Goal: Task Accomplishment & Management: Complete application form

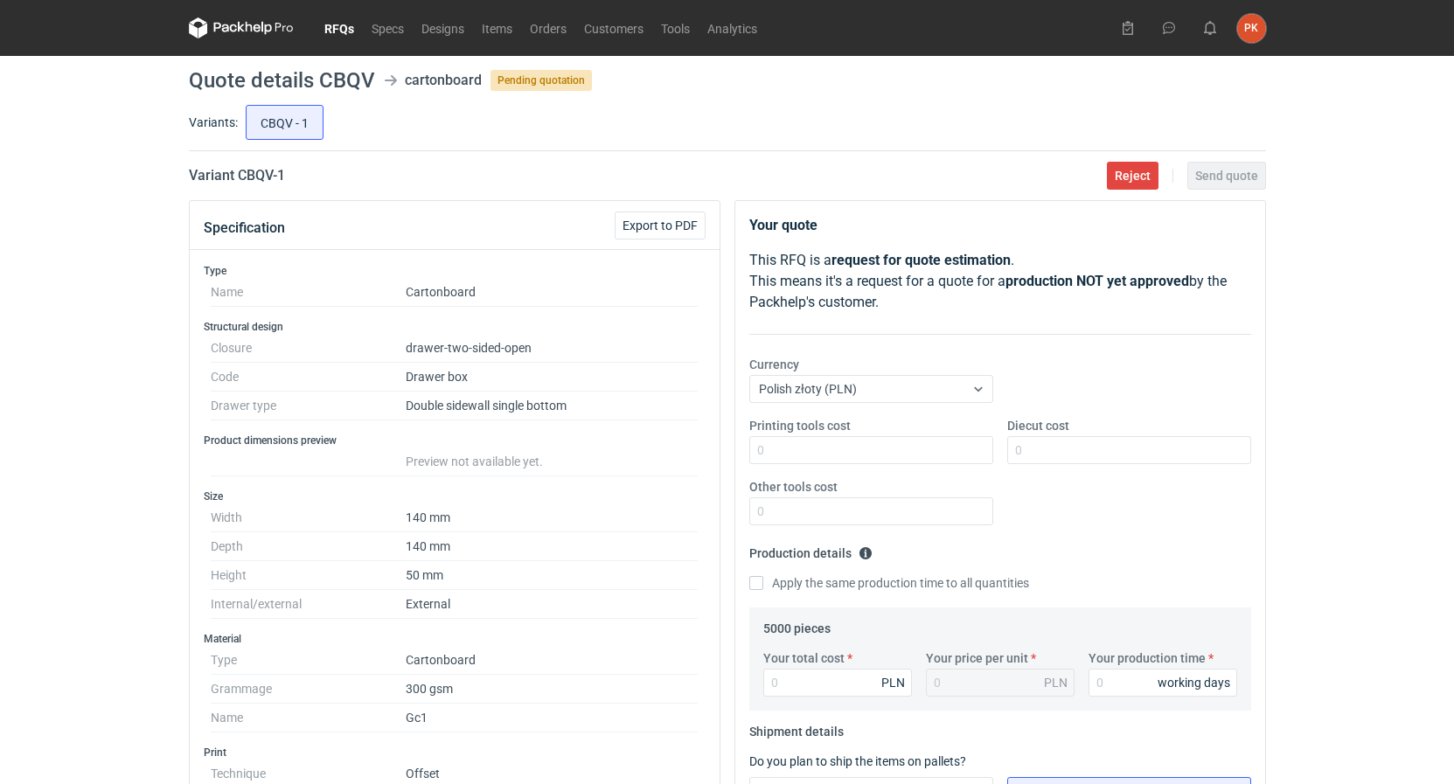
click at [337, 27] on link "RFQs" at bounding box center [339, 27] width 47 height 21
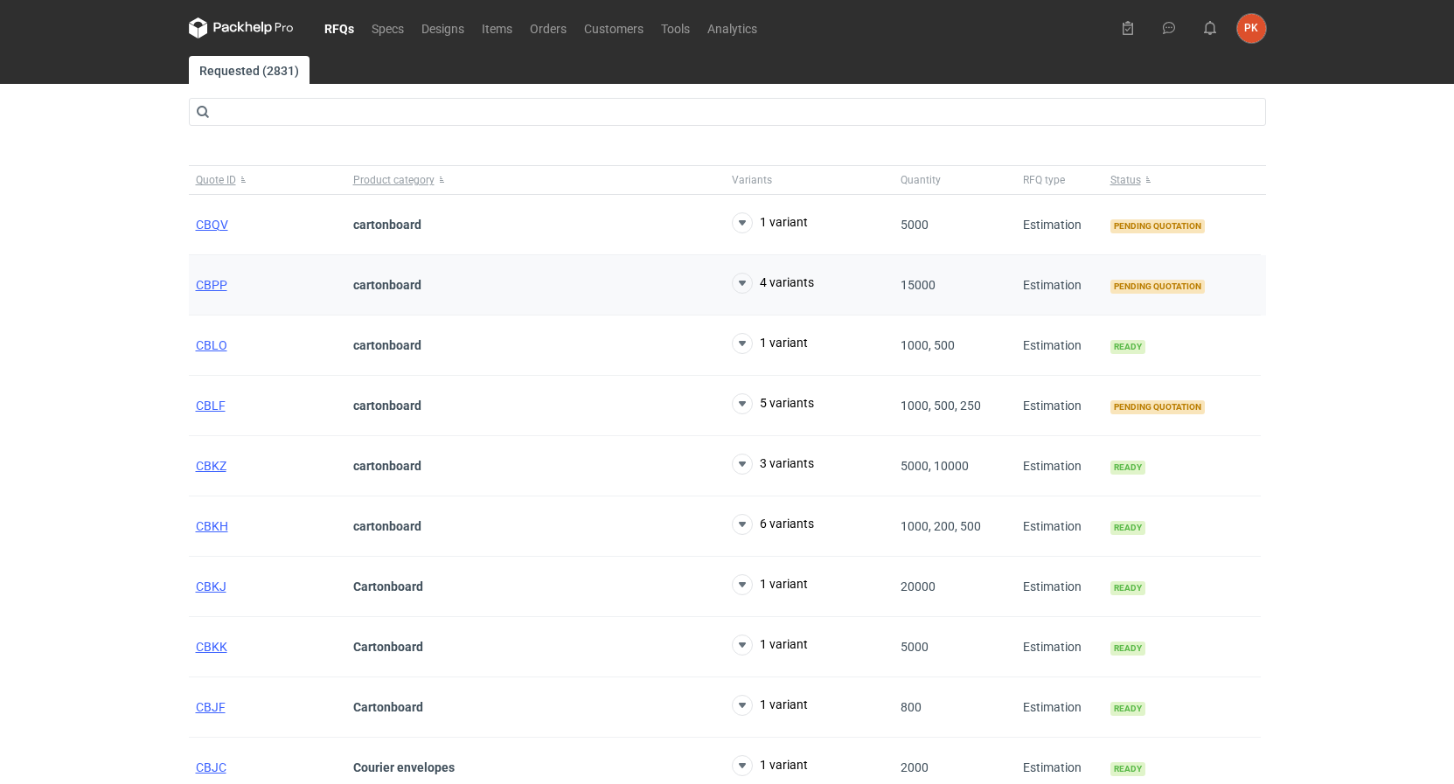
click at [211, 295] on div "CBPP" at bounding box center [267, 285] width 157 height 60
click at [205, 282] on span "CBPP" at bounding box center [211, 285] width 31 height 14
click at [214, 284] on span "CBPP" at bounding box center [211, 285] width 31 height 14
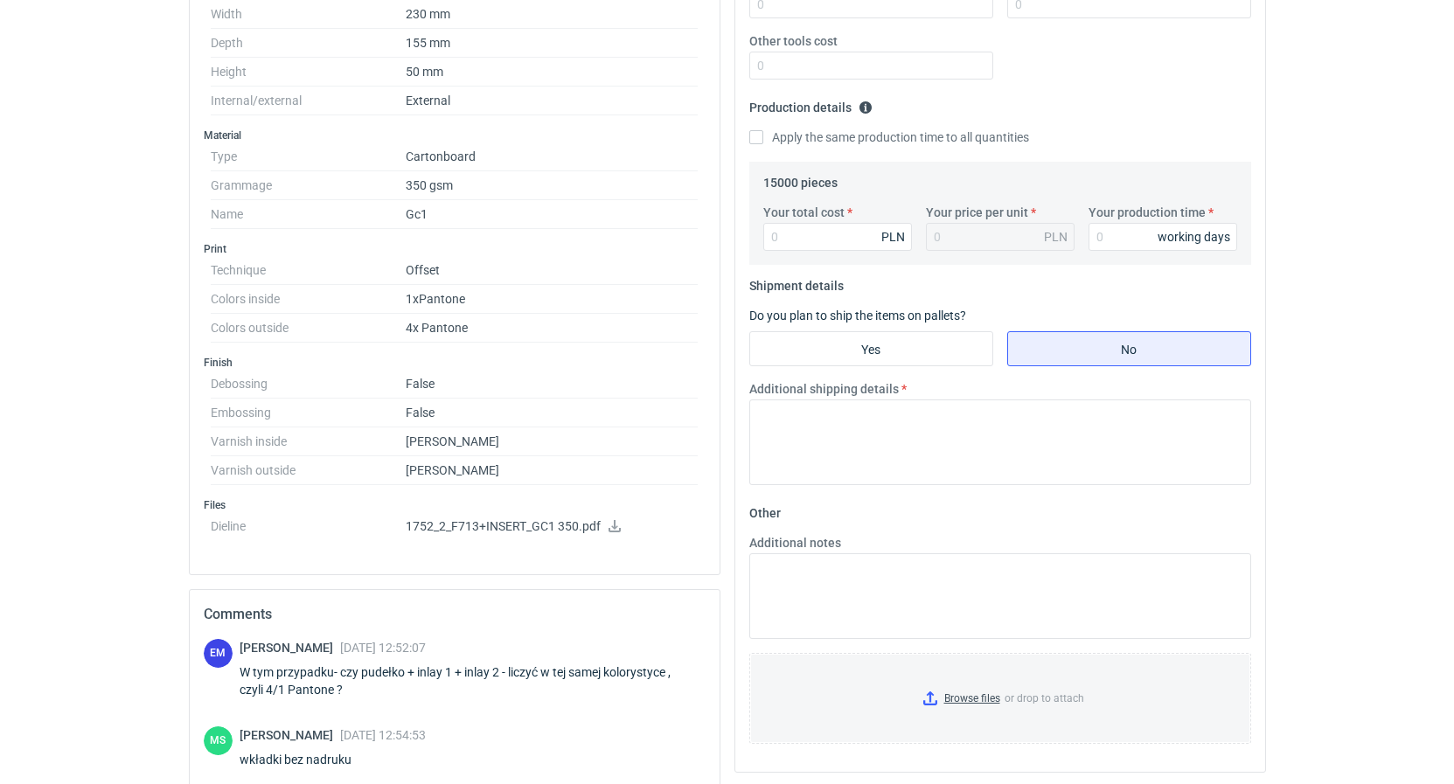
scroll to position [670, 0]
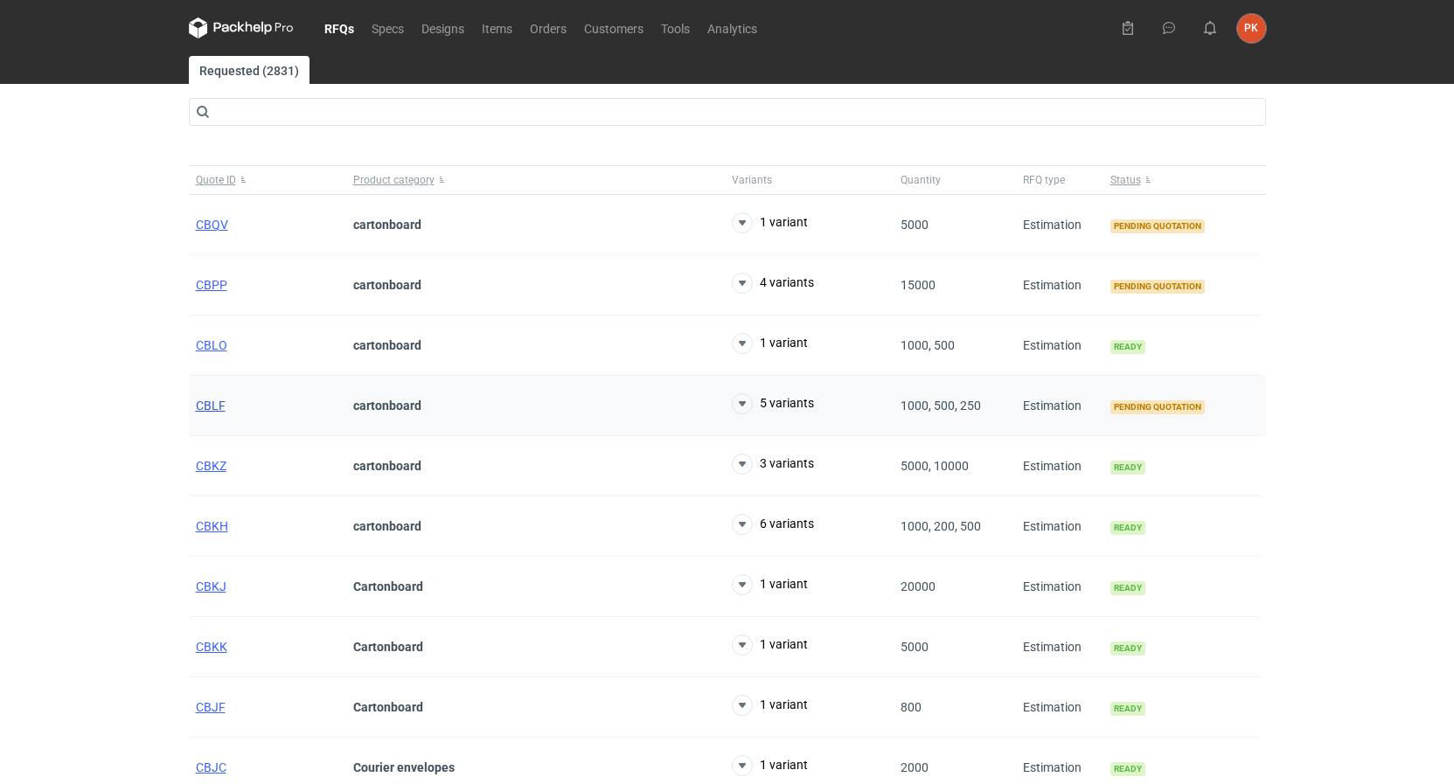
click at [207, 413] on span "CBLF" at bounding box center [211, 406] width 30 height 14
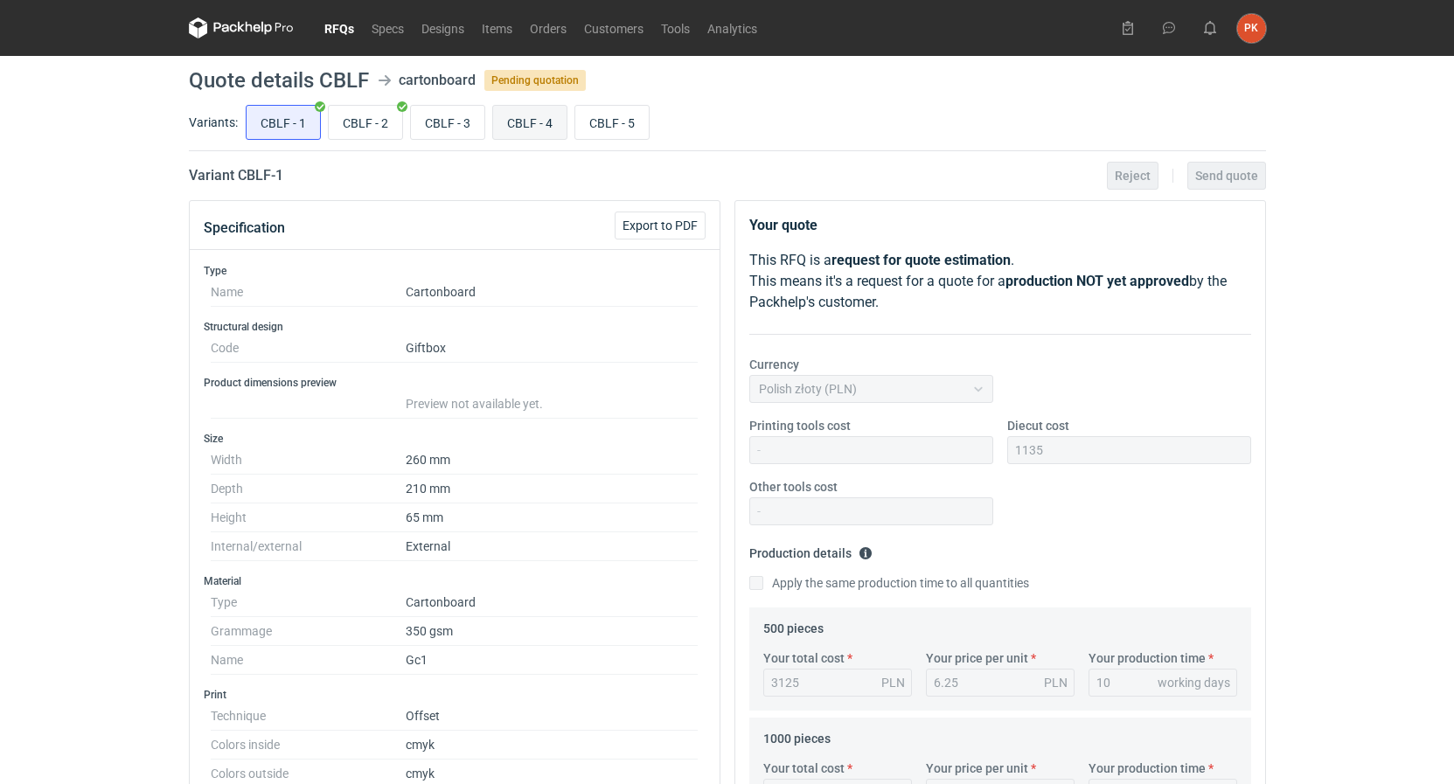
click at [516, 118] on input "CBLF - 4" at bounding box center [529, 122] width 73 height 33
radio input "true"
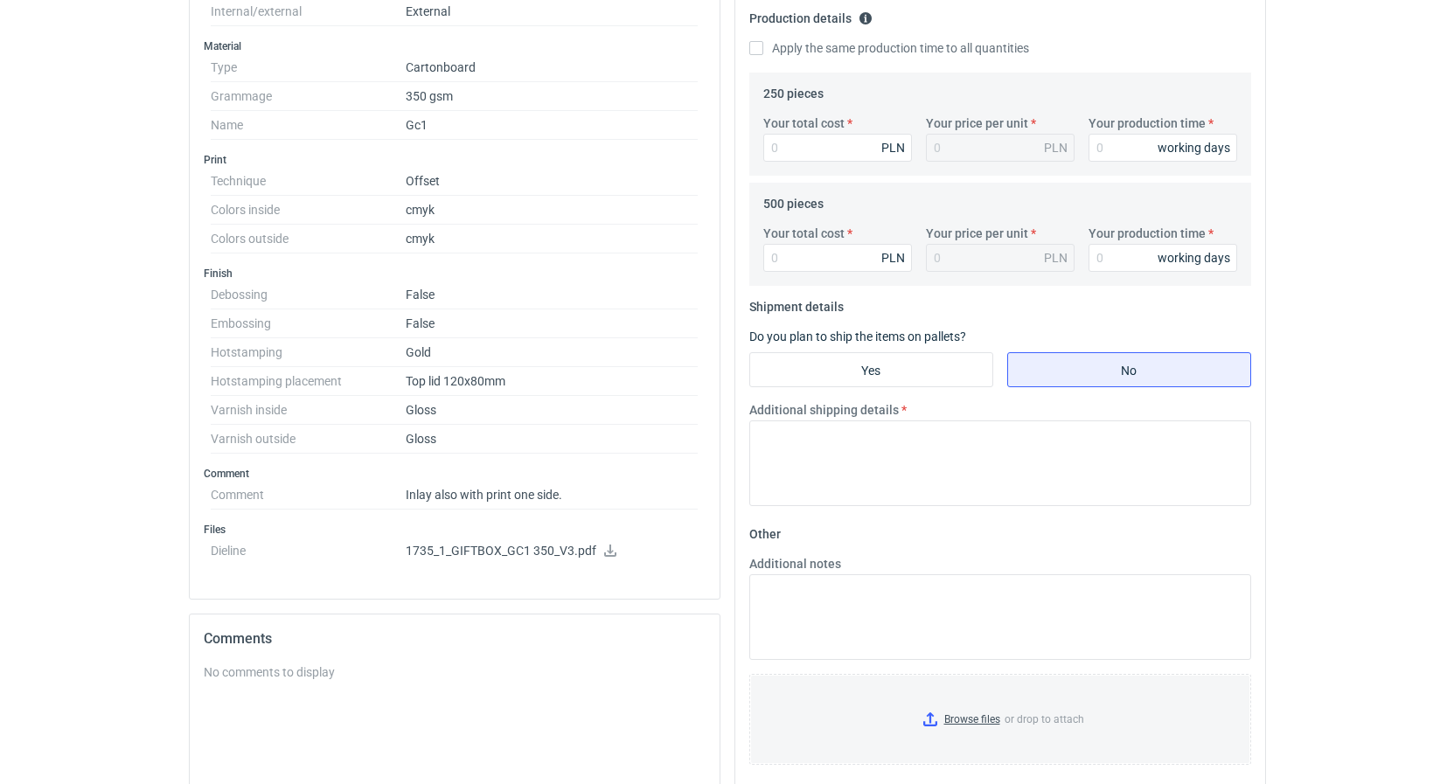
scroll to position [784, 0]
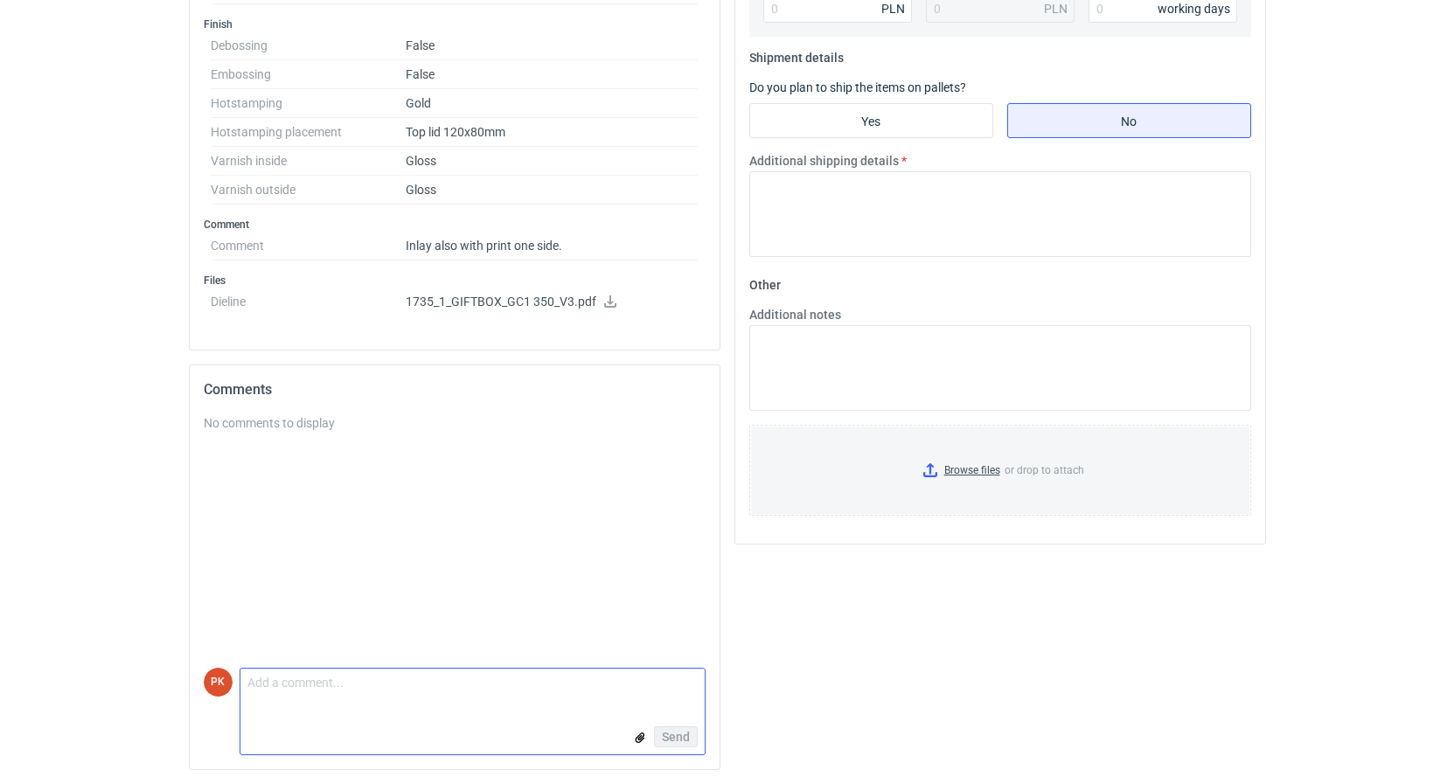
click at [295, 694] on textarea "Comment message" at bounding box center [472, 687] width 464 height 37
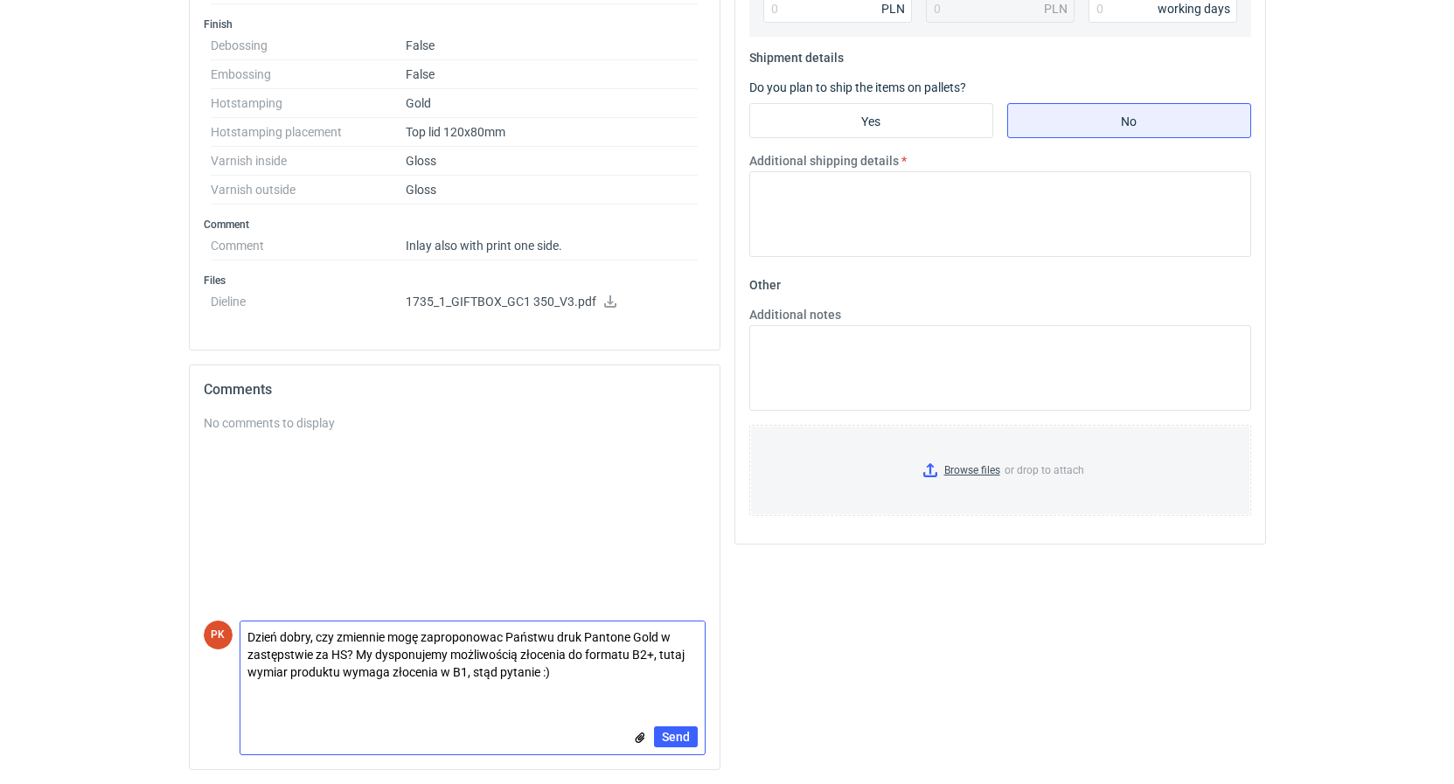
scroll to position [0, 0]
type textarea "Dzień dobry, czy zmiennie mogę zaproponowac Państwu druk Pantone Gold w zastęps…"
click at [683, 737] on span "Send" at bounding box center [676, 737] width 28 height 12
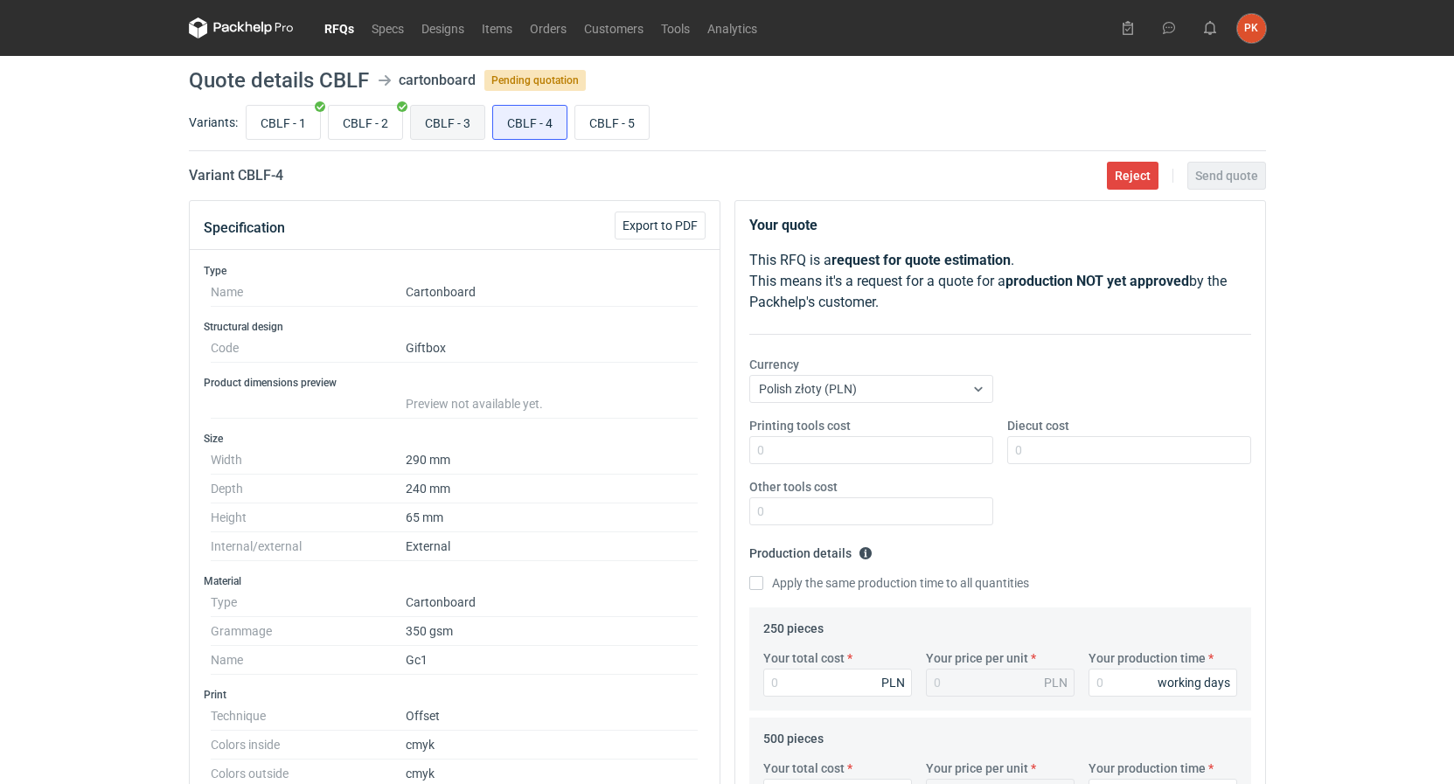
click at [465, 111] on input "CBLF - 3" at bounding box center [447, 122] width 73 height 33
radio input "true"
click at [344, 29] on link "RFQs" at bounding box center [339, 27] width 47 height 21
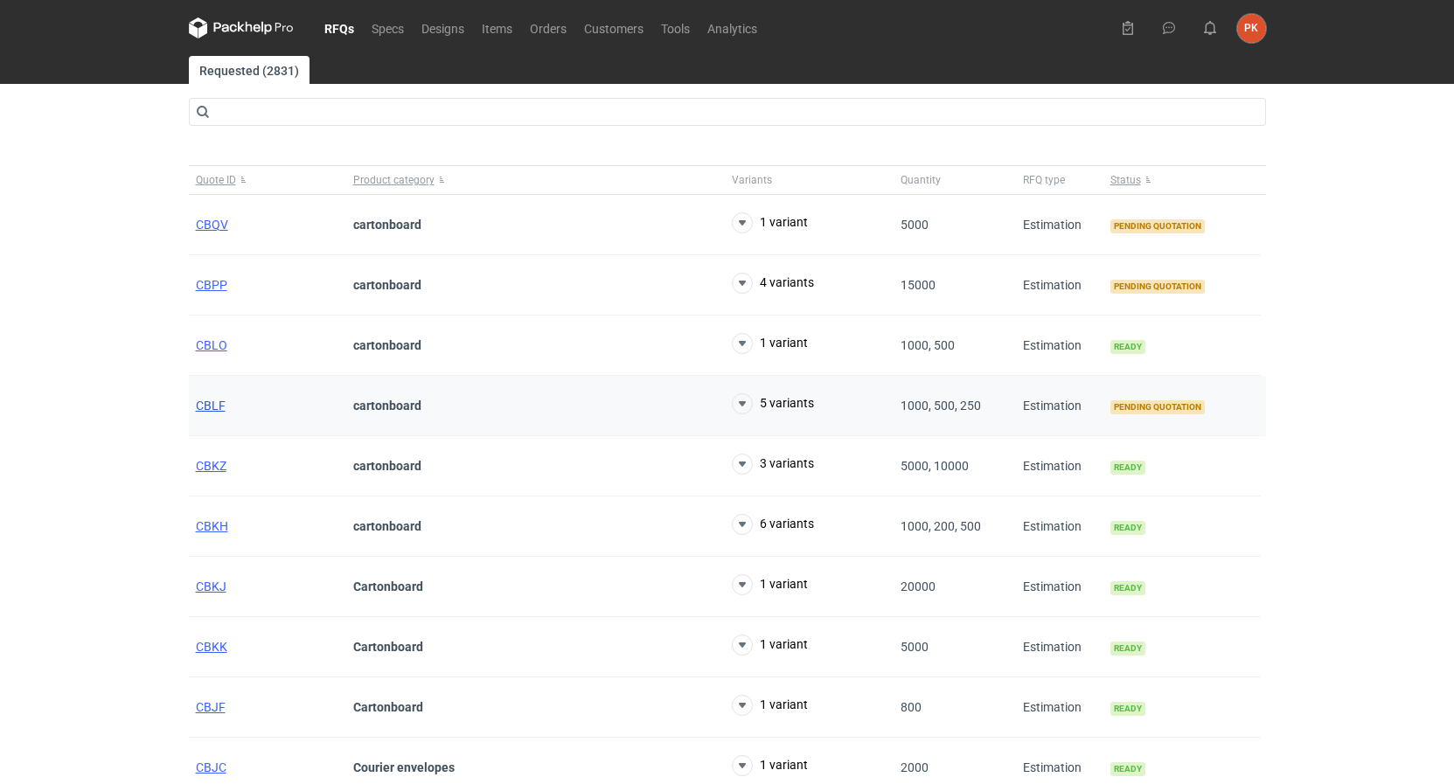
click at [208, 405] on span "CBLF" at bounding box center [211, 406] width 30 height 14
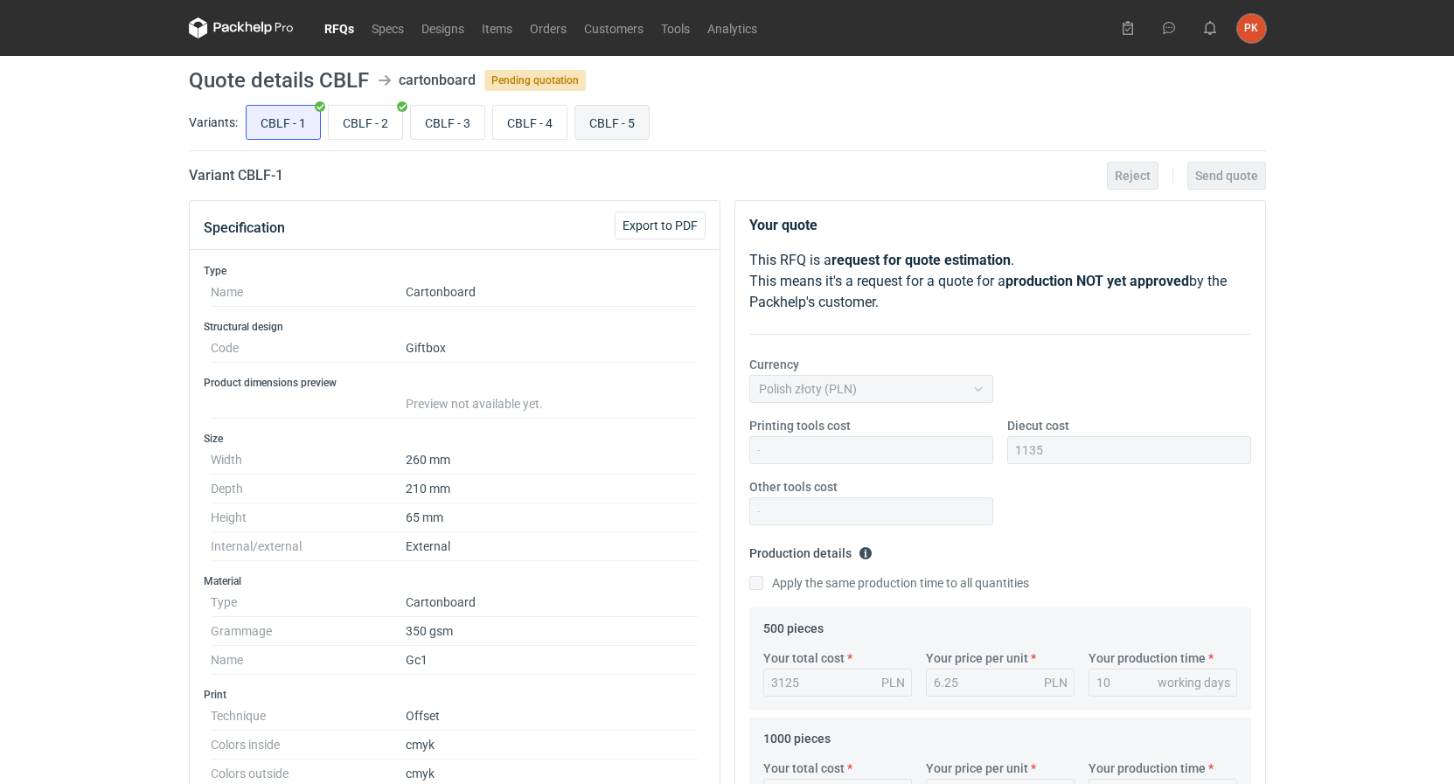
click at [616, 122] on input "CBLF - 5" at bounding box center [611, 122] width 73 height 33
radio input "true"
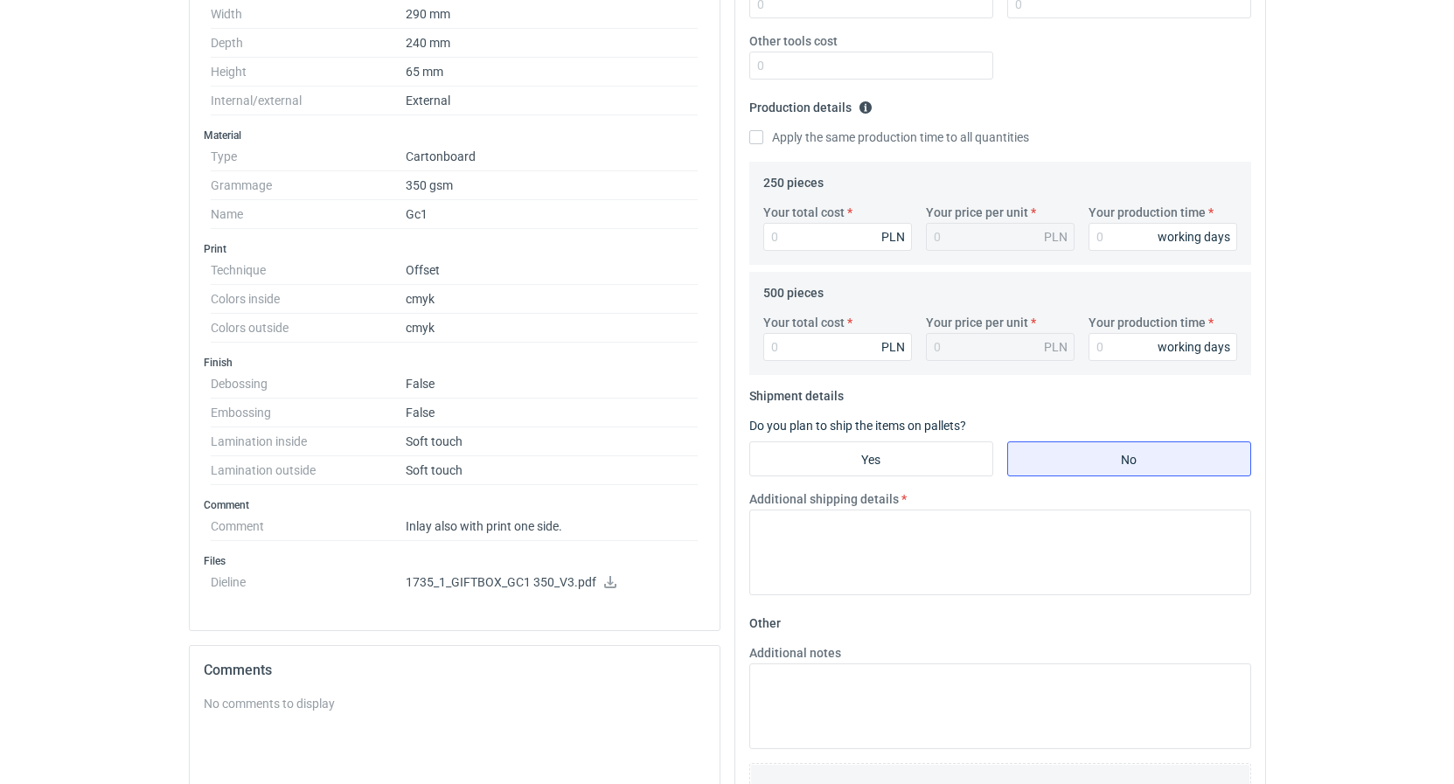
scroll to position [726, 0]
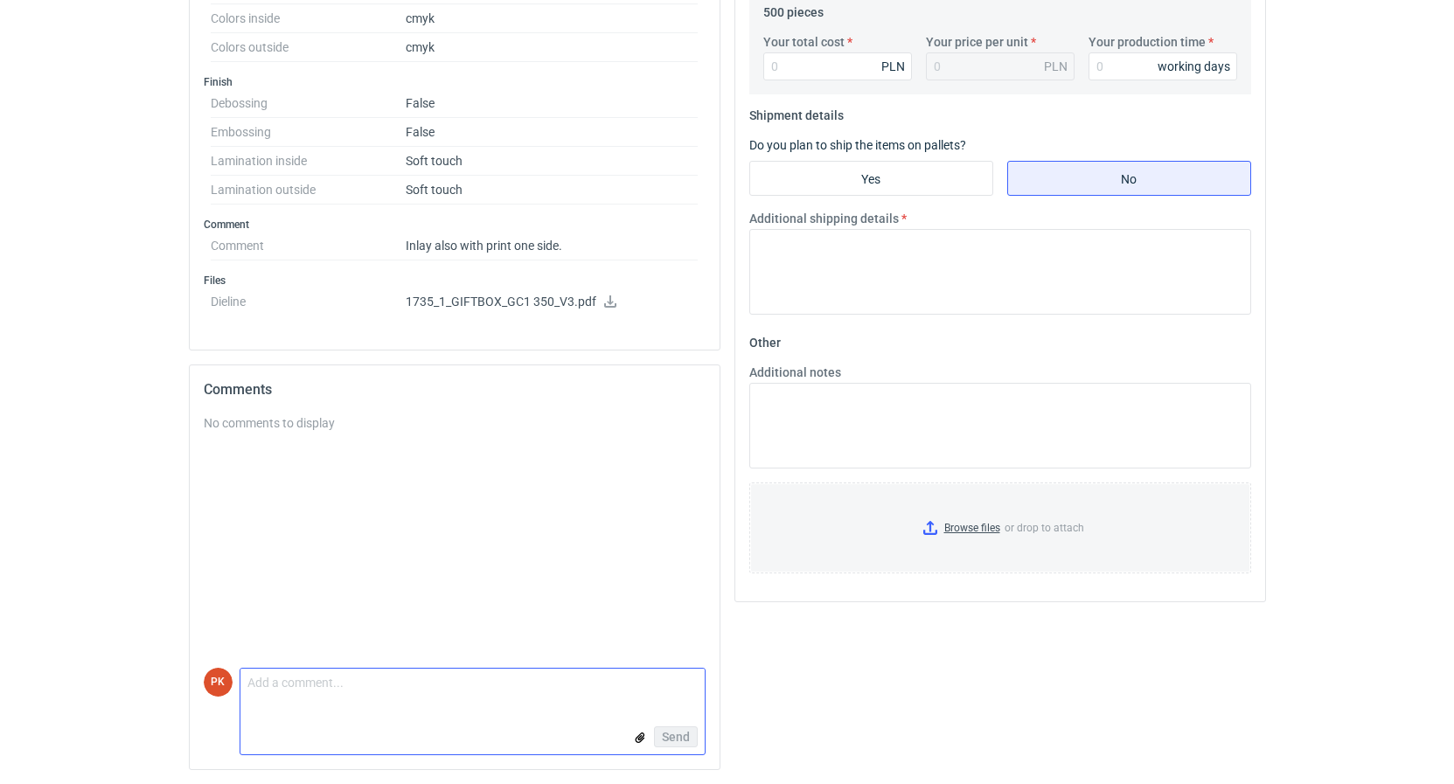
click at [314, 677] on textarea "Comment message" at bounding box center [472, 687] width 464 height 37
click at [375, 680] on textarea "Czy inlay również ma by l" at bounding box center [472, 687] width 464 height 37
click at [415, 680] on textarea "Czy inlay również ma byc l" at bounding box center [472, 687] width 464 height 37
type textarea "Czy inlay również ma byc laminowany dwustronnie?"
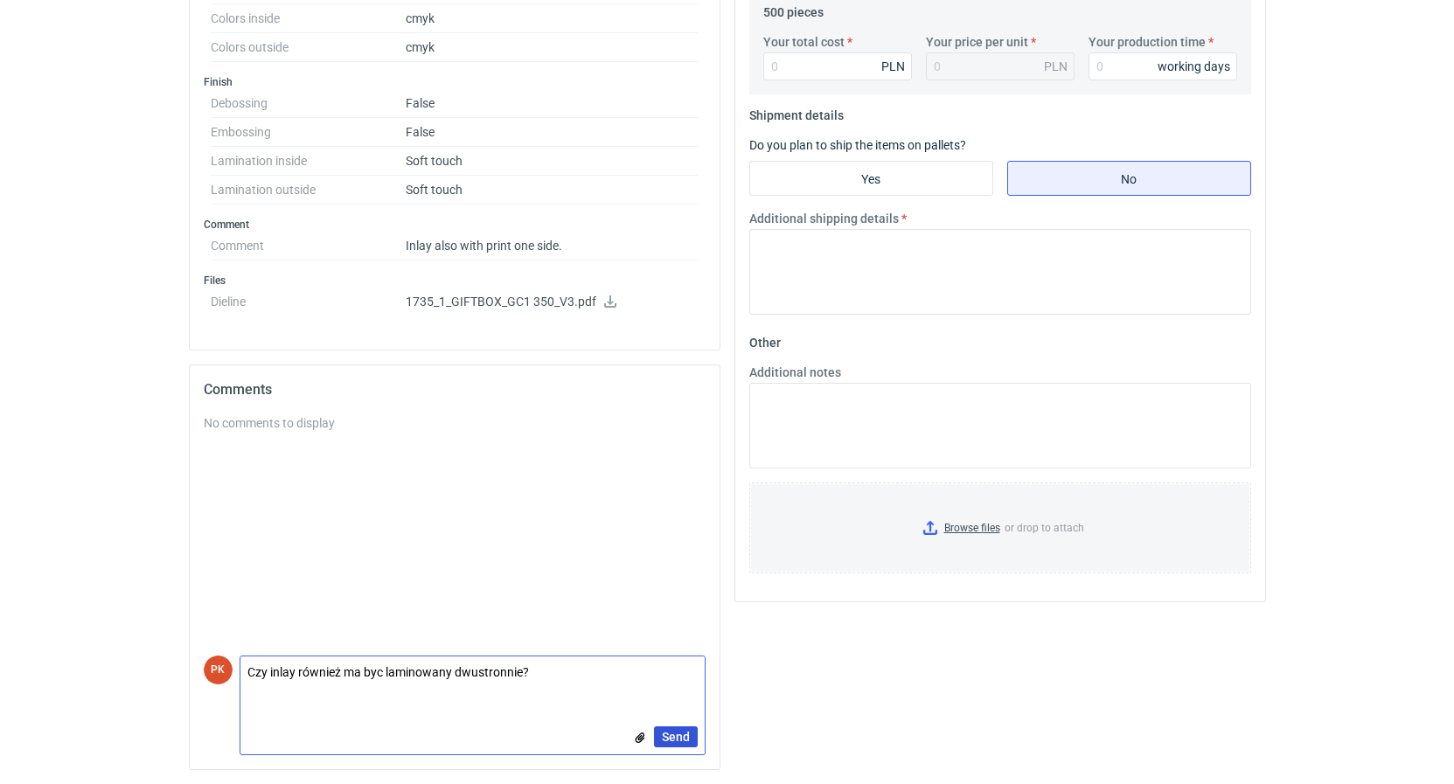
click at [671, 740] on span "Send" at bounding box center [676, 737] width 28 height 12
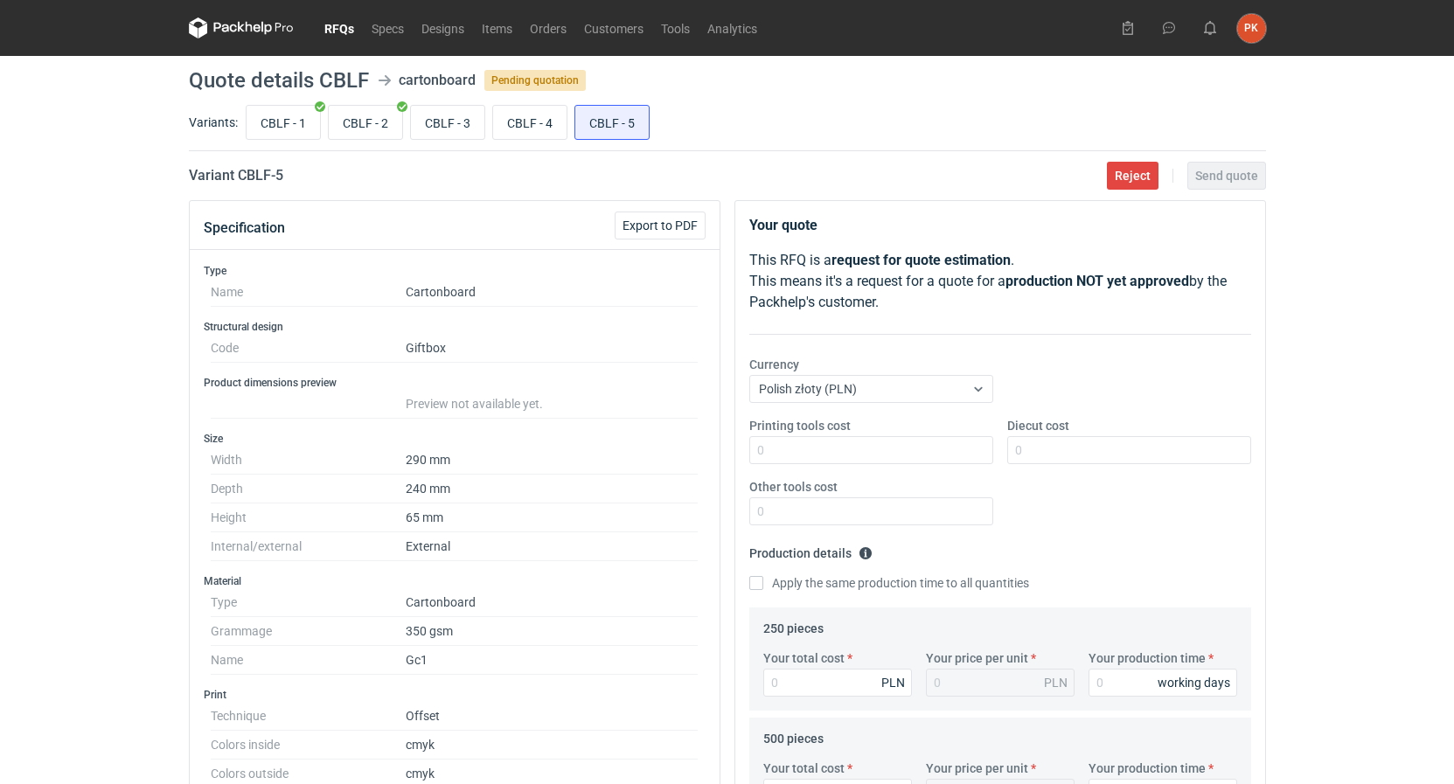
click at [460, 80] on div "cartonboard" at bounding box center [437, 80] width 77 height 21
click at [462, 111] on input "CBLF - 3" at bounding box center [447, 122] width 73 height 33
radio input "true"
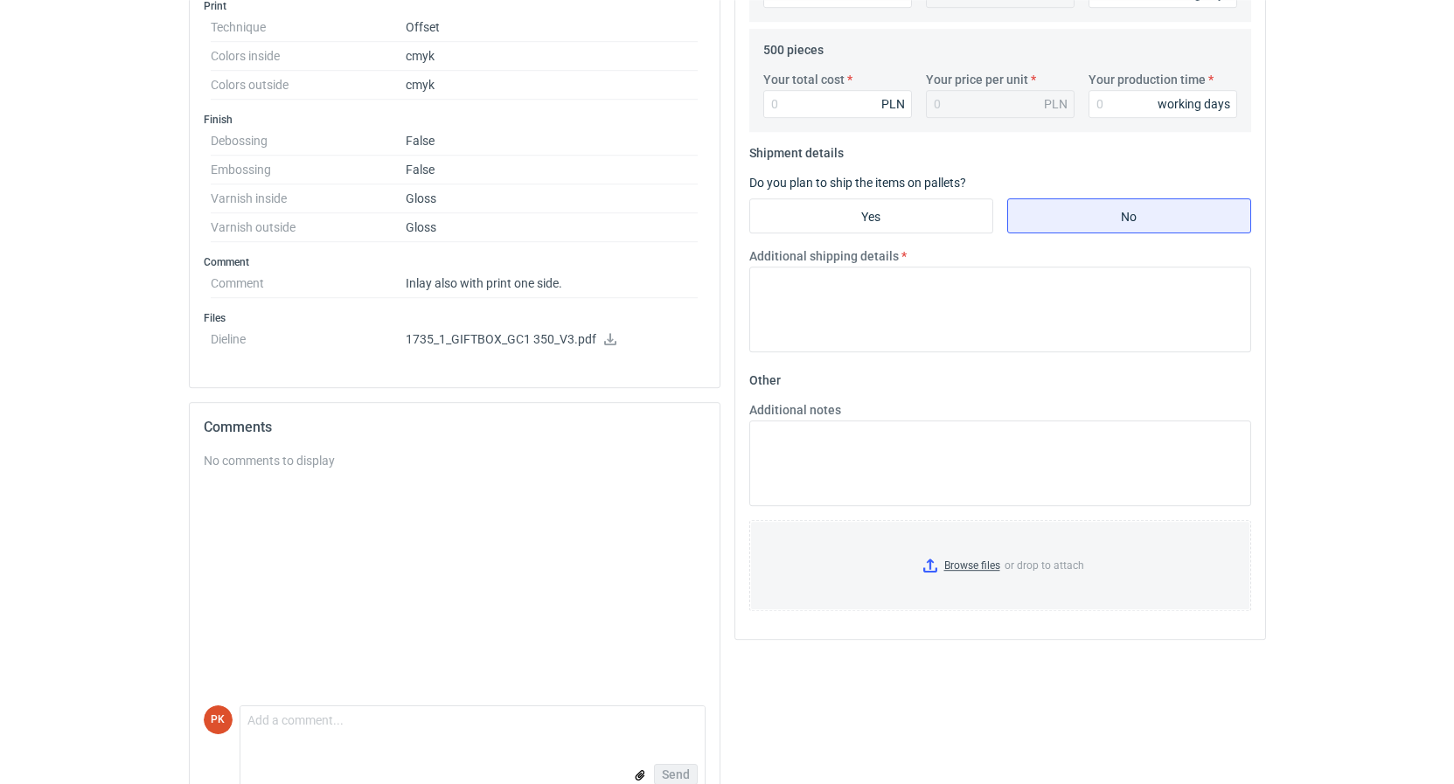
scroll to position [726, 0]
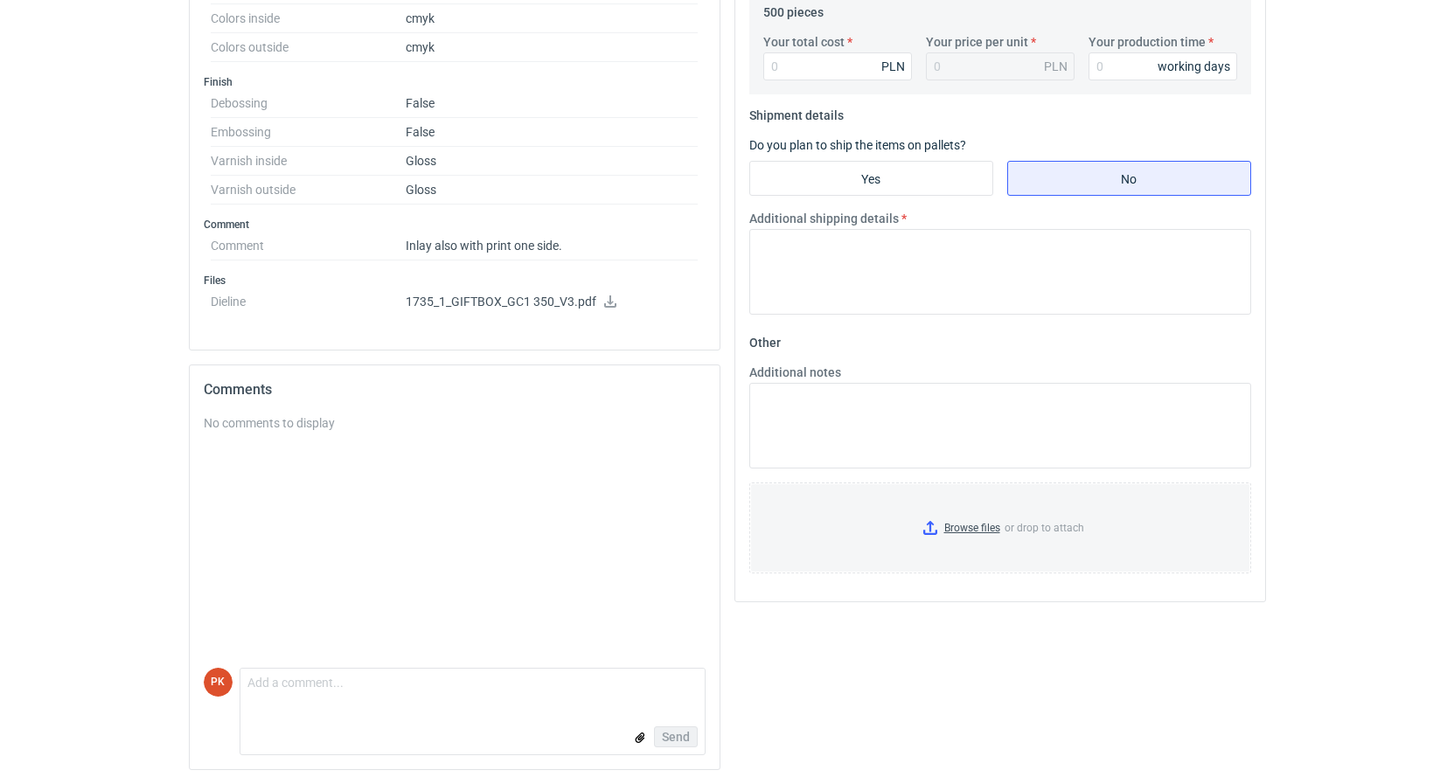
click at [605, 305] on icon at bounding box center [610, 301] width 12 height 12
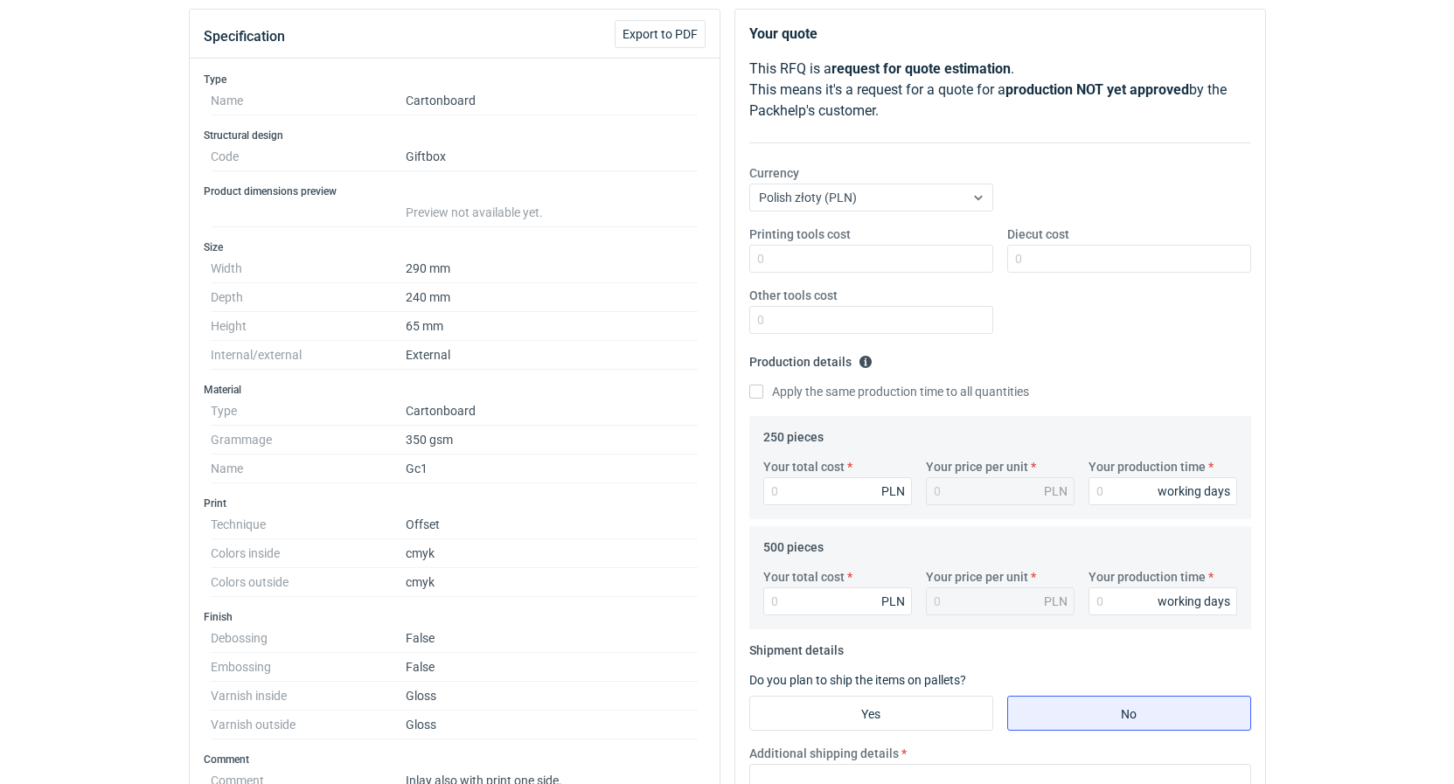
scroll to position [0, 0]
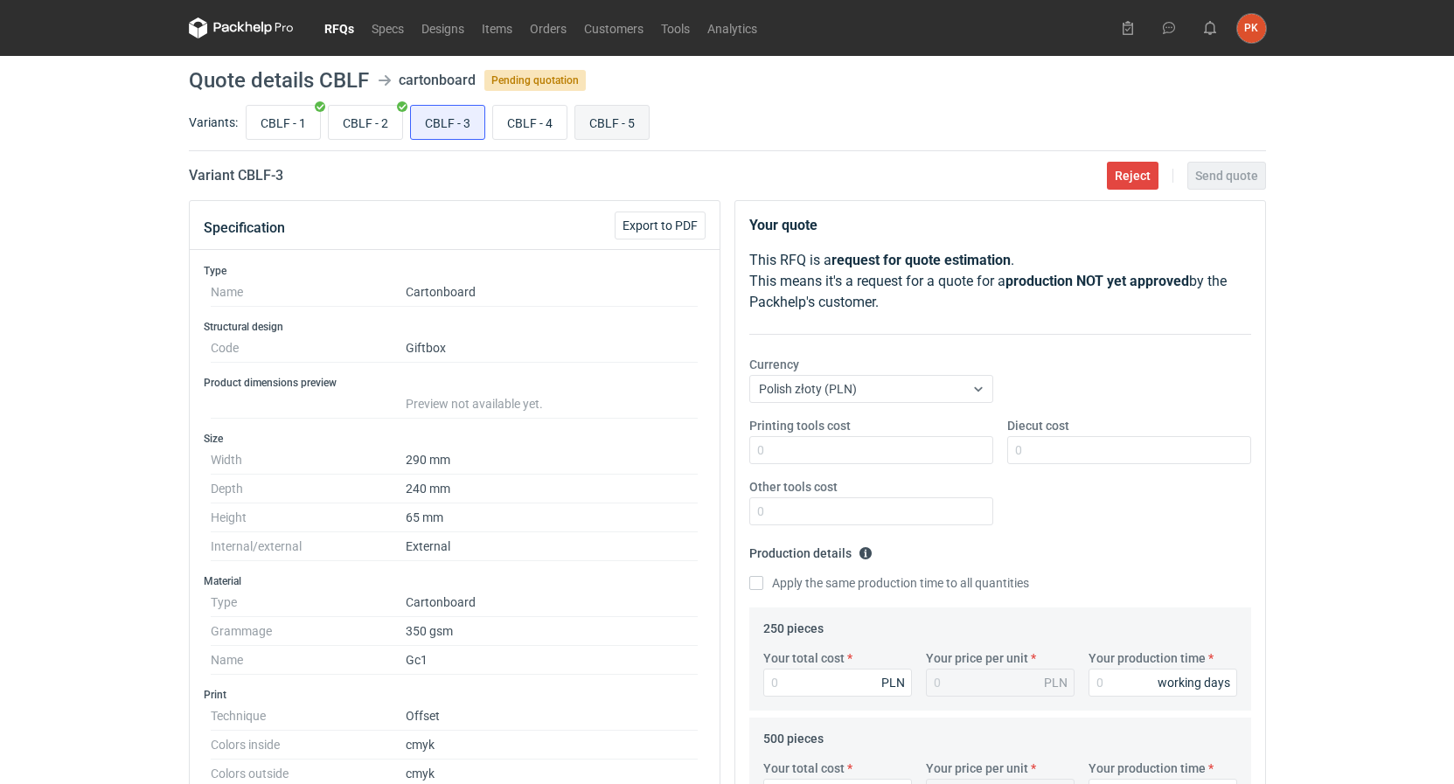
click at [596, 128] on input "CBLF - 5" at bounding box center [611, 122] width 73 height 33
radio input "true"
click at [449, 125] on input "CBLF - 3" at bounding box center [447, 122] width 73 height 33
radio input "true"
click at [1096, 453] on input "Diecut cost" at bounding box center [1129, 450] width 244 height 28
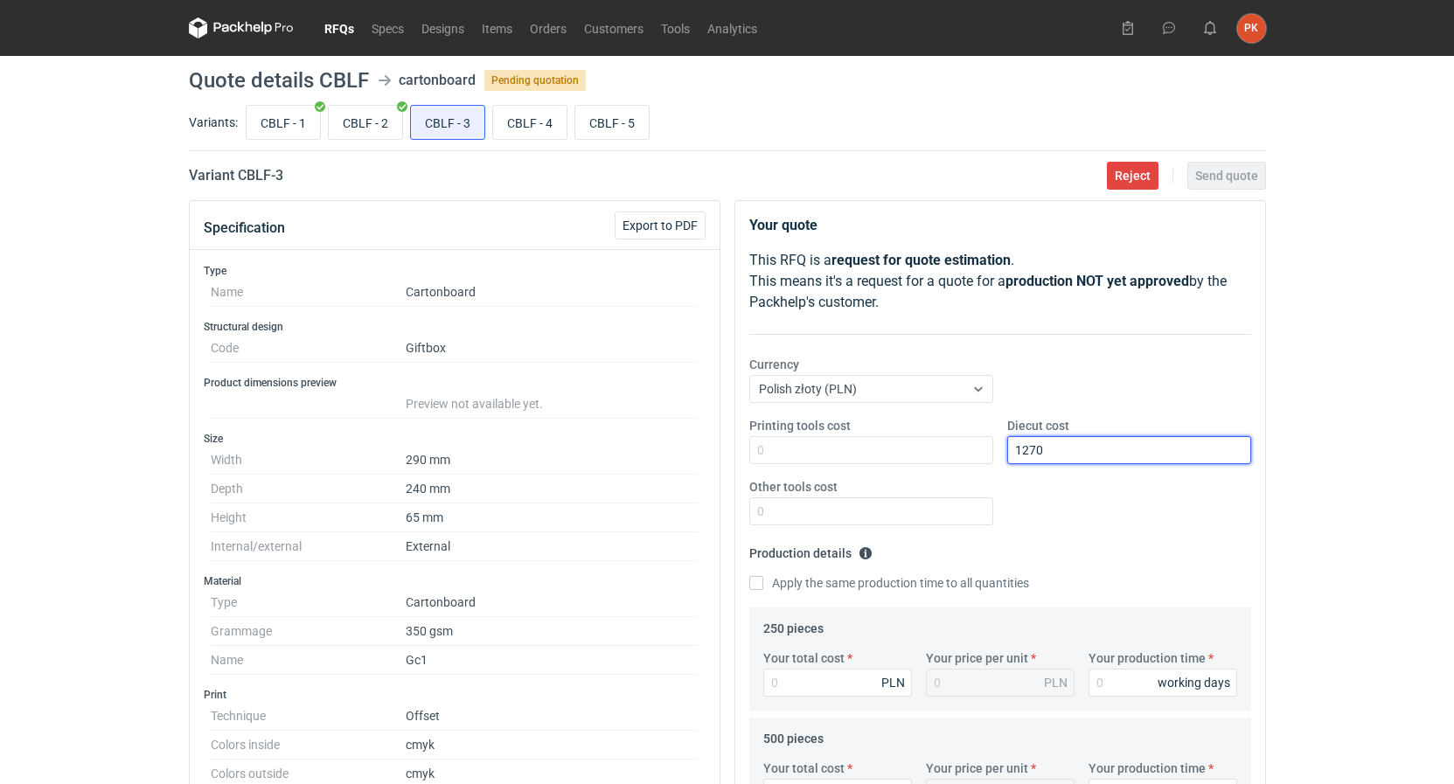
scroll to position [357, 0]
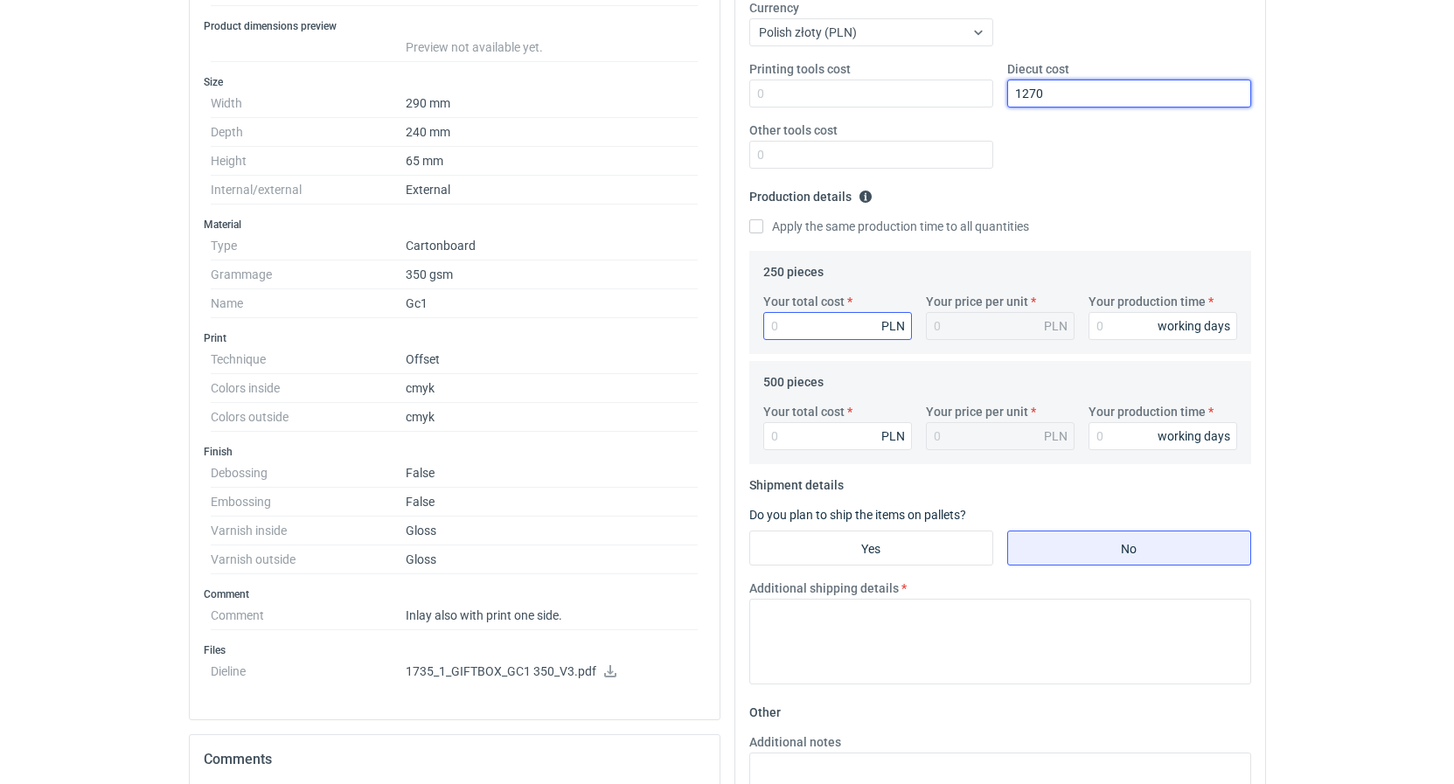
type input "1270"
click at [819, 323] on input "Your total cost" at bounding box center [837, 326] width 149 height 28
type input "4430"
type input "17.72"
type input "7"
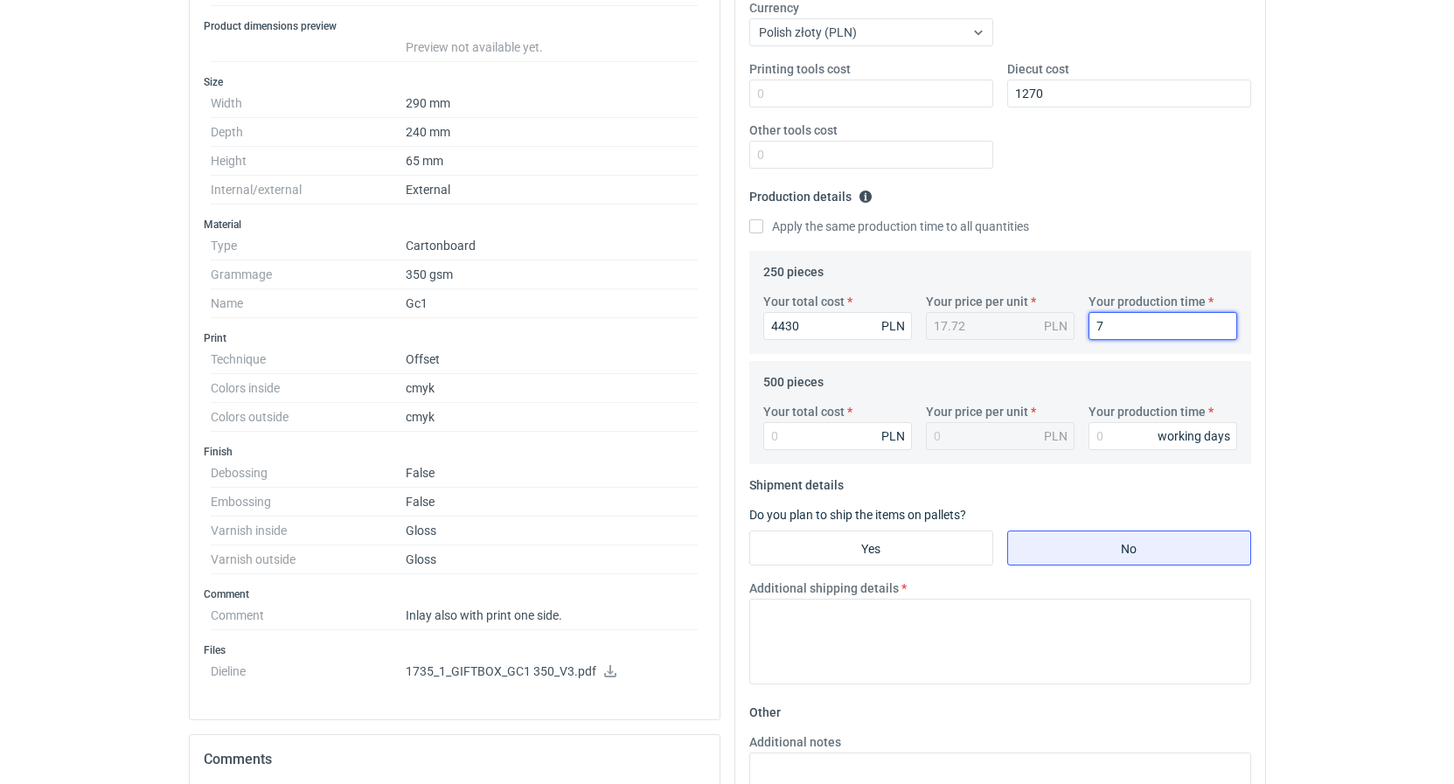
drag, startPoint x: 1121, startPoint y: 316, endPoint x: 1049, endPoint y: 331, distance: 73.2
click at [1088, 331] on input "7" at bounding box center [1162, 326] width 149 height 28
click at [860, 446] on input "Your total cost" at bounding box center [837, 436] width 149 height 28
type input "5230"
type input "10.46"
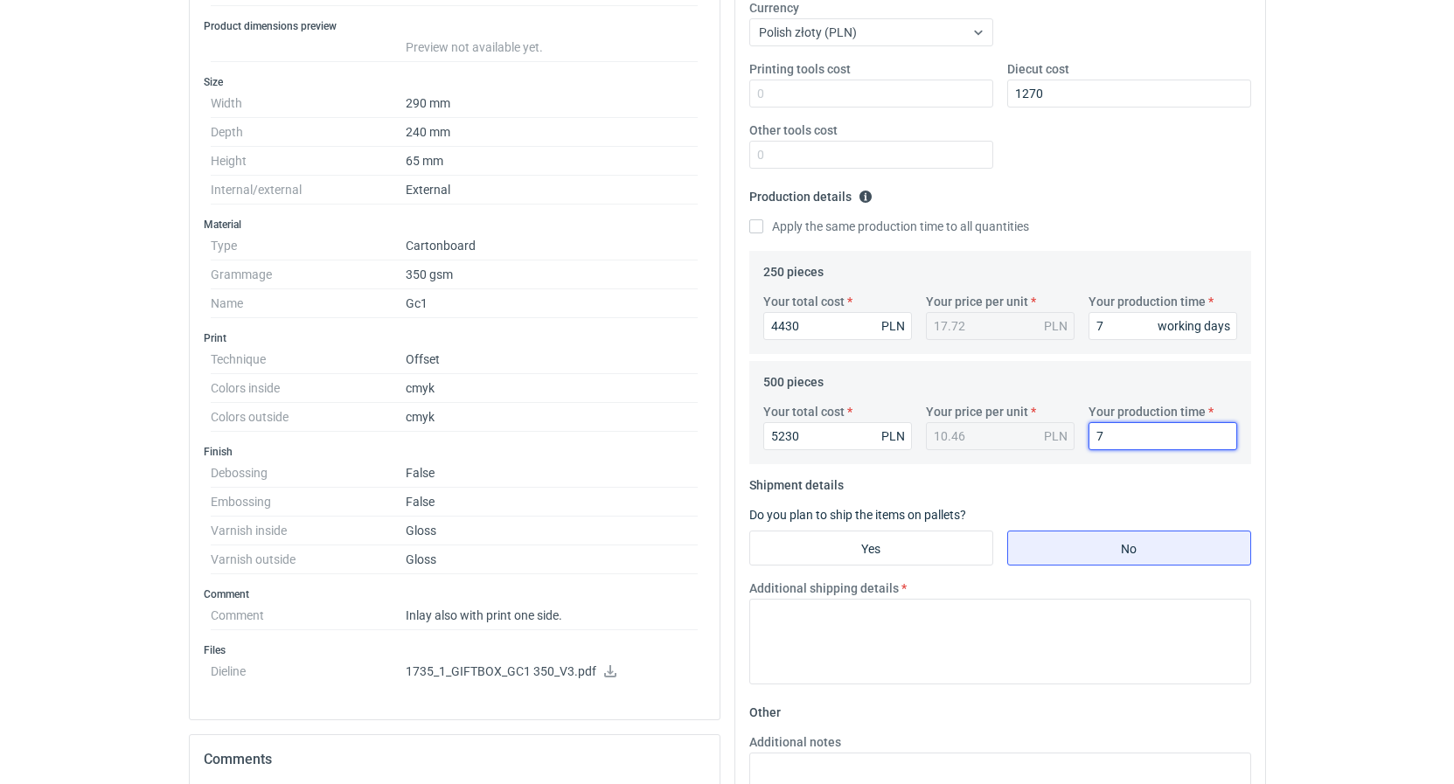
type input "7"
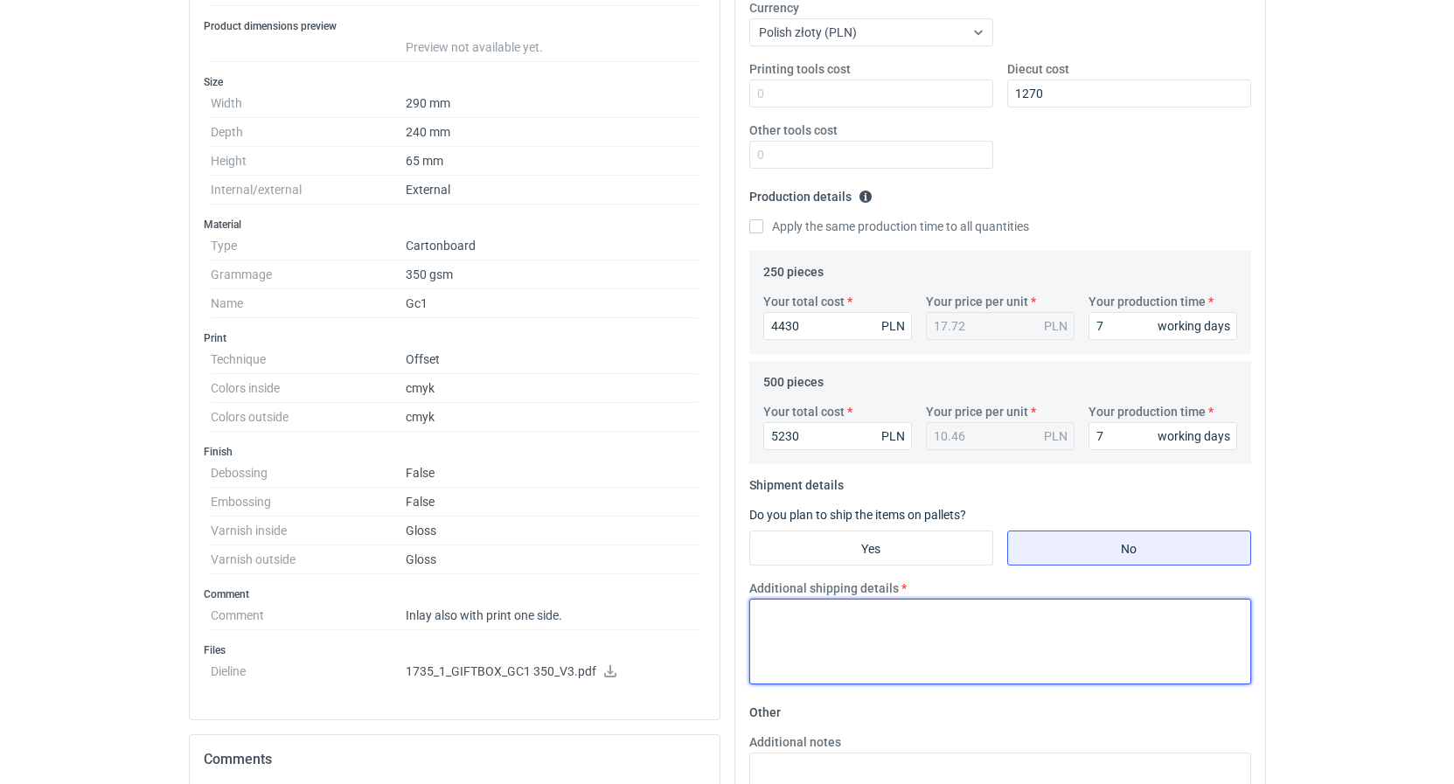
click at [808, 632] on textarea "Additional shipping details" at bounding box center [1000, 642] width 502 height 86
type textarea "P"
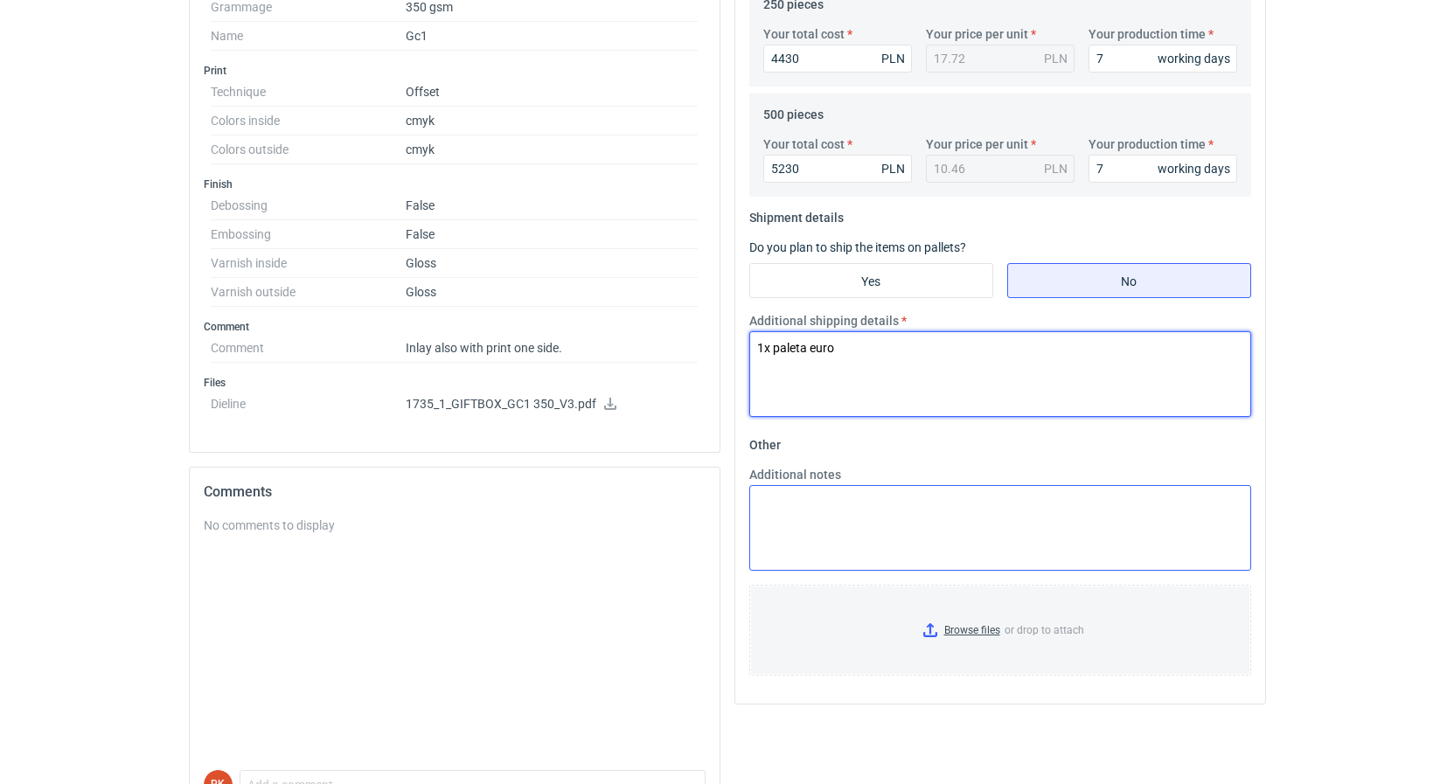
type textarea "1x paleta euro"
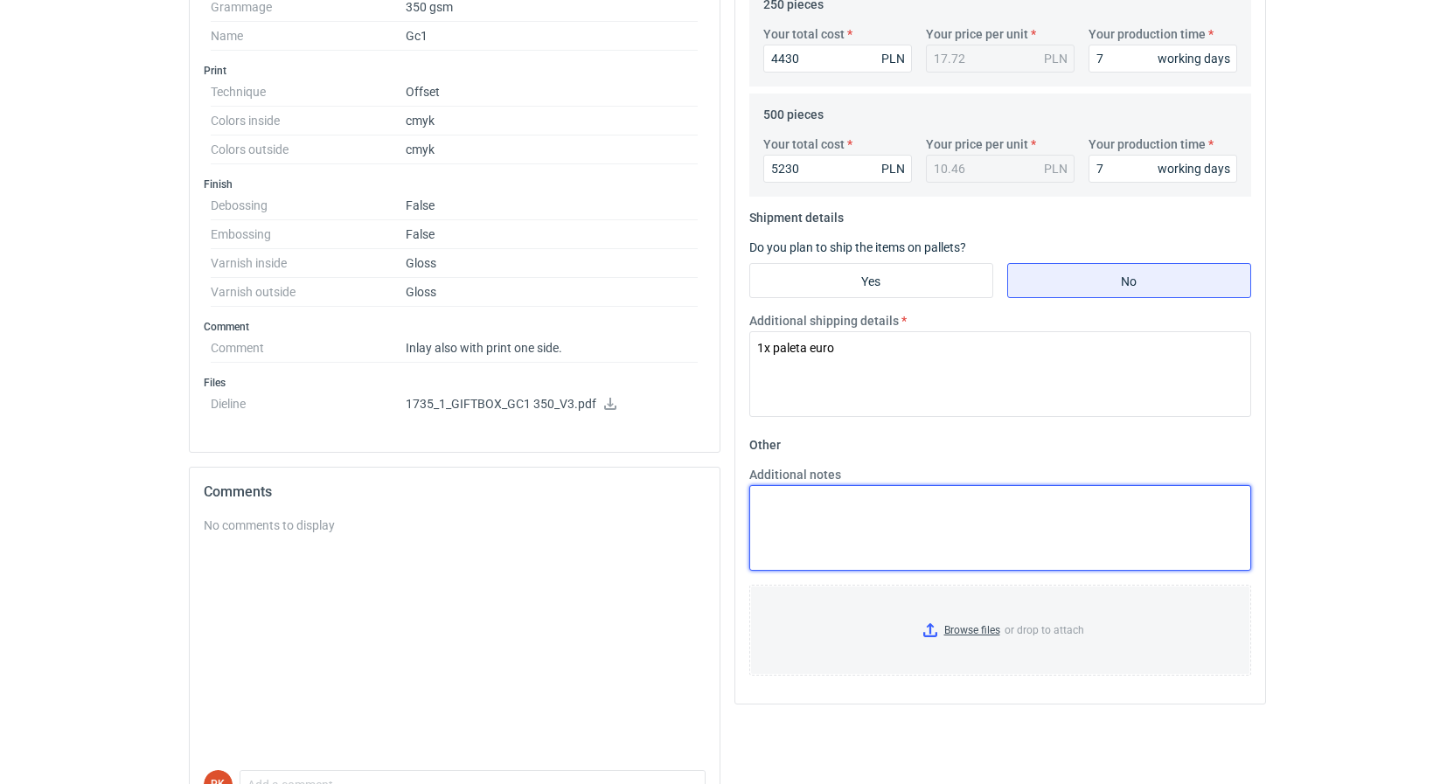
click at [803, 569] on textarea "Additional notes" at bounding box center [1000, 528] width 502 height 86
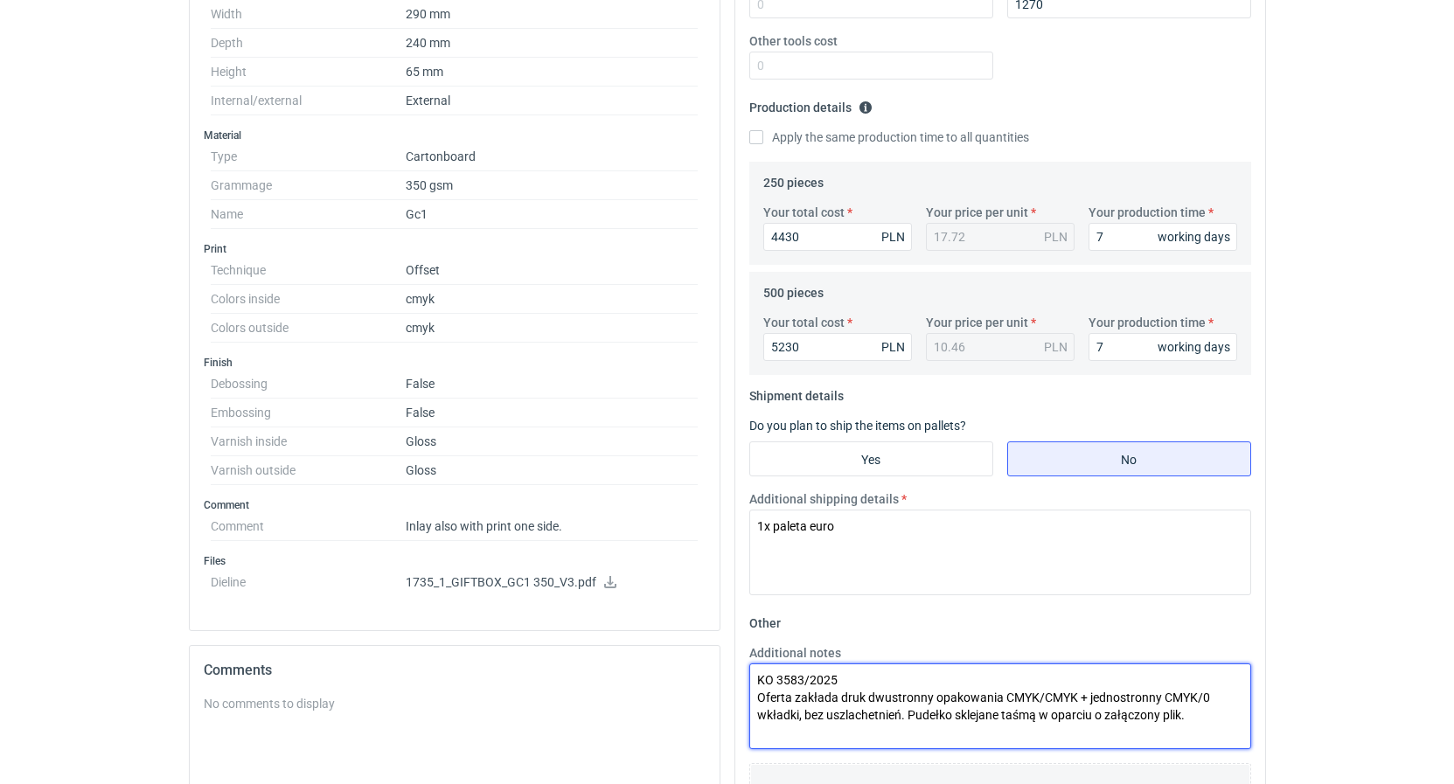
scroll to position [0, 0]
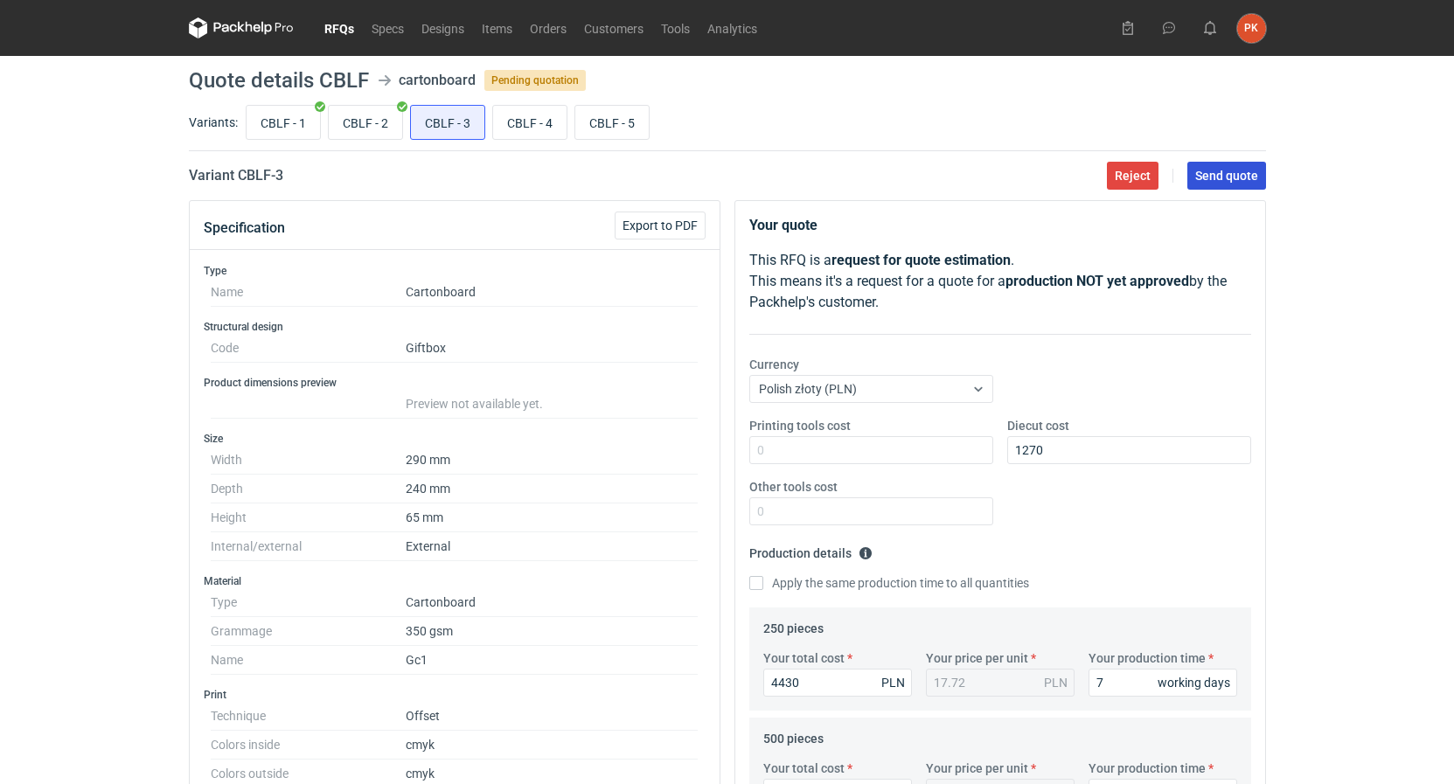
type textarea "KO 3583/2025 Oferta zakłada druk dwustronny opakowania CMYK/CMYK + jednostronny…"
click at [1221, 179] on span "Send quote" at bounding box center [1226, 176] width 63 height 12
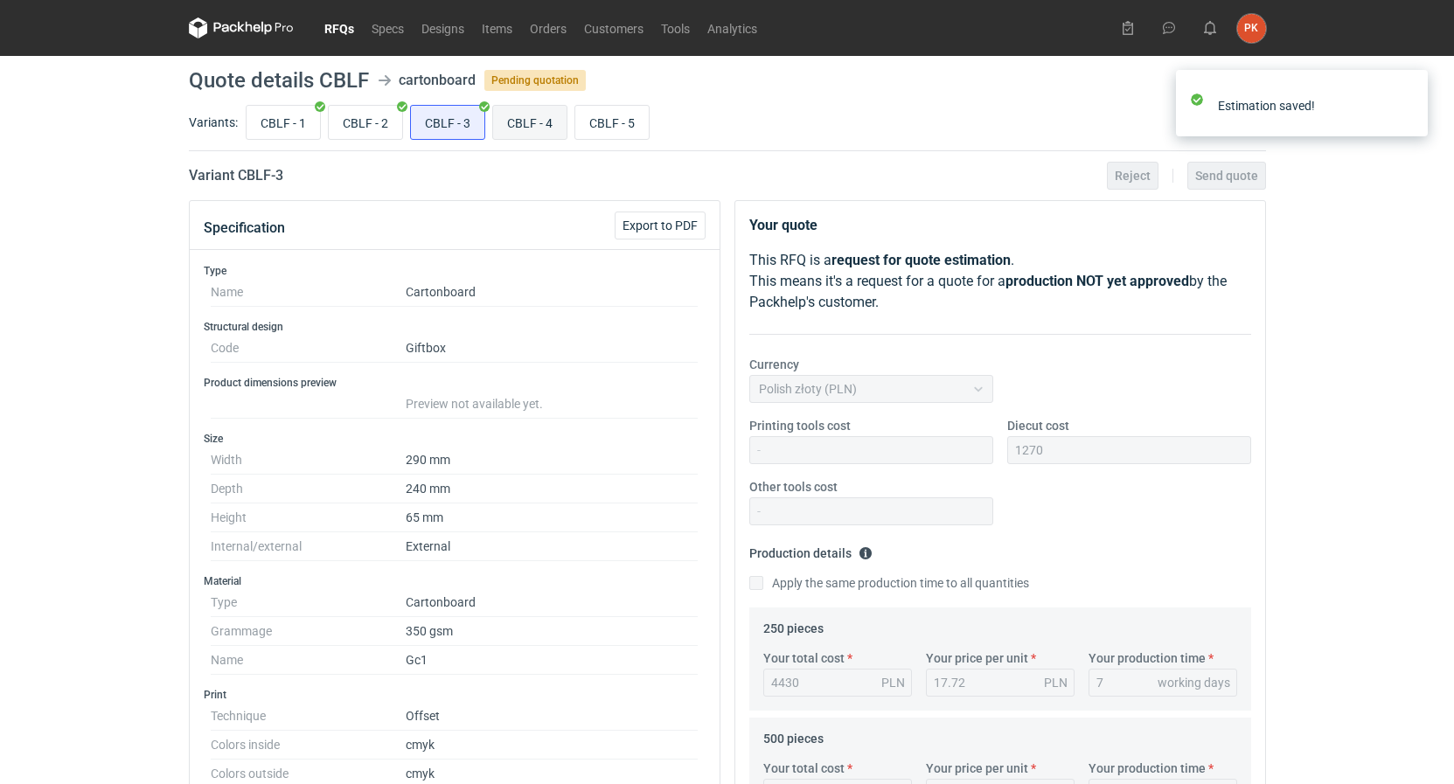
click at [521, 126] on input "CBLF - 4" at bounding box center [529, 122] width 73 height 33
radio input "true"
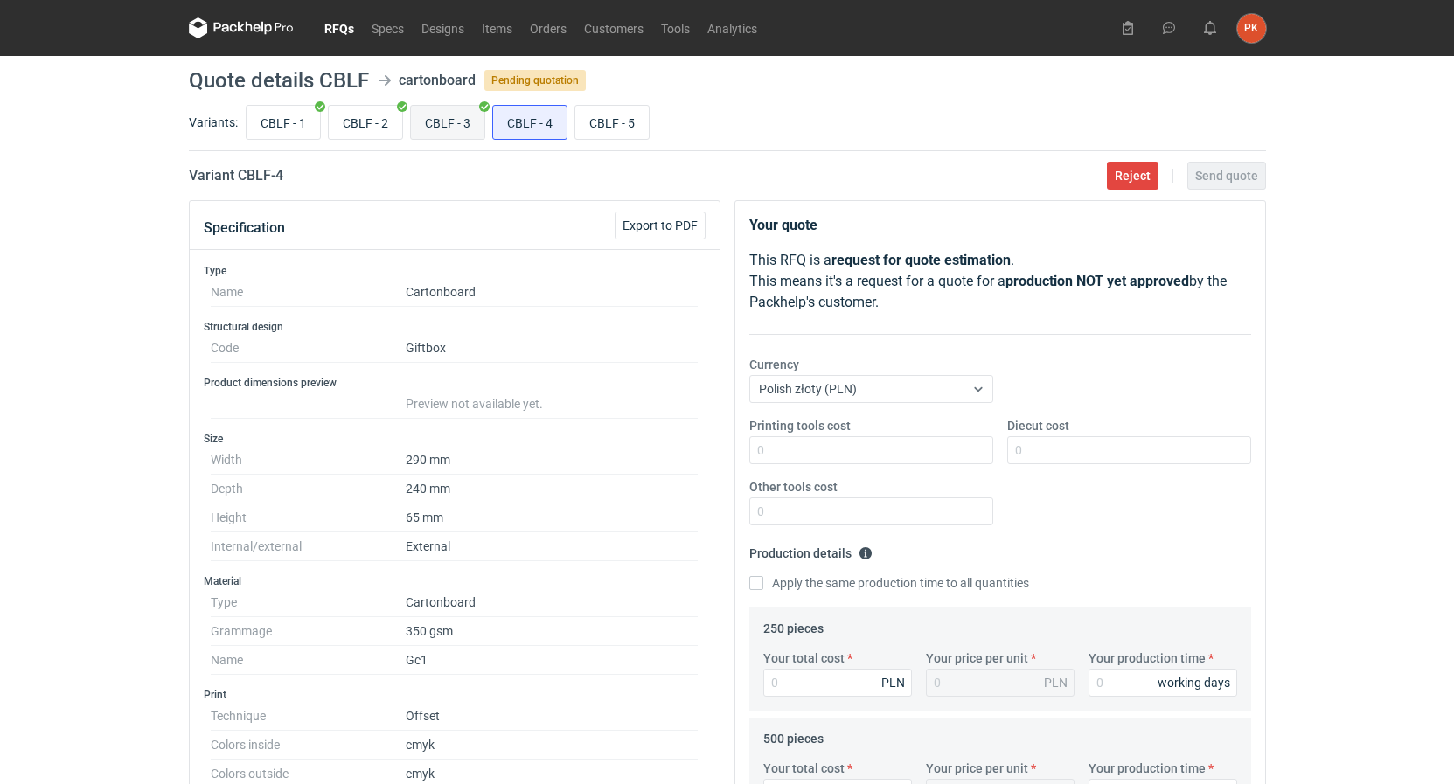
click at [433, 117] on input "CBLF - 3" at bounding box center [447, 122] width 73 height 33
radio input "true"
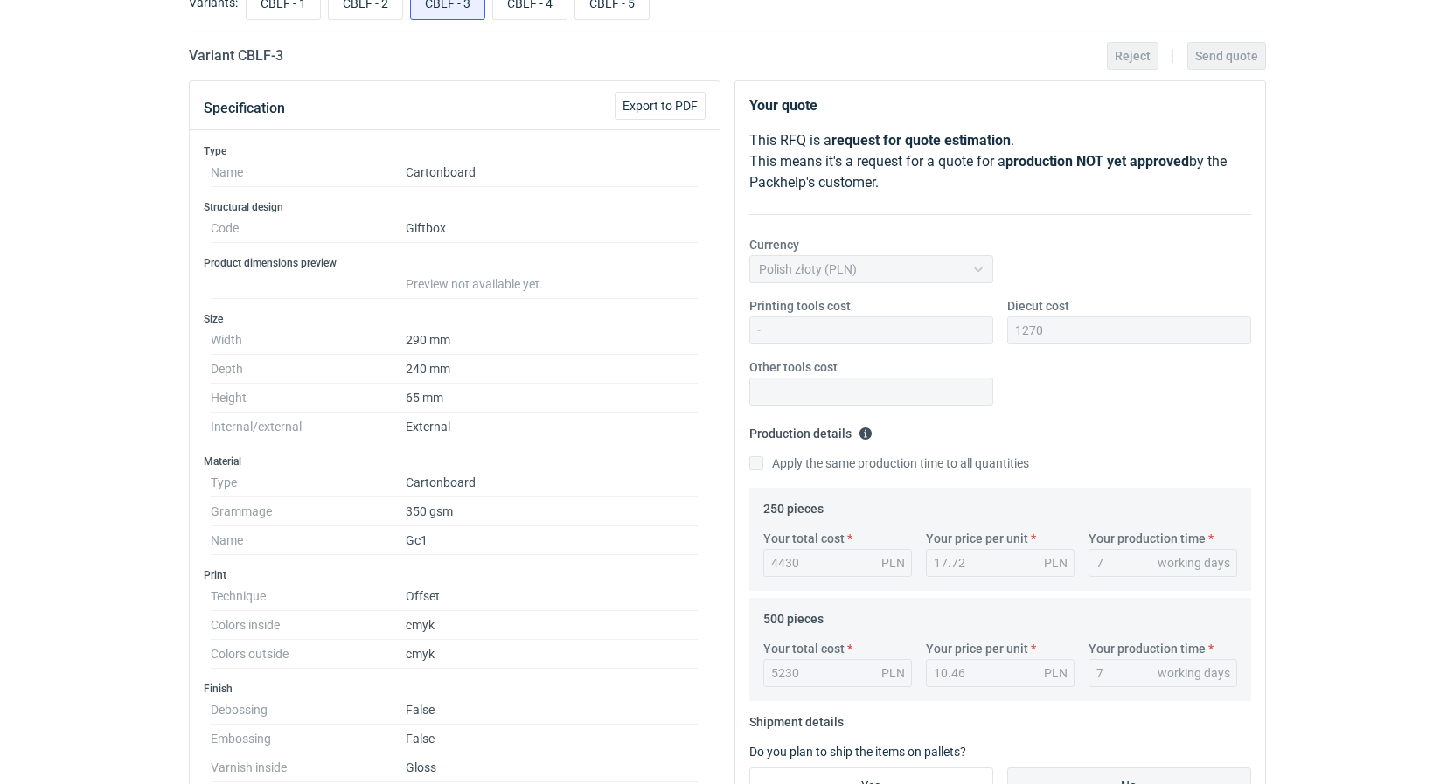
scroll to position [89, 0]
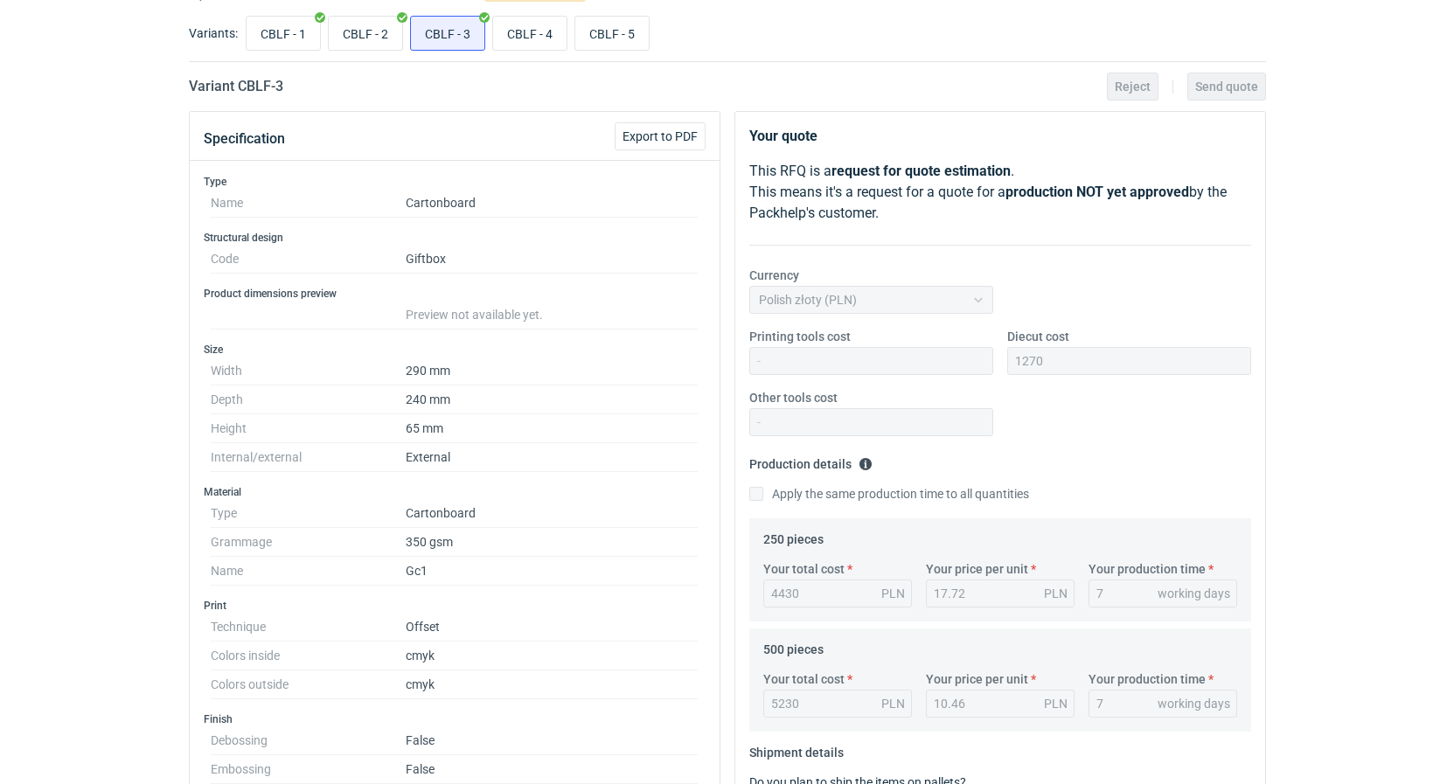
click at [503, 10] on main "Quote details CBLF cartonboard Pending quotation Variants: CBLF - 1 CBLF - 2 CB…" at bounding box center [727, 694] width 1091 height 1455
click at [511, 30] on input "CBLF - 4" at bounding box center [529, 33] width 73 height 33
radio input "true"
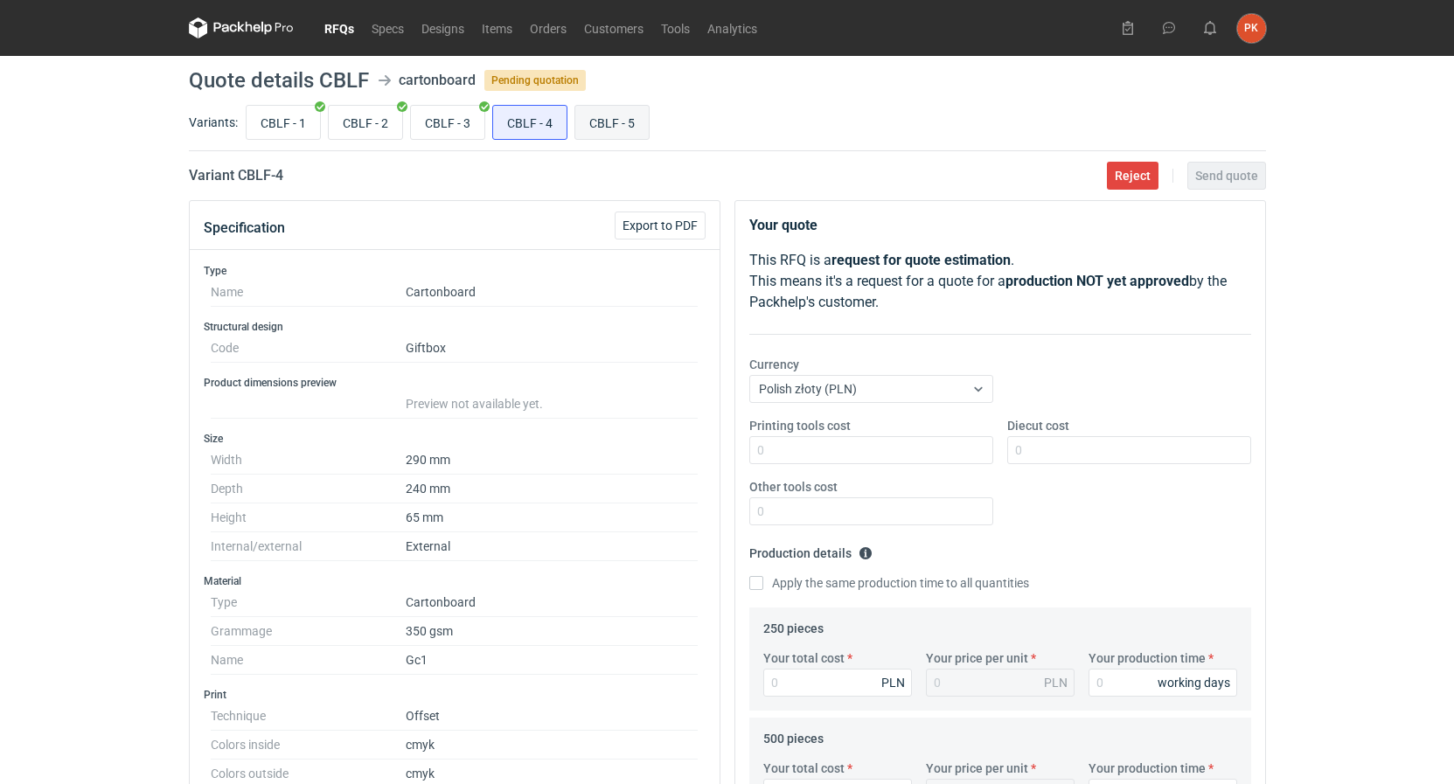
click at [596, 110] on input "CBLF - 5" at bounding box center [611, 122] width 73 height 33
radio input "true"
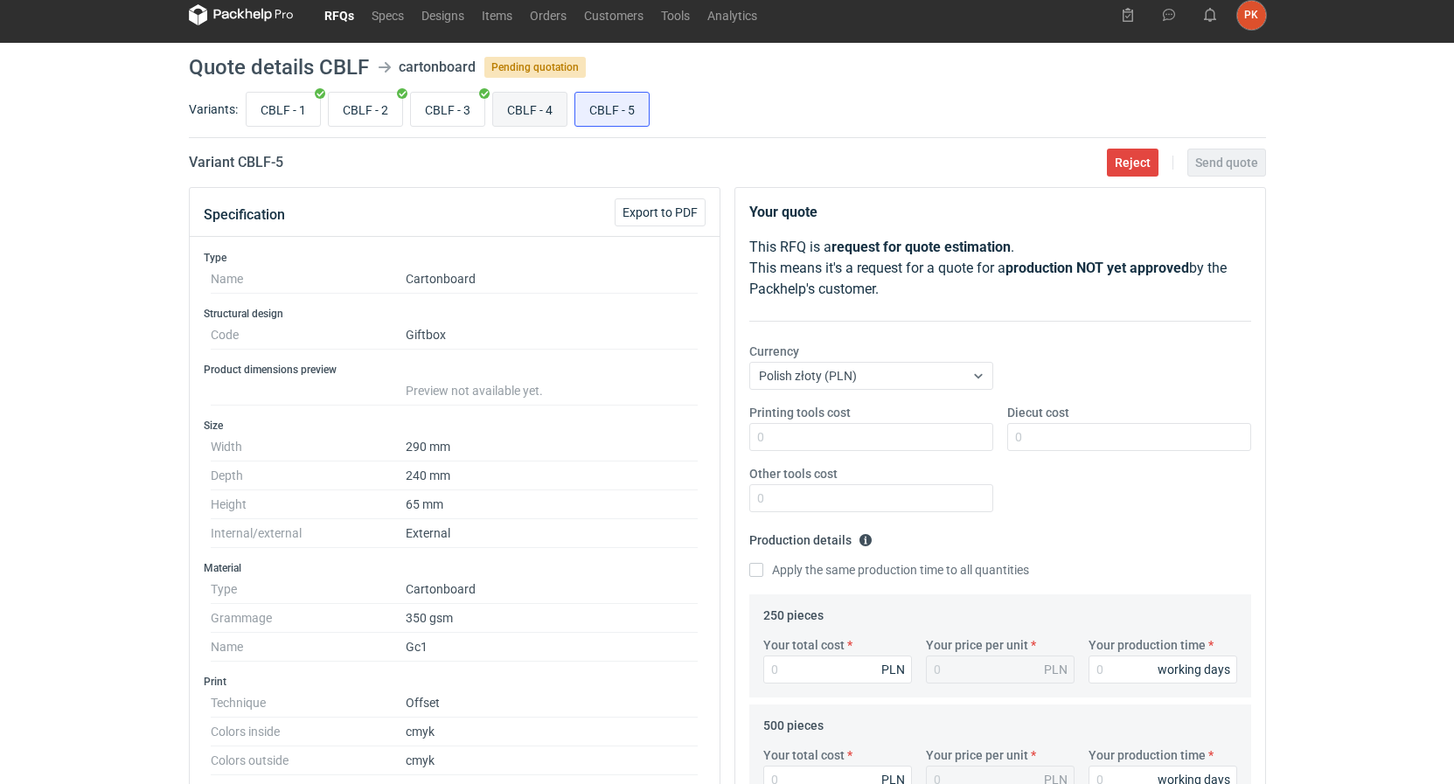
click at [532, 122] on input "CBLF - 4" at bounding box center [529, 109] width 73 height 33
radio input "true"
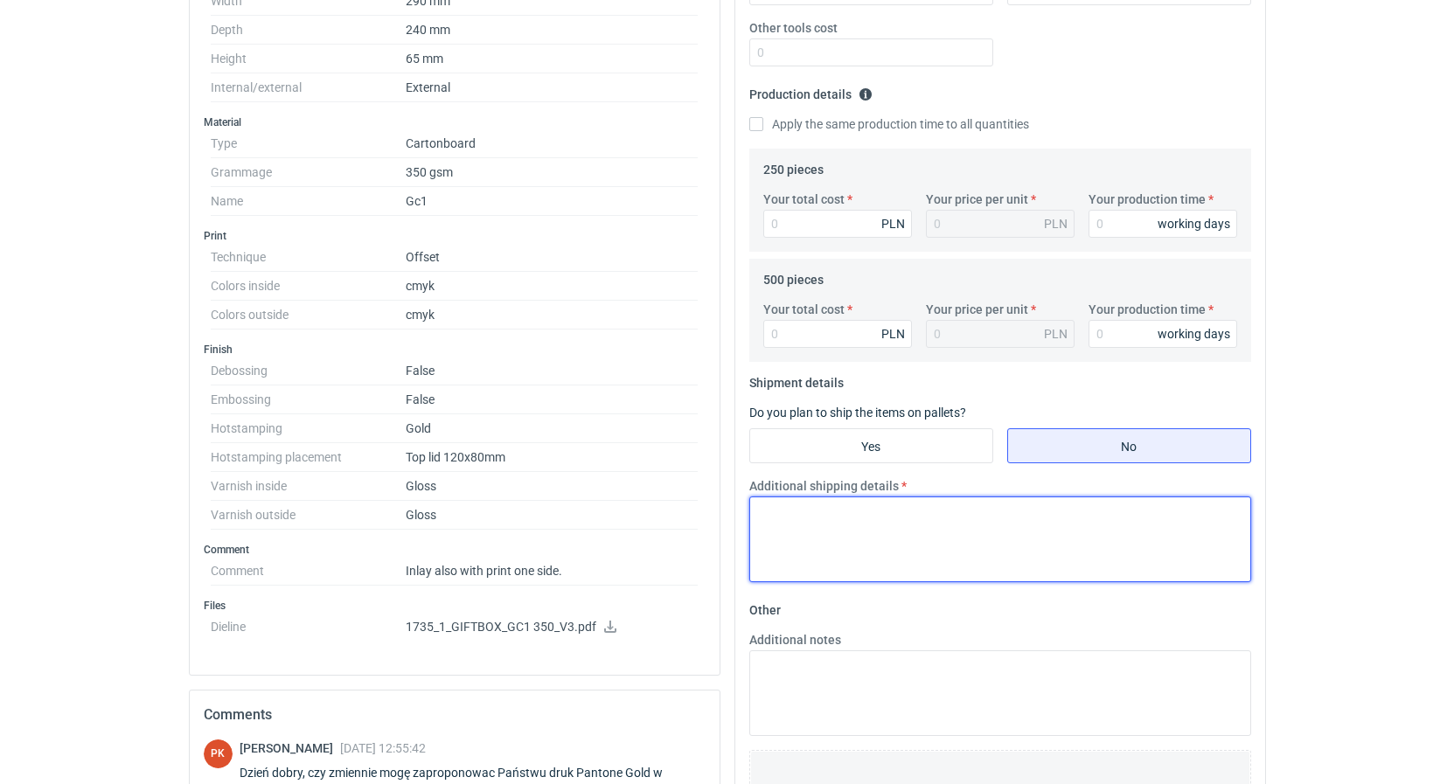
click at [824, 537] on textarea "Additional shipping details" at bounding box center [1000, 540] width 502 height 86
paste textarea "KO 3583/2025 Oferta zakłada druk dwustronny opakowania CMYK/CMYK + jednostronny…"
type textarea "KO 3583/2025 Oferta zakłada druk dwustronny opakowania CMYK/CMYK + jednostronny…"
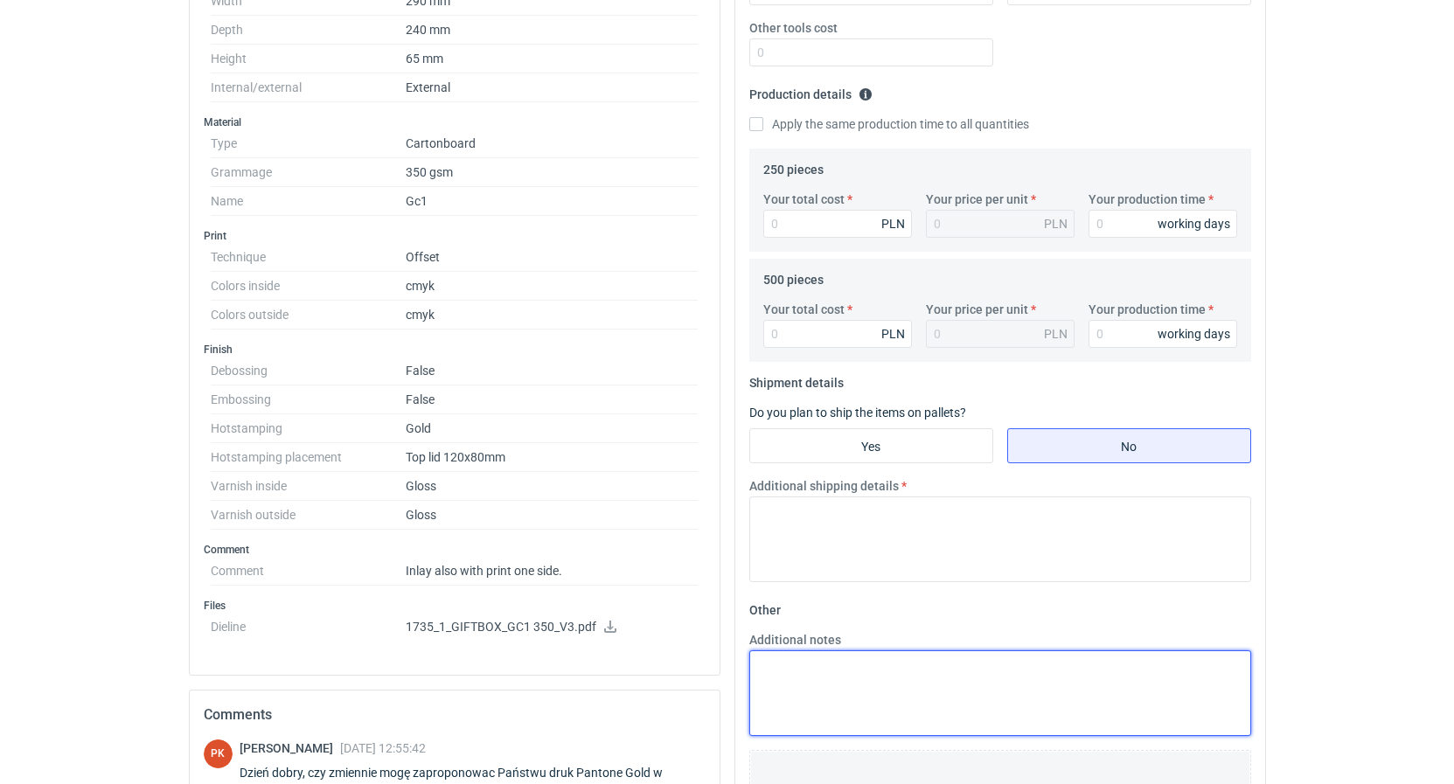
click at [844, 657] on textarea "Additional notes" at bounding box center [1000, 693] width 502 height 86
paste textarea "KO 3583/2025 Oferta zakłada druk dwustronny opakowania CMYK/CMYK + jednostronny…"
click at [1033, 680] on textarea "KO 3583/2025 Oferta zakłada druk dwustronny opakowania CMYK/CMYK + jednostronny…" at bounding box center [1000, 693] width 502 height 86
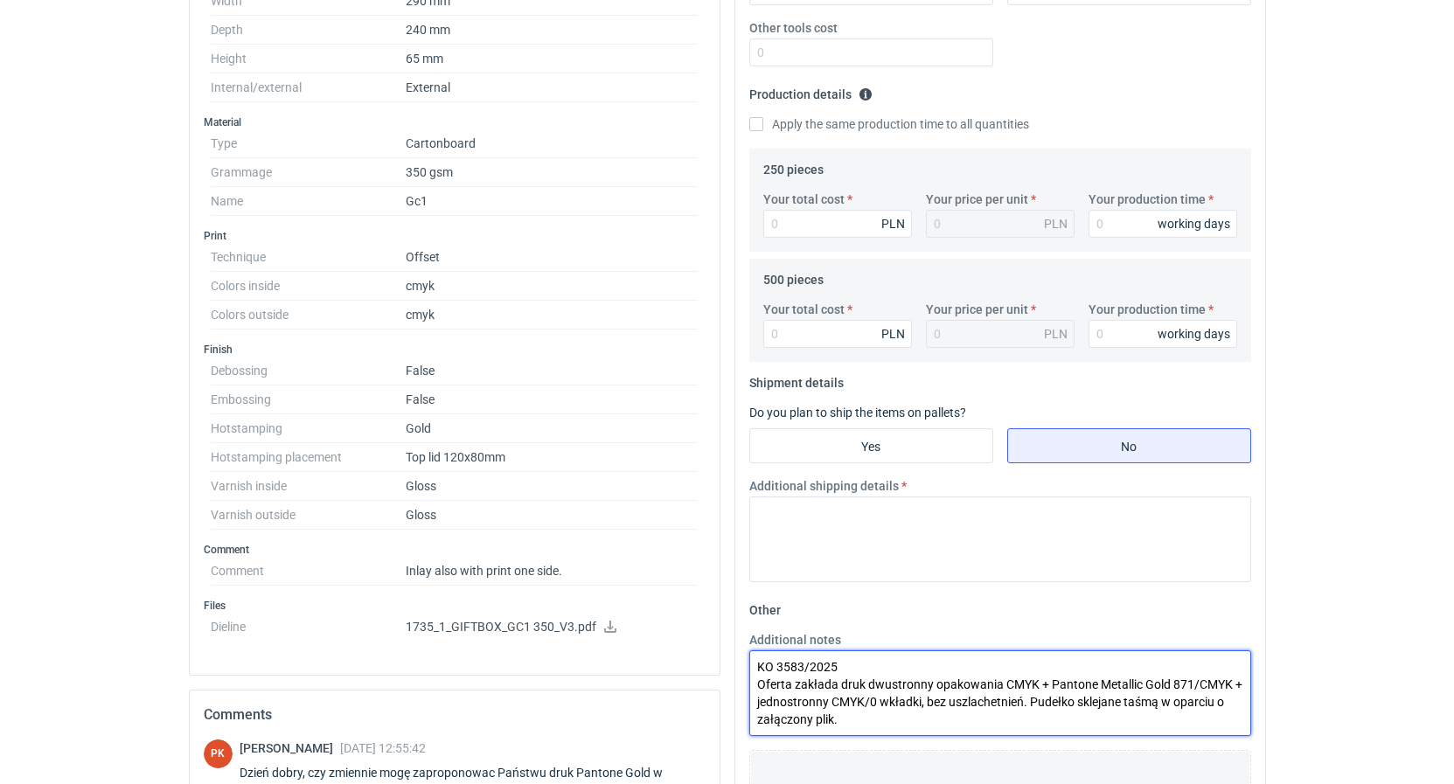
click at [919, 713] on textarea "KO 3583/2025 Oferta zakłada druk dwustronny opakowania CMYK + Pantone Metallic …" at bounding box center [1000, 693] width 502 height 86
click at [1070, 692] on textarea "KO 3583/2025 Oferta zakłada druk dwustronny opakowania CMYK + Pantone Metallic …" at bounding box center [1000, 693] width 502 height 86
type textarea "KO 3583/2025 Oferta zakłada druk dwustronny opakowania CMYK + Pantone Metallic …"
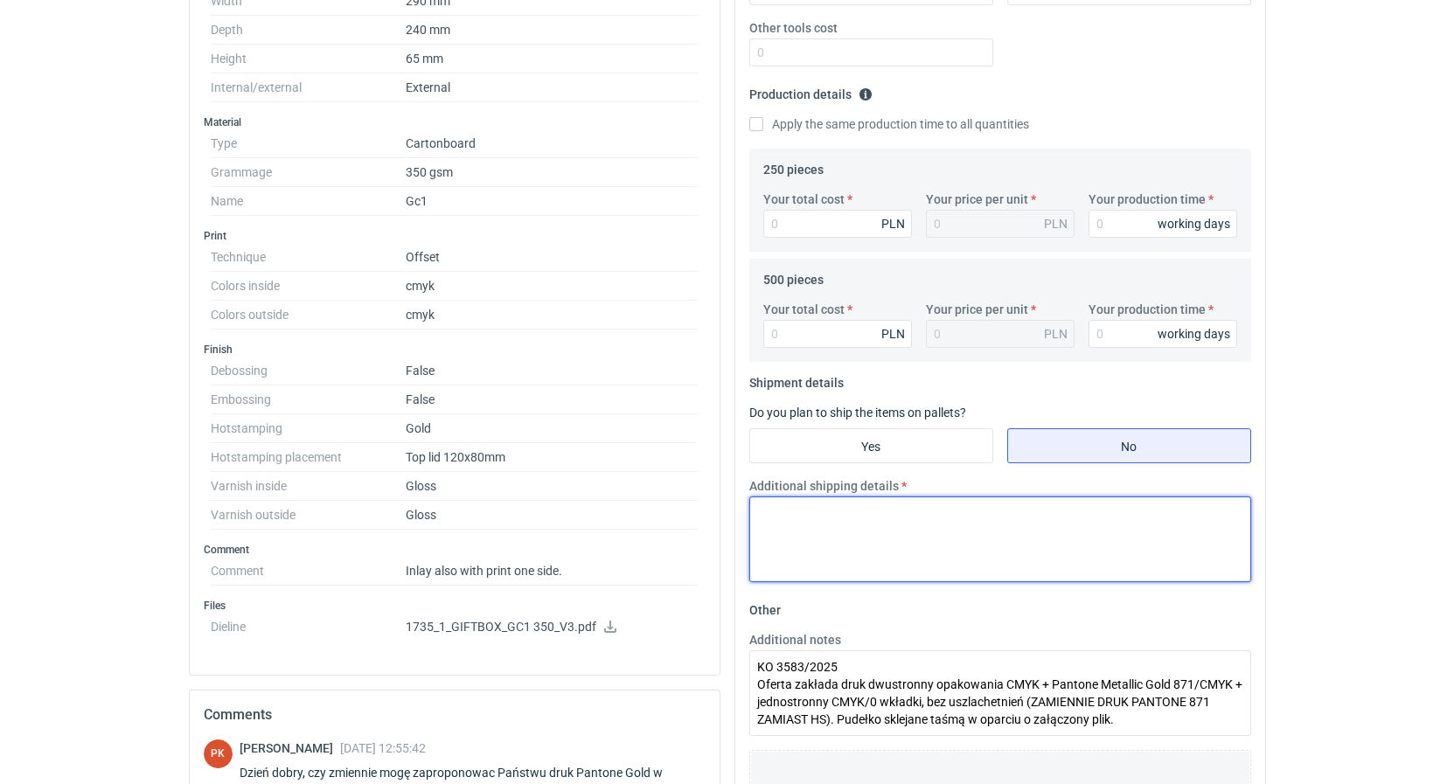
click at [824, 505] on textarea "Additional shipping details" at bounding box center [1000, 540] width 502 height 86
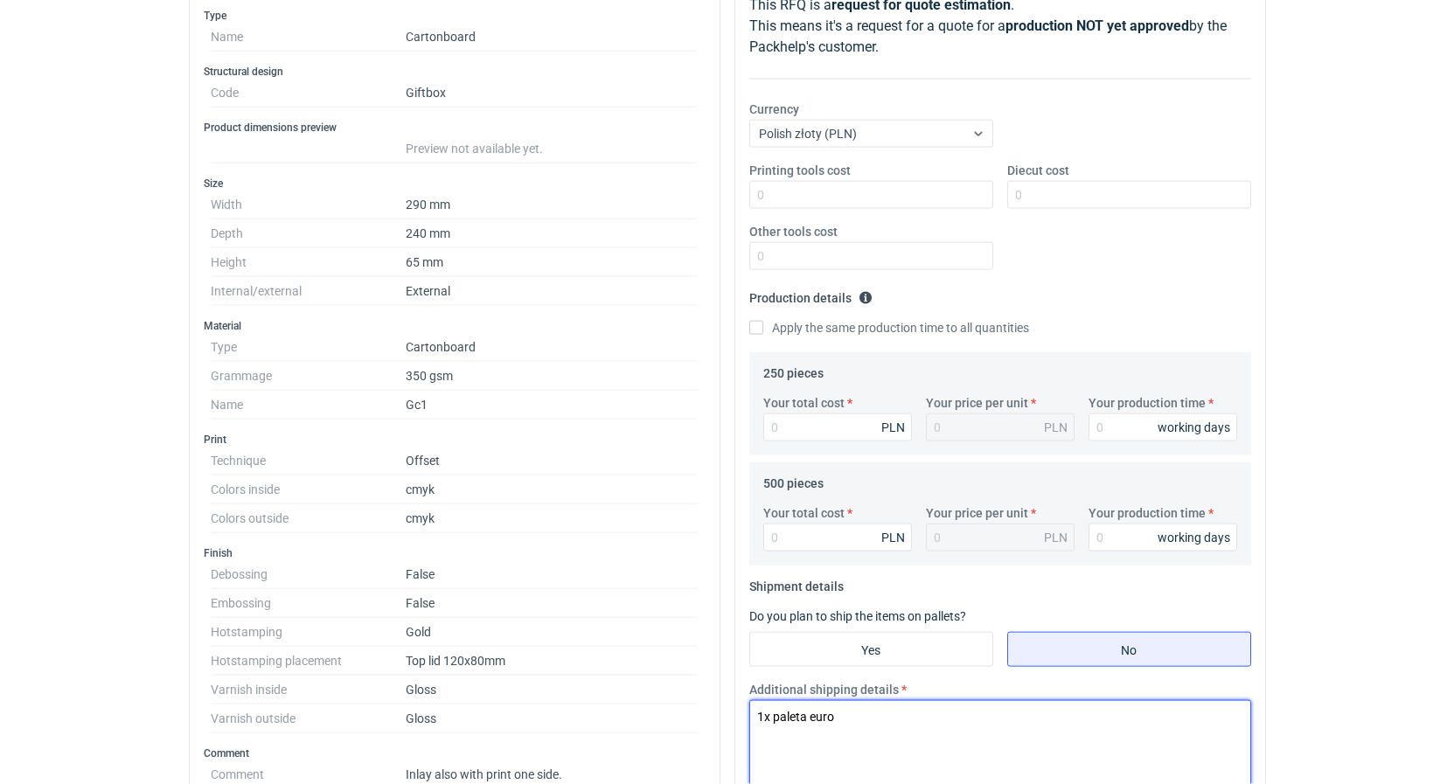
scroll to position [191, 0]
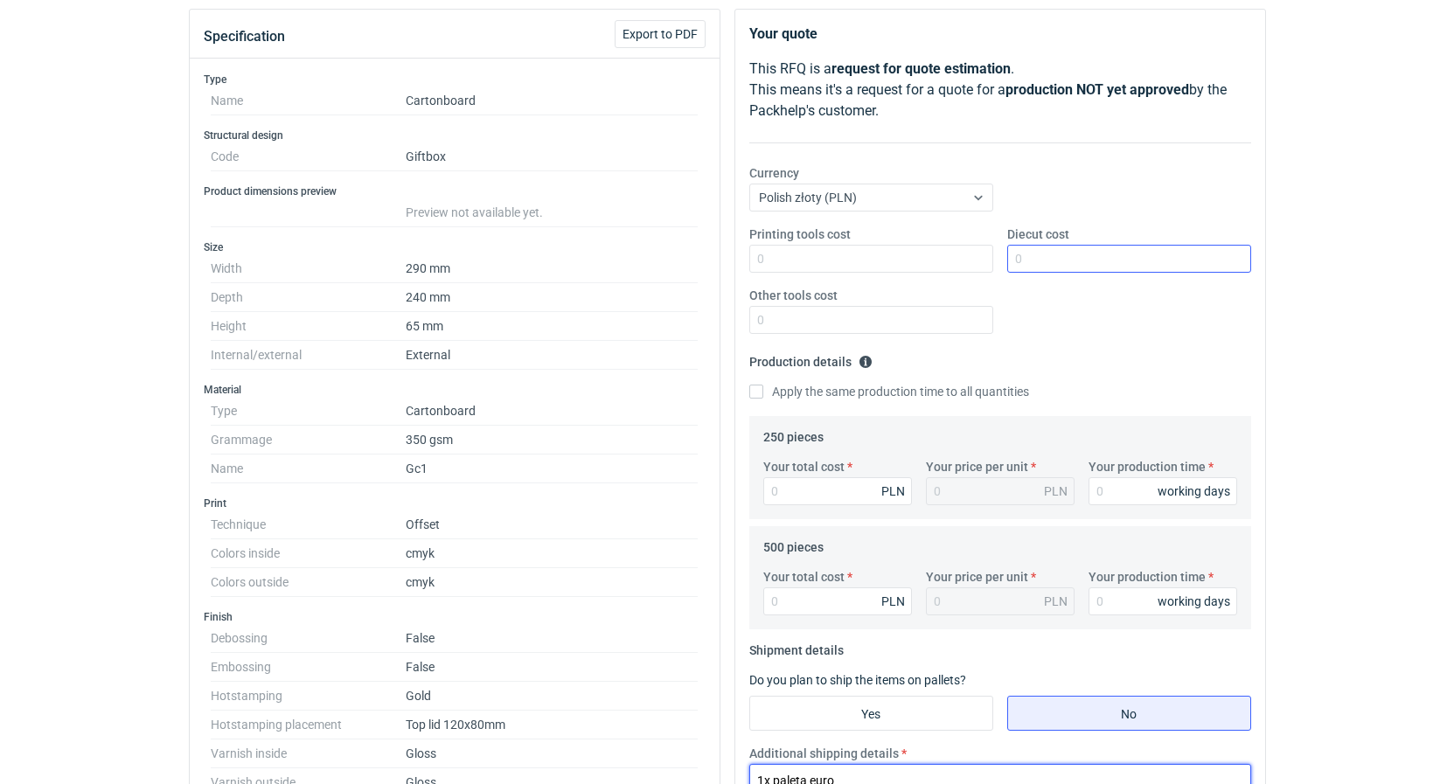
type textarea "1x paleta euro"
click at [1049, 266] on input "Diecut cost" at bounding box center [1129, 259] width 244 height 28
type input "1270"
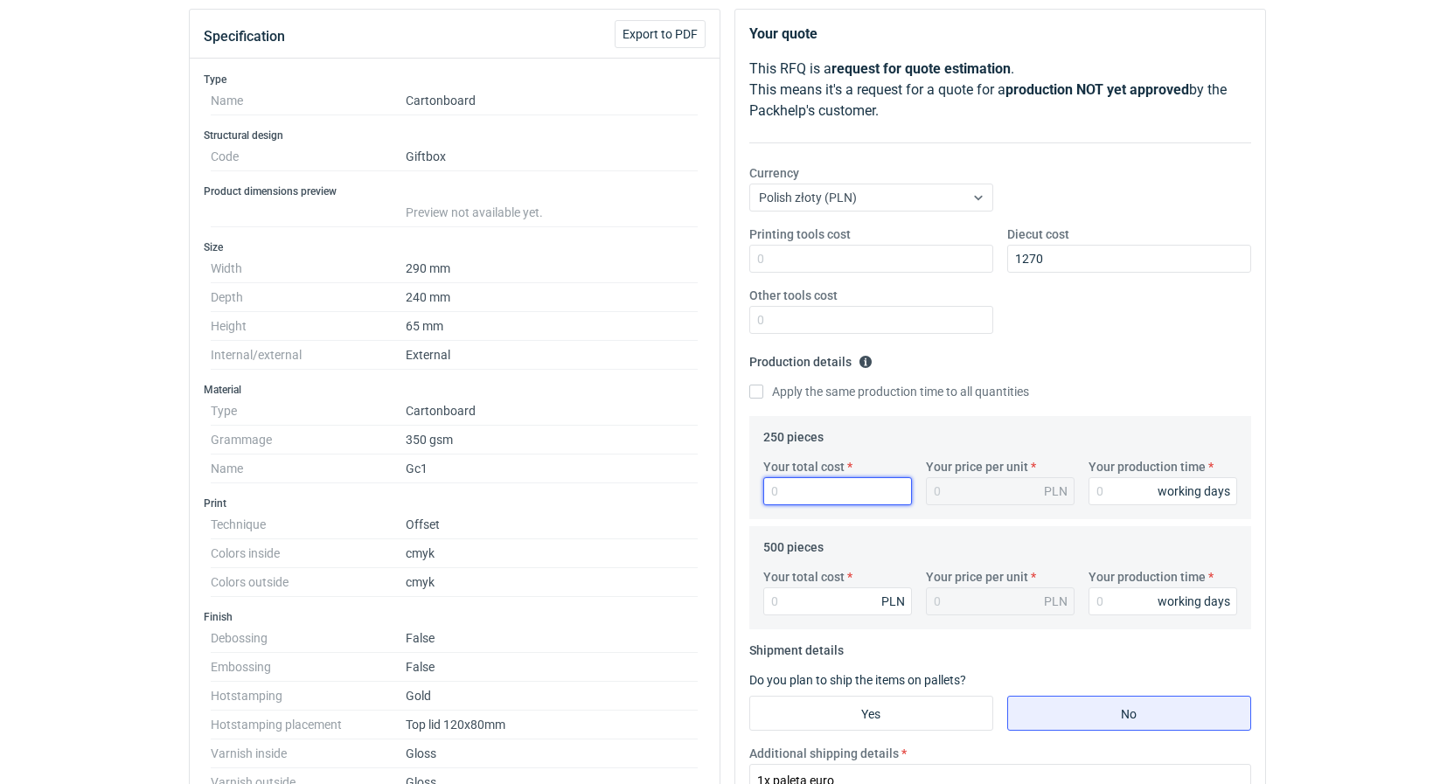
click at [867, 495] on input "Your total cost" at bounding box center [837, 491] width 149 height 28
type input "4800"
type input "19.2"
type input "9"
type input "5600"
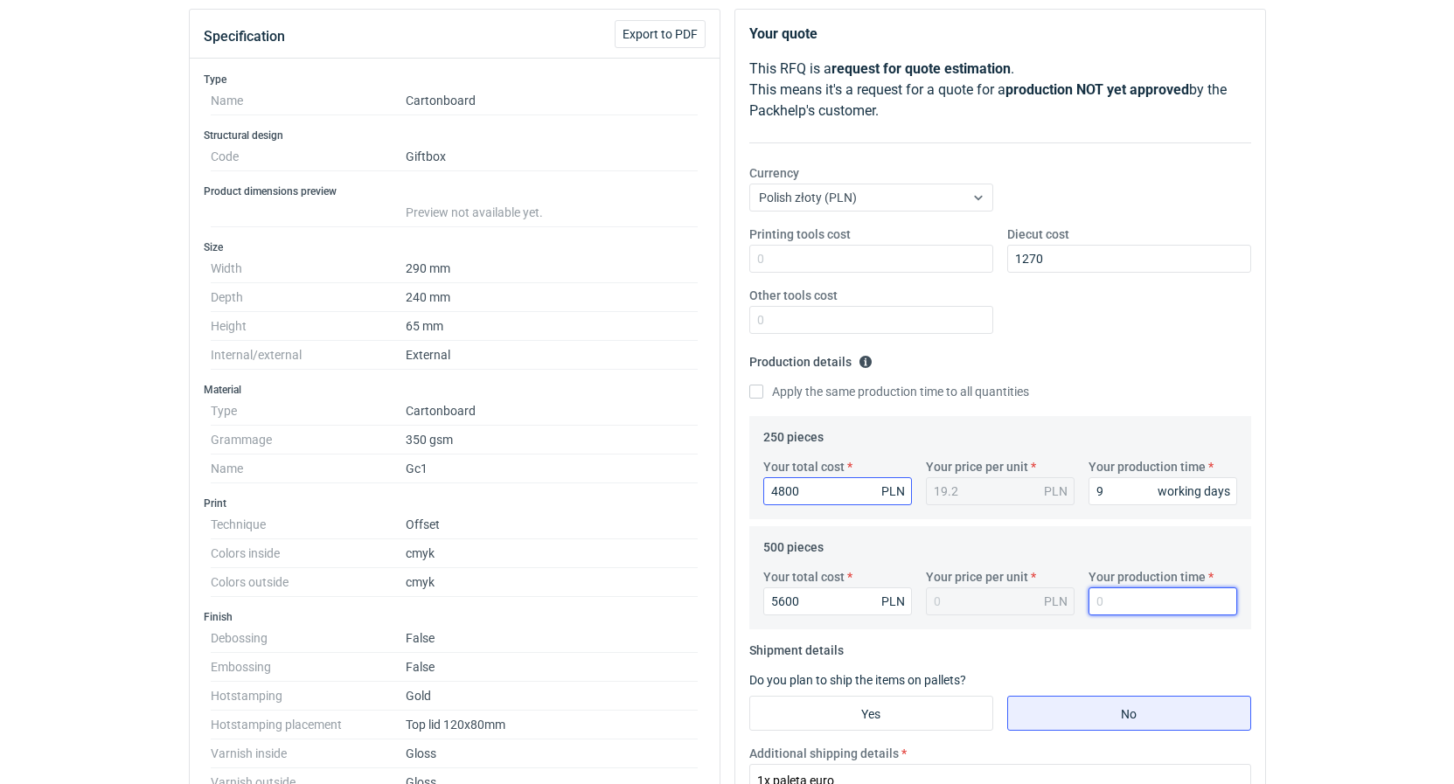
type input "11.2"
type input "9"
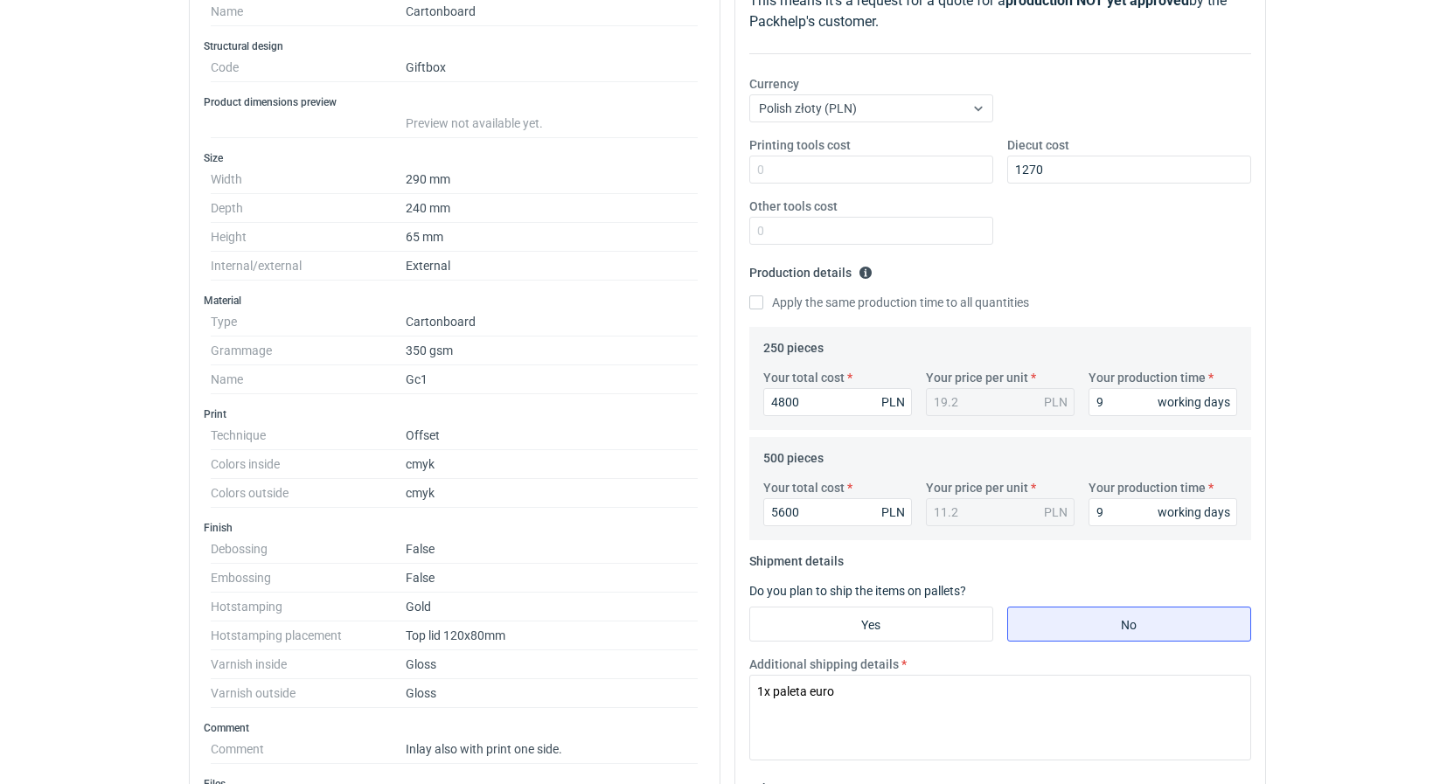
scroll to position [0, 0]
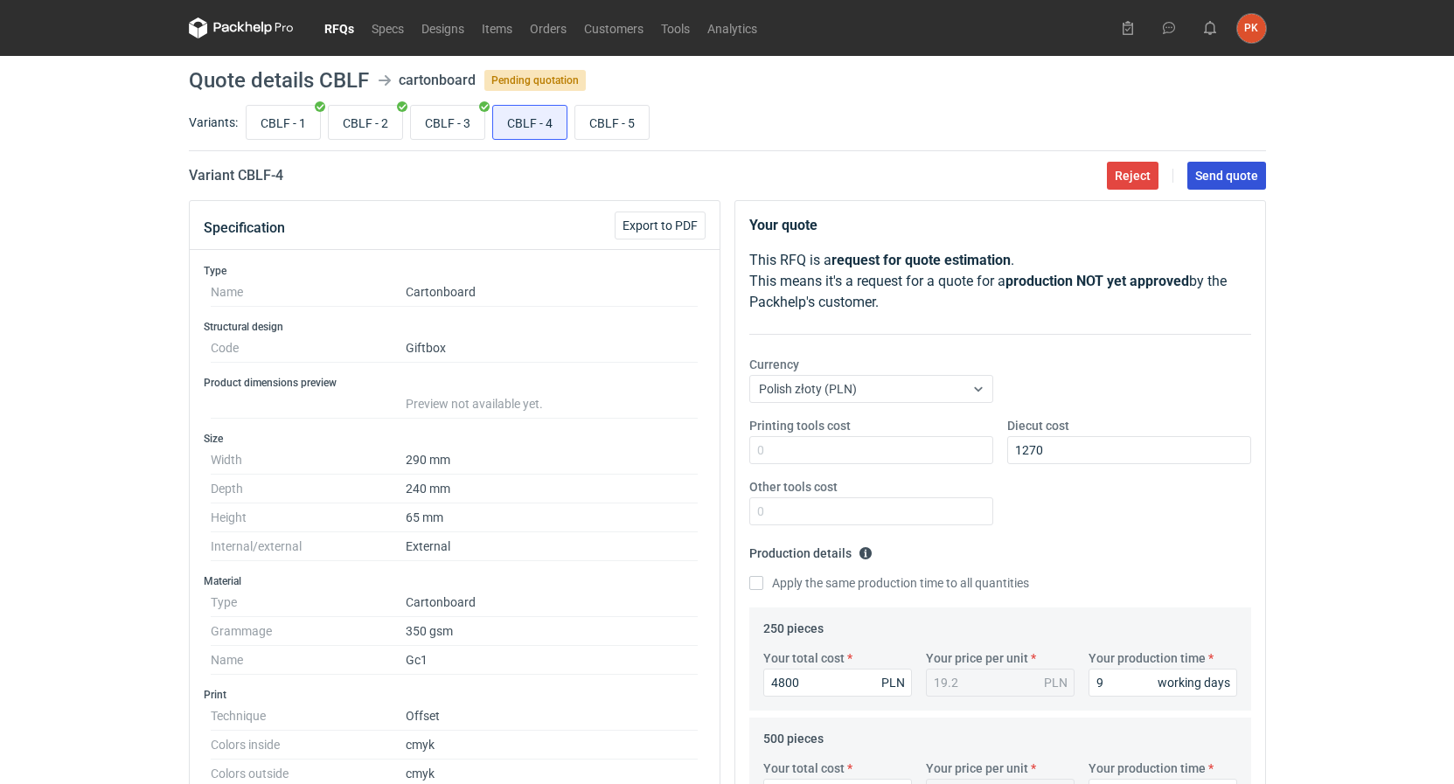
click at [1216, 181] on span "Send quote" at bounding box center [1226, 176] width 63 height 12
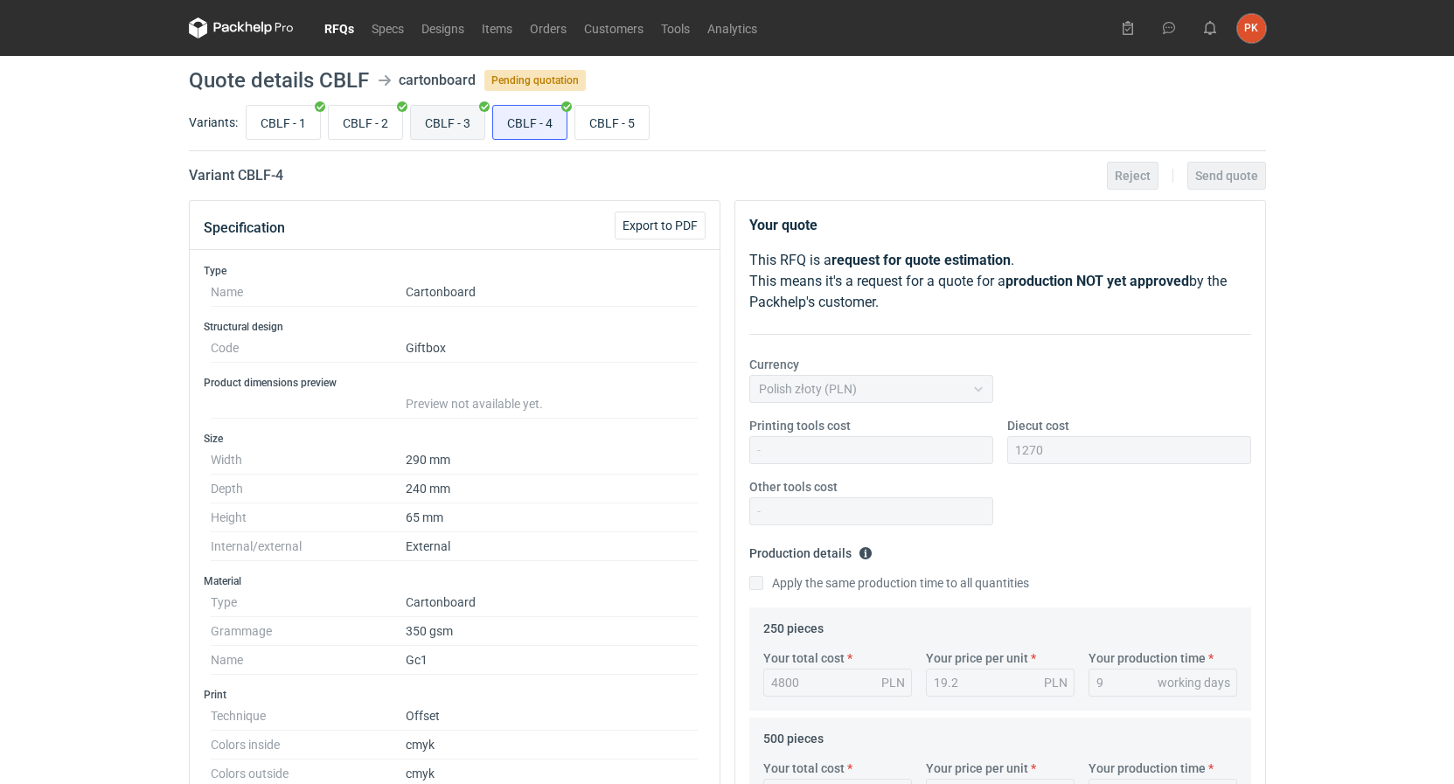
click at [449, 118] on input "CBLF - 3" at bounding box center [447, 122] width 73 height 33
radio input "true"
click at [356, 117] on input "CBLF - 2" at bounding box center [365, 122] width 73 height 33
radio input "true"
click at [280, 124] on input "CBLF - 1" at bounding box center [283, 122] width 73 height 33
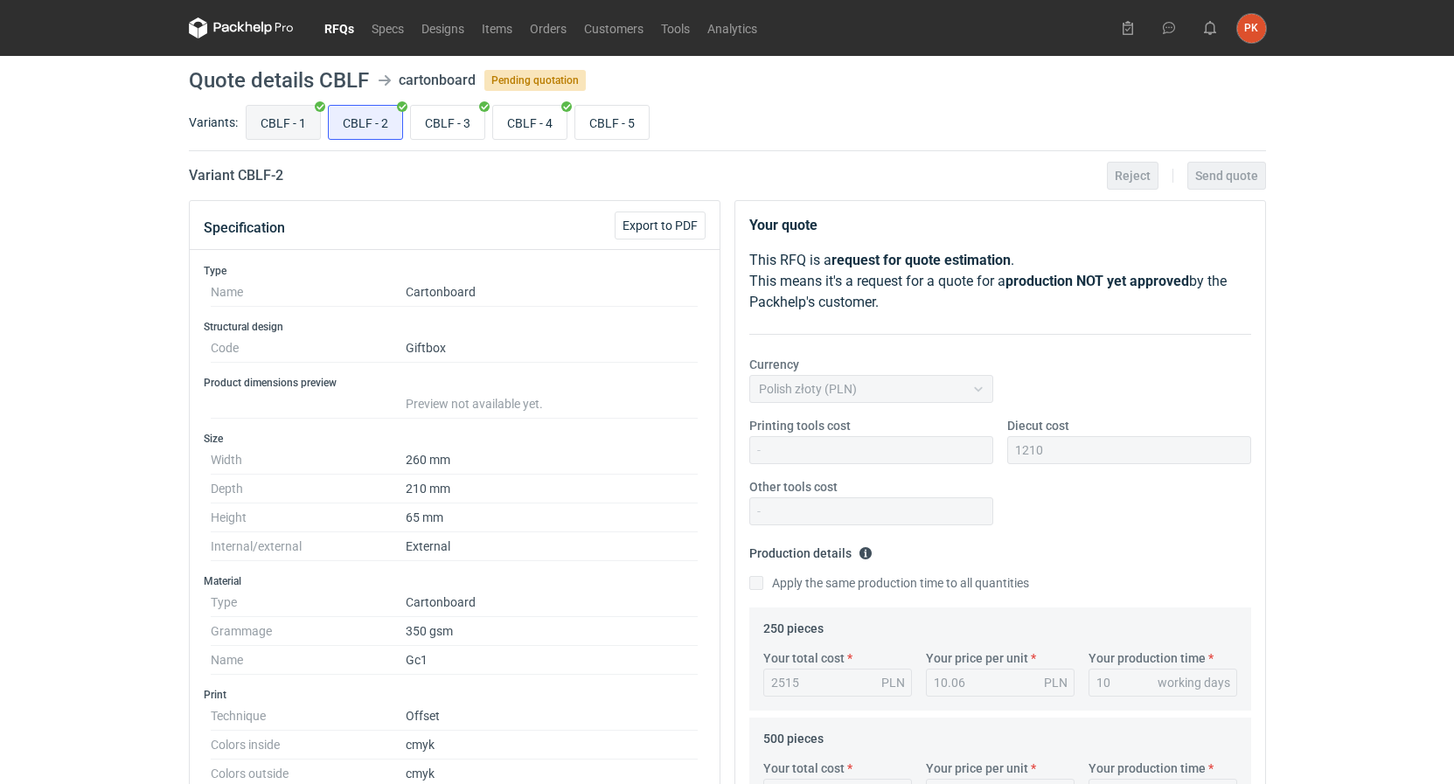
radio input "true"
click at [330, 120] on input "CBLF - 2" at bounding box center [365, 122] width 73 height 33
radio input "true"
click at [298, 123] on input "CBLF - 1" at bounding box center [283, 122] width 73 height 33
radio input "true"
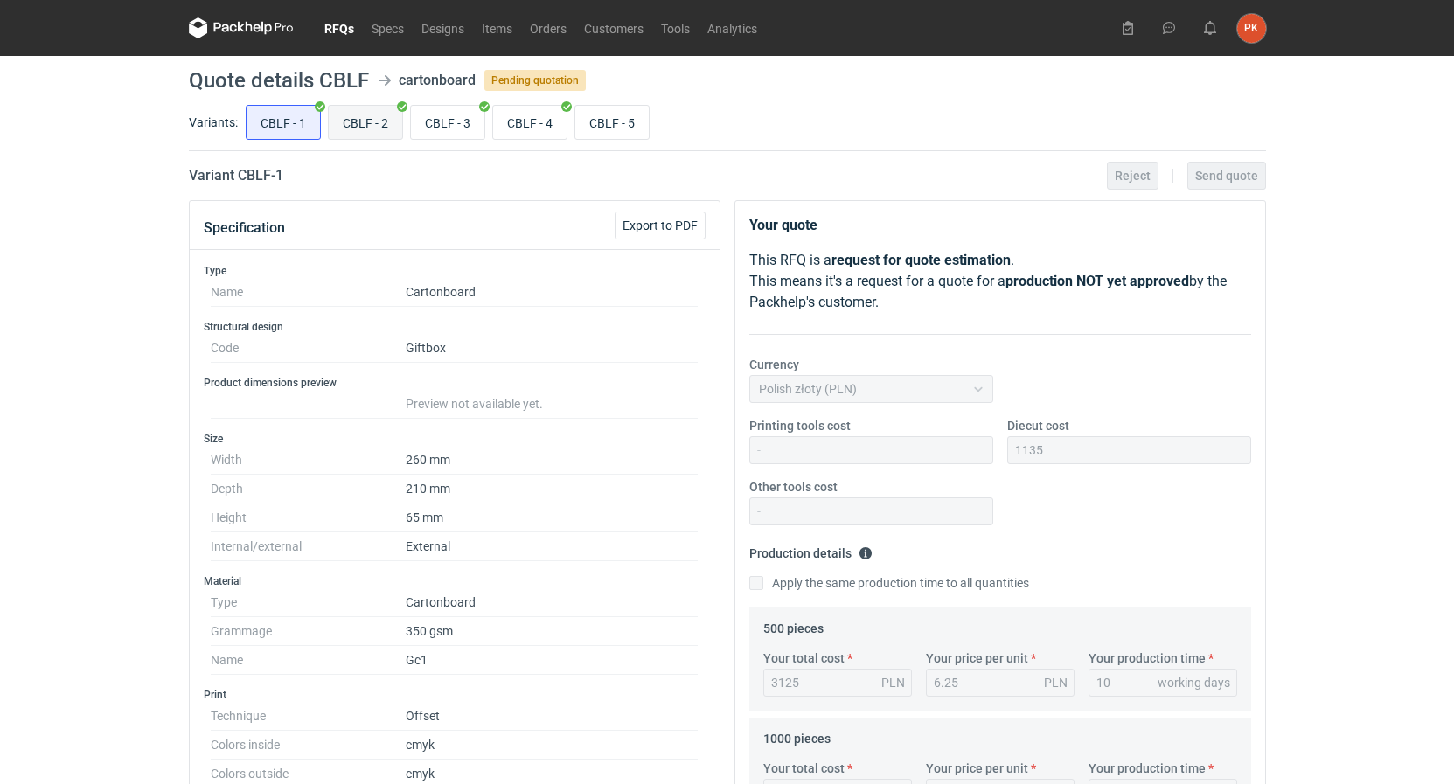
click at [352, 121] on input "CBLF - 2" at bounding box center [365, 122] width 73 height 33
radio input "true"
click at [288, 134] on input "CBLF - 1" at bounding box center [283, 122] width 73 height 33
radio input "true"
click at [450, 135] on input "CBLF - 3" at bounding box center [447, 122] width 73 height 33
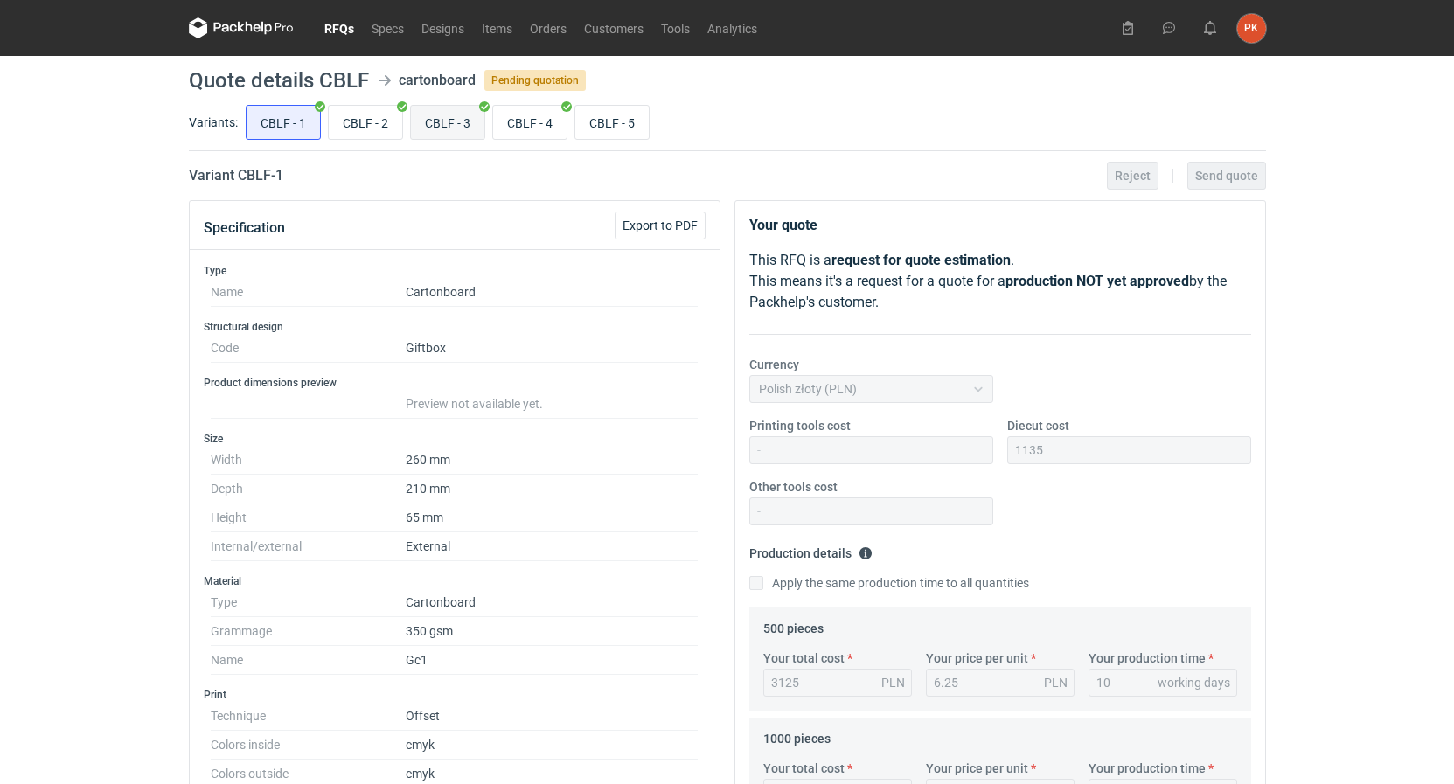
radio input "true"
click at [517, 123] on input "CBLF - 4" at bounding box center [529, 122] width 73 height 33
radio input "true"
click at [391, 133] on input "CBLF - 2" at bounding box center [365, 122] width 73 height 33
radio input "true"
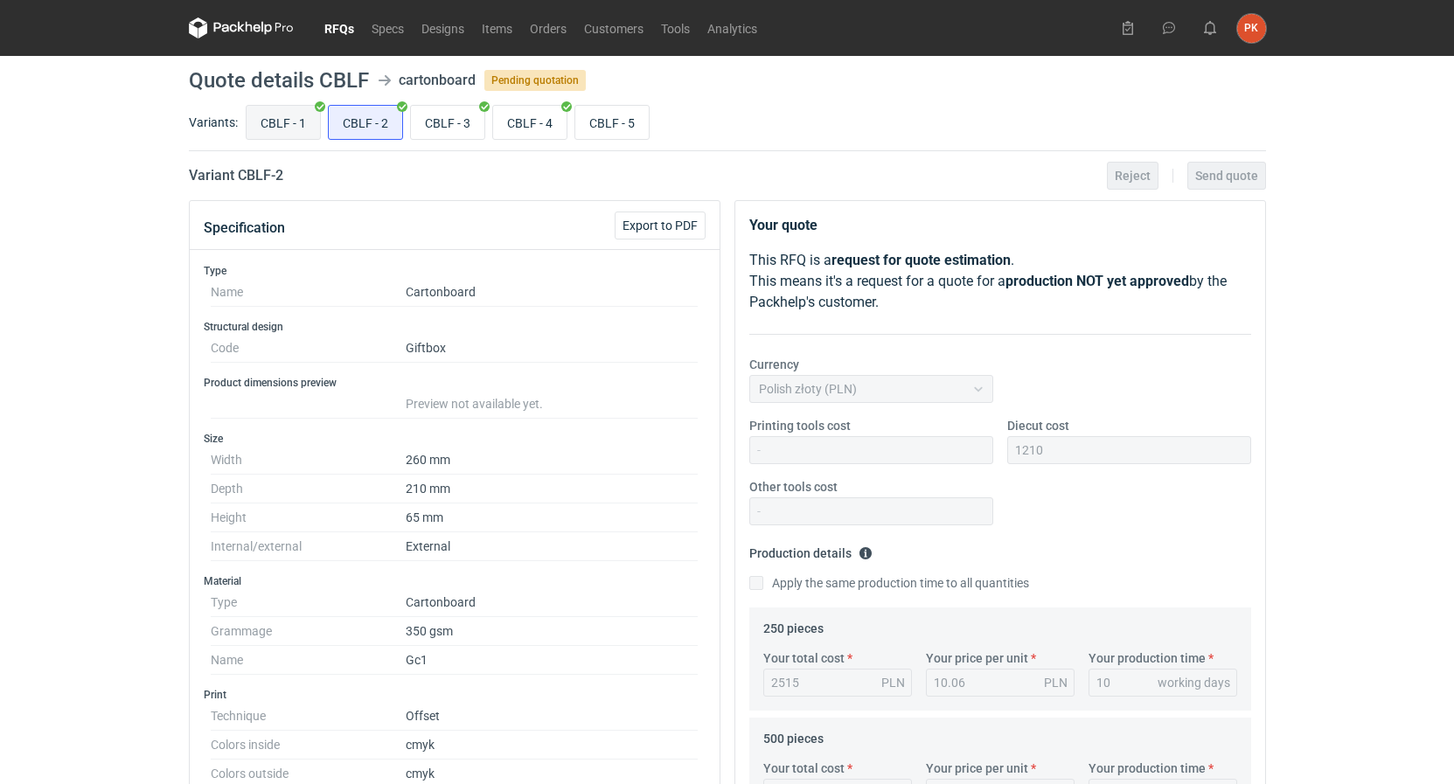
click at [298, 130] on input "CBLF - 1" at bounding box center [283, 122] width 73 height 33
radio input "true"
click at [461, 114] on input "CBLF - 3" at bounding box center [447, 122] width 73 height 33
radio input "true"
click at [514, 116] on input "CBLF - 4" at bounding box center [529, 122] width 73 height 33
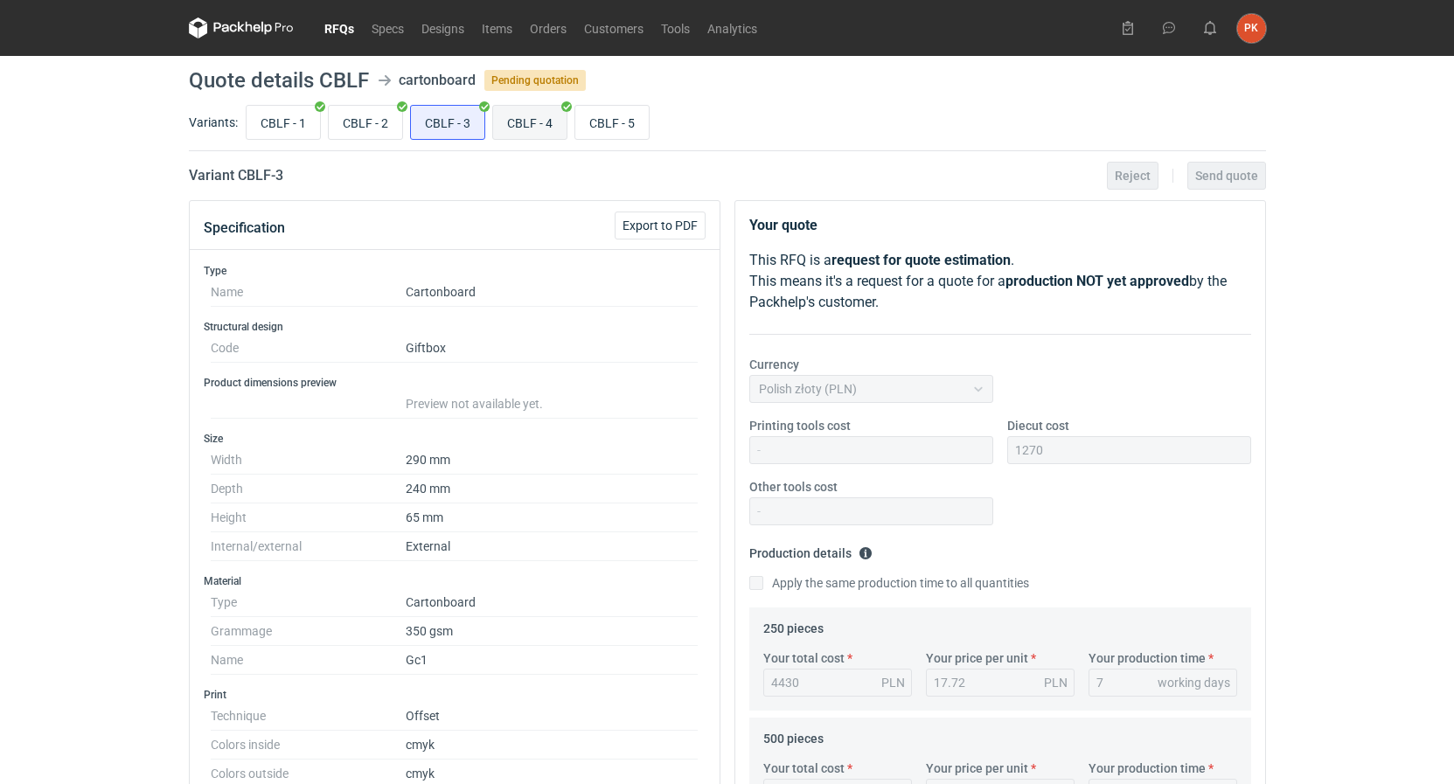
radio input "true"
click at [629, 117] on input "CBLF - 5" at bounding box center [611, 122] width 73 height 33
radio input "true"
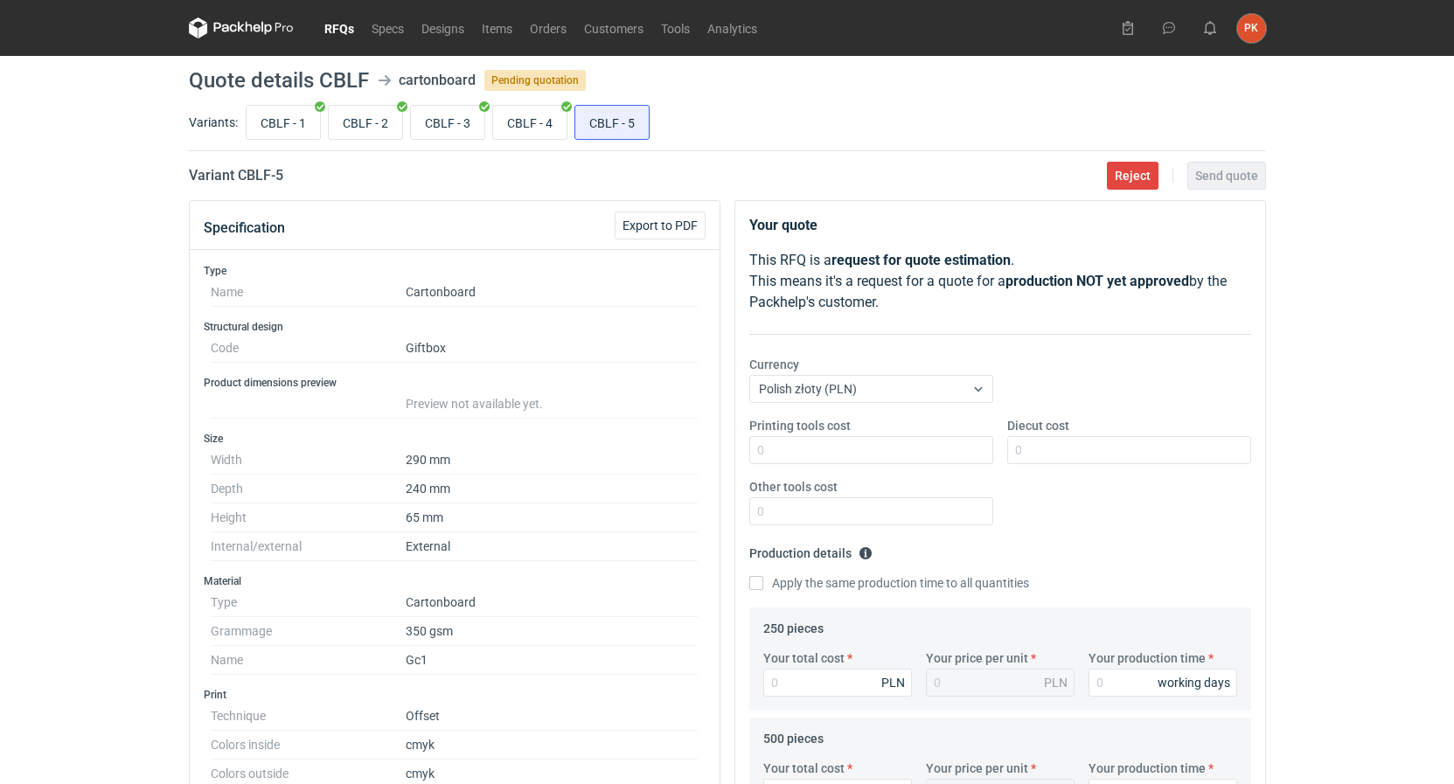
click at [344, 24] on link "RFQs" at bounding box center [339, 27] width 47 height 21
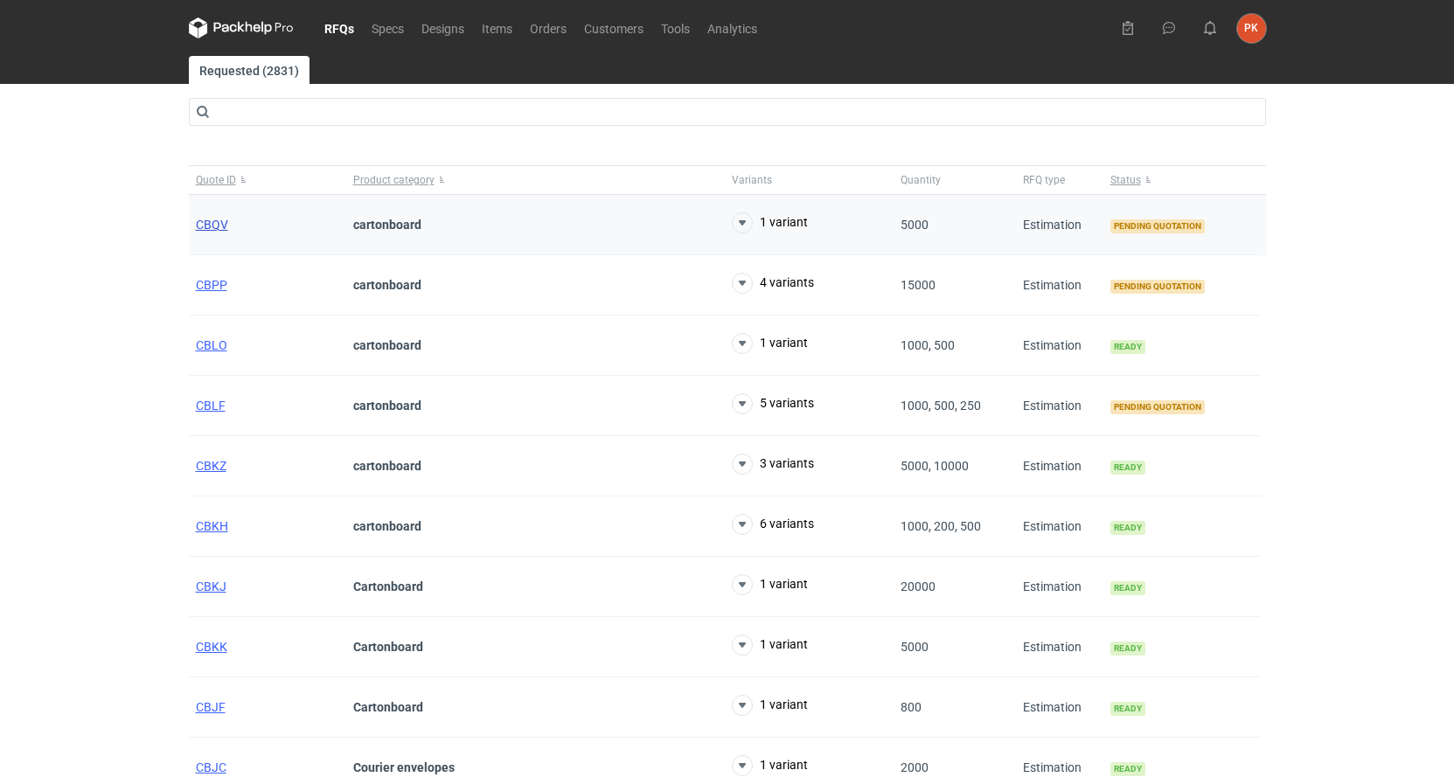
click at [220, 228] on span "CBQV" at bounding box center [212, 225] width 32 height 14
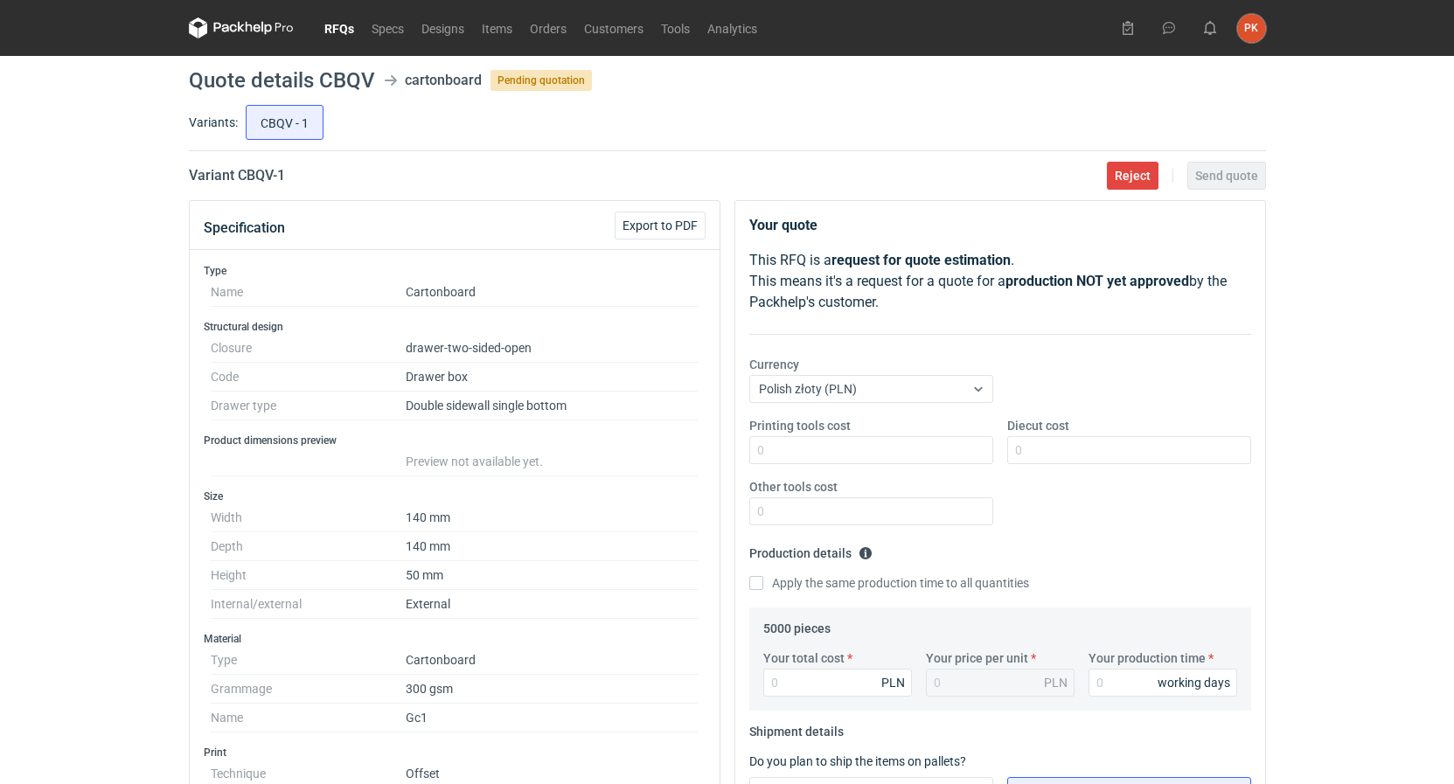
click at [330, 23] on link "RFQs" at bounding box center [339, 27] width 47 height 21
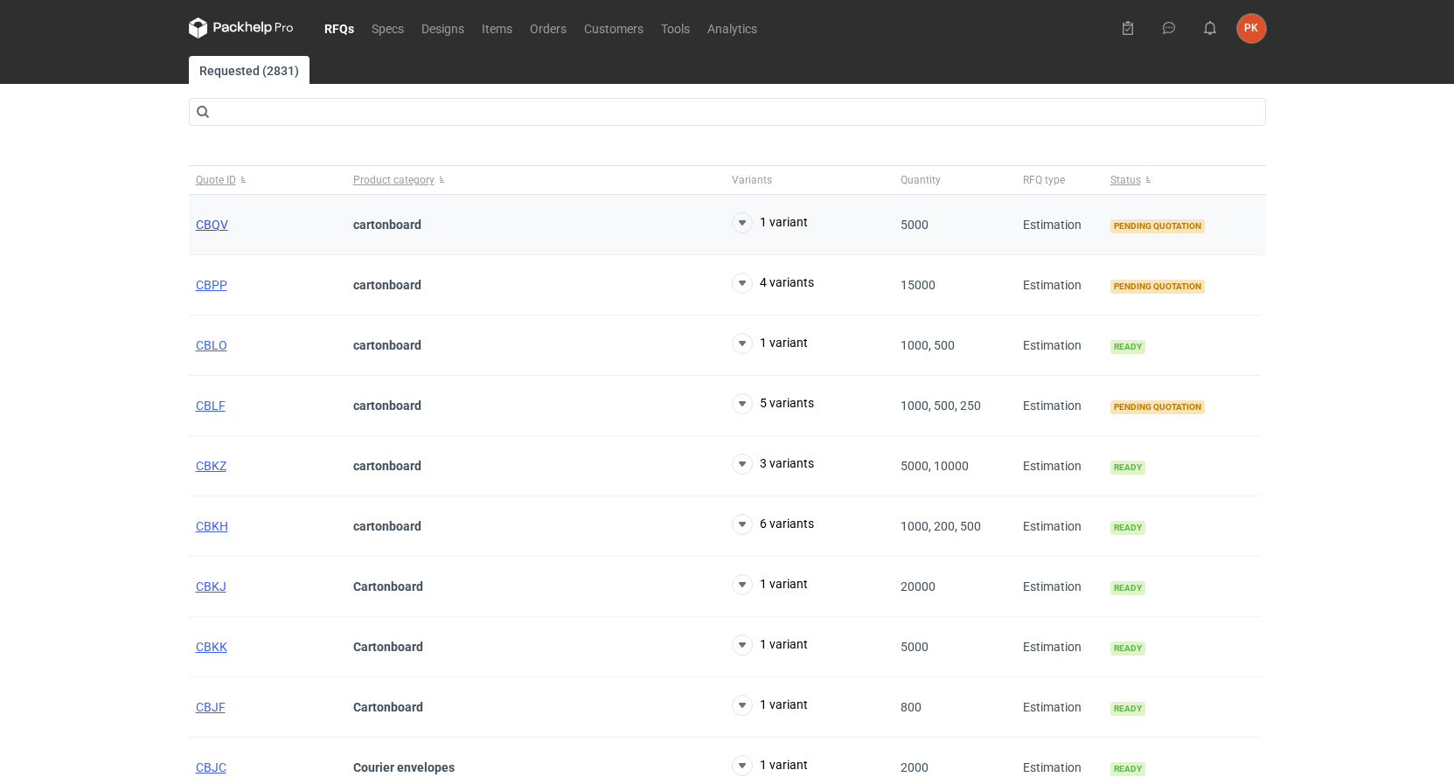
click at [215, 219] on span "CBQV" at bounding box center [212, 225] width 32 height 14
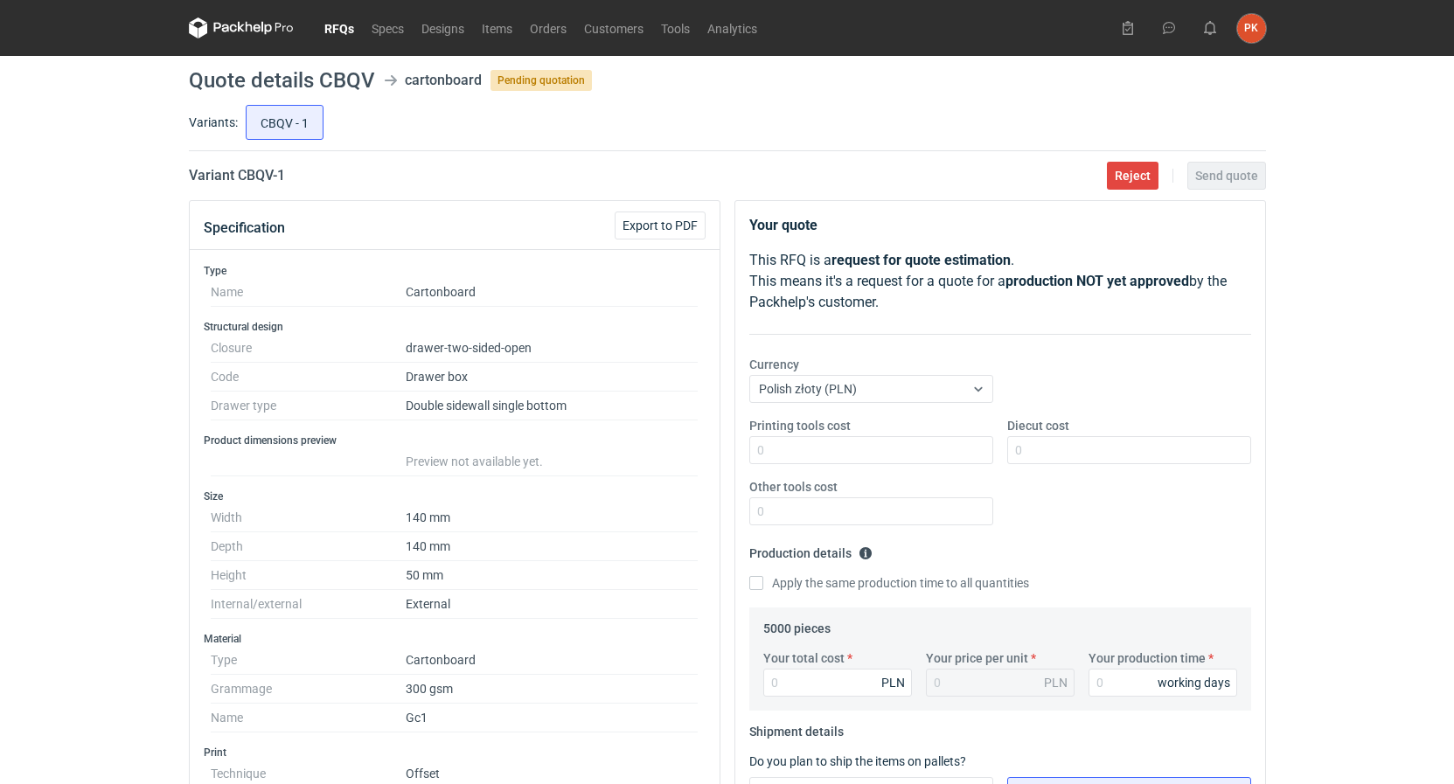
click at [344, 28] on link "RFQs" at bounding box center [339, 27] width 47 height 21
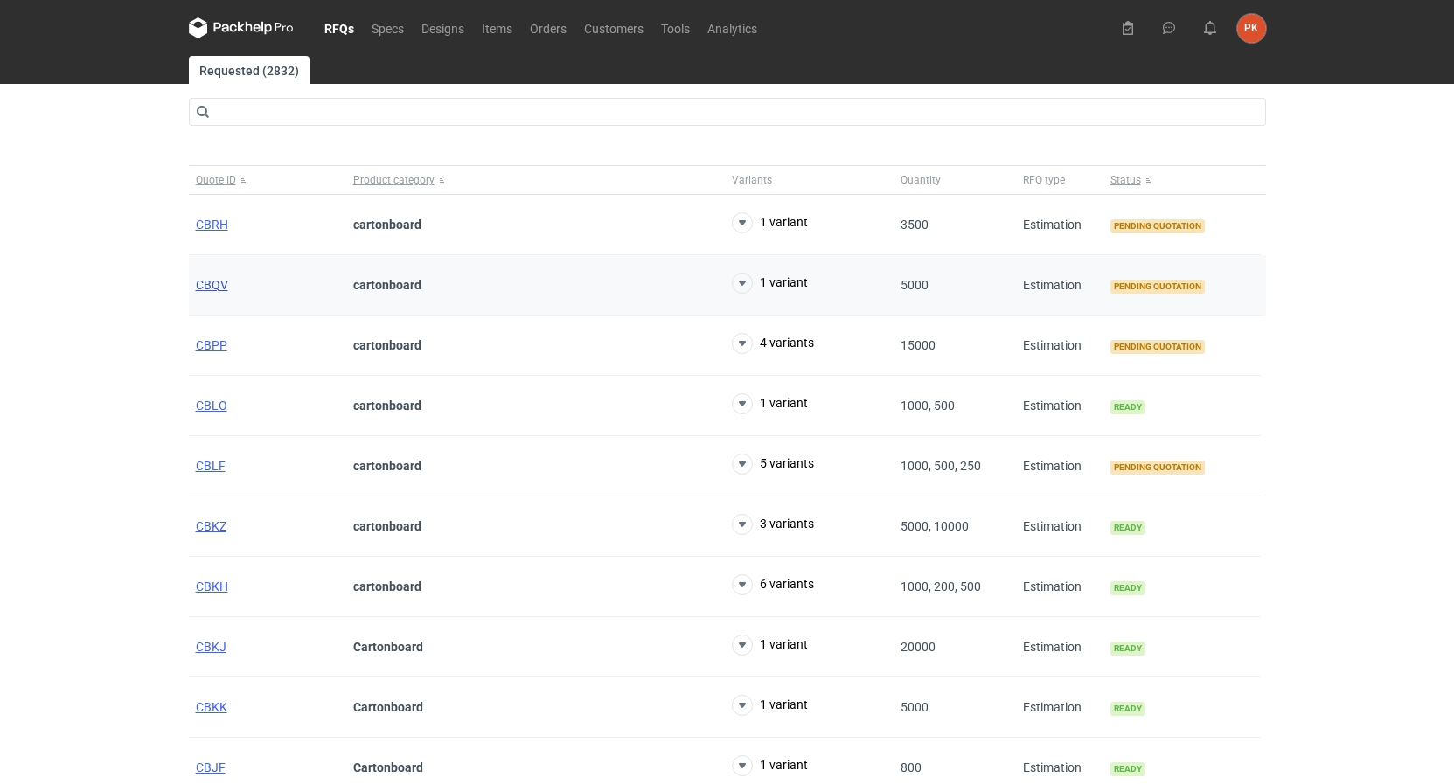
click at [212, 286] on span "CBQV" at bounding box center [212, 285] width 32 height 14
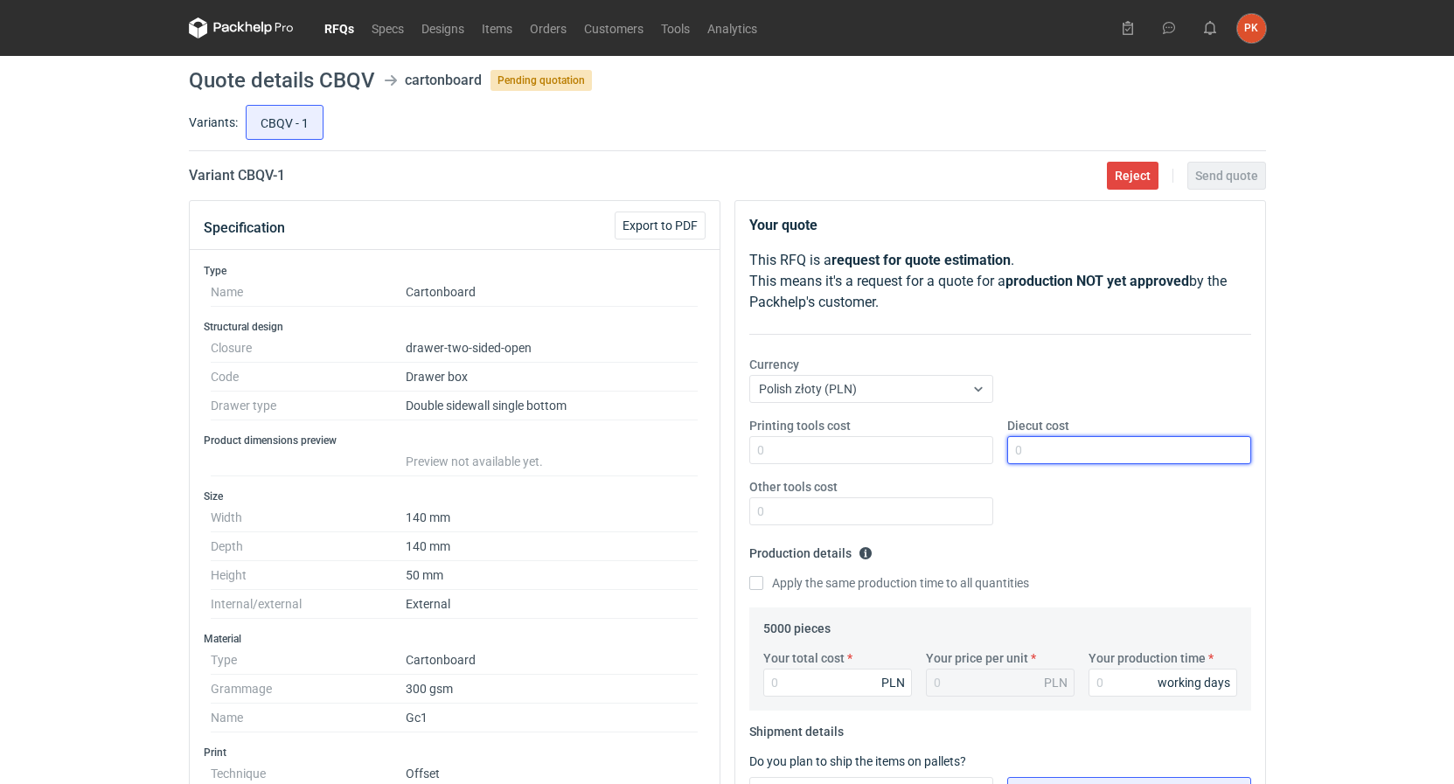
click at [1077, 448] on input "Diecut cost" at bounding box center [1129, 450] width 244 height 28
type input "1100"
click at [784, 697] on input "Your total cost" at bounding box center [837, 683] width 149 height 28
type input "7300"
type input "1.46"
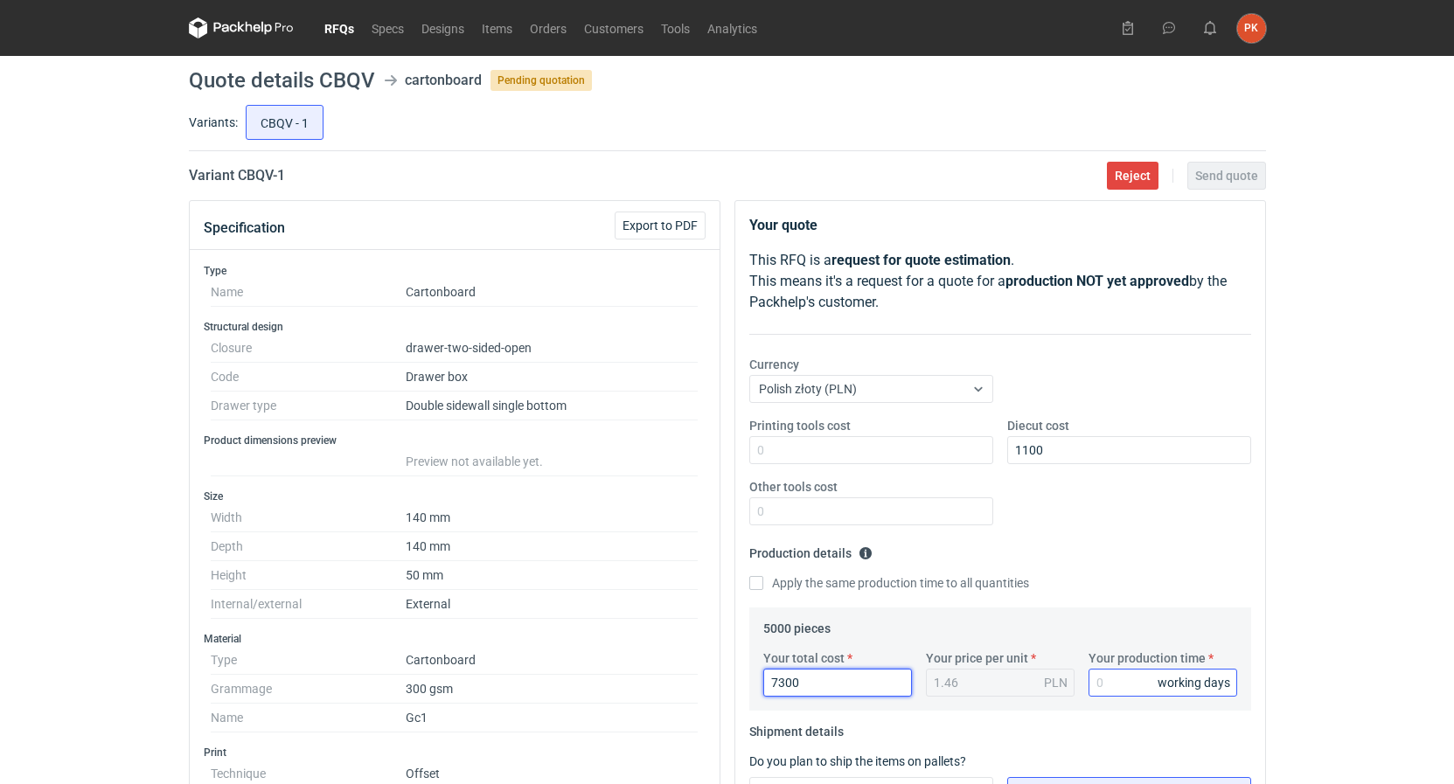
type input "7300"
click at [1101, 677] on input "Your production time" at bounding box center [1162, 683] width 149 height 28
type input "1"
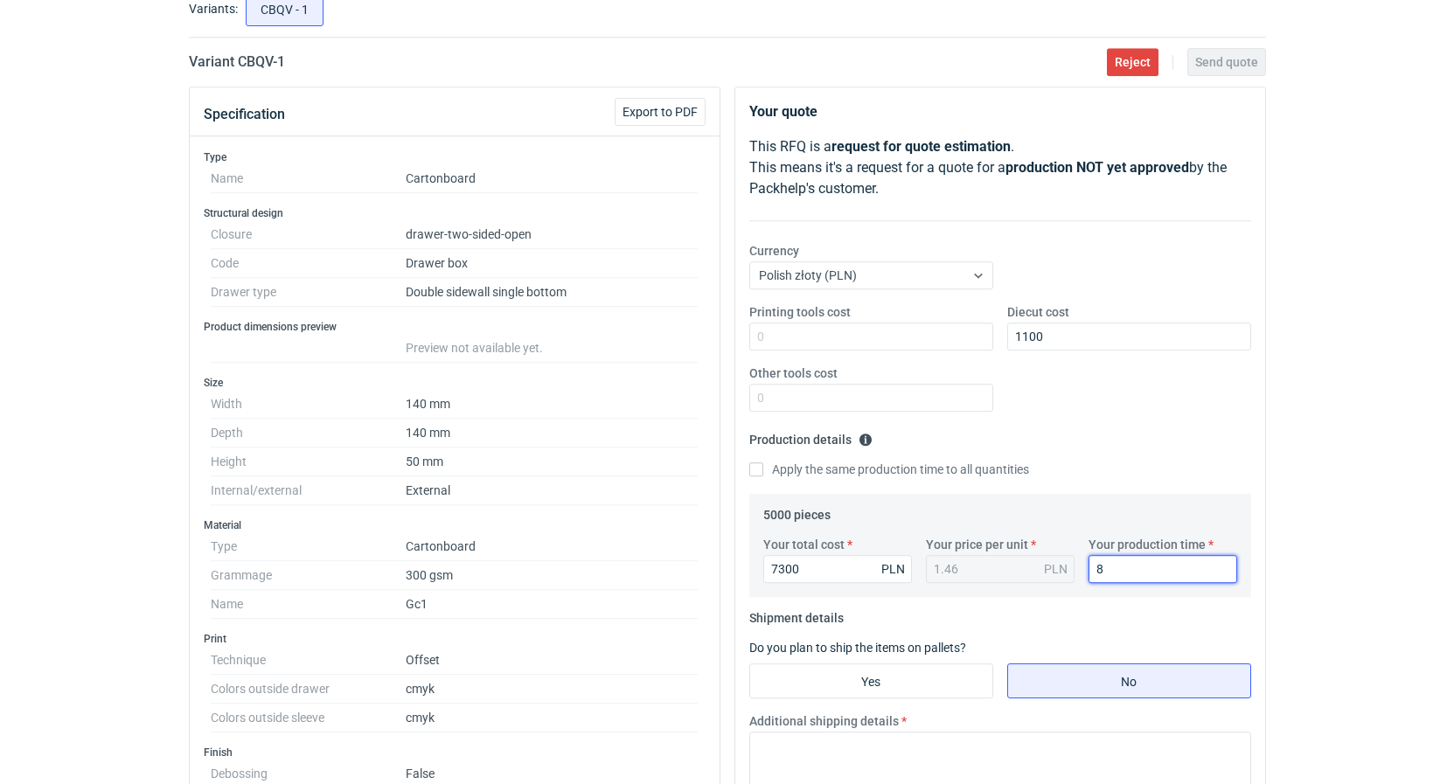
scroll to position [446, 0]
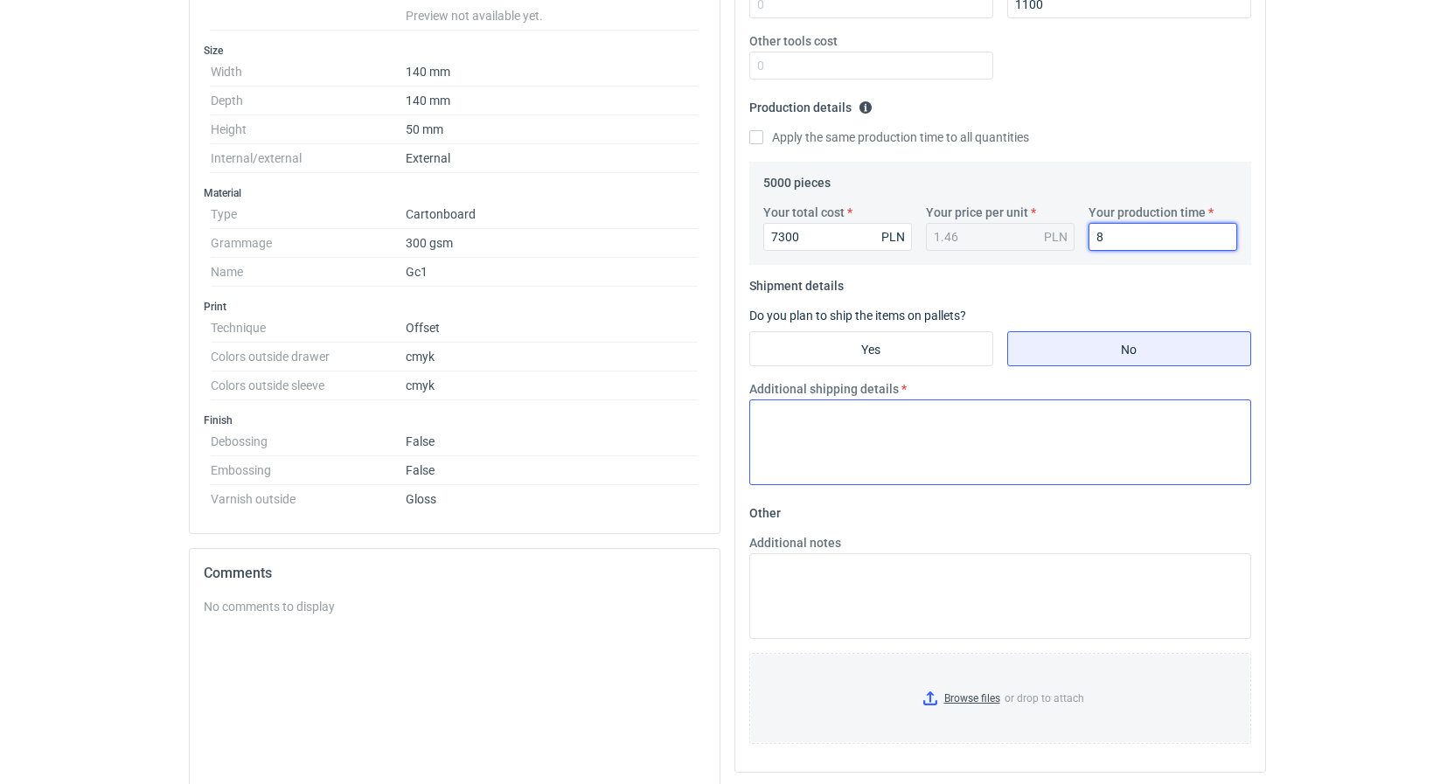
type input "8"
click at [818, 471] on textarea "Additional shipping details" at bounding box center [1000, 442] width 502 height 86
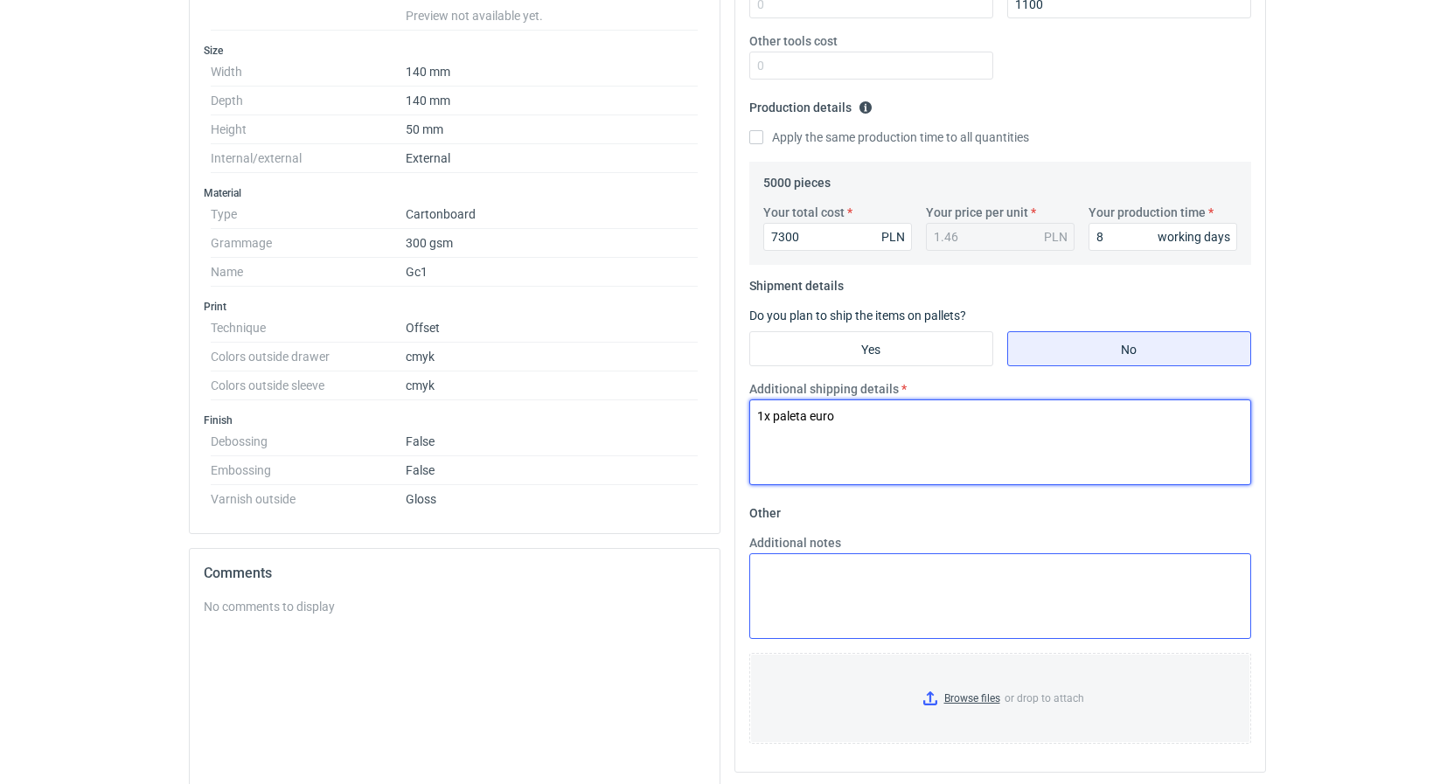
type textarea "1x paleta euro"
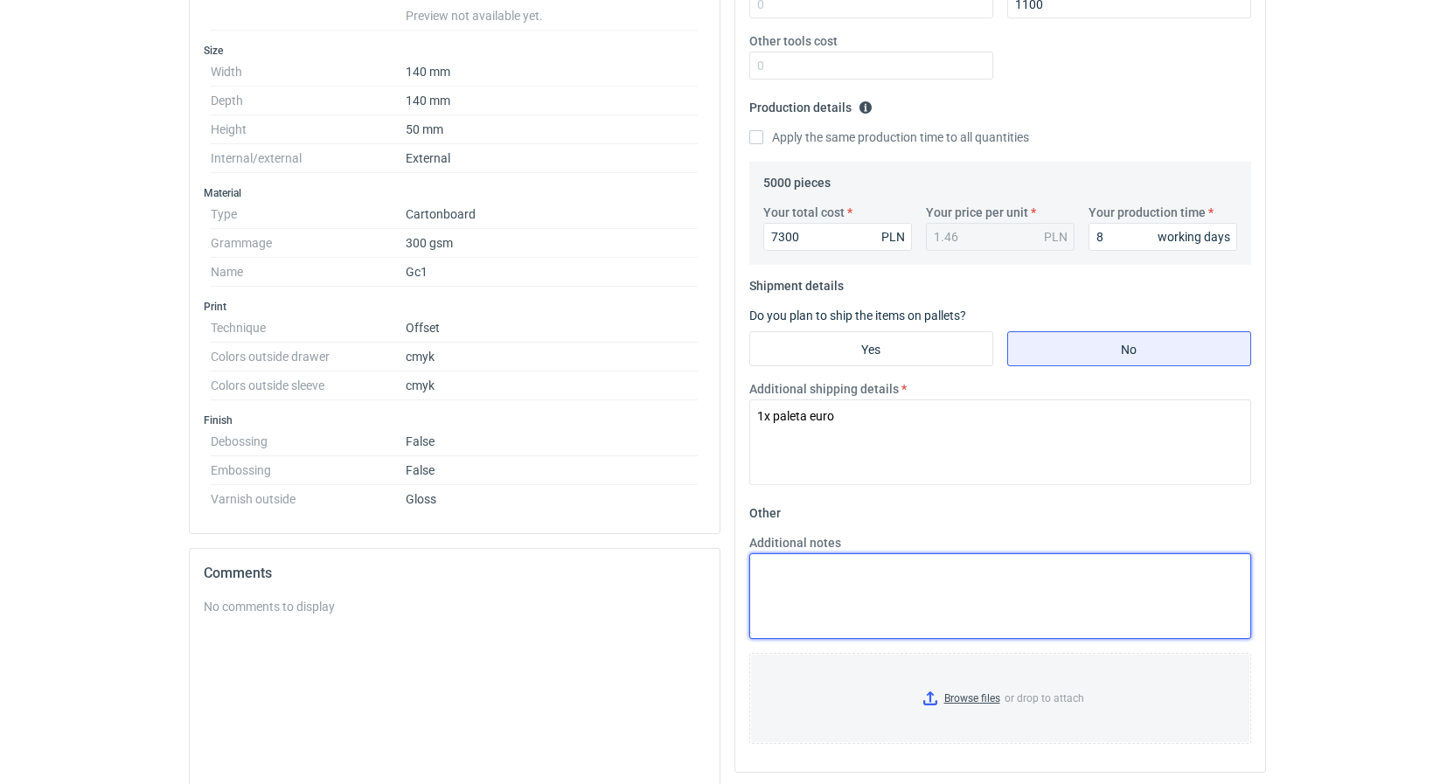
click at [833, 604] on textarea "Additional notes" at bounding box center [1000, 596] width 502 height 86
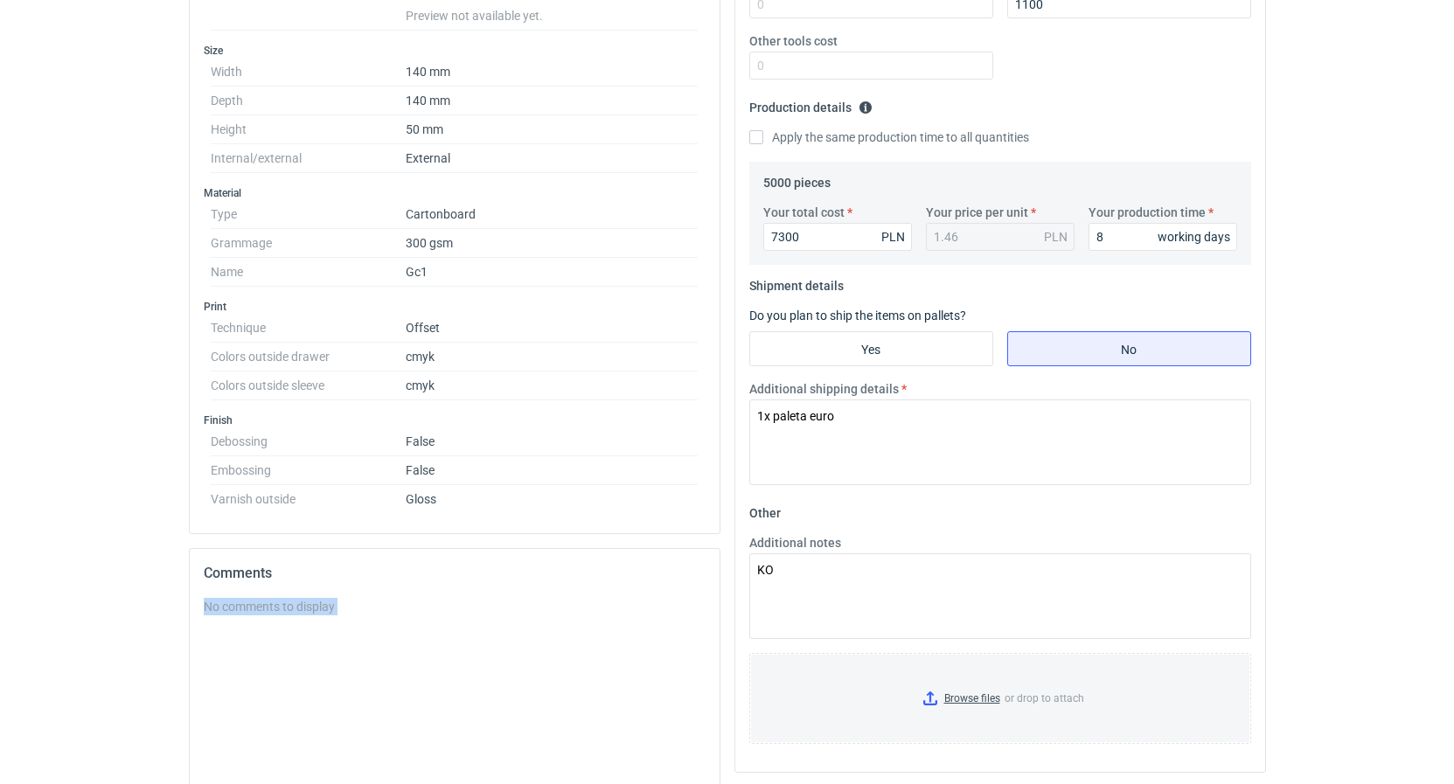
drag, startPoint x: 799, startPoint y: 551, endPoint x: 635, endPoint y: 572, distance: 165.7
click at [635, 572] on div "Specification Export to PDF Type Name Cartonboard Structural design Closure dra…" at bounding box center [727, 360] width 1091 height 1213
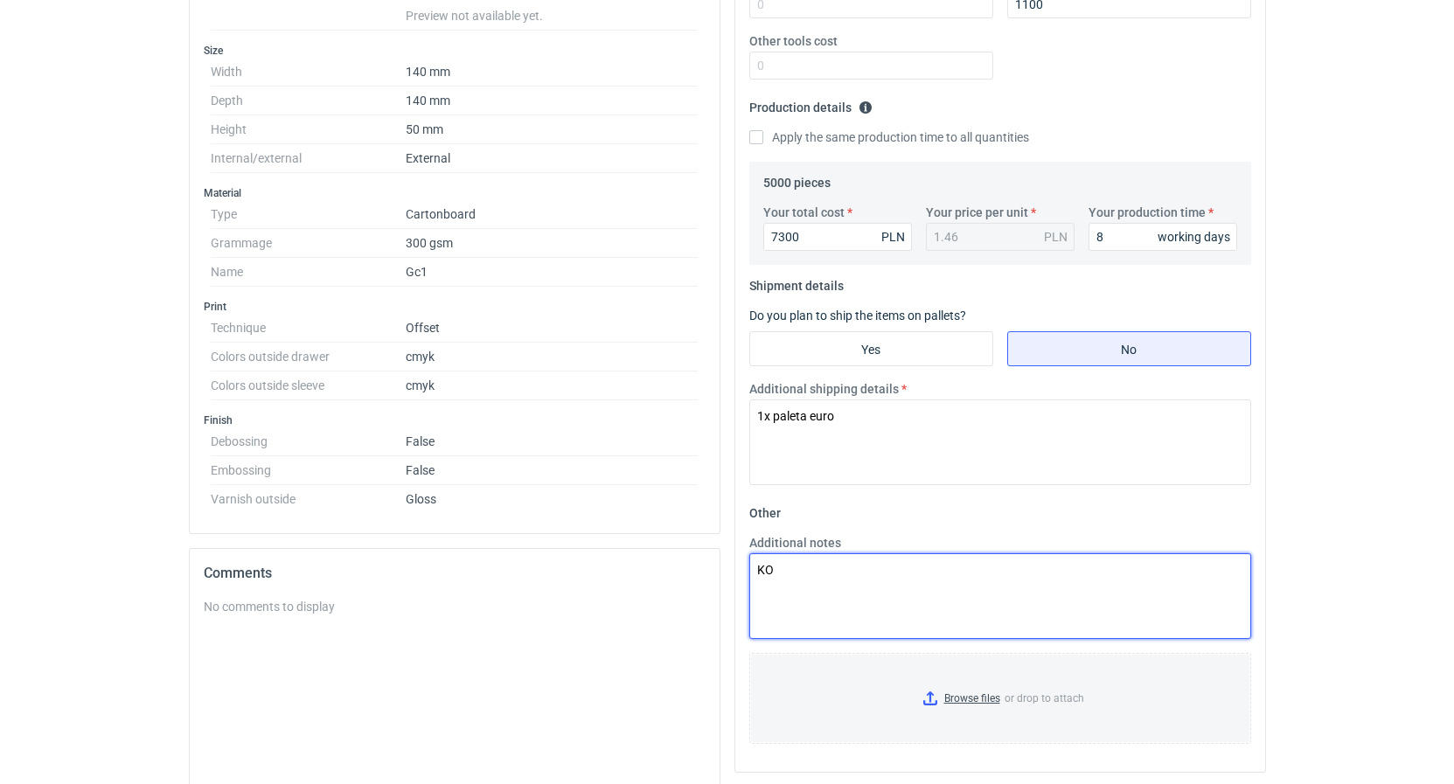
drag, startPoint x: 785, startPoint y: 567, endPoint x: 601, endPoint y: 587, distance: 185.5
click at [749, 590] on textarea "KO" at bounding box center [1000, 596] width 502 height 86
paste textarea "3588/2025"
type textarea "KO 3588/2025"
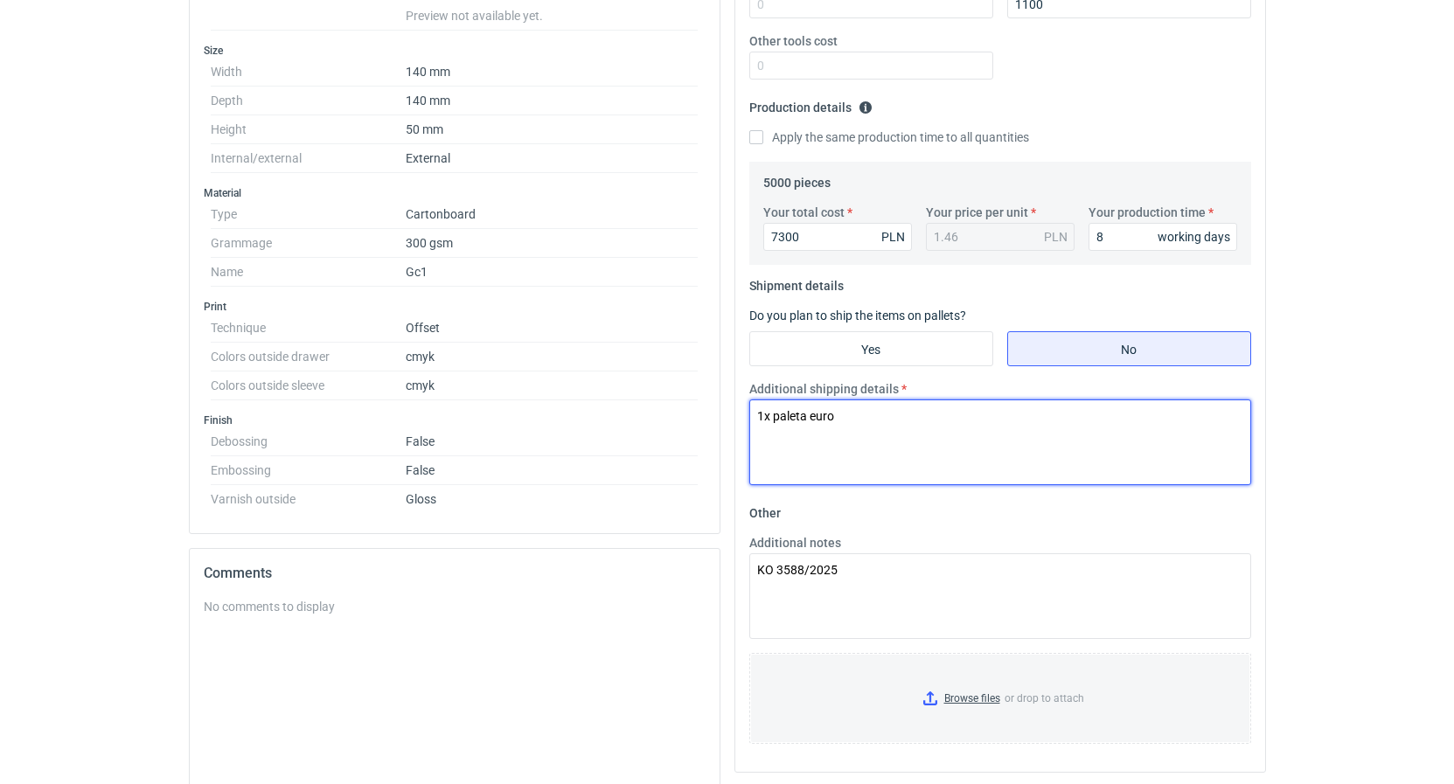
click at [769, 417] on textarea "1x paleta euro" at bounding box center [1000, 442] width 502 height 86
click at [765, 415] on textarea "1x paleta euro" at bounding box center [1000, 442] width 502 height 86
type textarea "1-2x paleta euro"
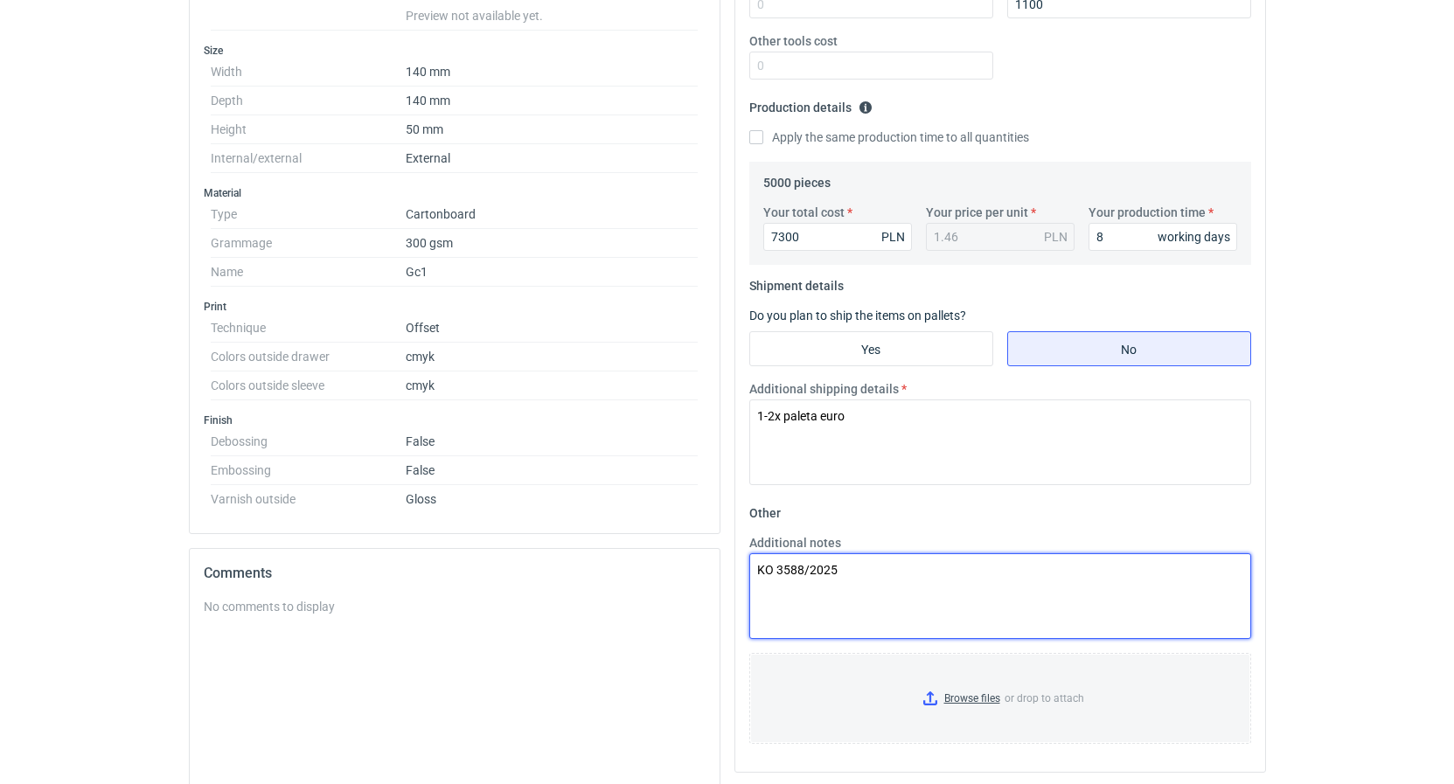
click at [886, 576] on textarea "KO 3588/2025" at bounding box center [1000, 596] width 502 height 86
click at [1019, 588] on textarea "KO 3588/2025 Kalkulacja zakłada druk CMYK/0 na obu elementtach + naklejanie taś…" at bounding box center [1000, 596] width 502 height 86
click at [1026, 620] on textarea "KO 3588/2025 Kalkulacja zakłada druk CMYK/0 na obu elementach + naklejanie taśm…" at bounding box center [1000, 596] width 502 height 86
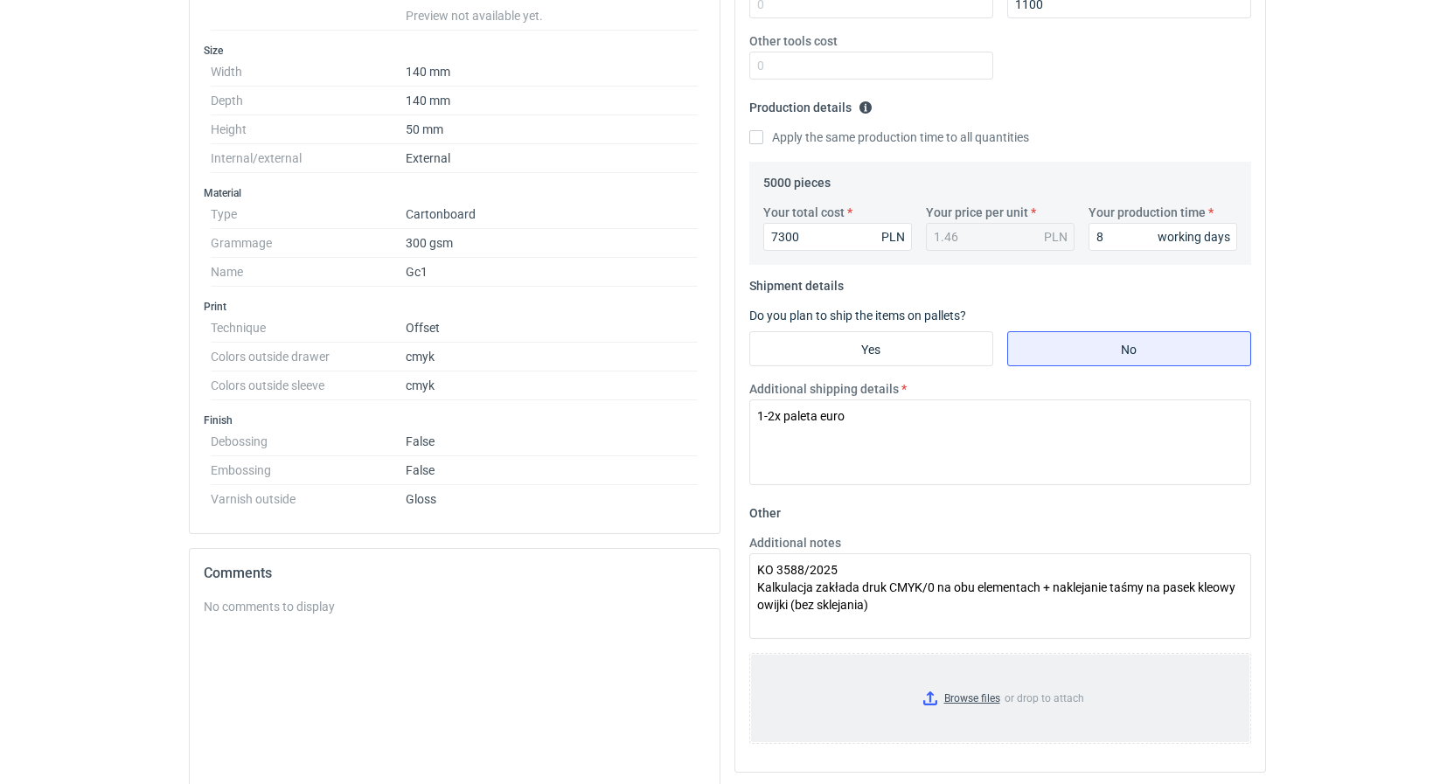
click at [1149, 657] on input "Browse files or drop to attach" at bounding box center [1000, 698] width 498 height 87
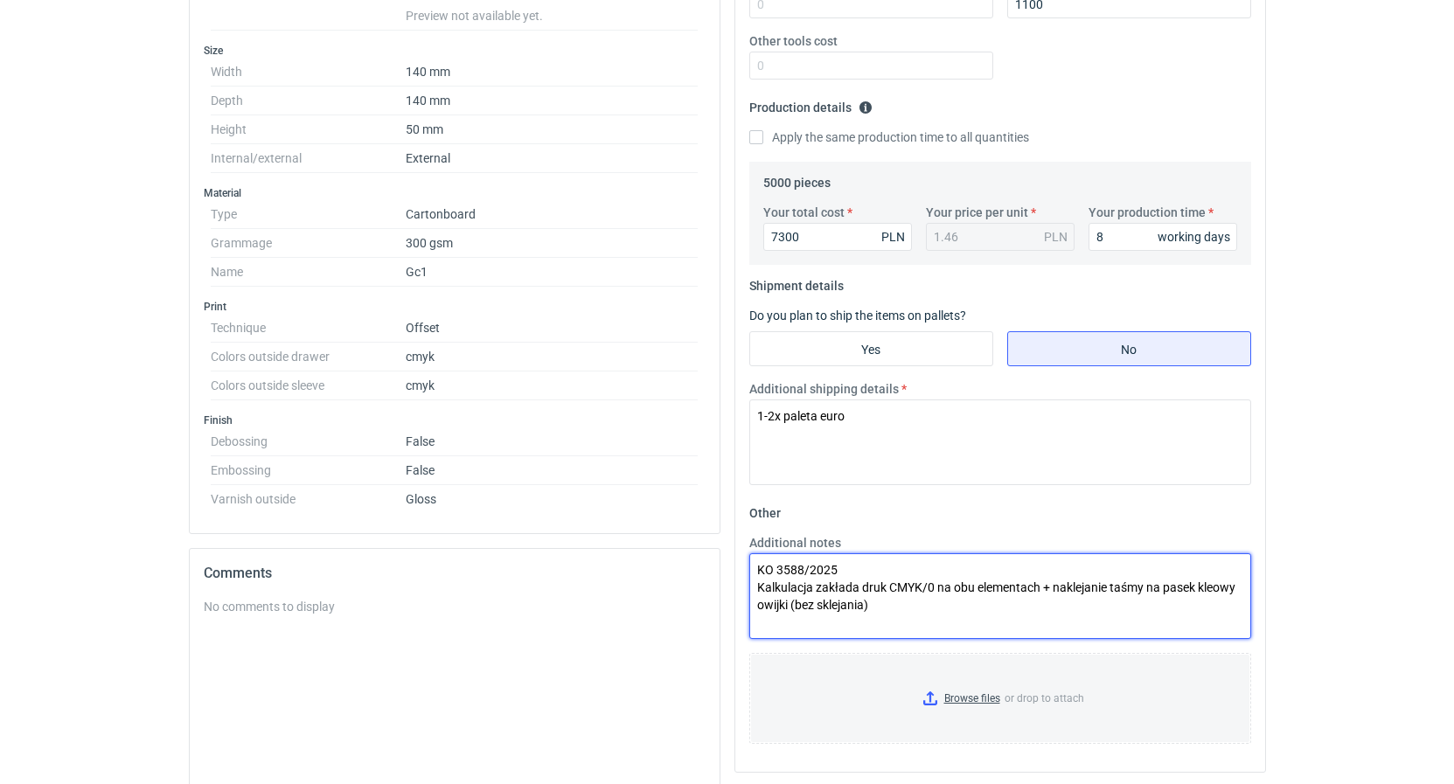
click at [1212, 585] on textarea "KO 3588/2025 Kalkulacja zakłada druk CMYK/0 na obu elementach + naklejanie taśm…" at bounding box center [1000, 596] width 502 height 86
click at [1217, 588] on textarea "KO 3588/2025 Kalkulacja zakłada druk CMYK/0 na obu elementach + naklejanie taśm…" at bounding box center [1000, 596] width 502 height 86
type textarea "KO 3588/2025 Kalkulacja zakłada druk CMYK/0 na obu elementach + naklejanie taśm…"
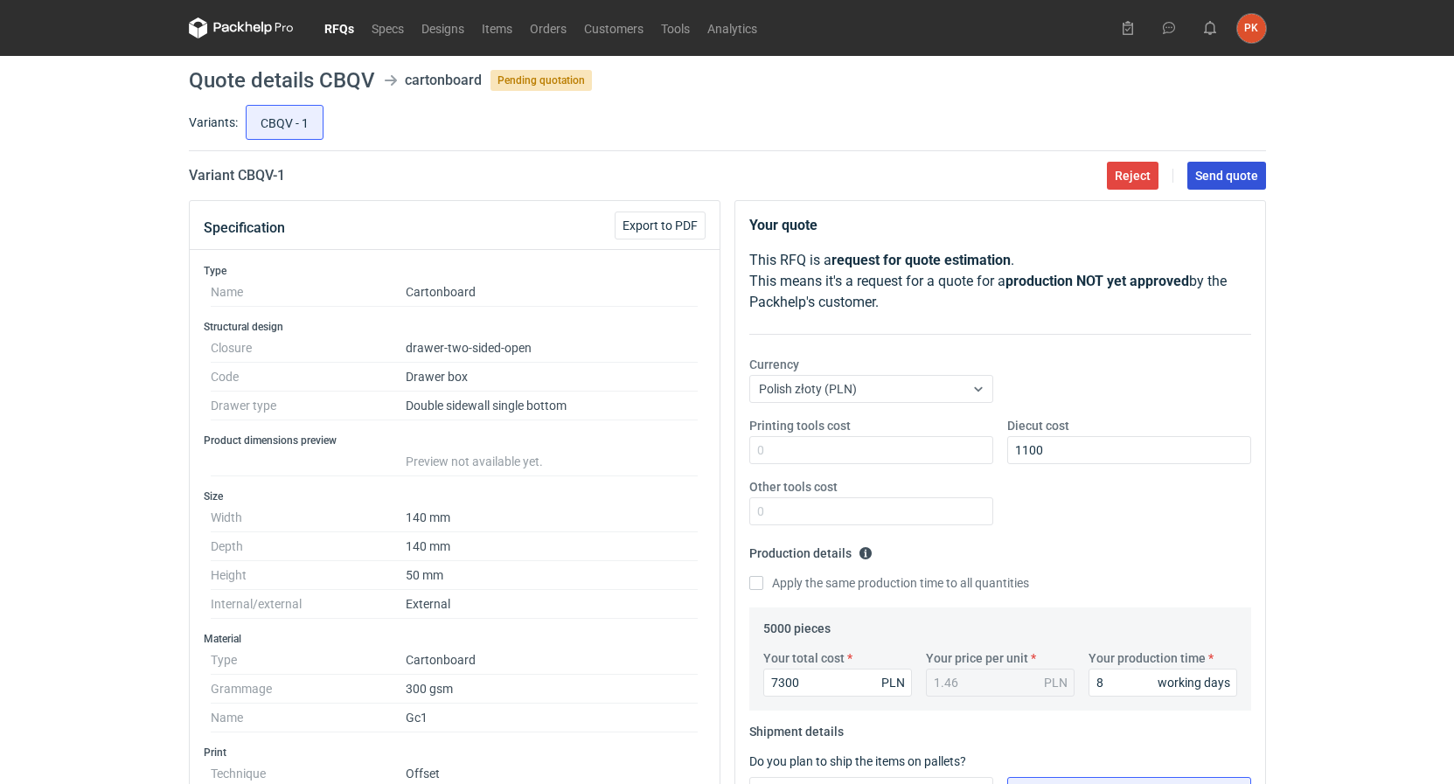
click at [1245, 181] on span "Send quote" at bounding box center [1226, 176] width 63 height 12
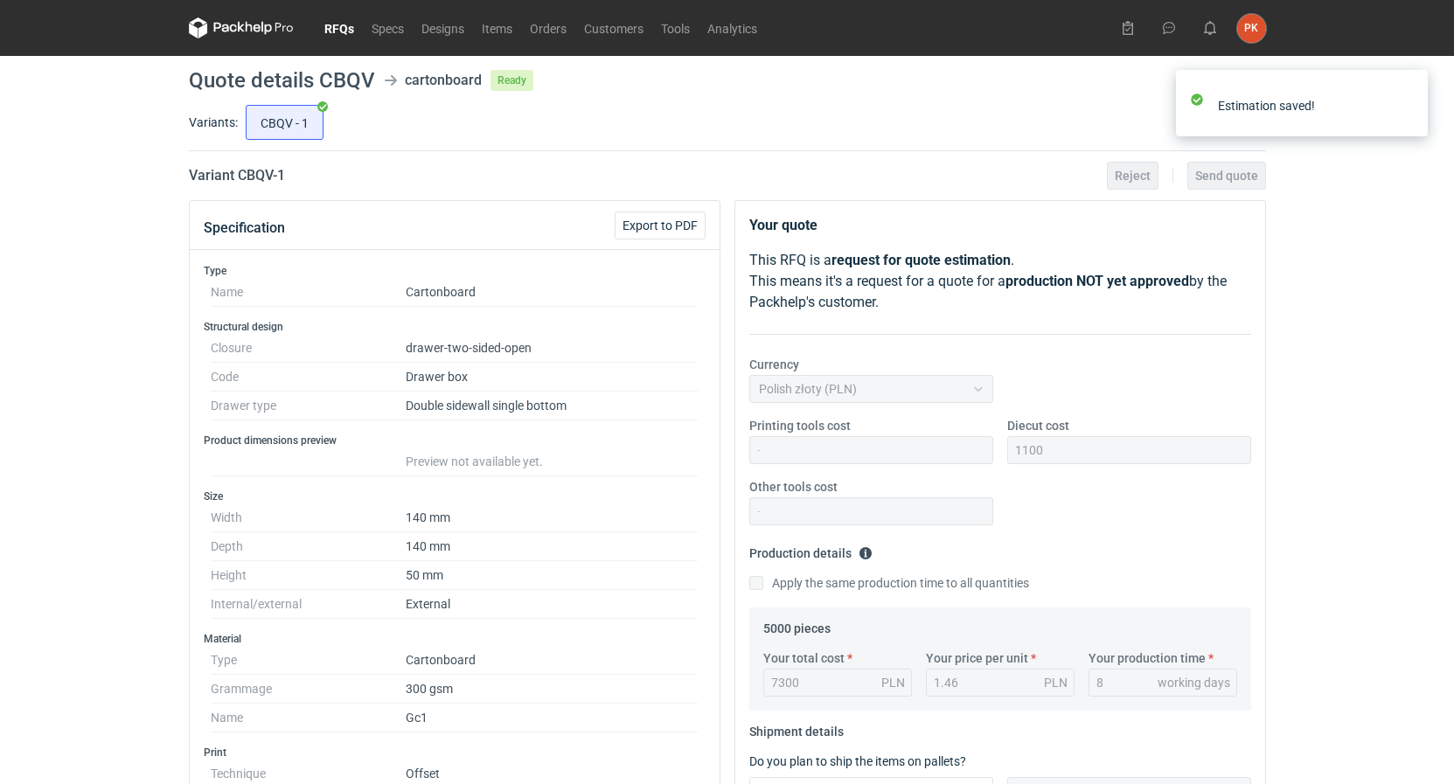
click at [350, 26] on link "RFQs" at bounding box center [339, 27] width 47 height 21
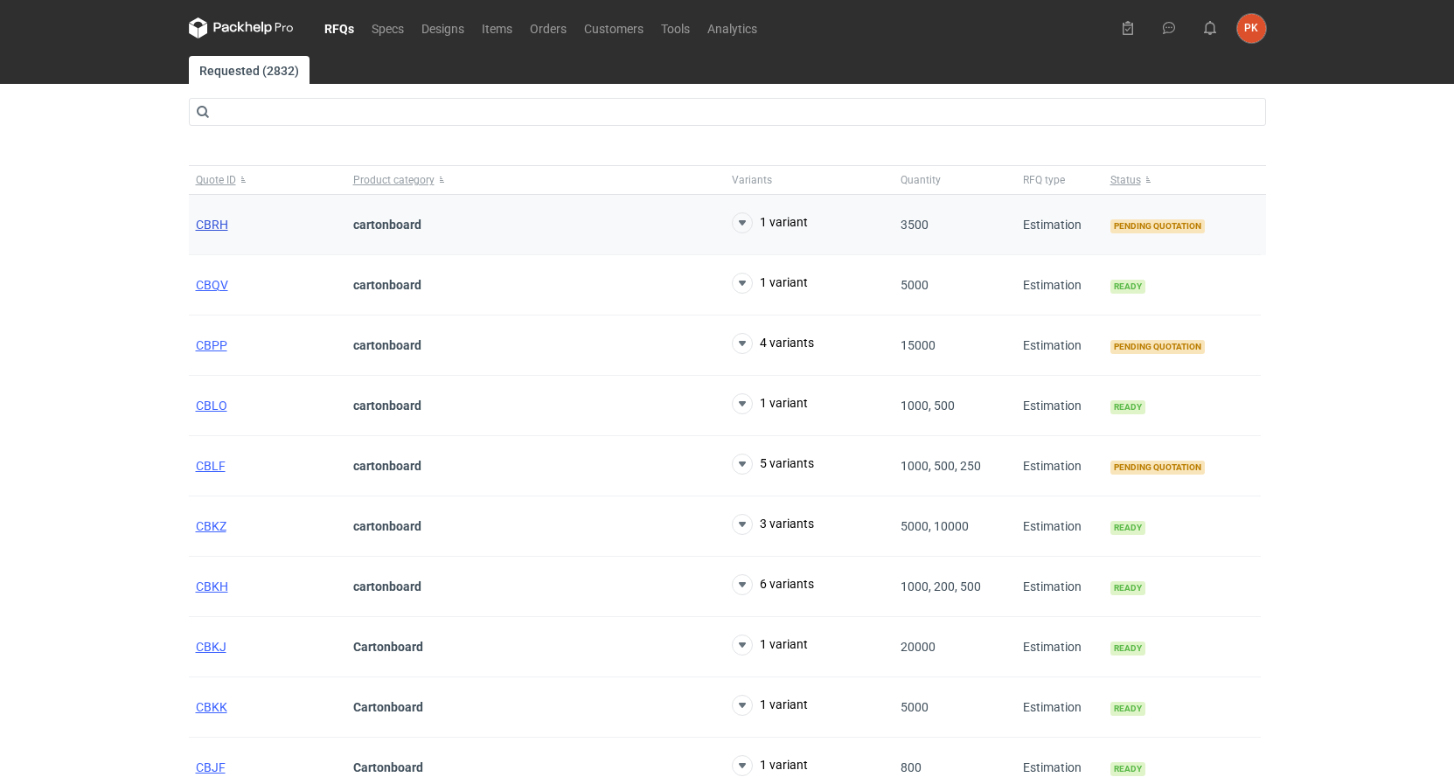
click at [216, 220] on span "CBRH" at bounding box center [212, 225] width 32 height 14
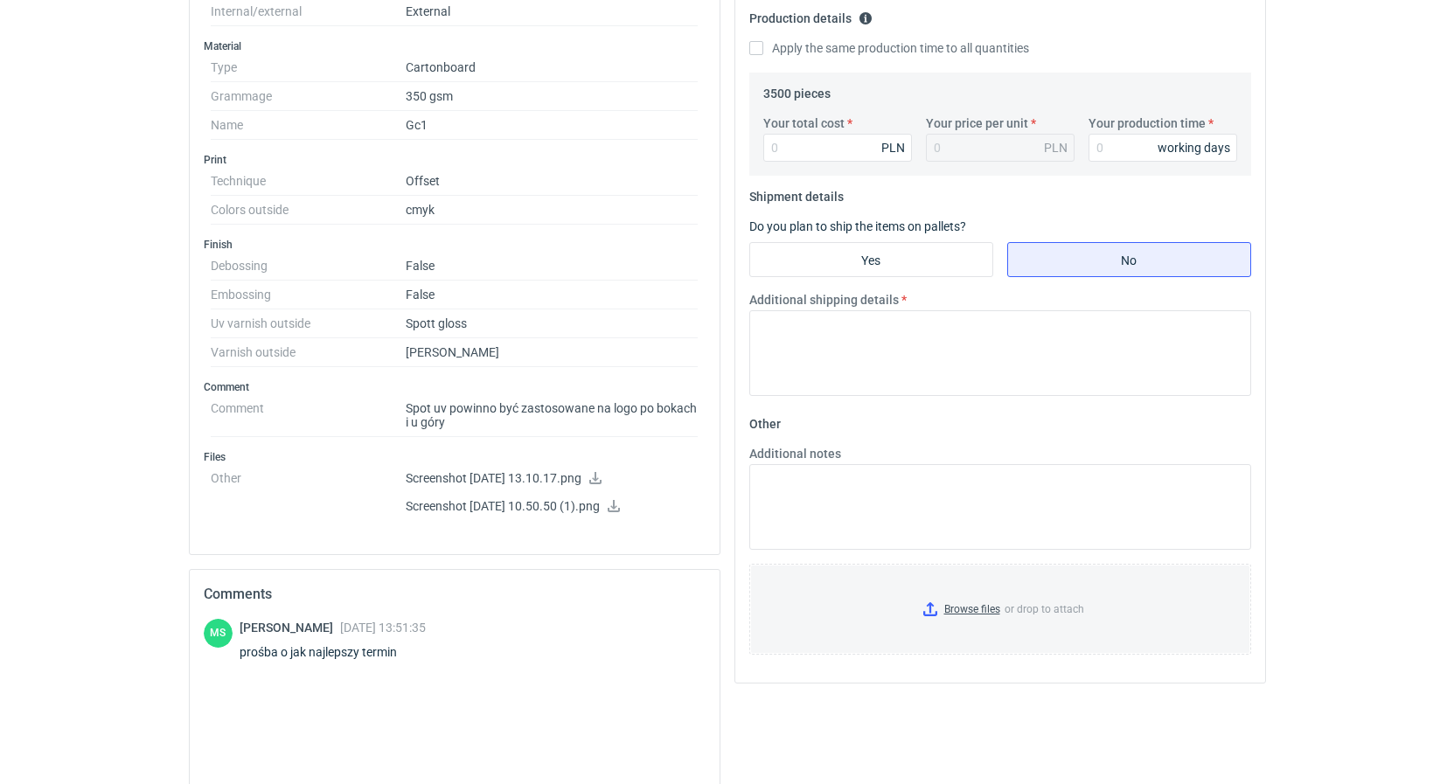
scroll to position [178, 0]
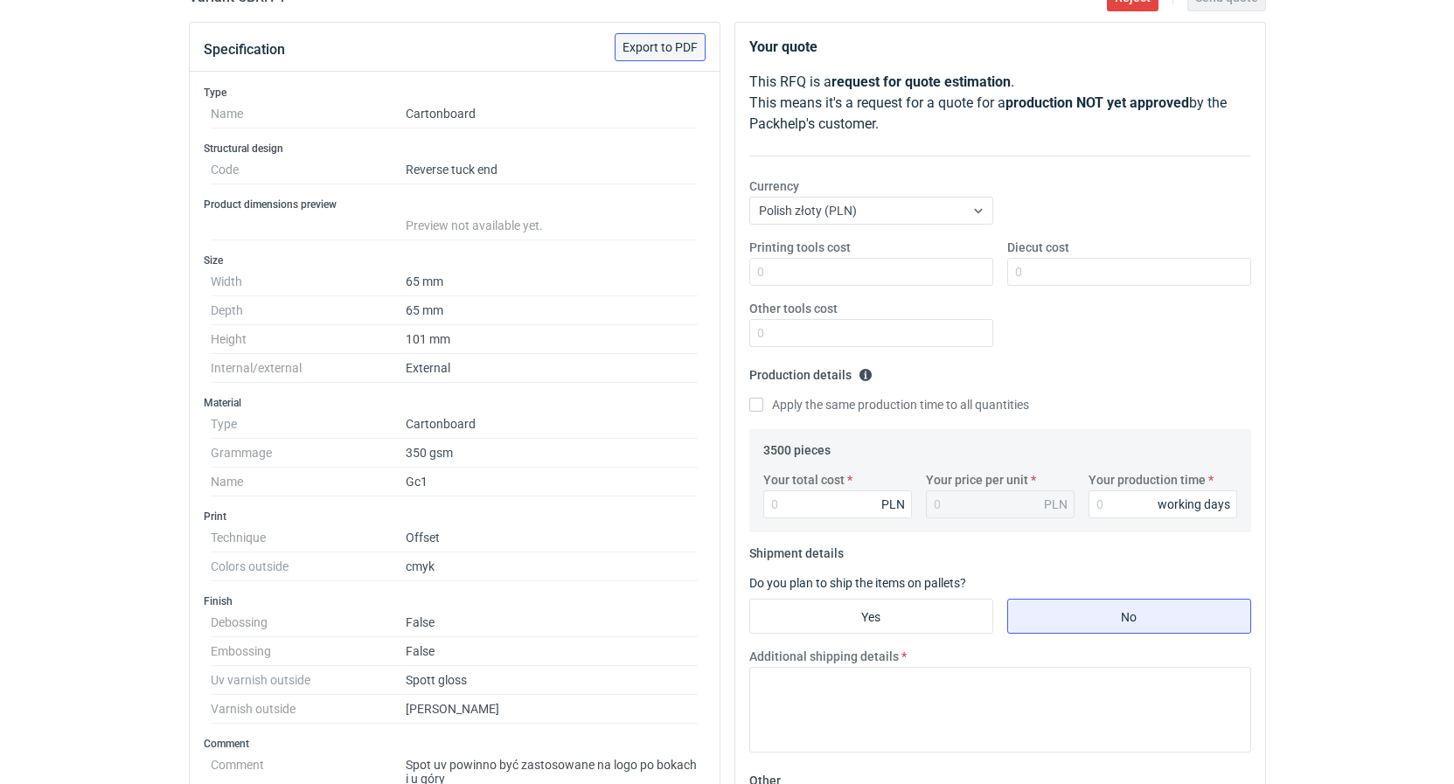
click at [666, 59] on button "Export to PDF" at bounding box center [660, 47] width 91 height 28
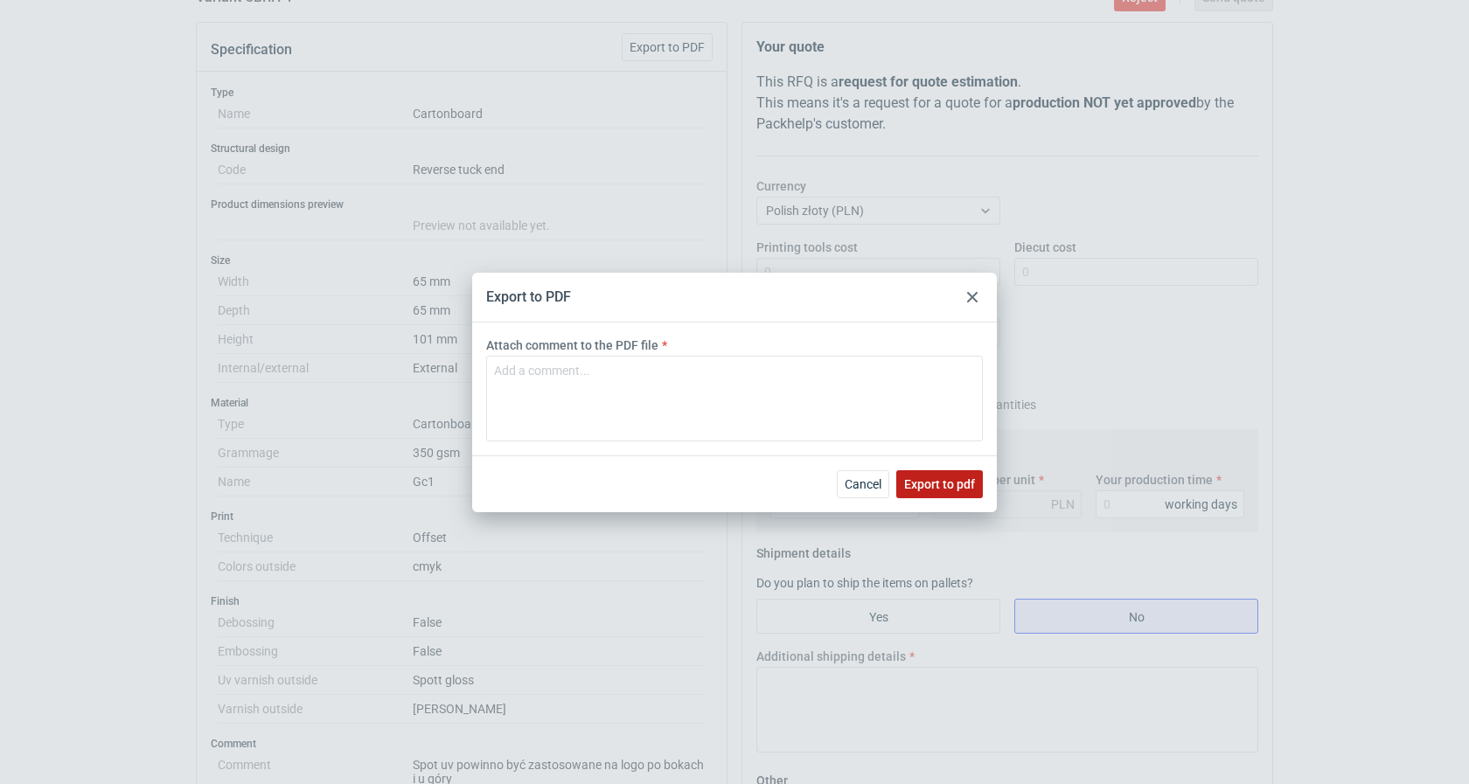
click at [934, 489] on span "Export to pdf" at bounding box center [939, 484] width 71 height 12
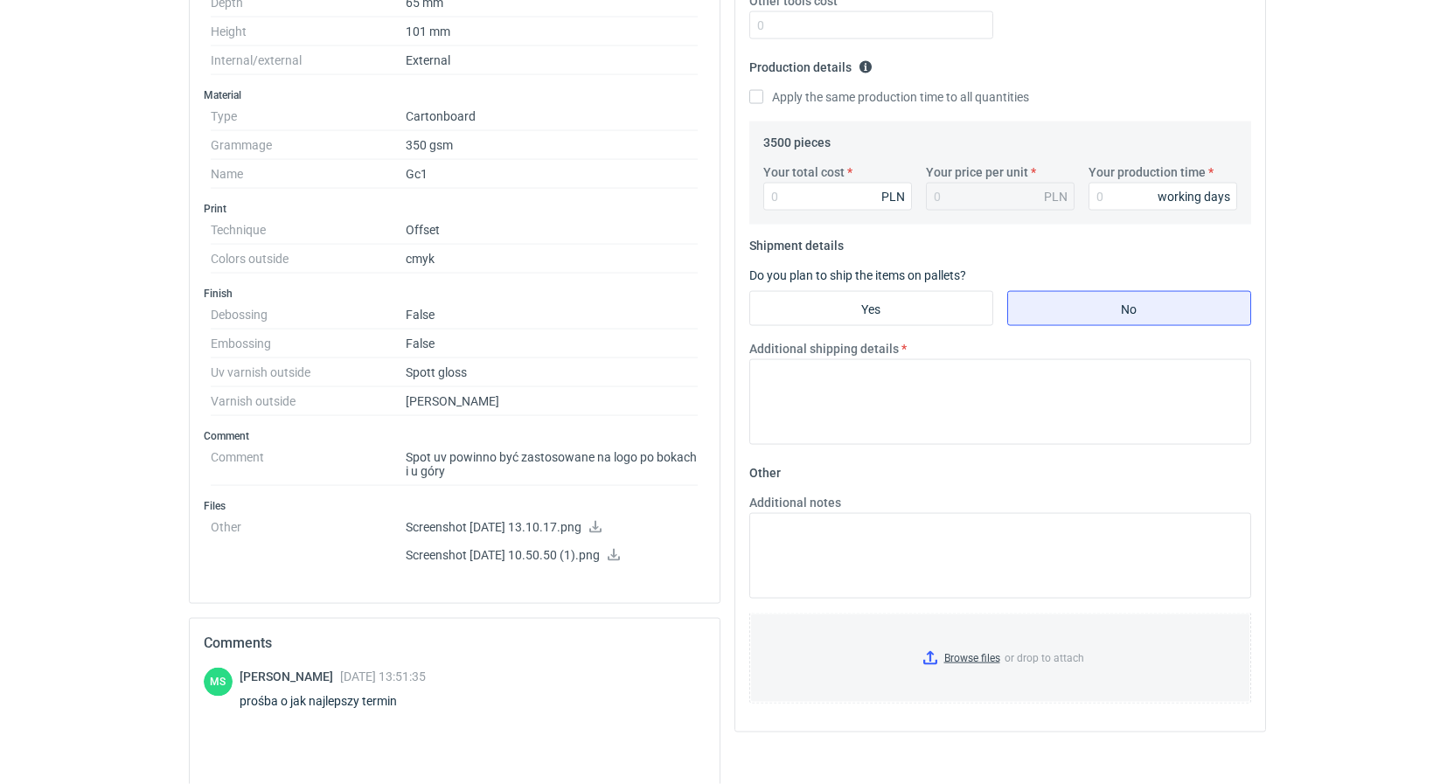
scroll to position [535, 0]
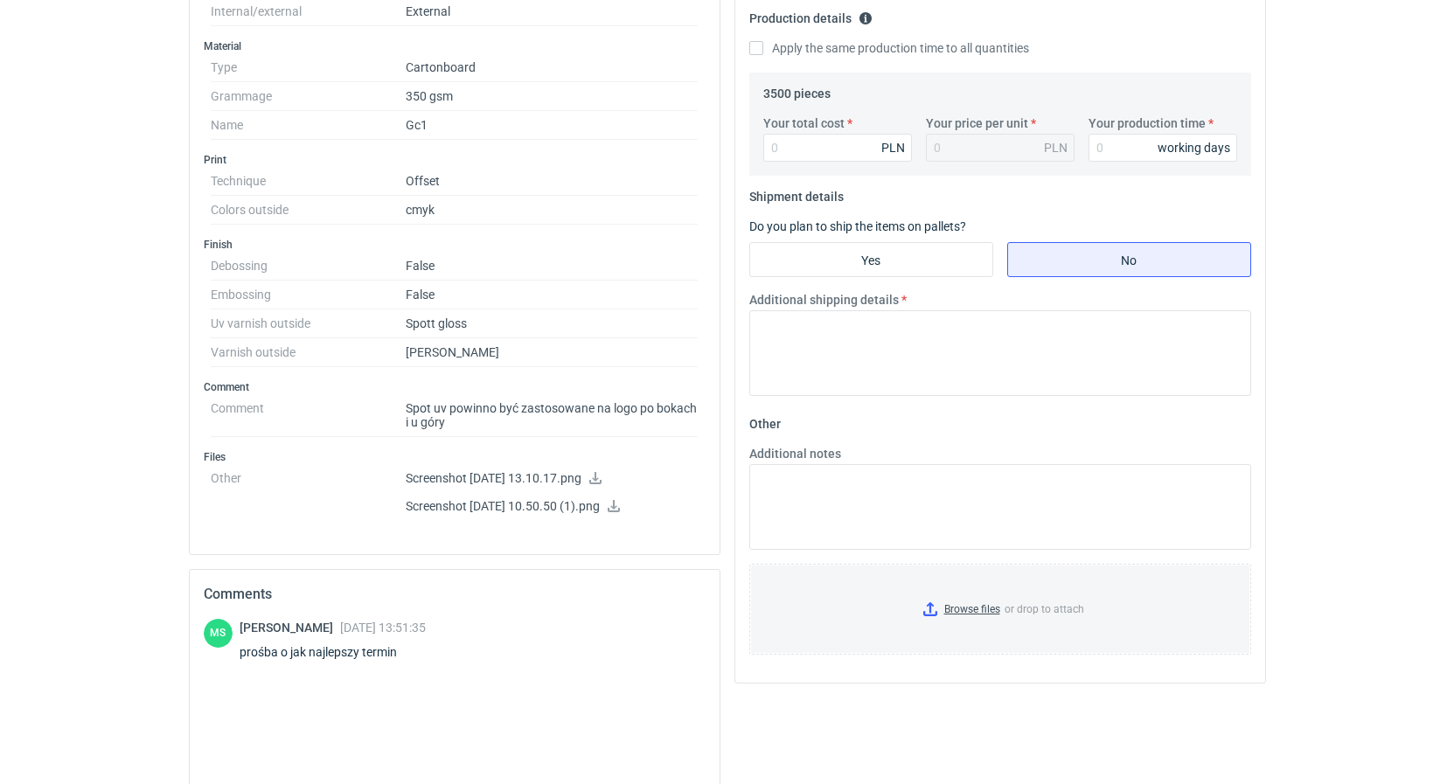
click at [602, 476] on icon at bounding box center [595, 478] width 14 height 12
click at [621, 509] on icon at bounding box center [614, 506] width 14 height 12
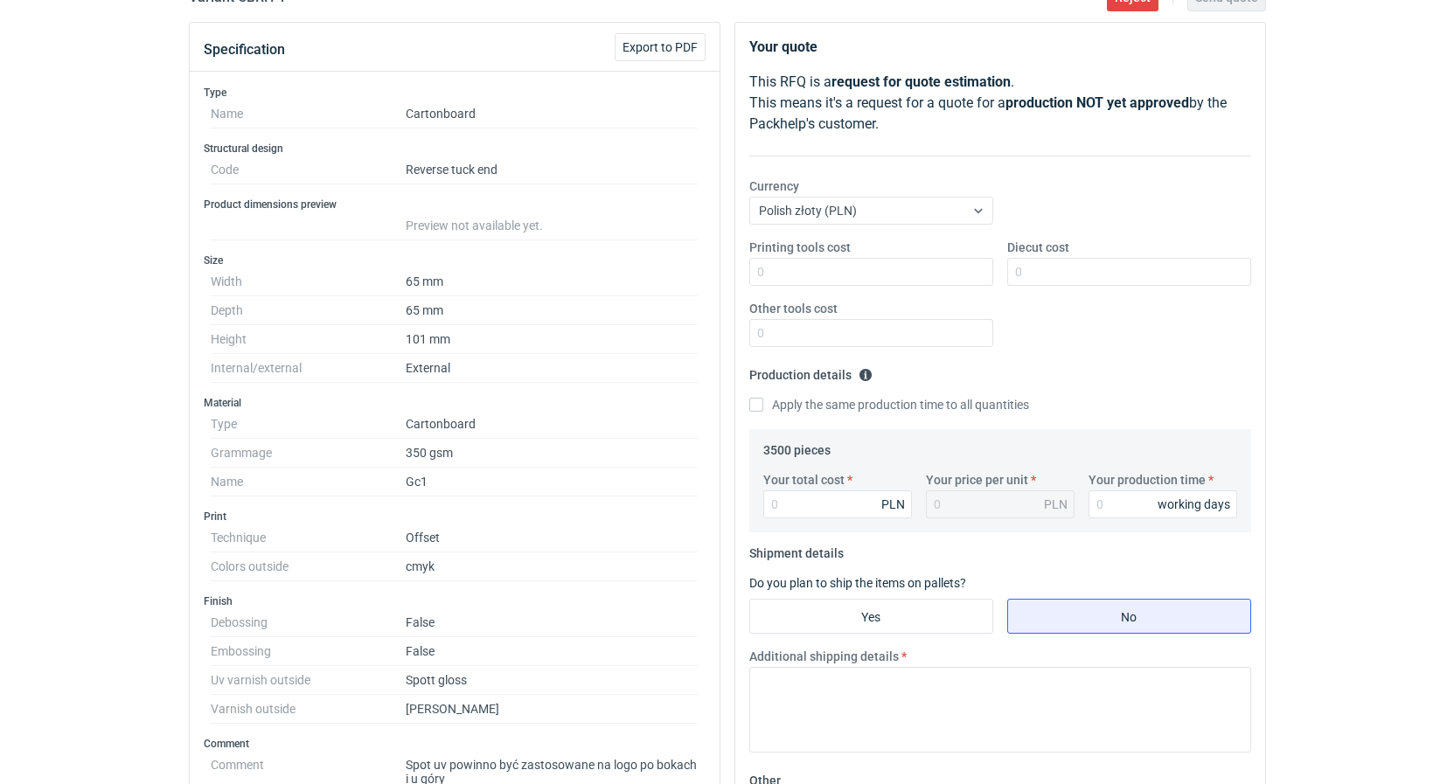
scroll to position [0, 0]
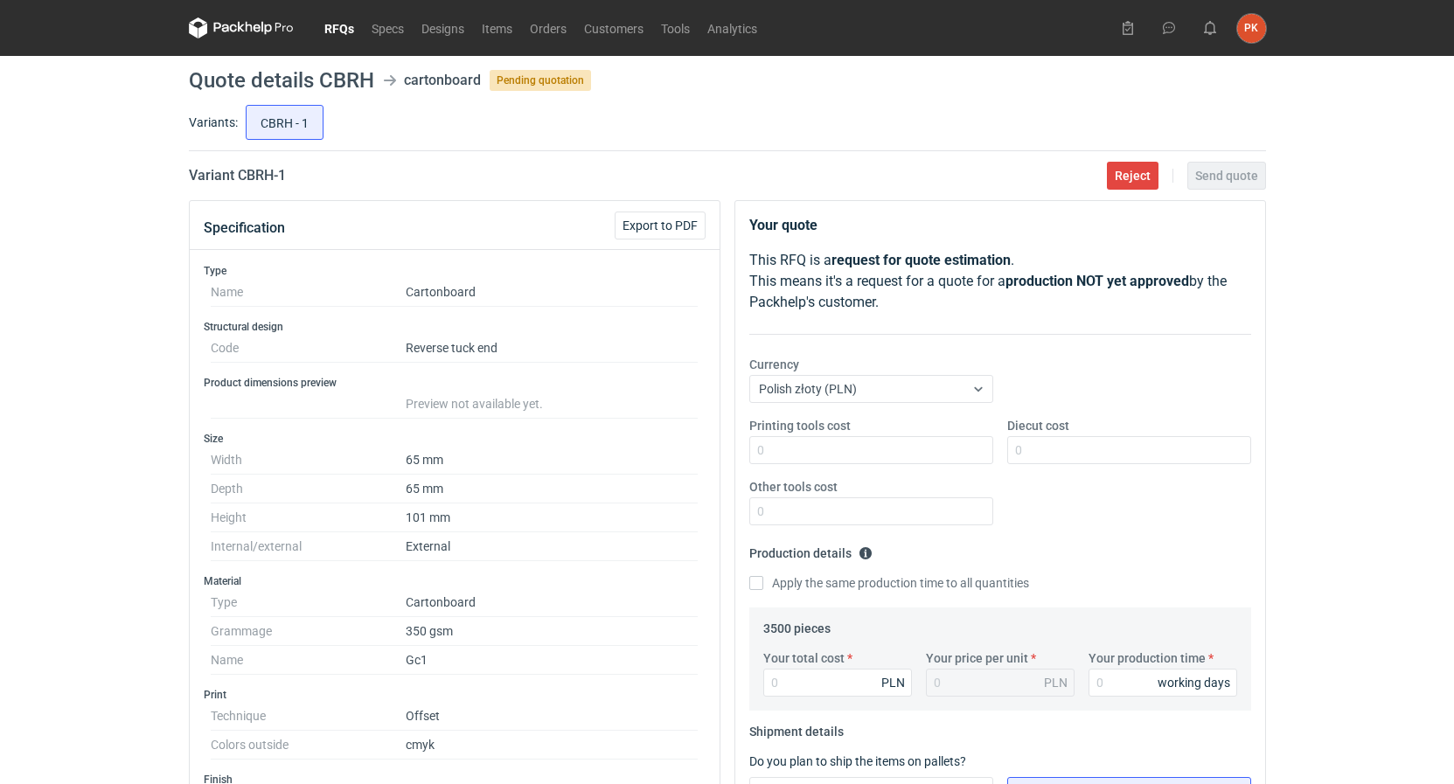
click at [337, 34] on link "RFQs" at bounding box center [339, 27] width 47 height 21
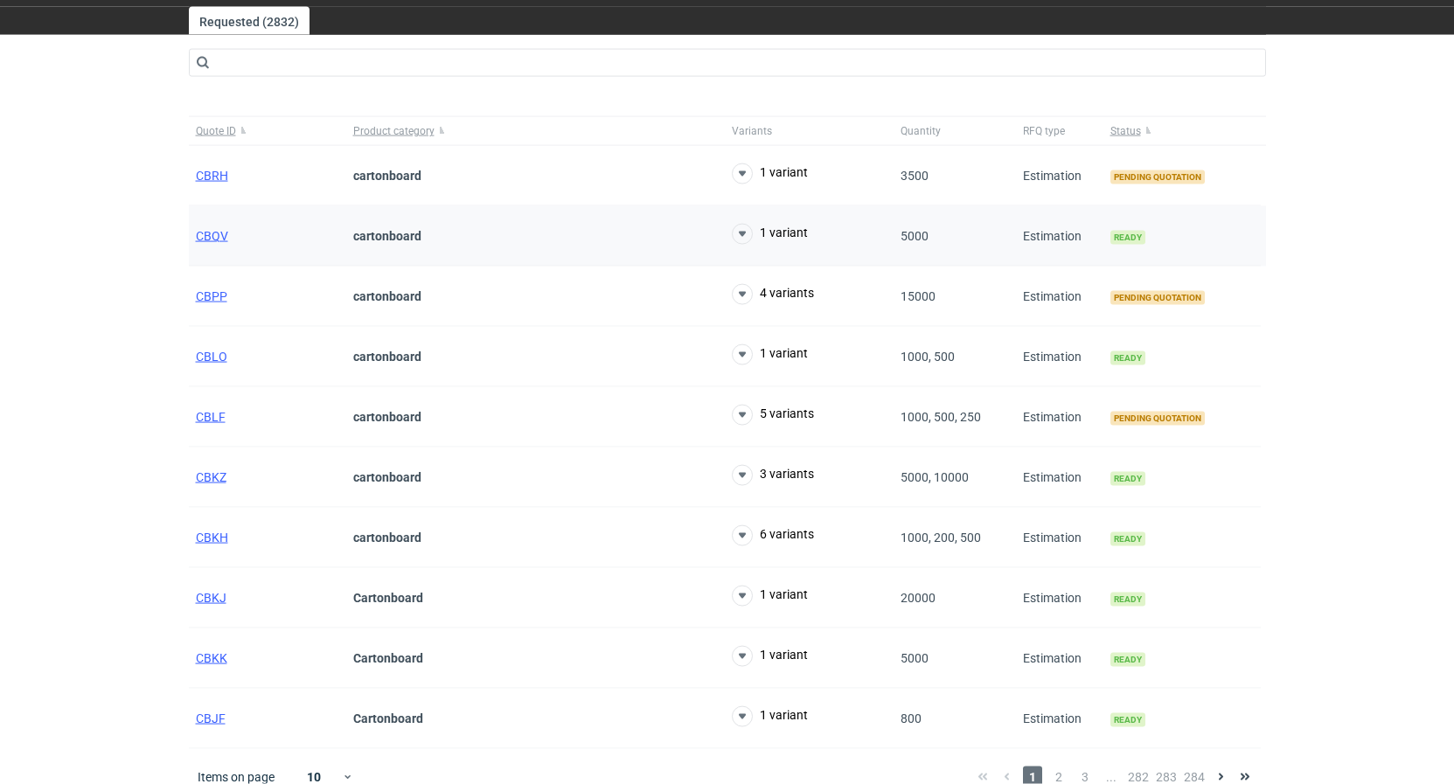
scroll to position [70, 0]
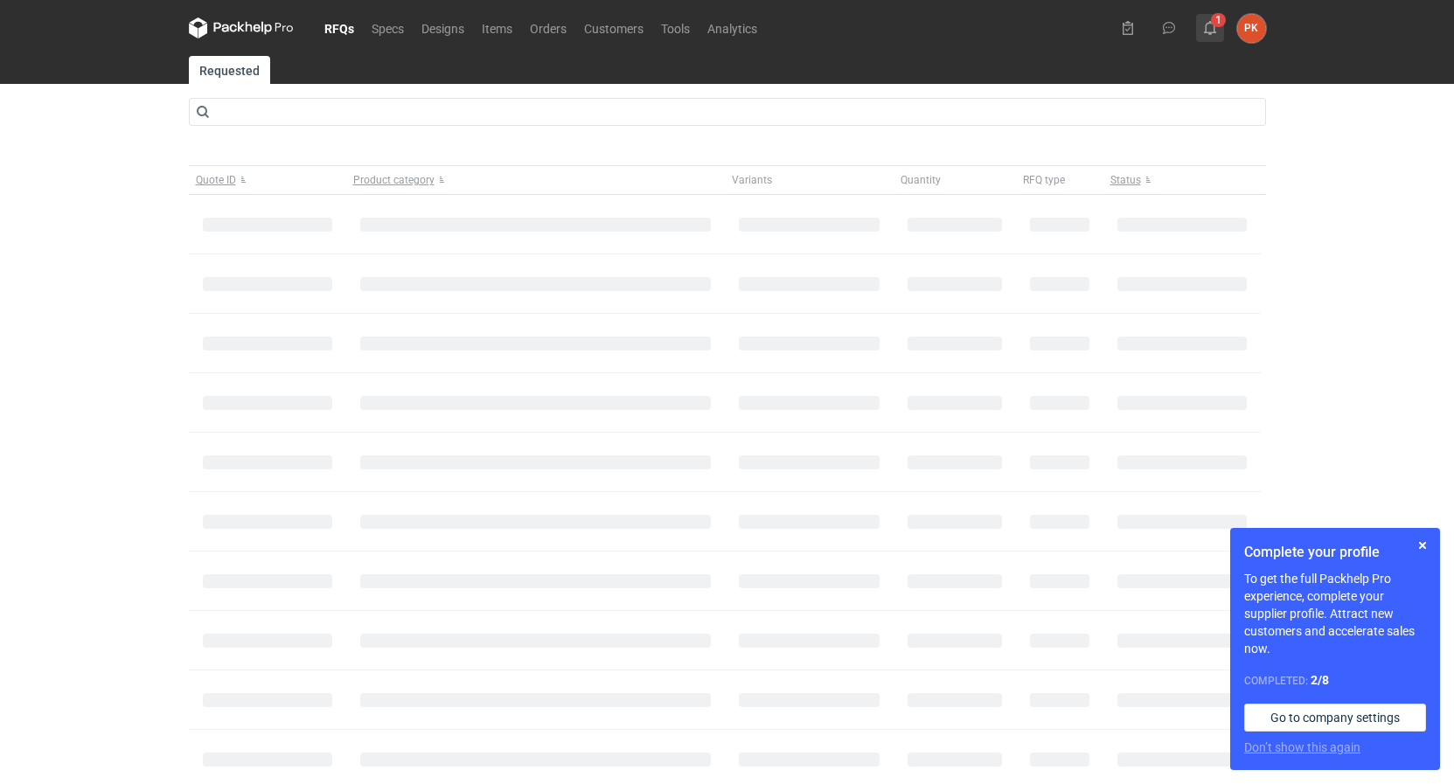
click at [1206, 32] on use at bounding box center [1210, 28] width 12 height 14
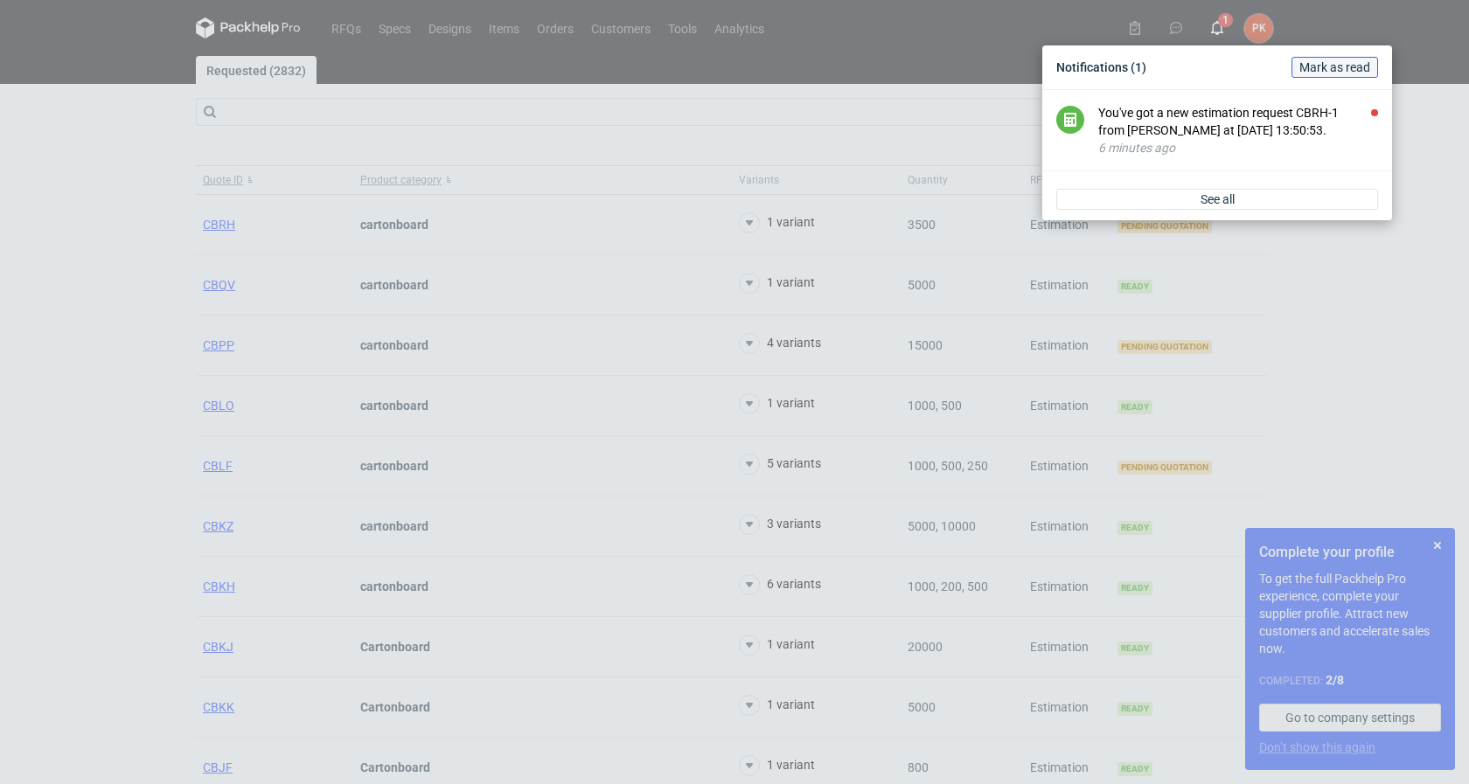
click at [1307, 65] on span "Mark as read" at bounding box center [1334, 67] width 71 height 12
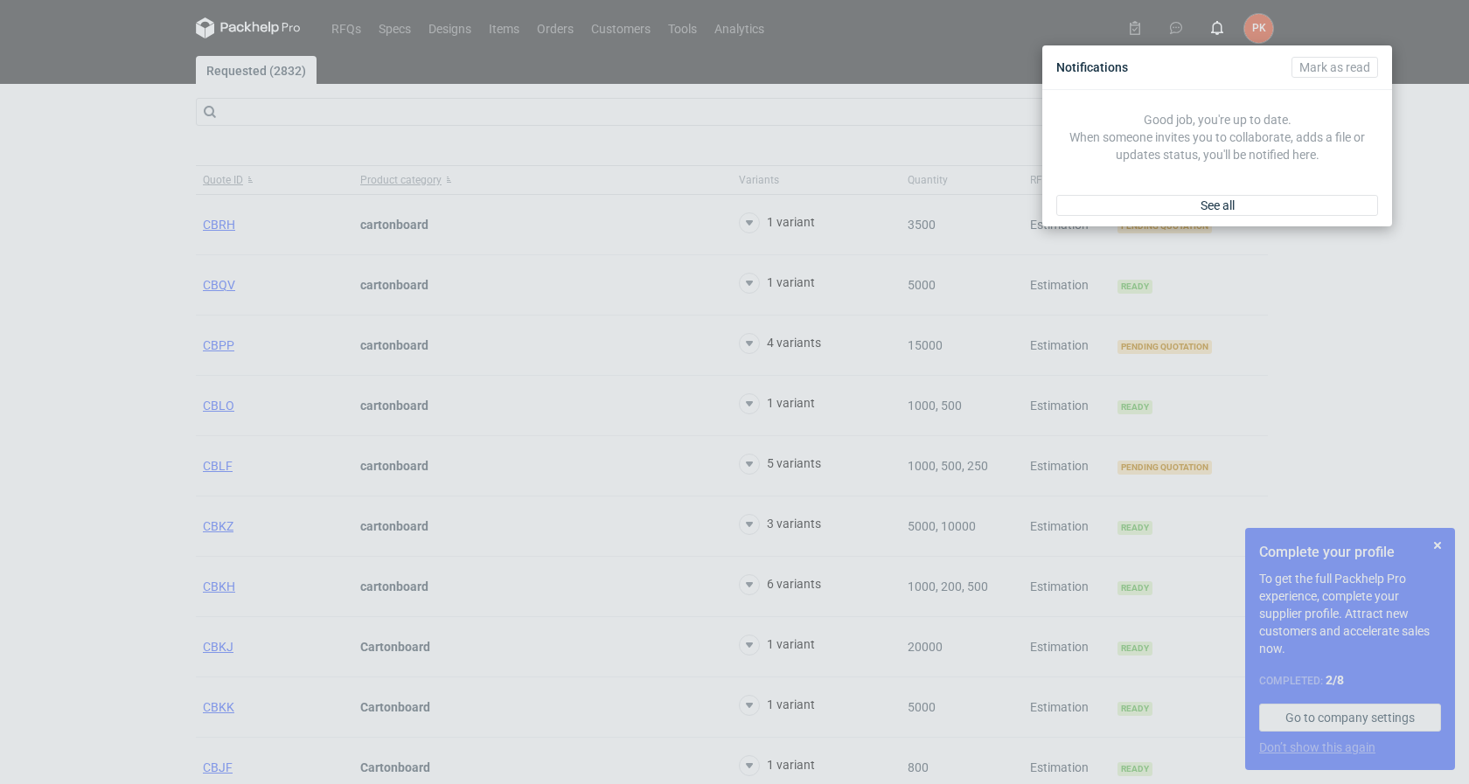
click at [49, 456] on div "Notifications [PERSON_NAME] as read Good job, you're up to date. When someone i…" at bounding box center [734, 392] width 1469 height 784
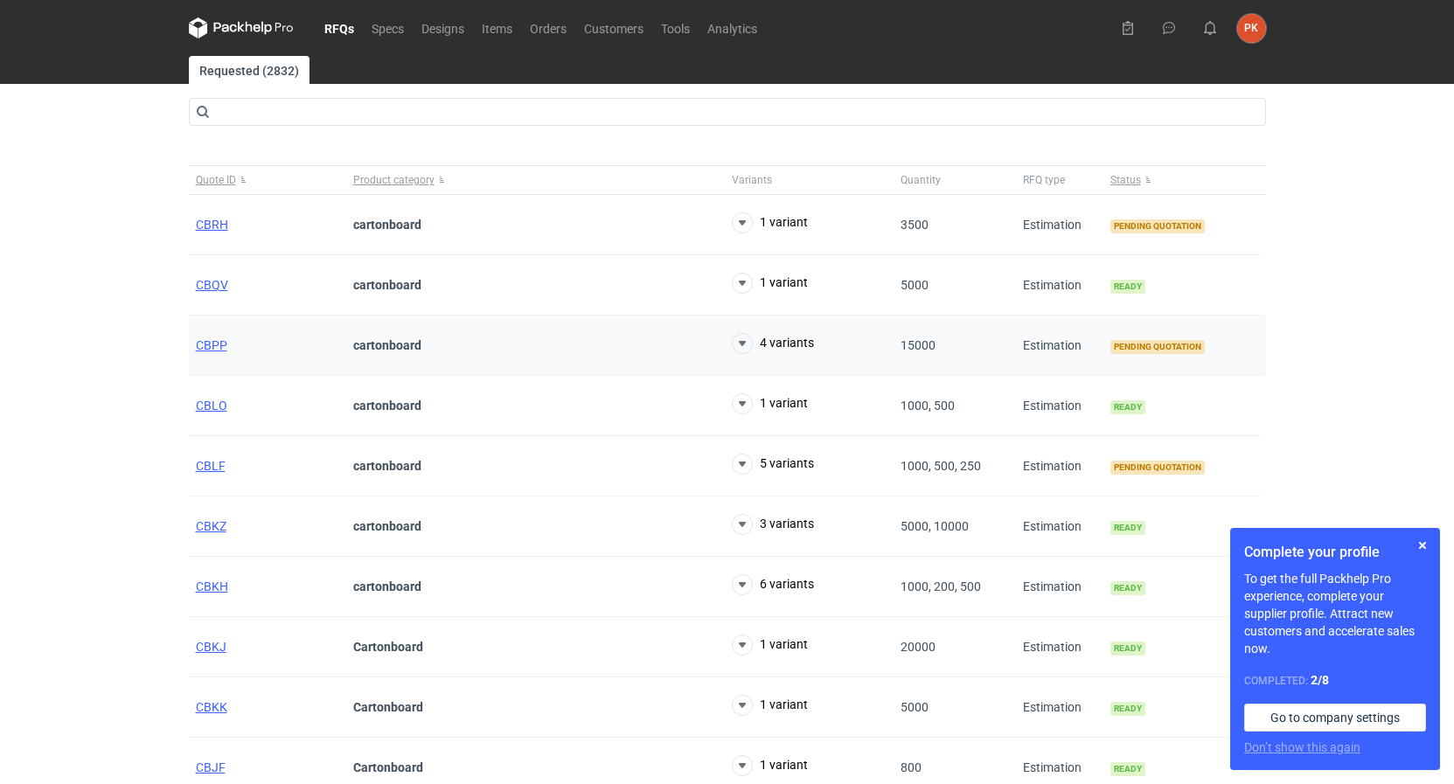
click at [191, 341] on div "CBPP" at bounding box center [267, 346] width 157 height 60
click at [195, 341] on div "CBPP" at bounding box center [267, 346] width 157 height 60
click at [206, 347] on span "CBPP" at bounding box center [211, 345] width 31 height 14
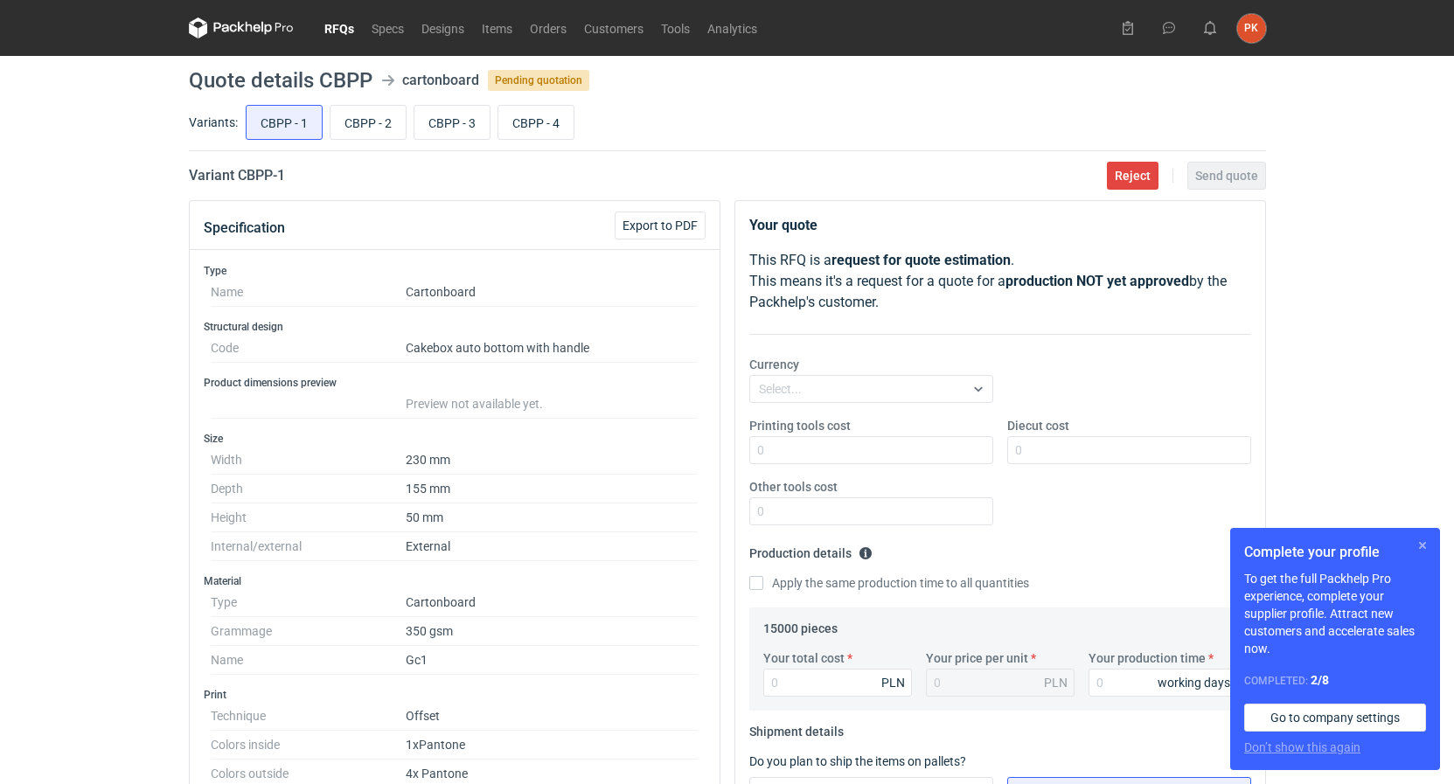
click at [1428, 548] on button "button" at bounding box center [1422, 545] width 21 height 21
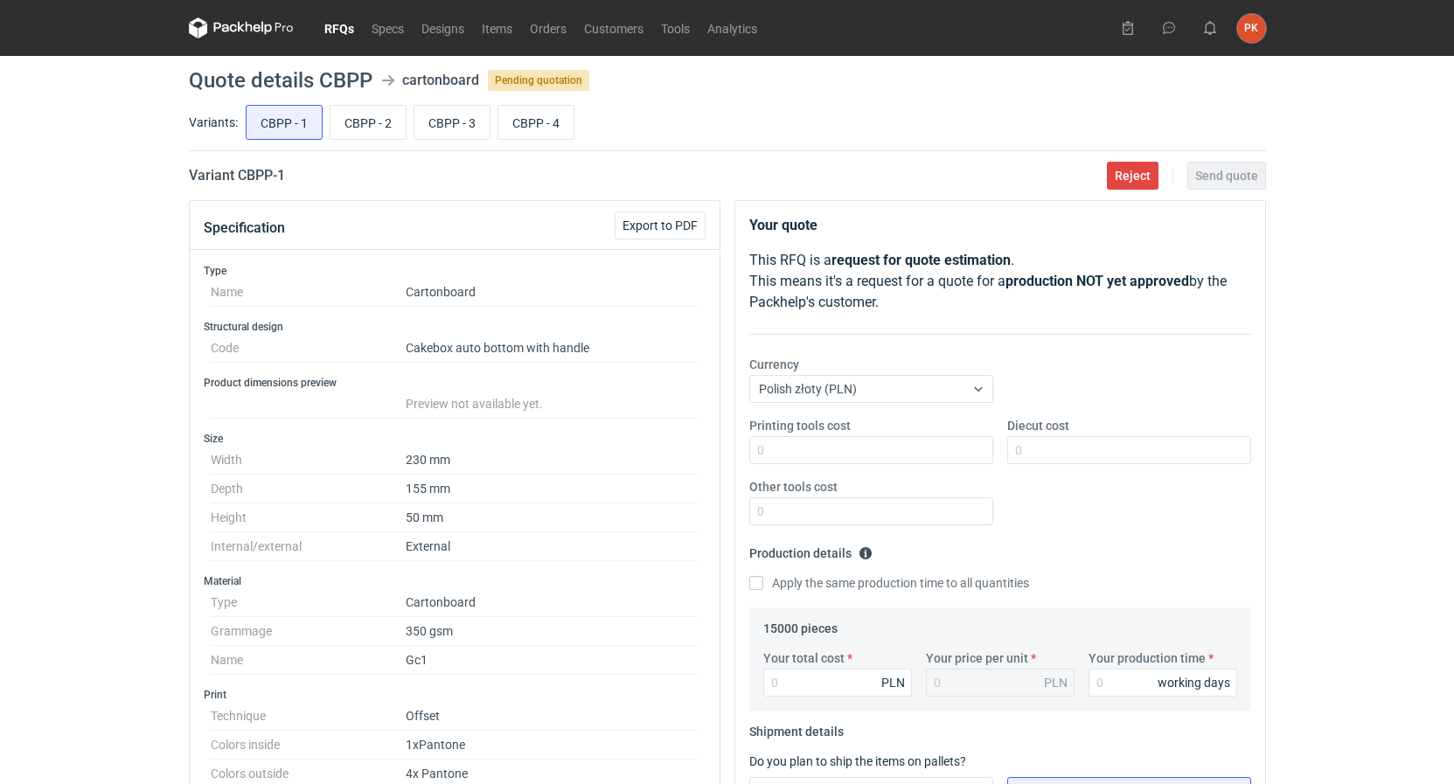
click at [345, 28] on link "RFQs" at bounding box center [339, 27] width 47 height 21
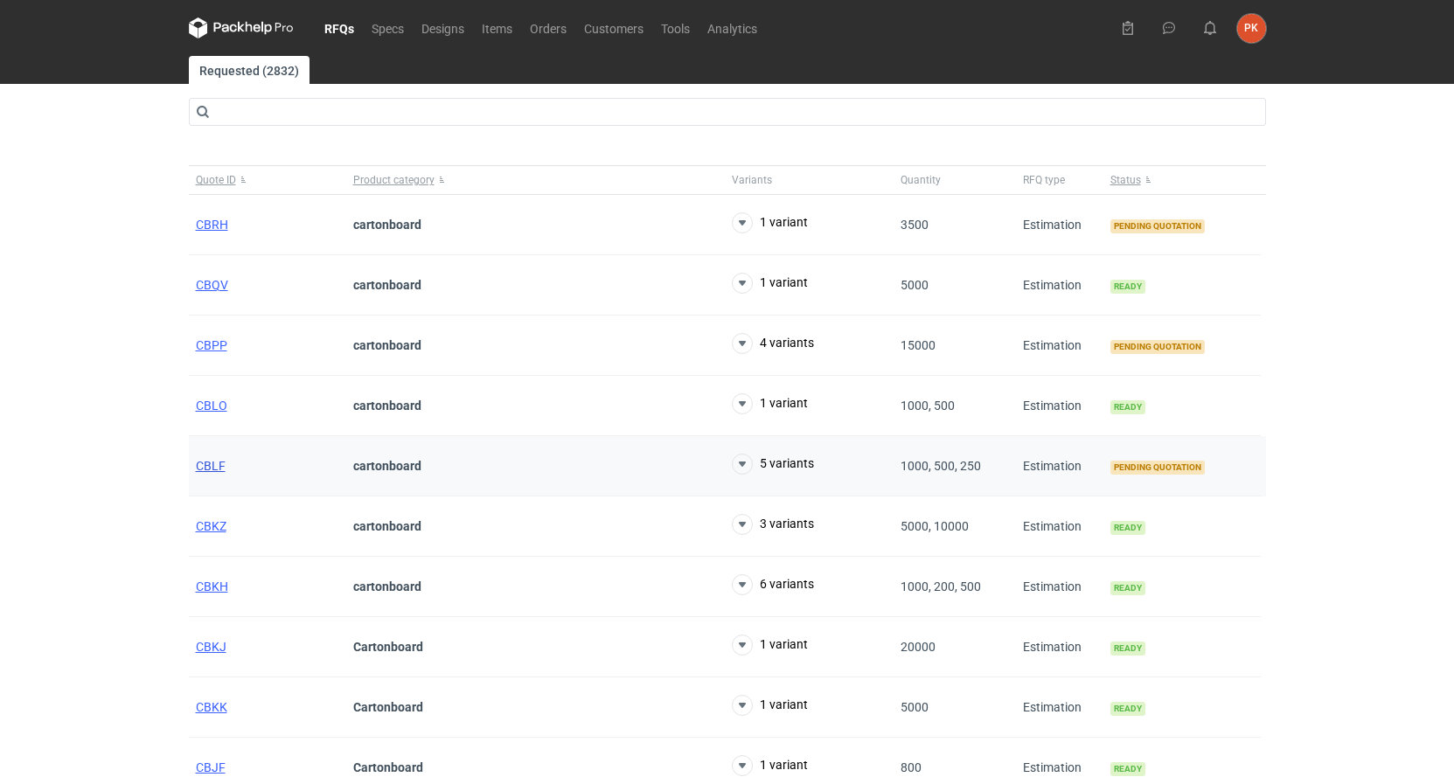
click at [219, 464] on span "CBLF" at bounding box center [211, 466] width 30 height 14
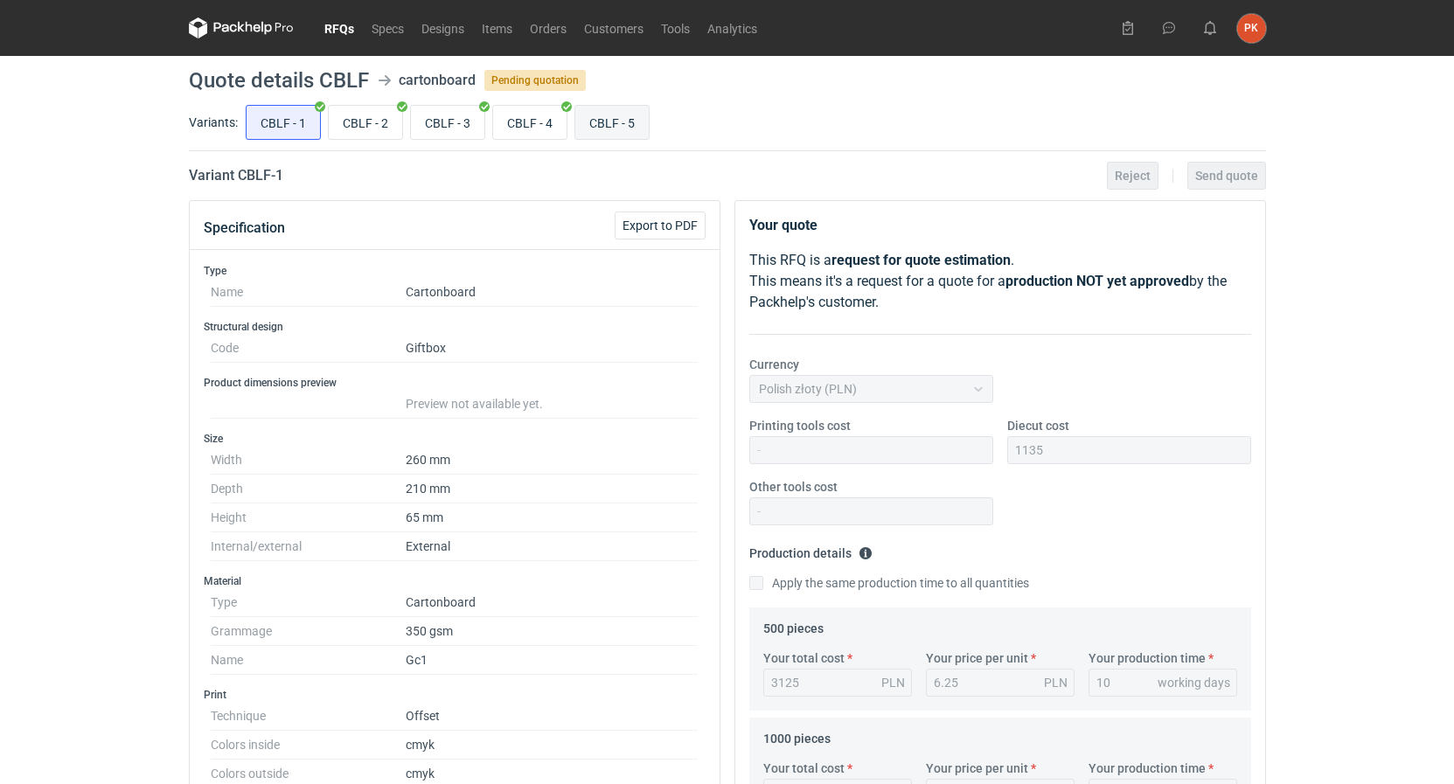
click at [641, 118] on input "CBLF - 5" at bounding box center [611, 122] width 73 height 33
radio input "true"
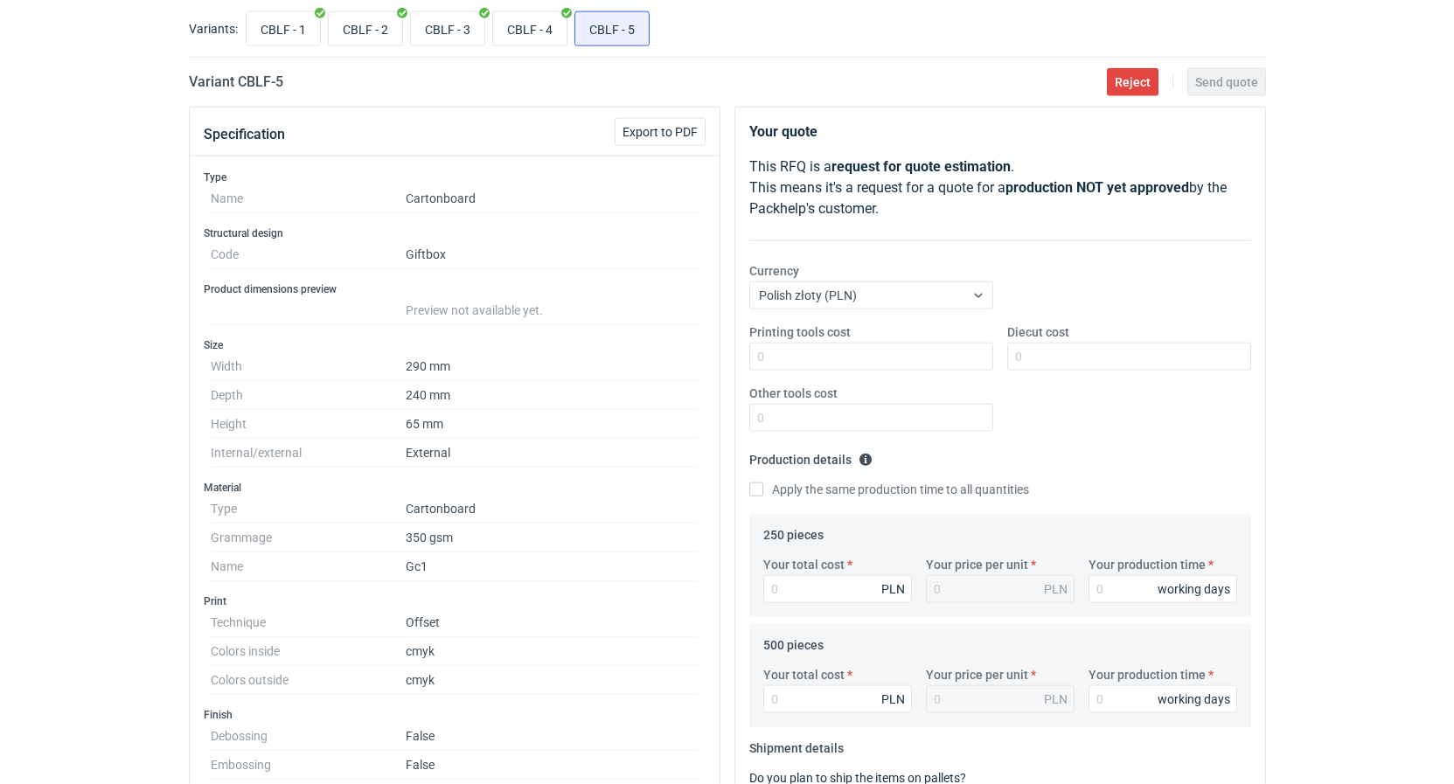
scroll to position [89, 0]
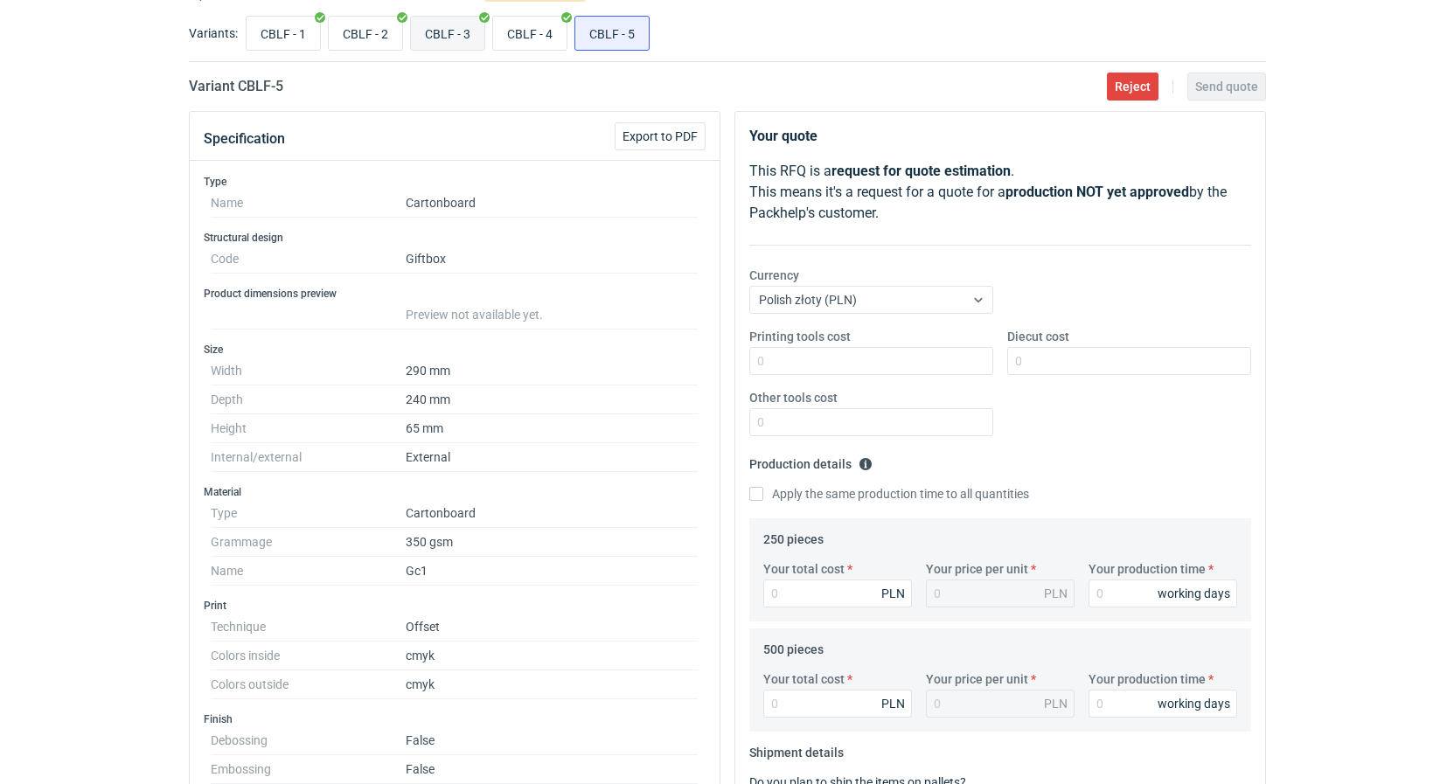
click at [444, 38] on input "CBLF - 3" at bounding box center [447, 33] width 73 height 33
radio input "true"
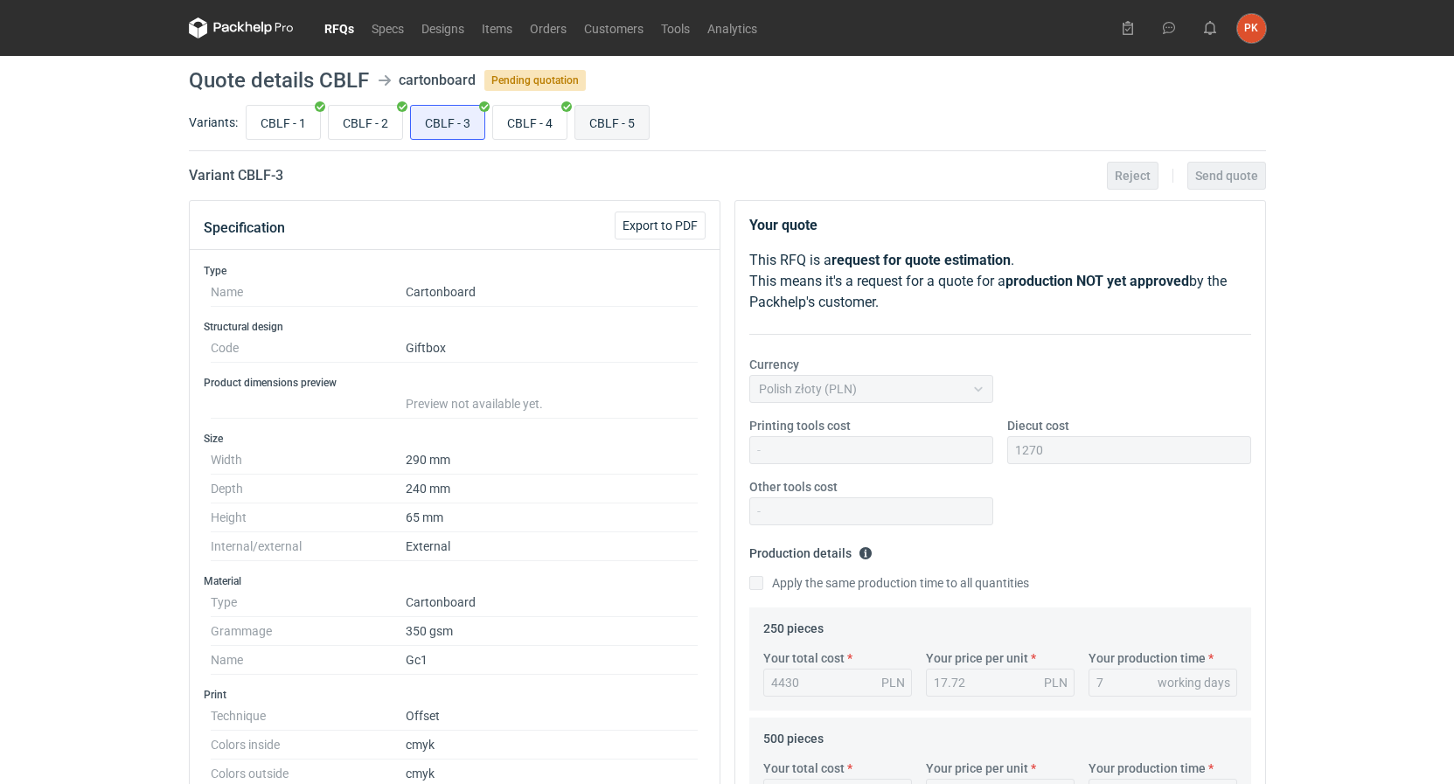
click at [604, 122] on input "CBLF - 5" at bounding box center [611, 122] width 73 height 33
radio input "true"
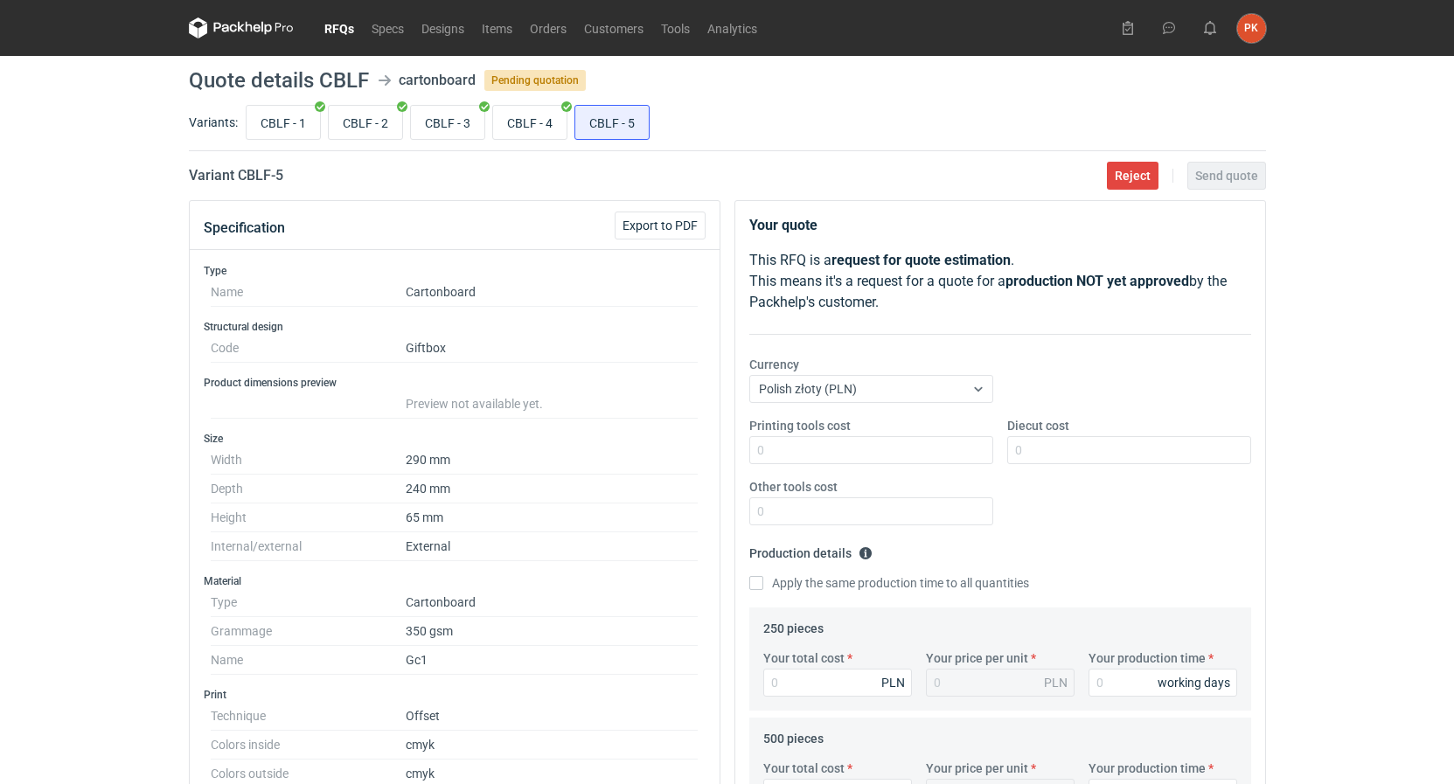
drag, startPoint x: 458, startPoint y: 133, endPoint x: 449, endPoint y: 146, distance: 15.8
click at [458, 131] on input "CBLF - 3" at bounding box center [447, 122] width 73 height 33
radio input "true"
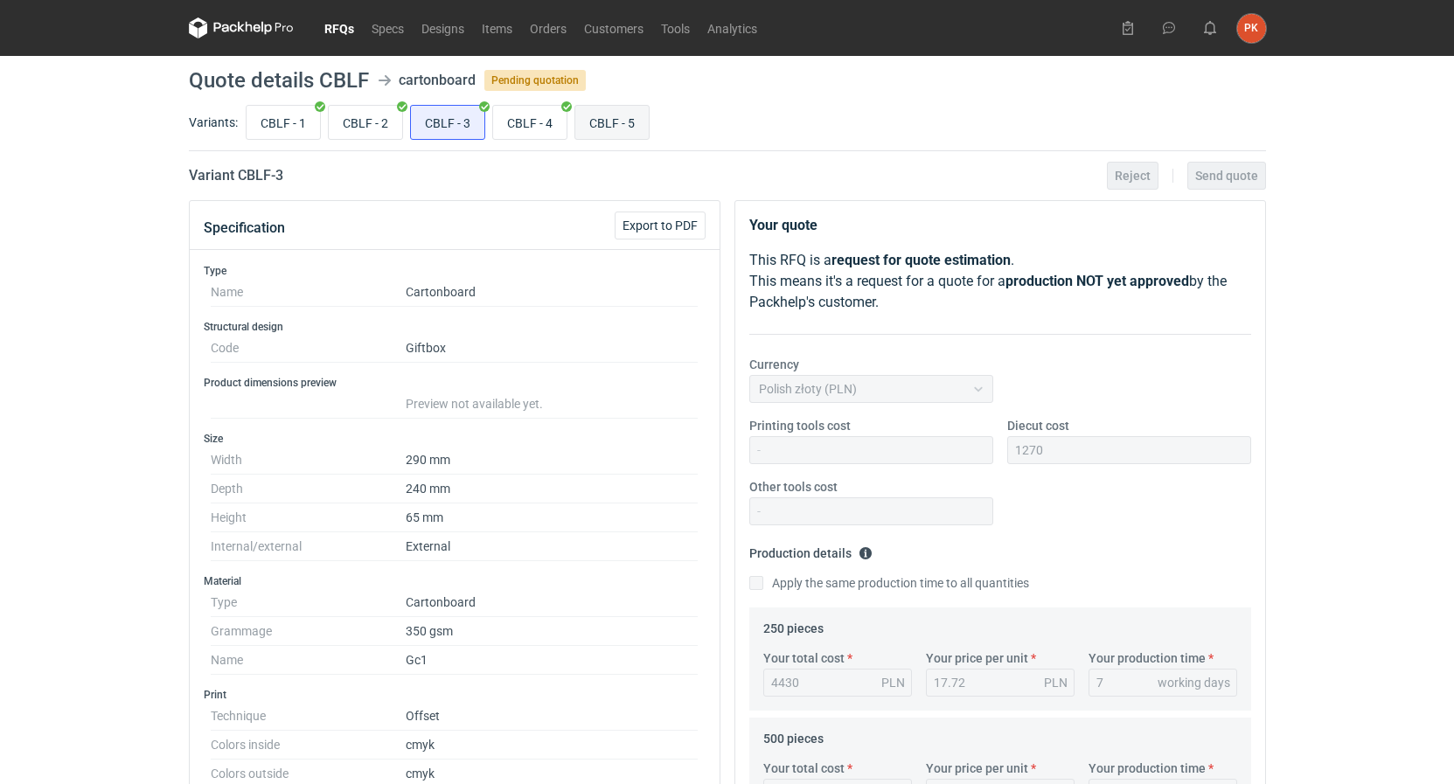
click at [624, 117] on input "CBLF - 5" at bounding box center [611, 122] width 73 height 33
radio input "true"
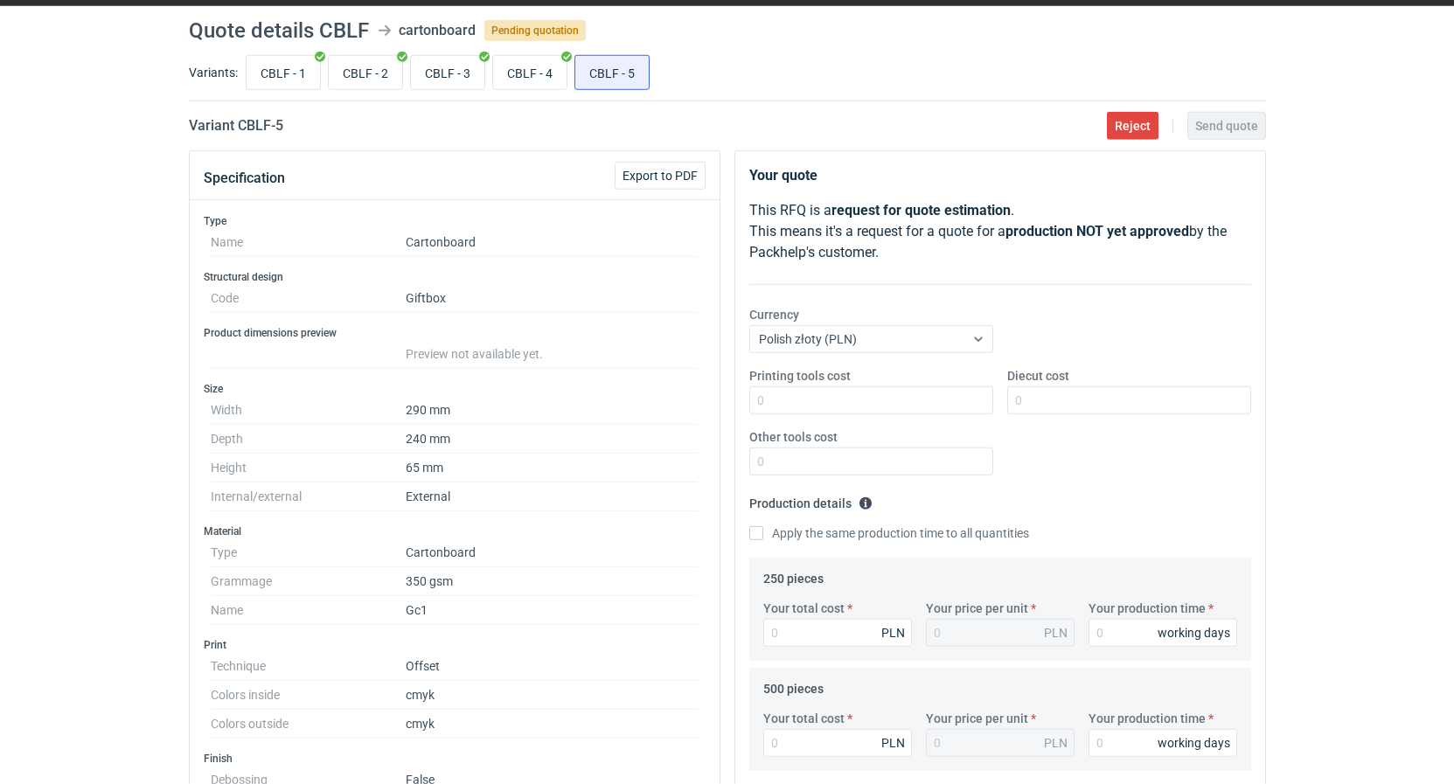
scroll to position [89, 0]
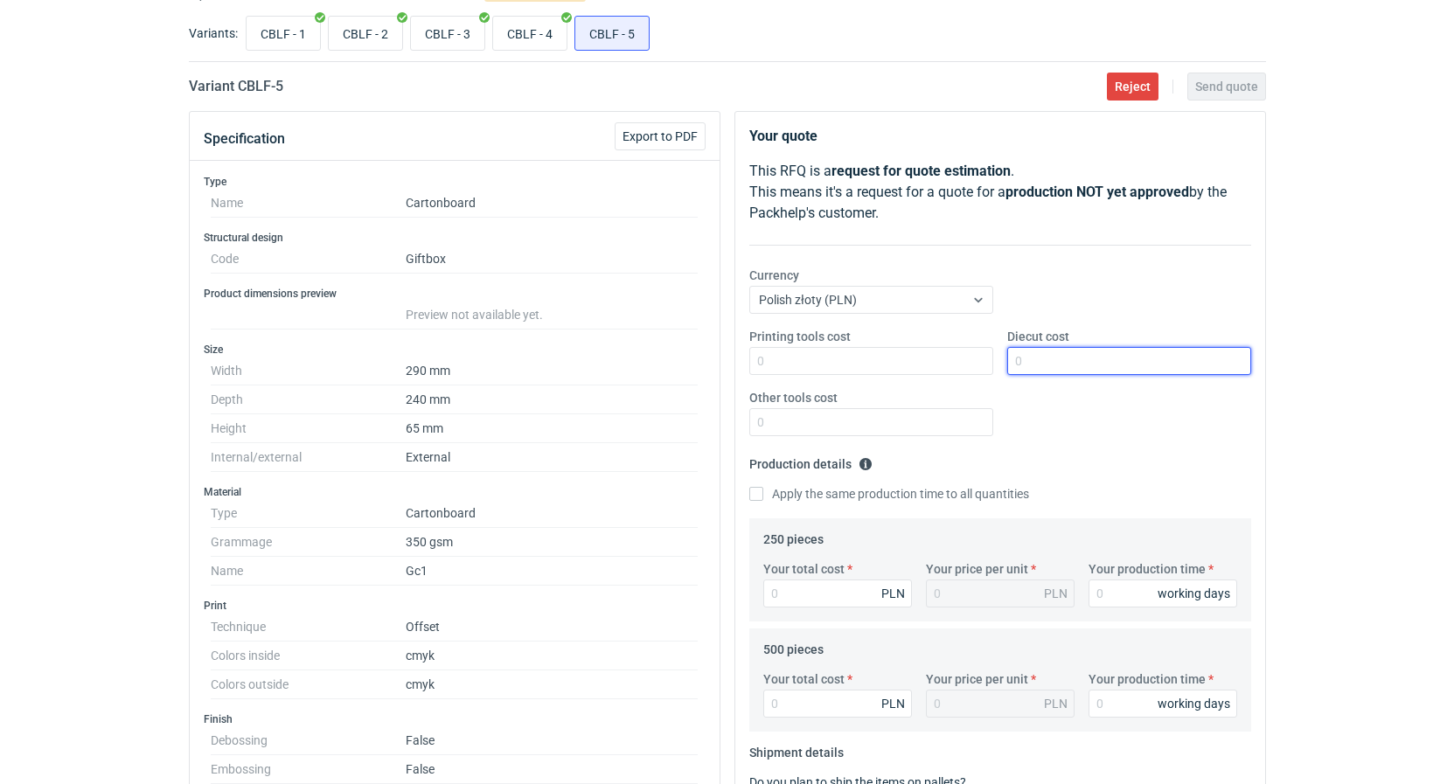
click at [1087, 362] on input "Diecut cost" at bounding box center [1129, 361] width 244 height 28
type input "1270"
click at [805, 583] on input "Your total cost" at bounding box center [837, 594] width 149 height 28
type input "5780"
type input "23.12"
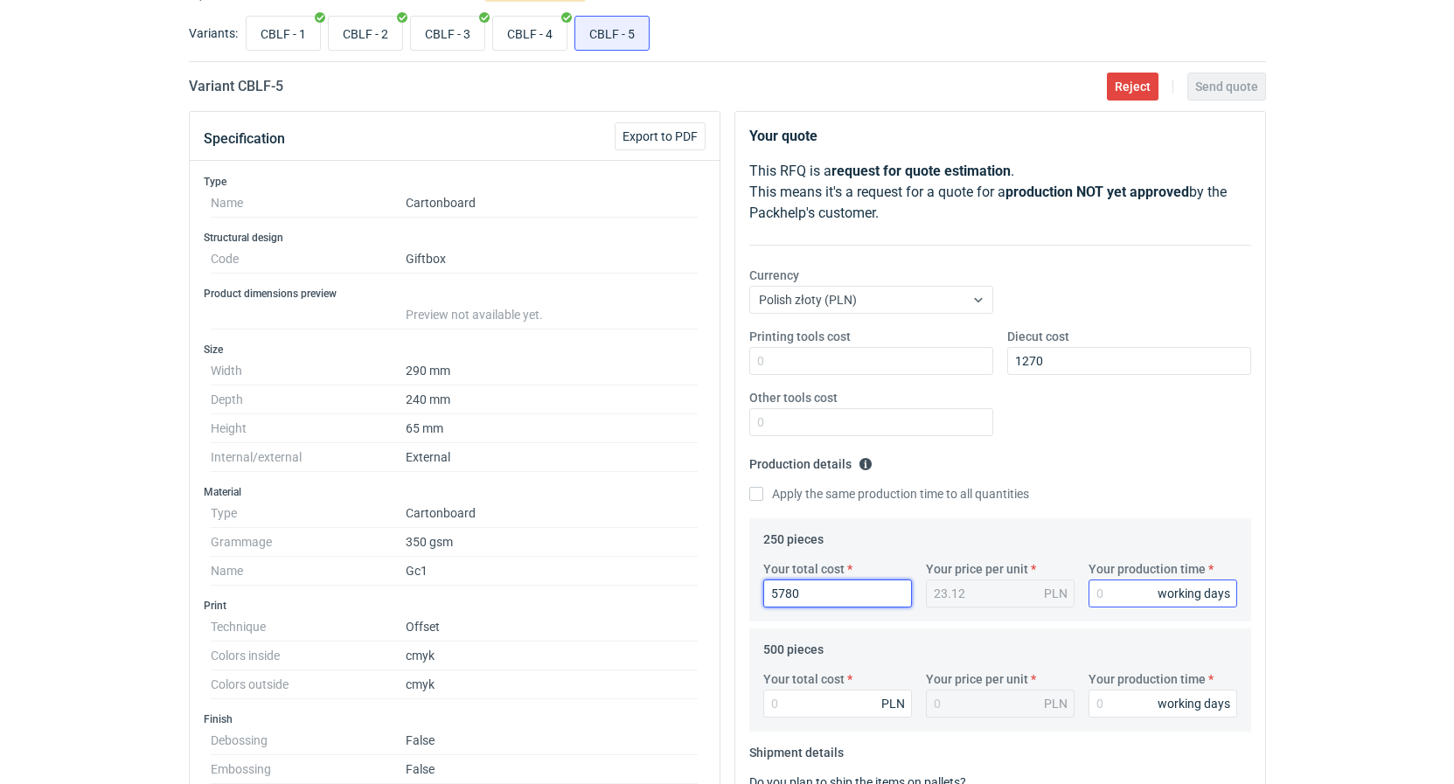
type input "5780"
click at [1101, 588] on input "Your production time" at bounding box center [1162, 594] width 149 height 28
type input "10"
click at [811, 702] on input "Your total cost" at bounding box center [837, 704] width 149 height 28
type input "7400"
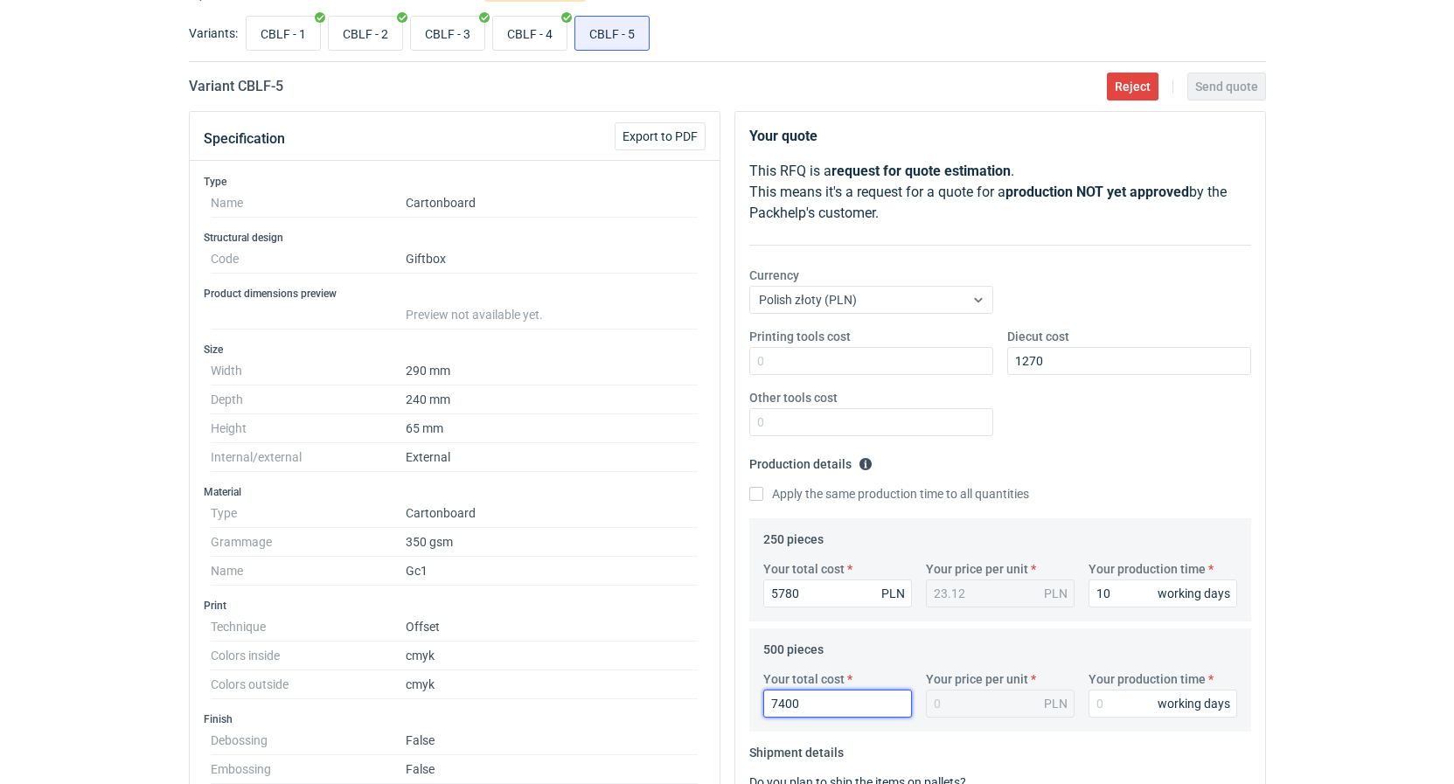
type input "14.8"
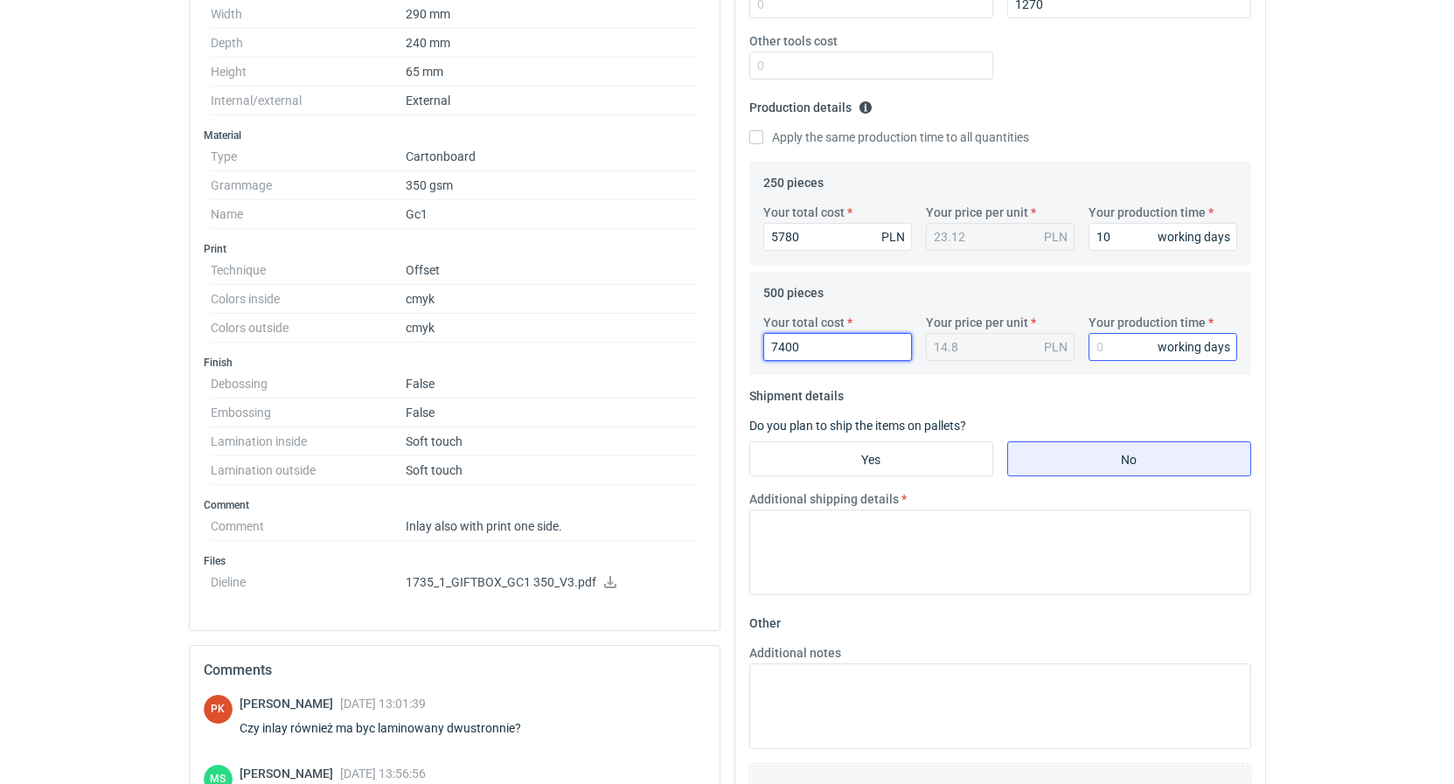
type input "7400"
click at [1119, 338] on input "Your production time" at bounding box center [1162, 347] width 149 height 28
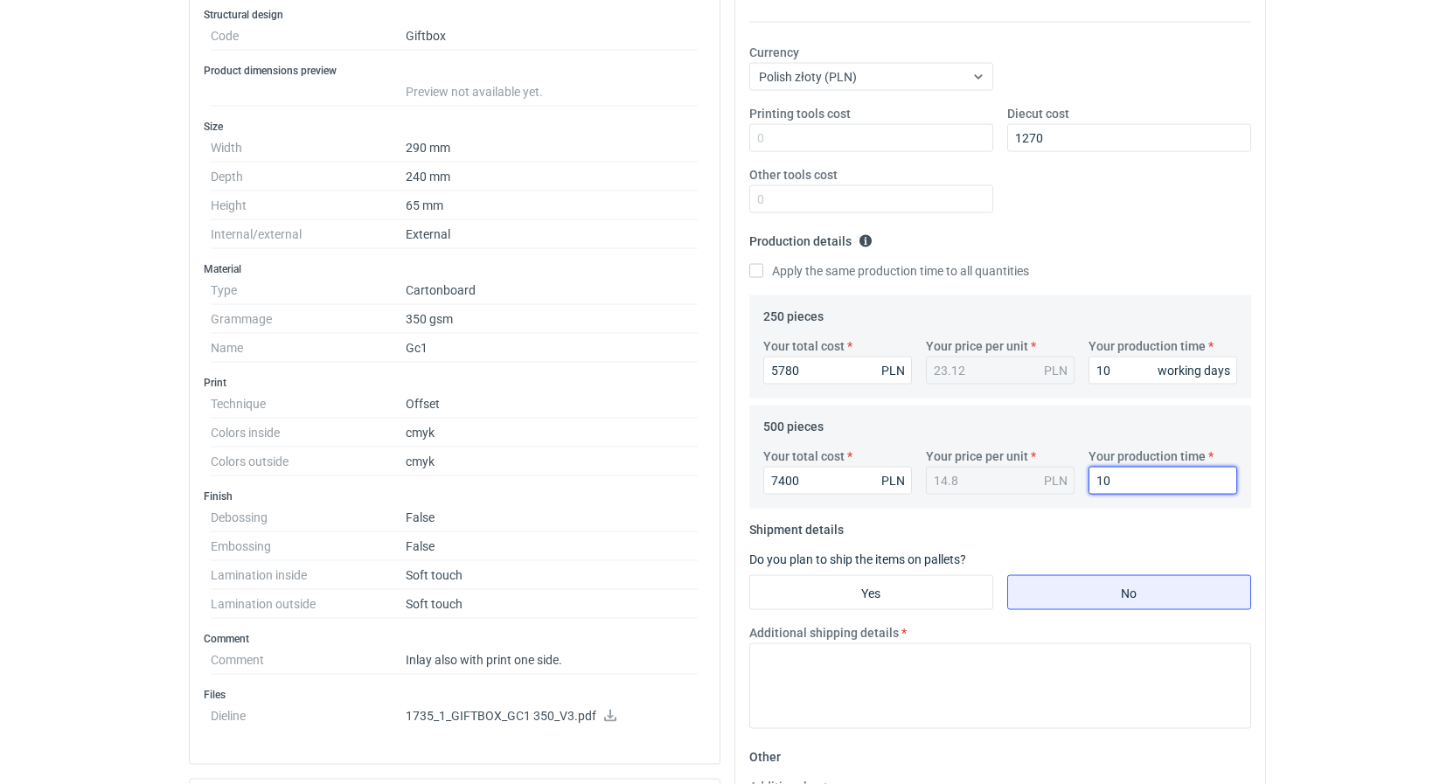
scroll to position [0, 0]
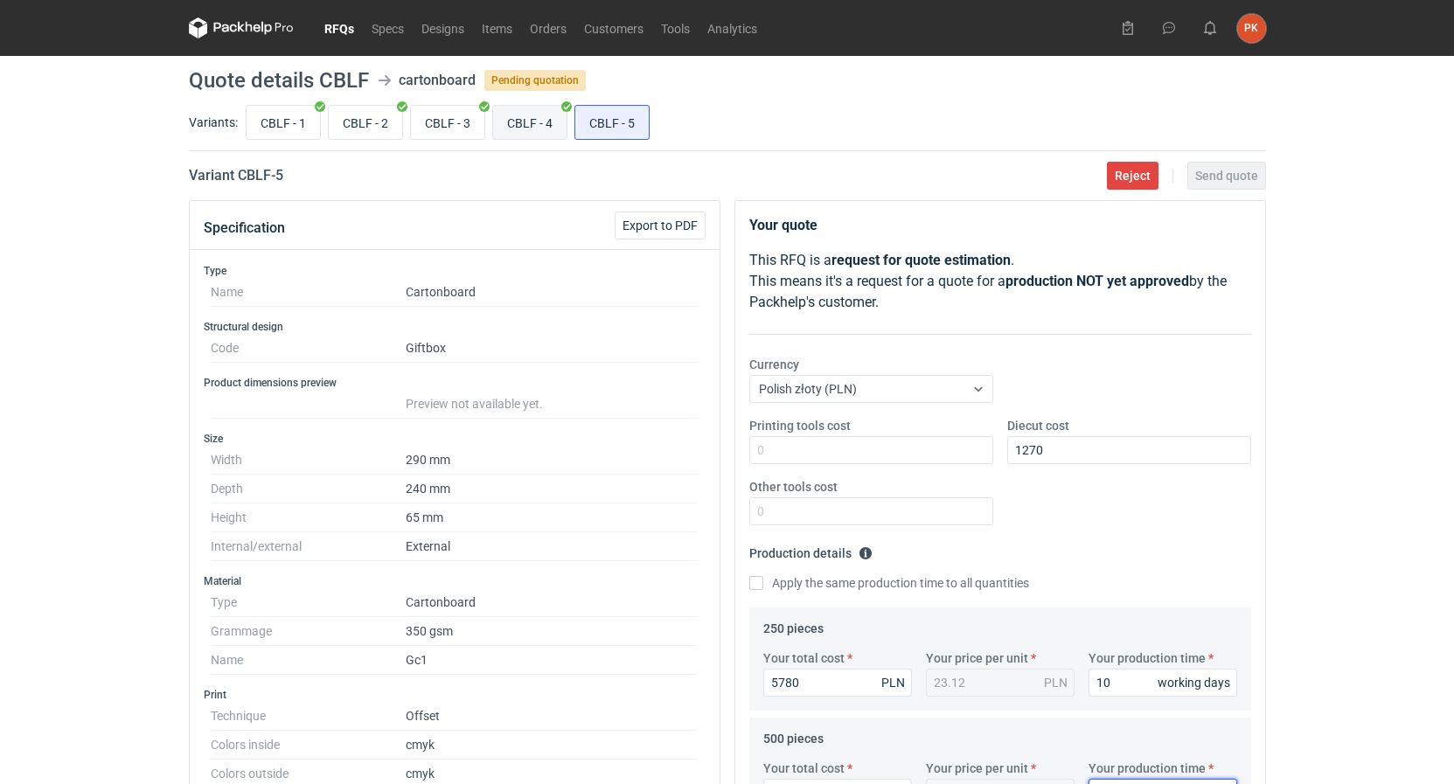
type input "10"
click at [500, 129] on input "CBLF - 4" at bounding box center [529, 122] width 73 height 33
radio input "true"
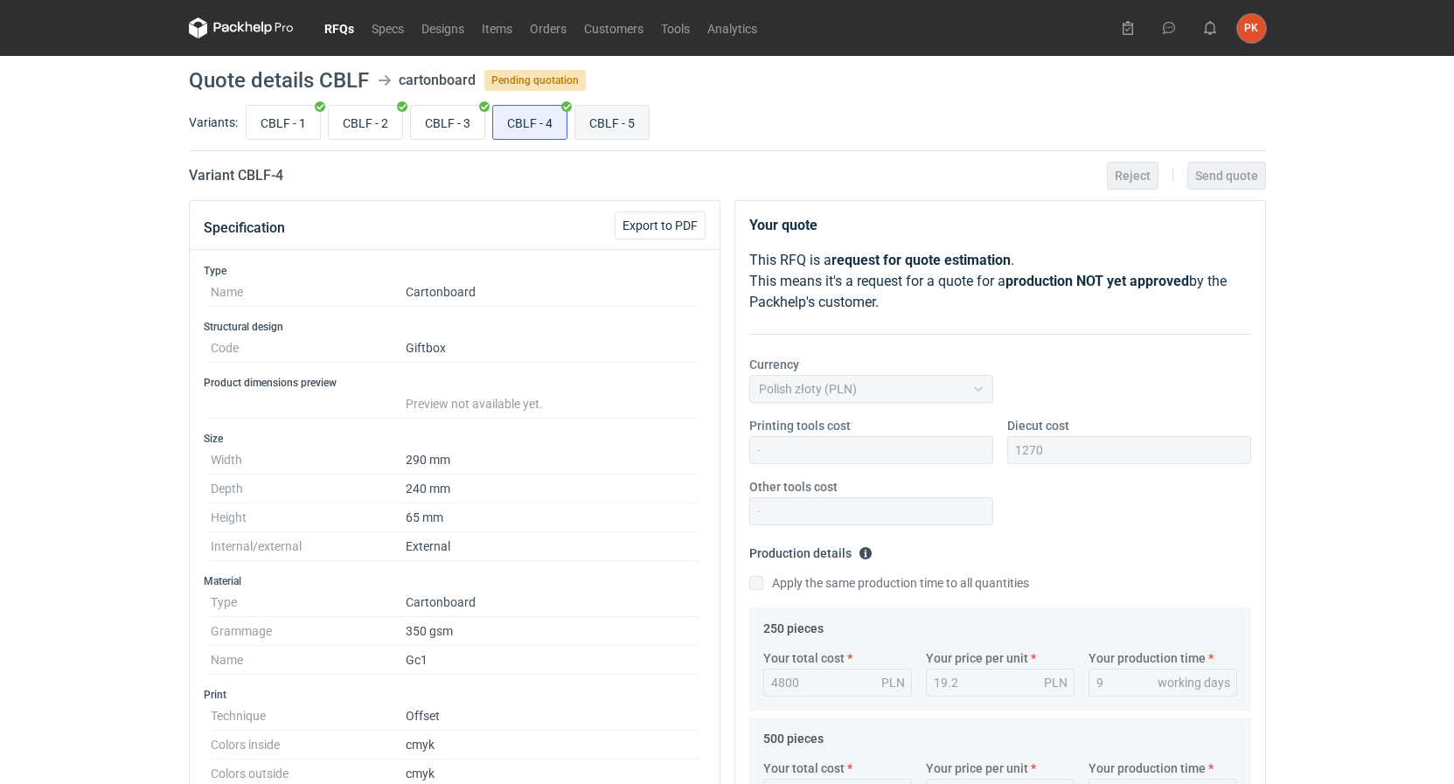
click at [594, 120] on input "CBLF - 5" at bounding box center [611, 122] width 73 height 33
radio input "true"
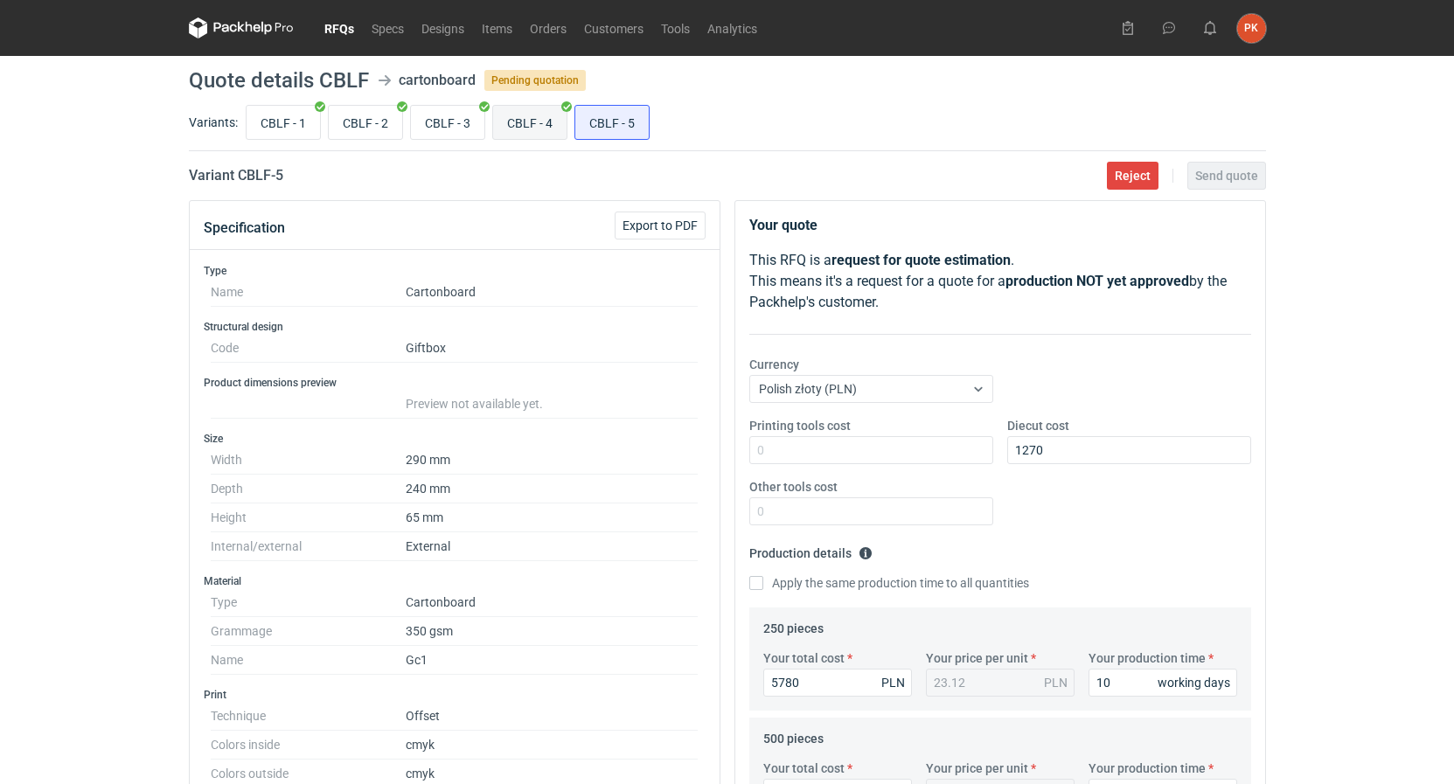
click at [542, 131] on input "CBLF - 4" at bounding box center [529, 122] width 73 height 33
radio input "true"
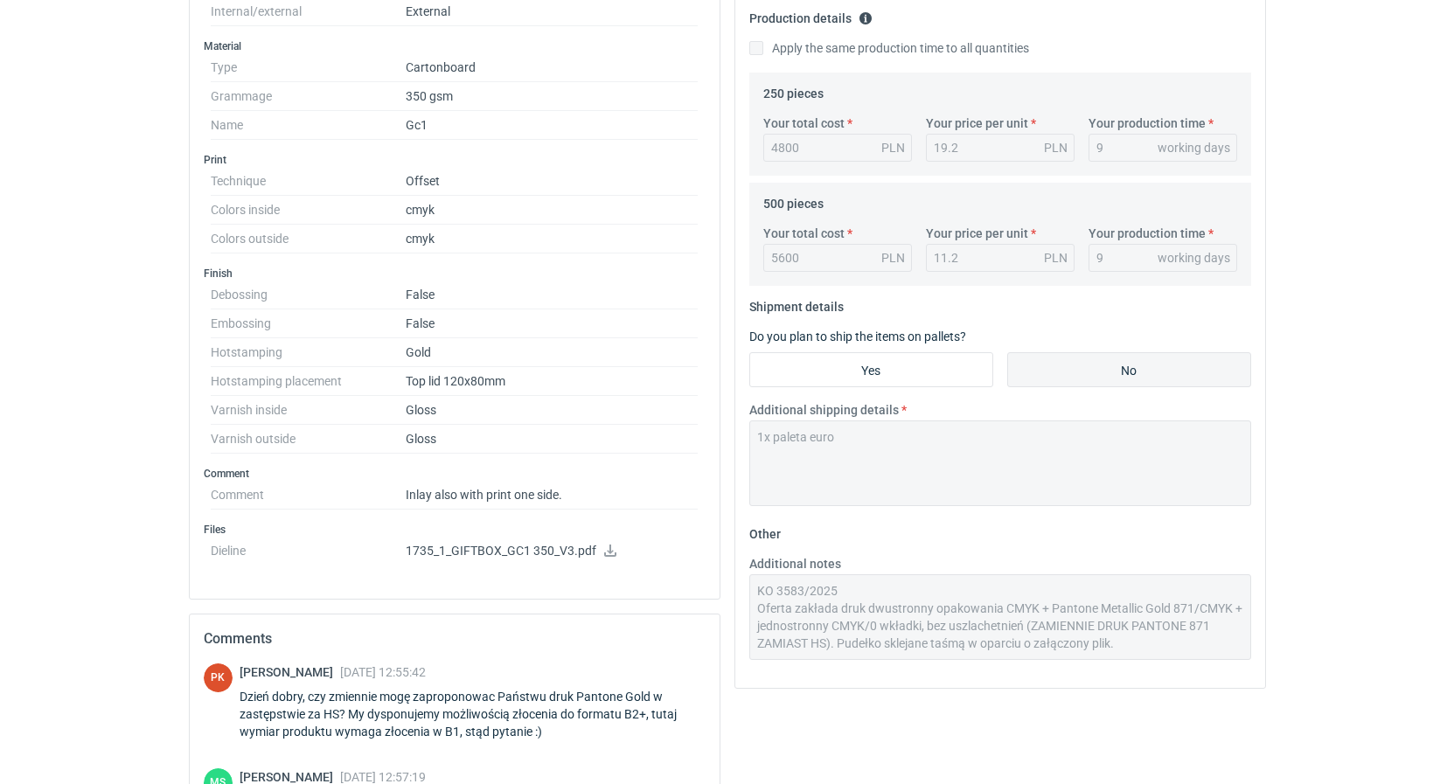
scroll to position [89, 0]
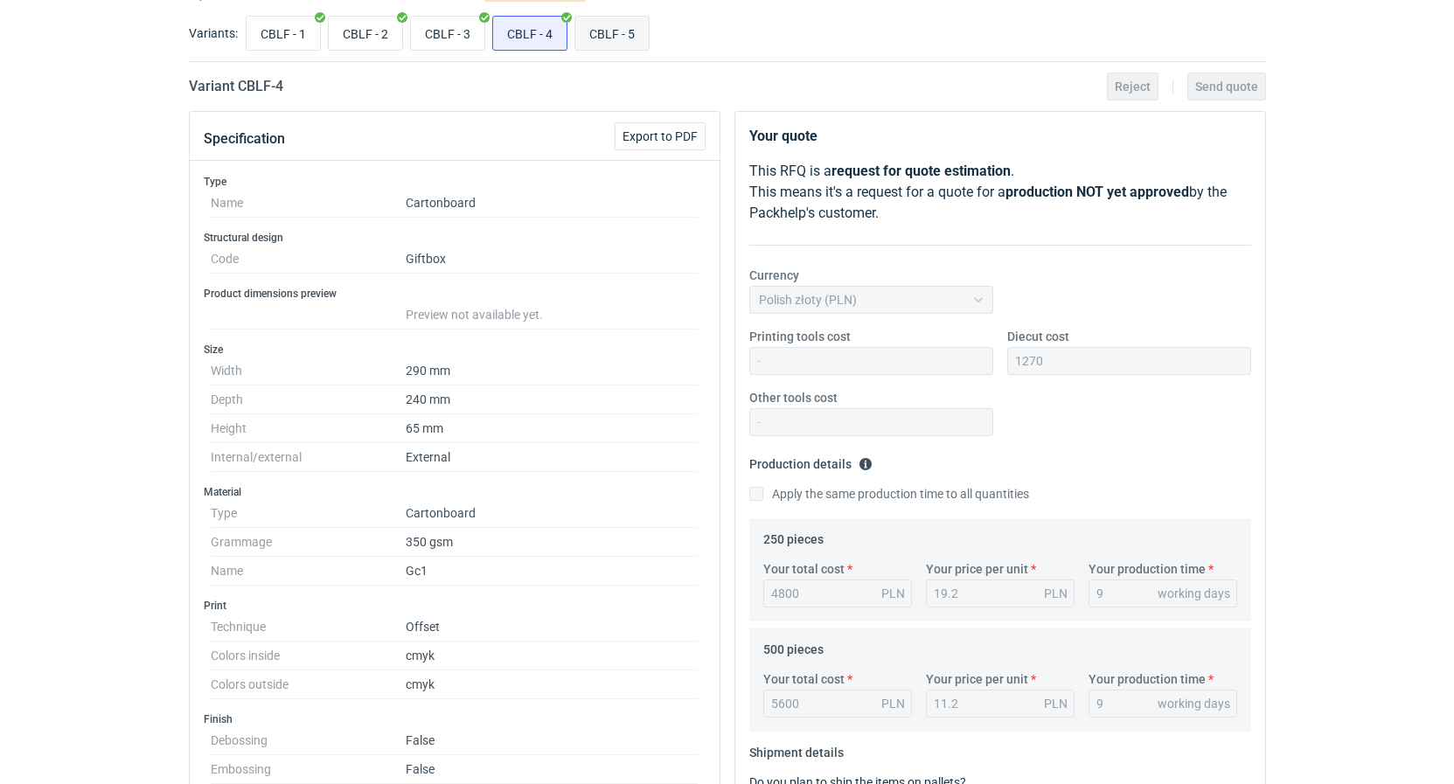
drag, startPoint x: 593, startPoint y: 52, endPoint x: 595, endPoint y: 43, distance: 9.1
click at [593, 50] on div "CBLF - 1 CBLF - 2 CBLF - 3 CBLF - 4 CBLF - 5" at bounding box center [754, 33] width 1024 height 42
click at [596, 41] on input "CBLF - 5" at bounding box center [611, 33] width 73 height 33
radio input "true"
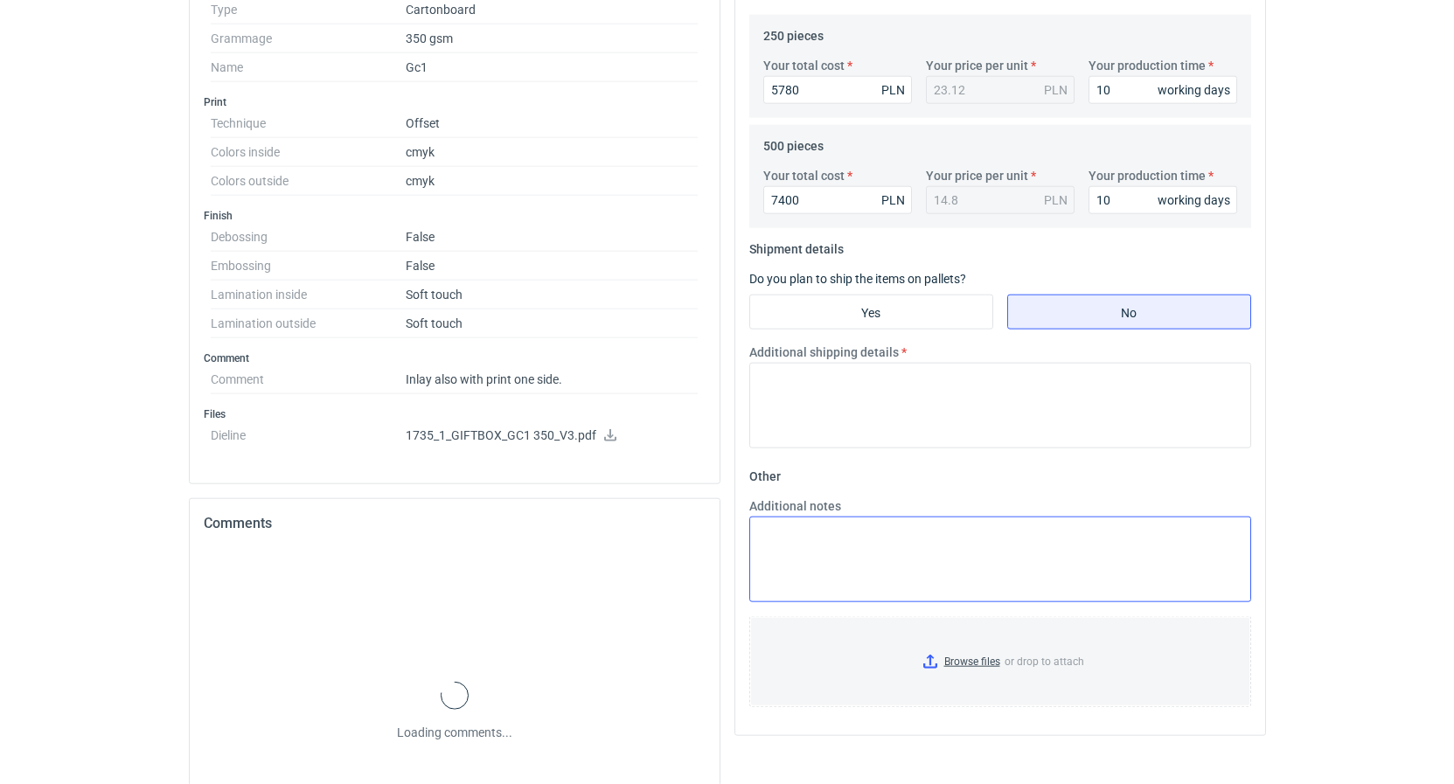
scroll to position [624, 0]
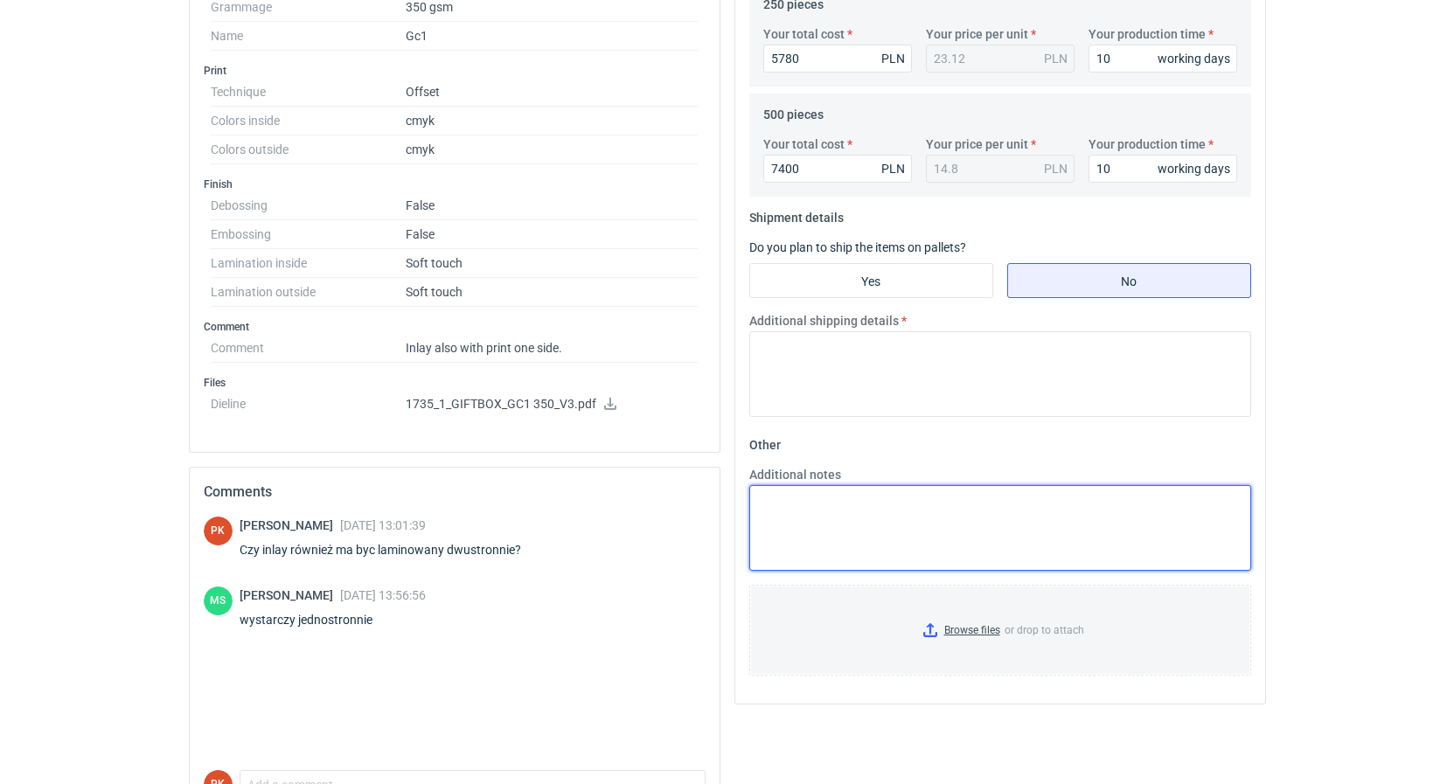
click at [834, 516] on textarea "Additional notes" at bounding box center [1000, 528] width 502 height 86
paste textarea "KO 3583/2025 Oferta zakłada druk dwustronny opakowania CMYK + Pantone Metallic …"
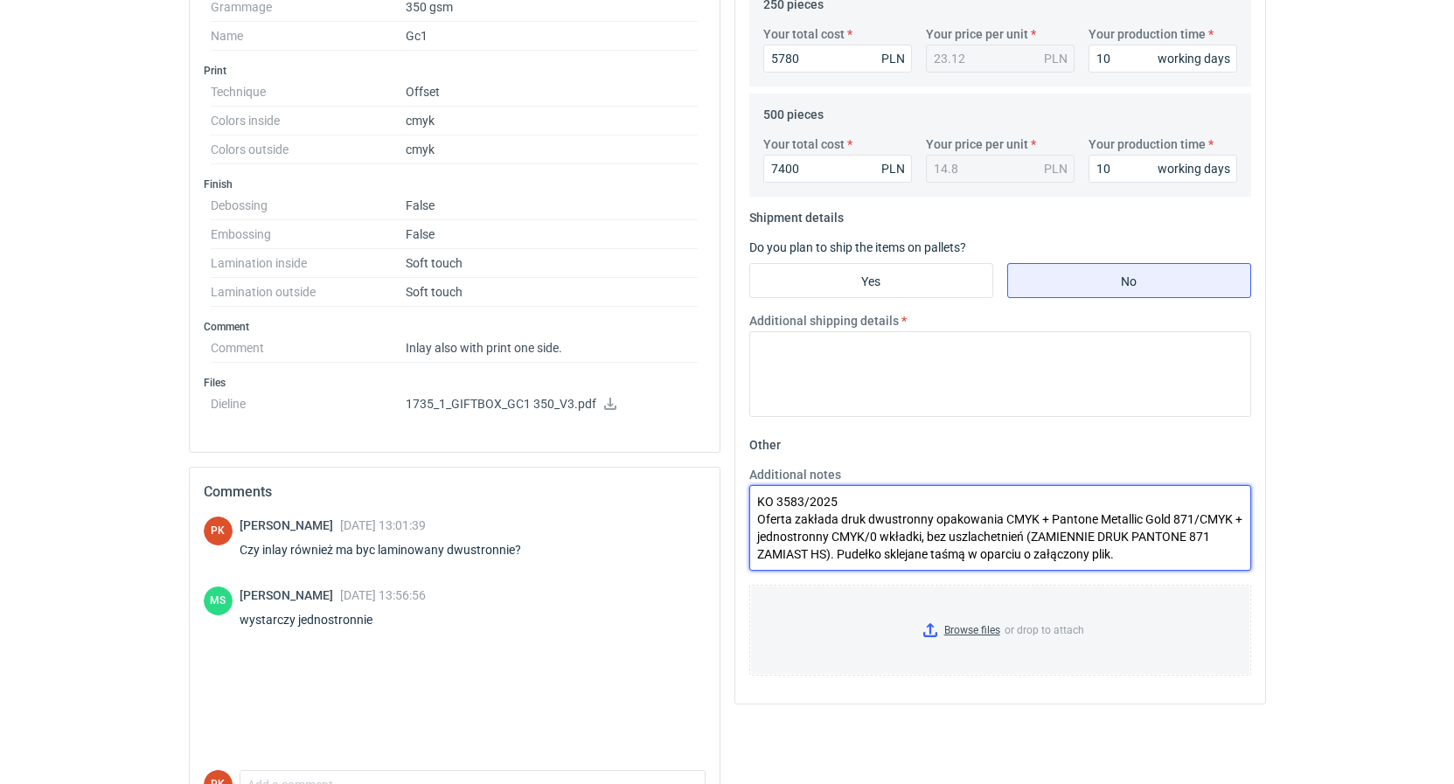
click at [803, 501] on textarea "KO 3583/2025 Oferta zakłada druk dwustronny opakowania CMYK + Pantone Metallic …" at bounding box center [1000, 528] width 502 height 86
drag, startPoint x: 1039, startPoint y: 518, endPoint x: 1189, endPoint y: 512, distance: 149.6
click at [1189, 512] on textarea "KO 3590/2025 Oferta zakłada druk dwustronny opakowania CMYK + Pantone Metallic …" at bounding box center [1000, 528] width 502 height 86
drag, startPoint x: 805, startPoint y: 539, endPoint x: 1167, endPoint y: 536, distance: 361.9
click at [1167, 536] on textarea "KO 3590/2025 Oferta zakłada druk dwustronny opakowania CMYK/CMYK + jednostronny…" at bounding box center [1000, 528] width 502 height 86
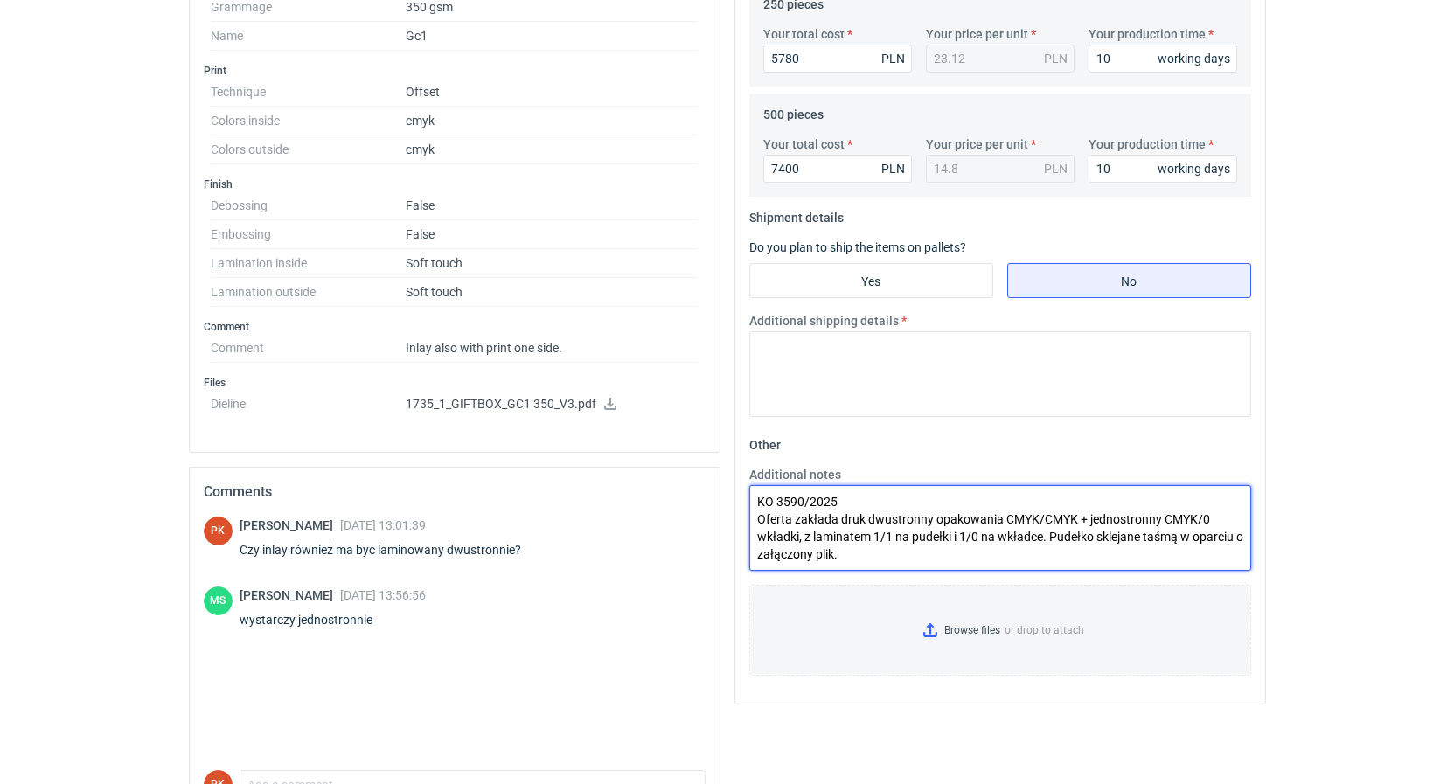
click at [949, 540] on textarea "KO 3590/2025 Oferta zakłada druk dwustronny opakowania CMYK/CMYK + jednostronny…" at bounding box center [1000, 528] width 502 height 86
click at [864, 532] on textarea "KO 3590/2025 Oferta zakłada druk dwustronny opakowania CMYK/CMYK + jednostronny…" at bounding box center [1000, 528] width 502 height 86
type textarea "KO 3590/2025 Oferta zakłada druk dwustronny opakowania CMYK/CMYK + jednostronny…"
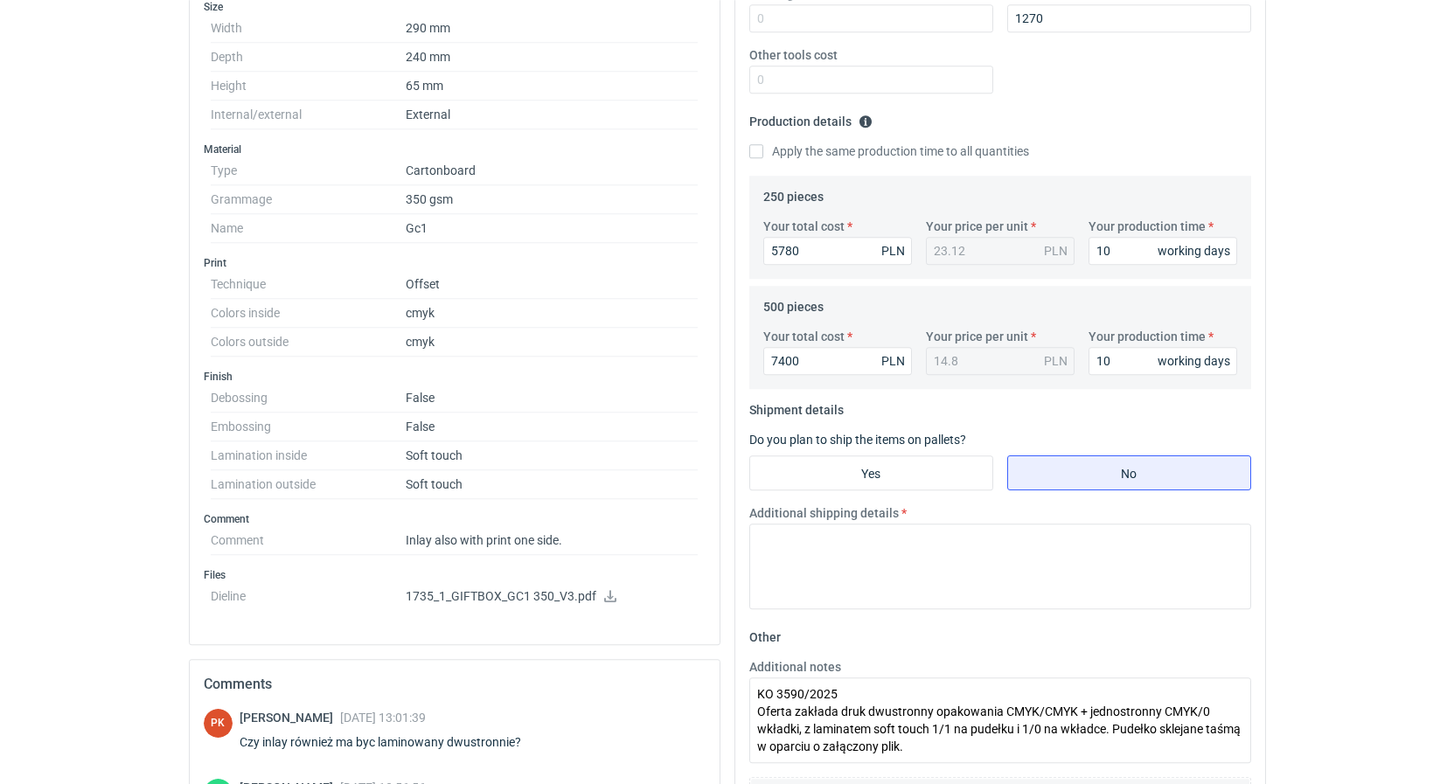
scroll to position [446, 0]
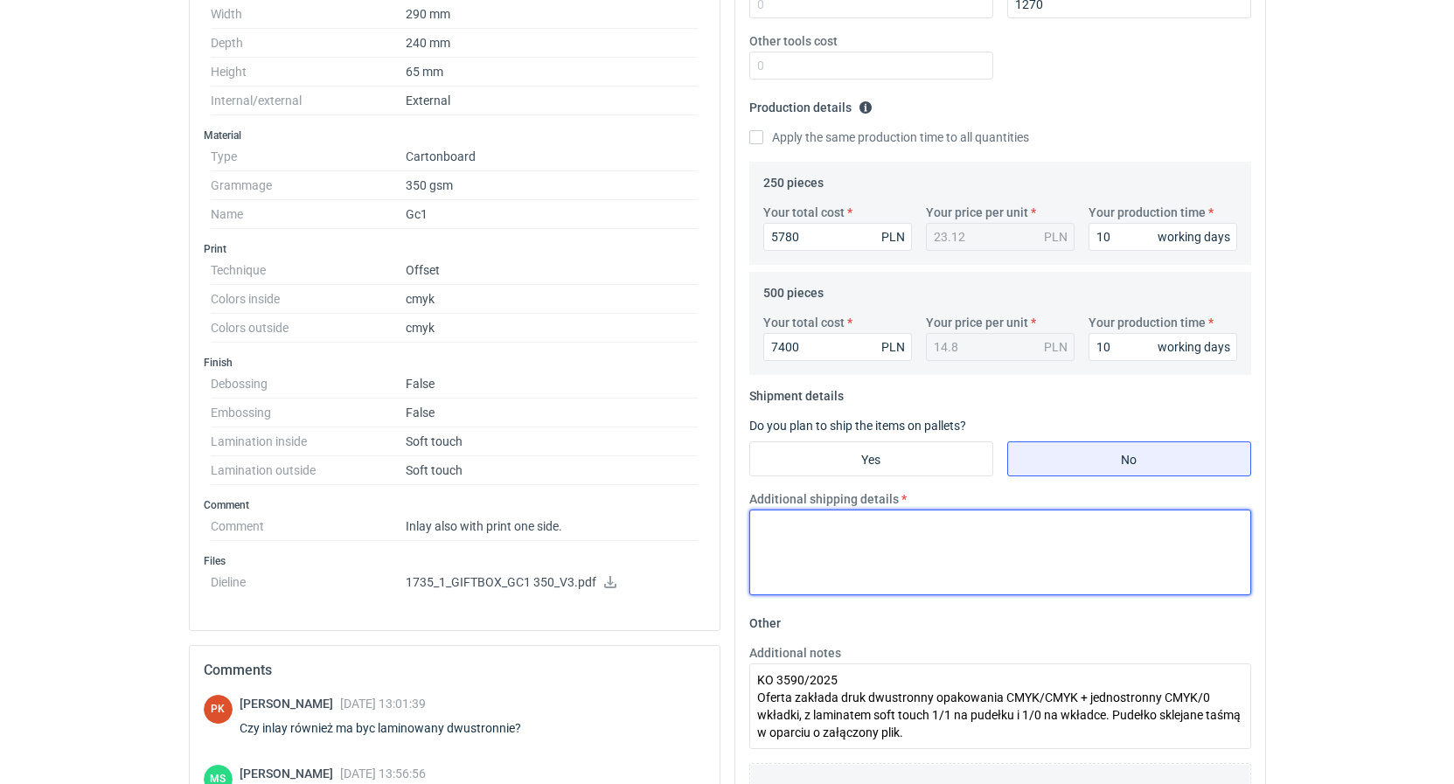
click at [996, 525] on textarea "Additional shipping details" at bounding box center [1000, 553] width 502 height 86
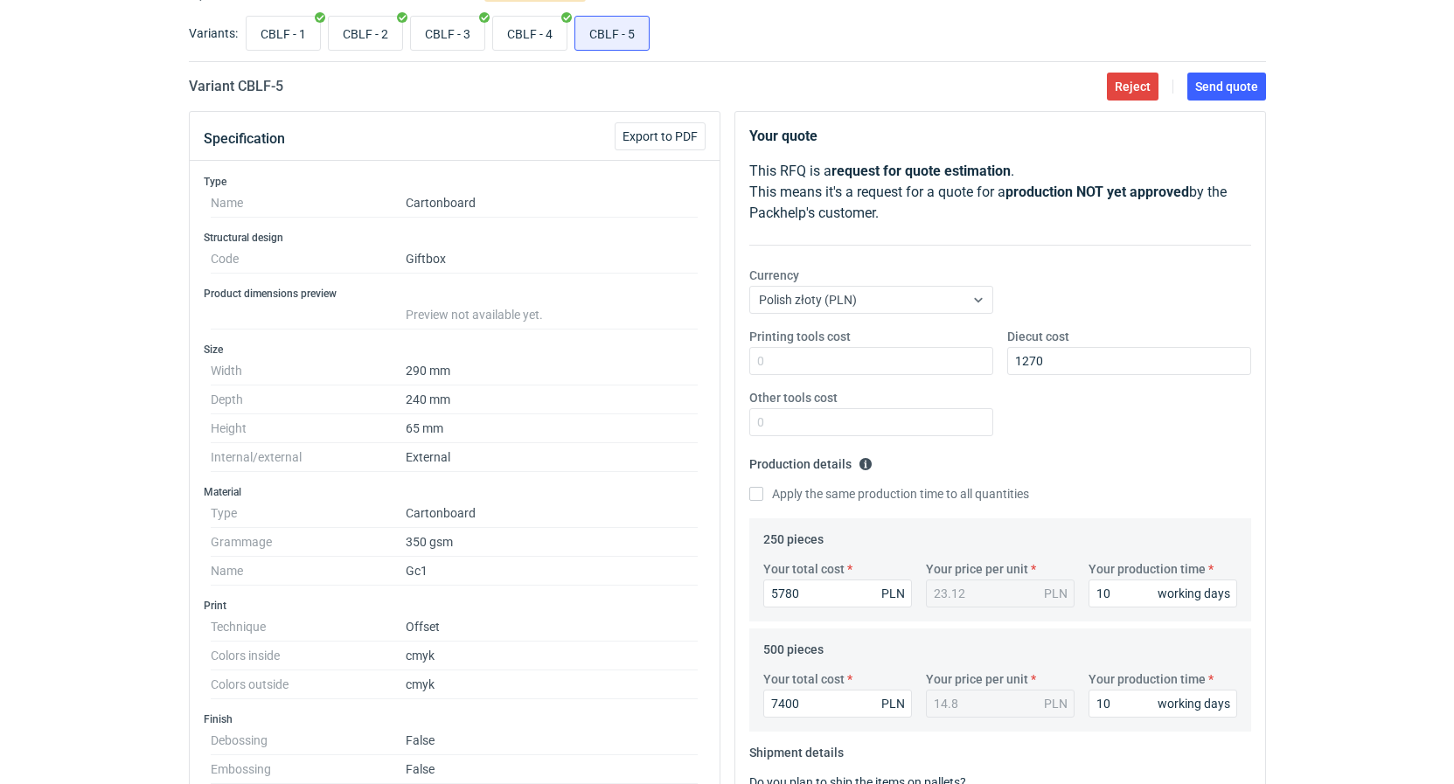
scroll to position [0, 0]
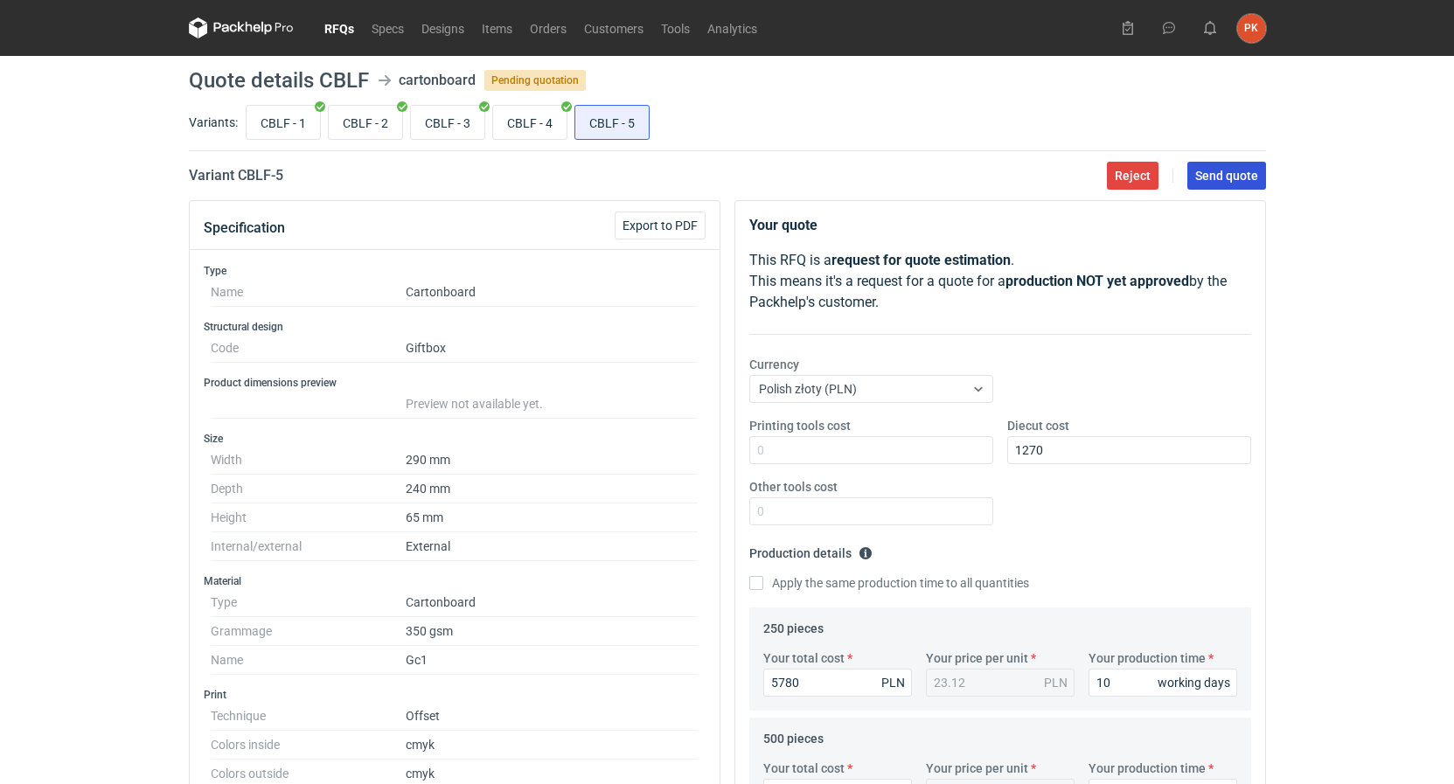
type textarea "1x paleta euro"
click at [1220, 182] on span "Send quote" at bounding box center [1226, 176] width 63 height 12
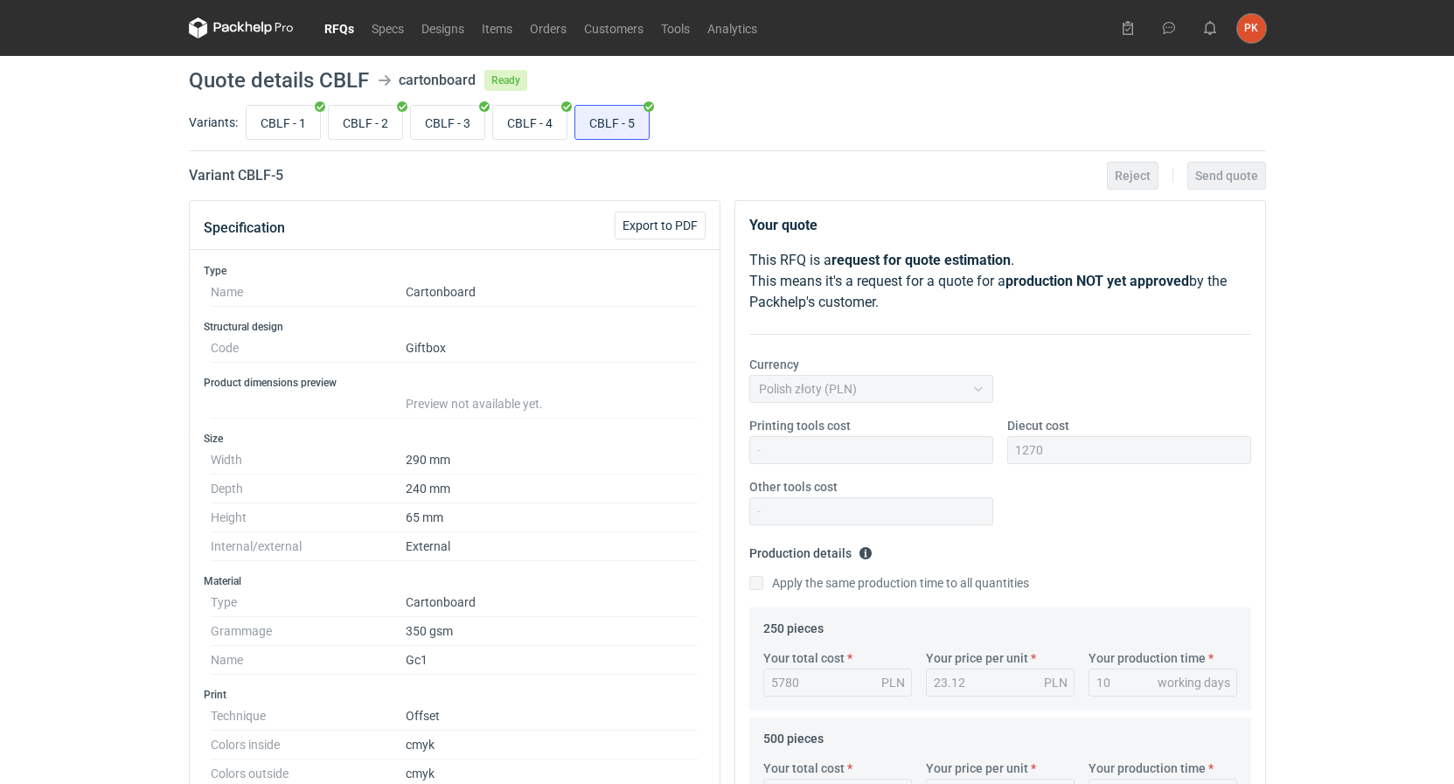
click at [351, 23] on link "RFQs" at bounding box center [339, 27] width 47 height 21
click at [535, 129] on input "CBLF - 4" at bounding box center [529, 122] width 73 height 33
radio input "true"
click at [430, 119] on input "CBLF - 3" at bounding box center [447, 122] width 73 height 33
radio input "true"
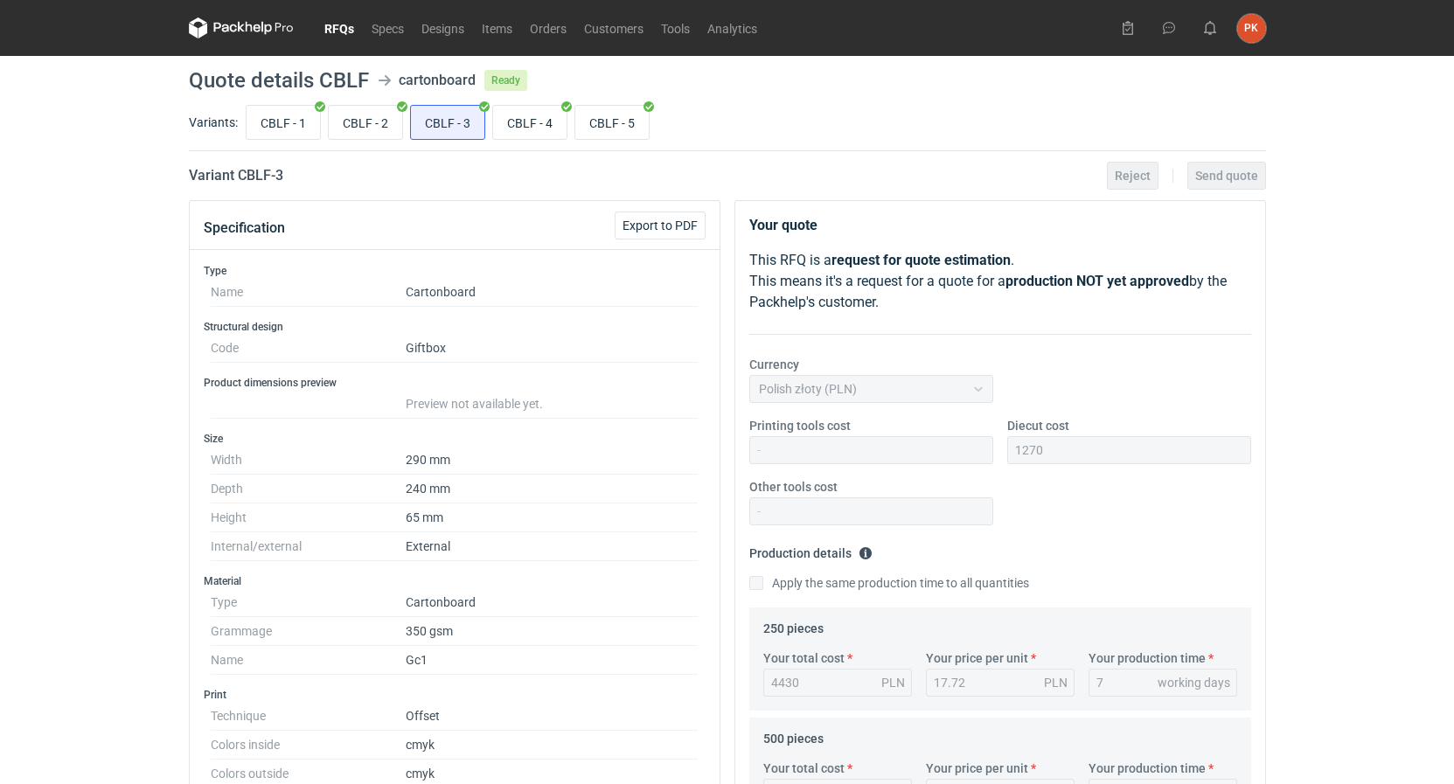
click at [342, 41] on nav "RFQs Specs Designs Items Orders Customers Tools Analytics" at bounding box center [477, 28] width 577 height 56
click at [331, 37] on link "RFQs" at bounding box center [339, 27] width 47 height 21
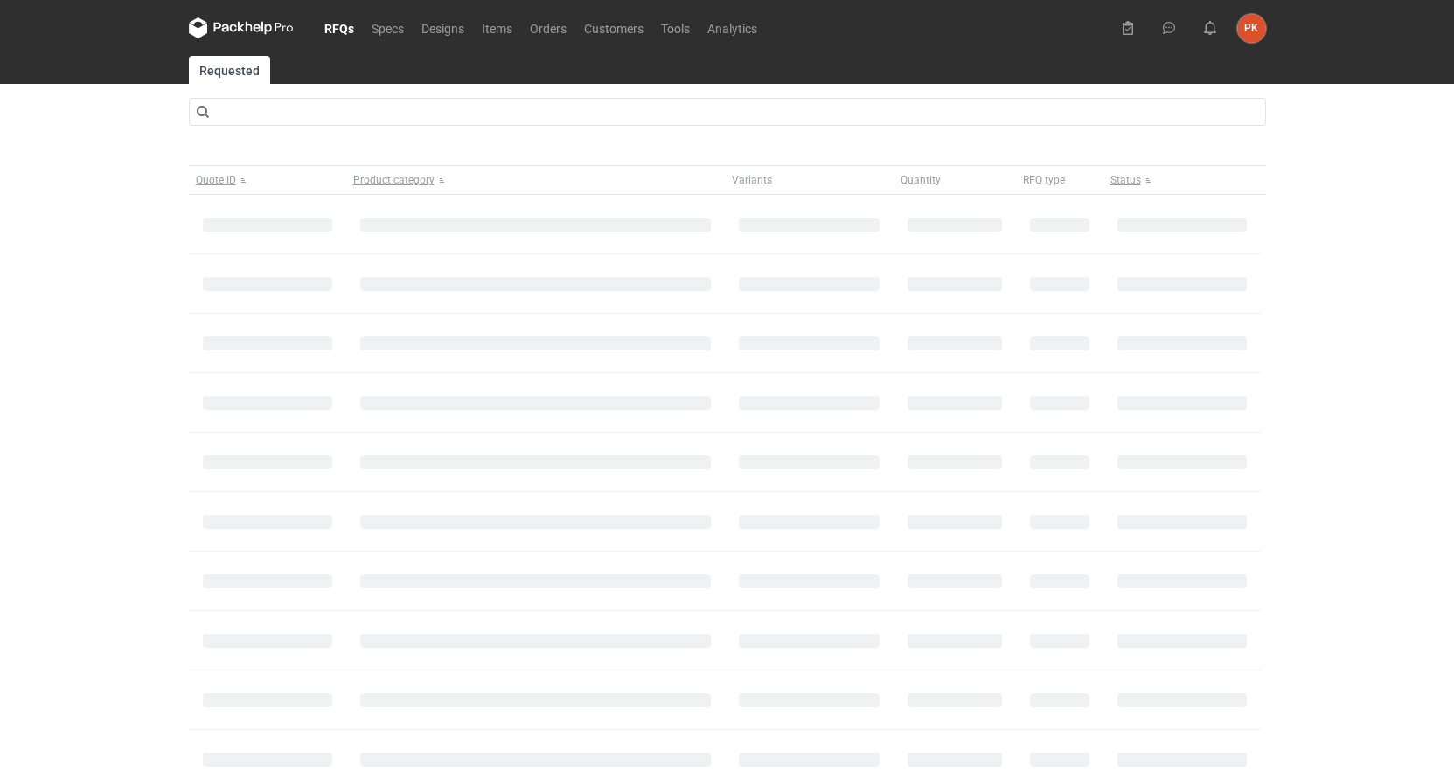
click at [112, 240] on div "RFQs Specs Designs Items Orders Customers Tools Analytics PK Paulina Kempara p.…" at bounding box center [727, 392] width 1454 height 784
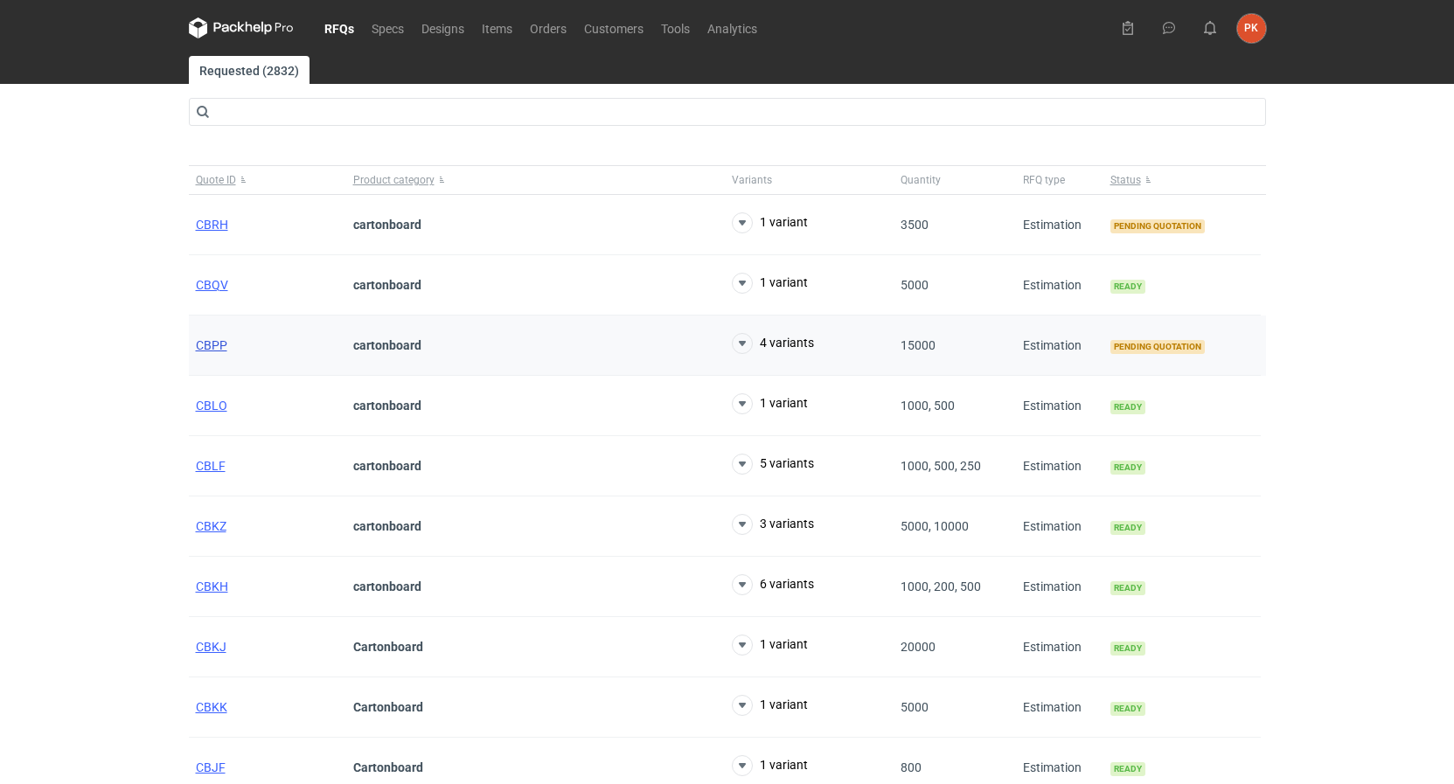
click at [207, 351] on span "CBPP" at bounding box center [211, 345] width 31 height 14
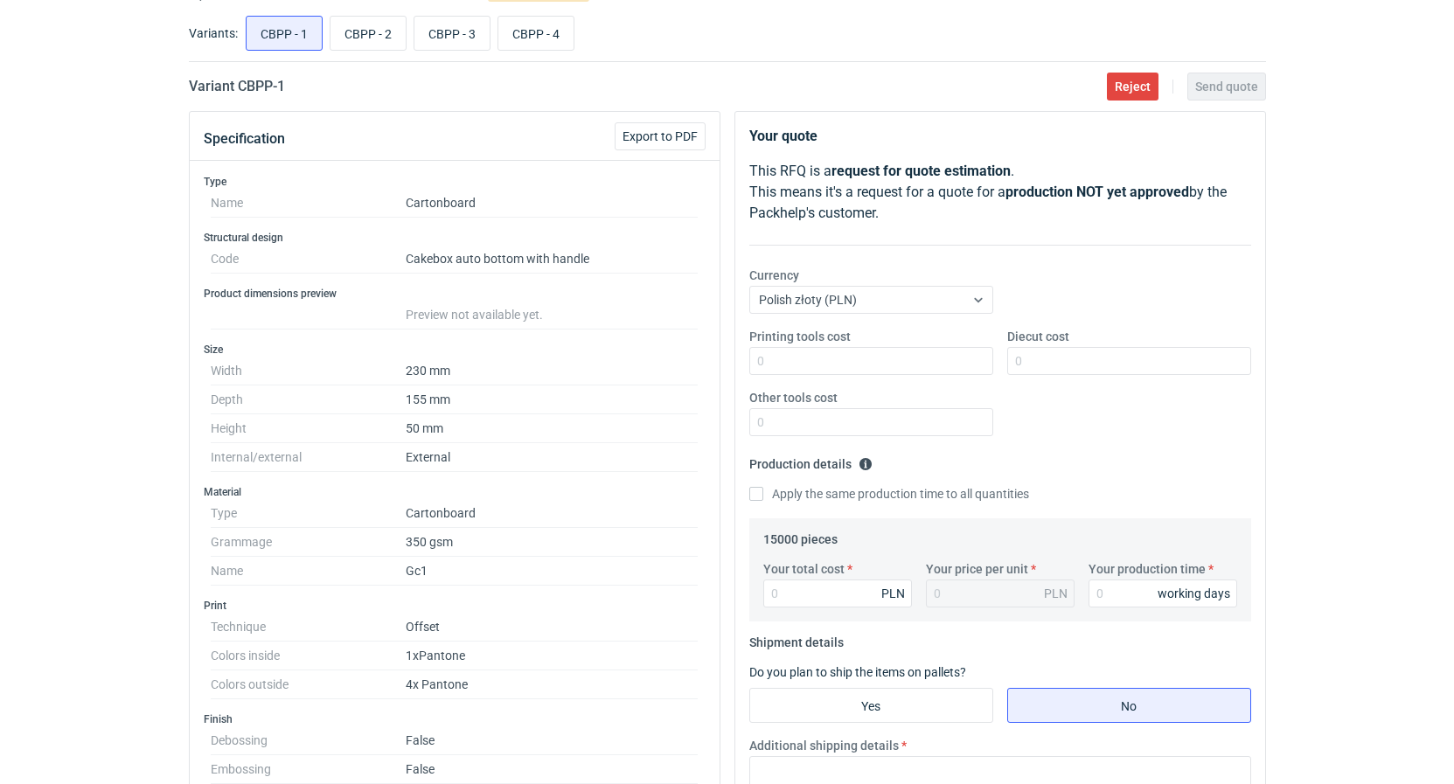
scroll to position [446, 0]
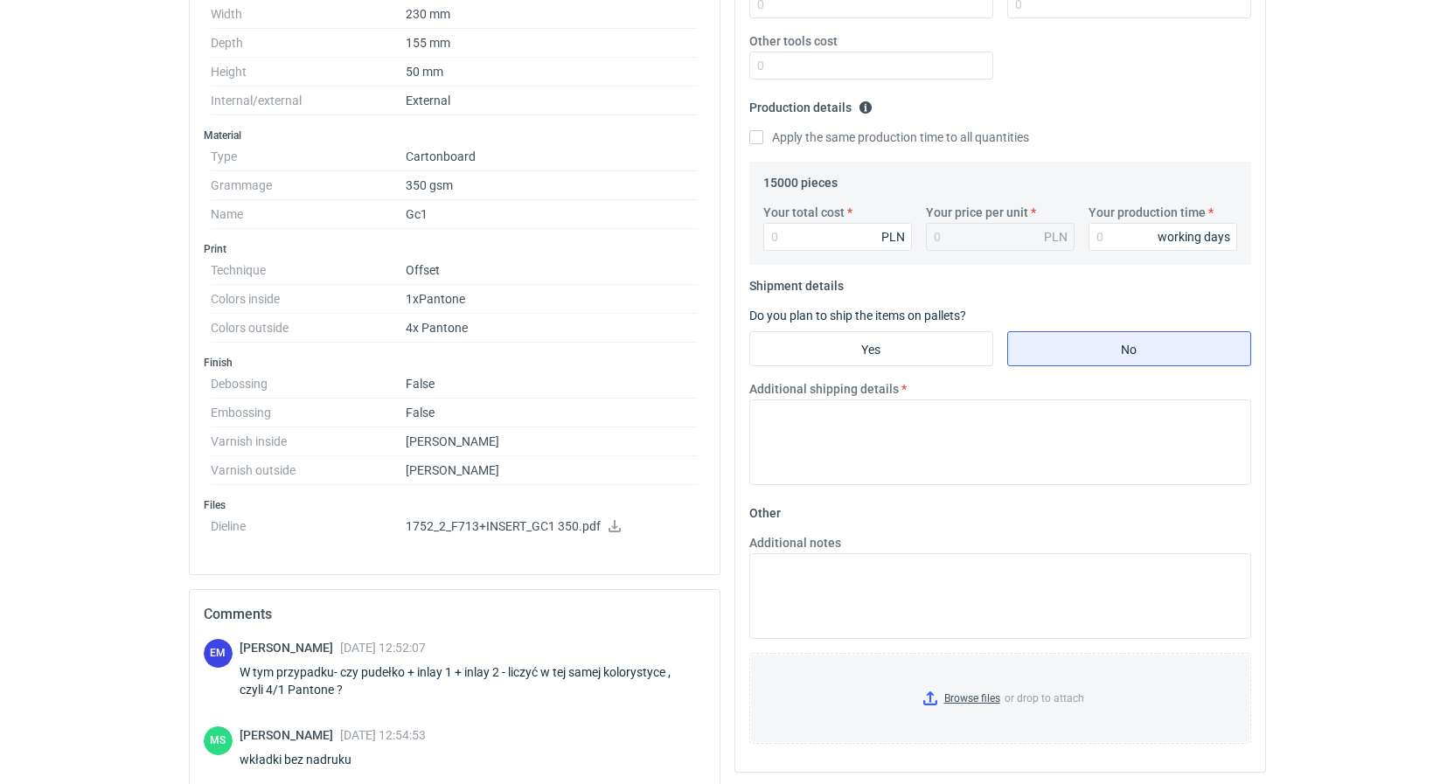
click at [618, 525] on icon at bounding box center [615, 526] width 14 height 12
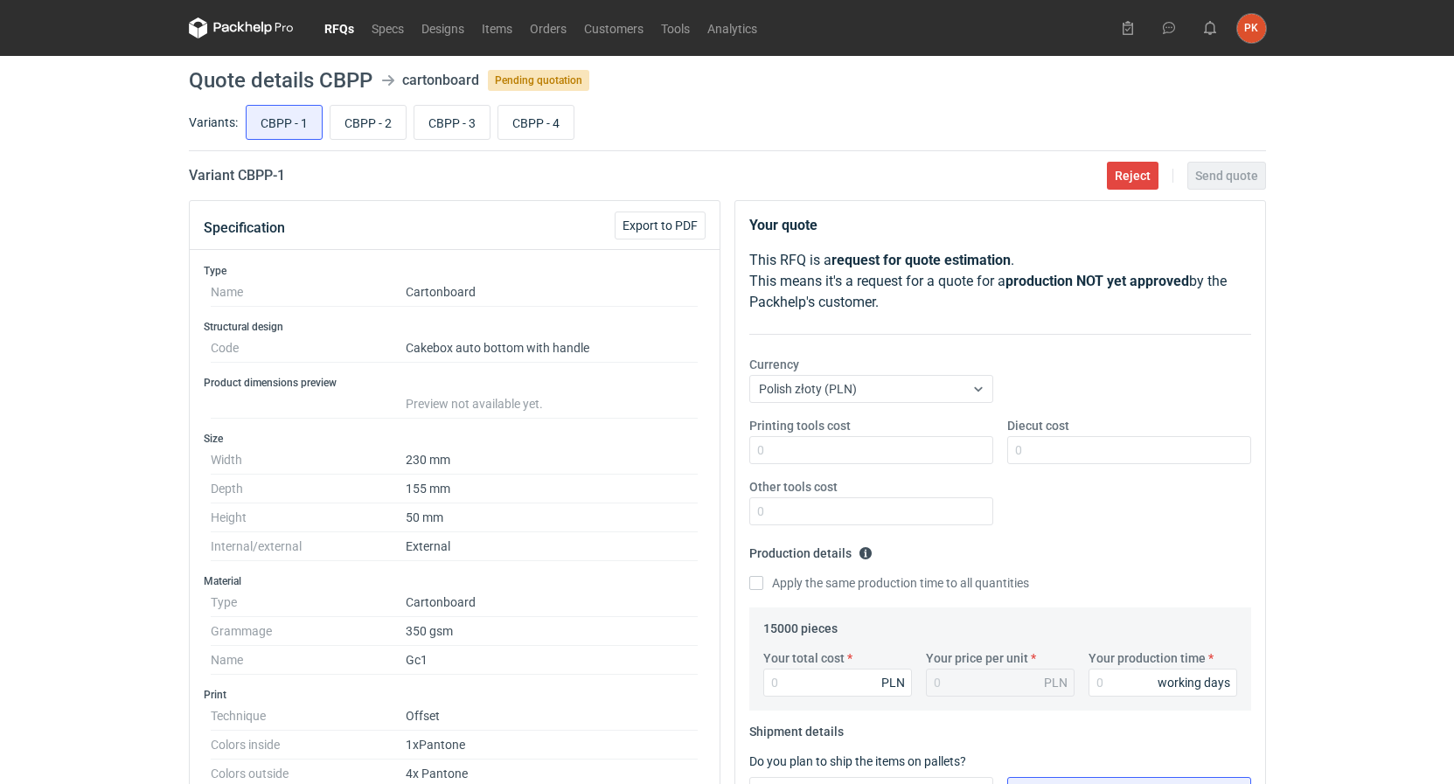
click at [351, 32] on link "RFQs" at bounding box center [339, 27] width 47 height 21
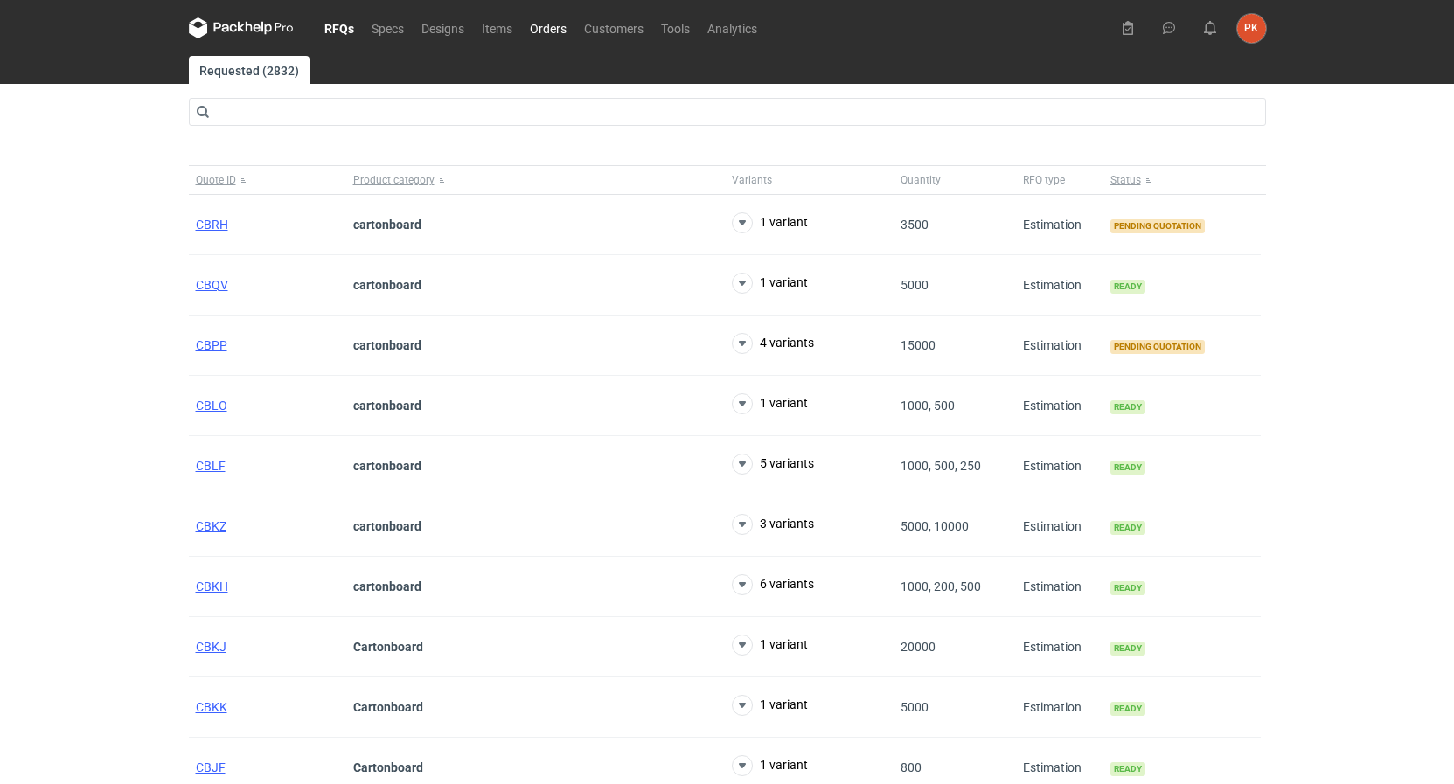
click at [548, 30] on link "Orders" at bounding box center [548, 27] width 54 height 21
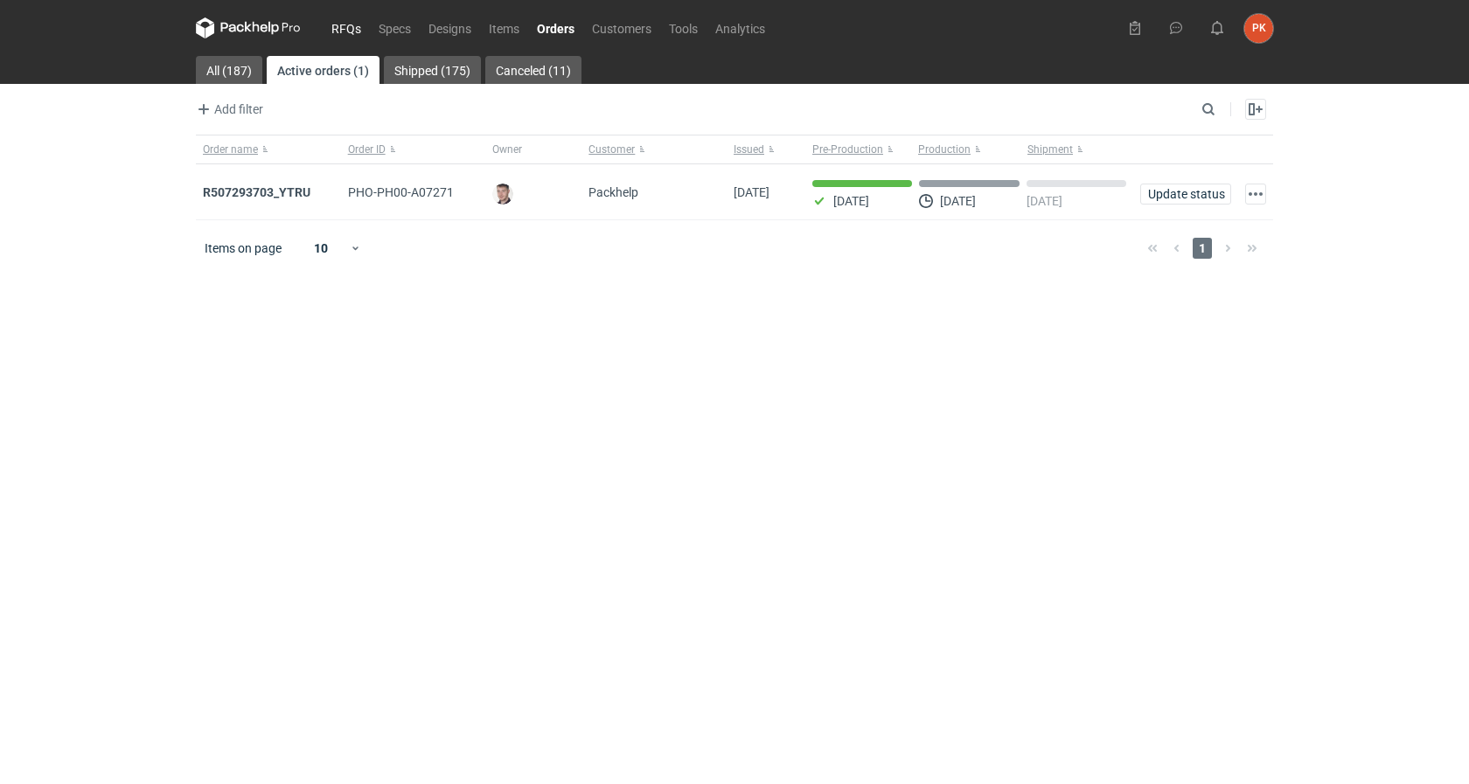
click at [336, 33] on link "RFQs" at bounding box center [346, 27] width 47 height 21
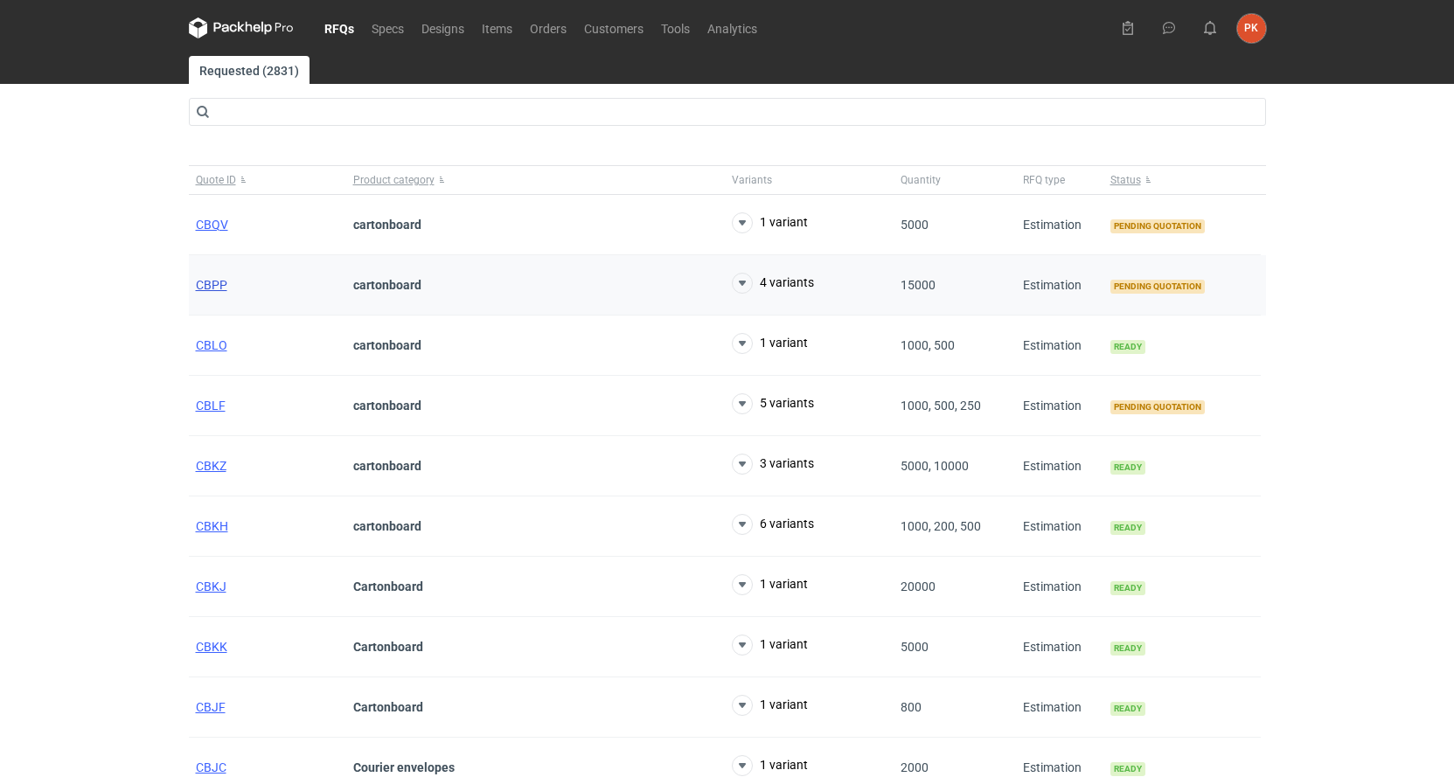
click at [209, 281] on span "CBPP" at bounding box center [211, 285] width 31 height 14
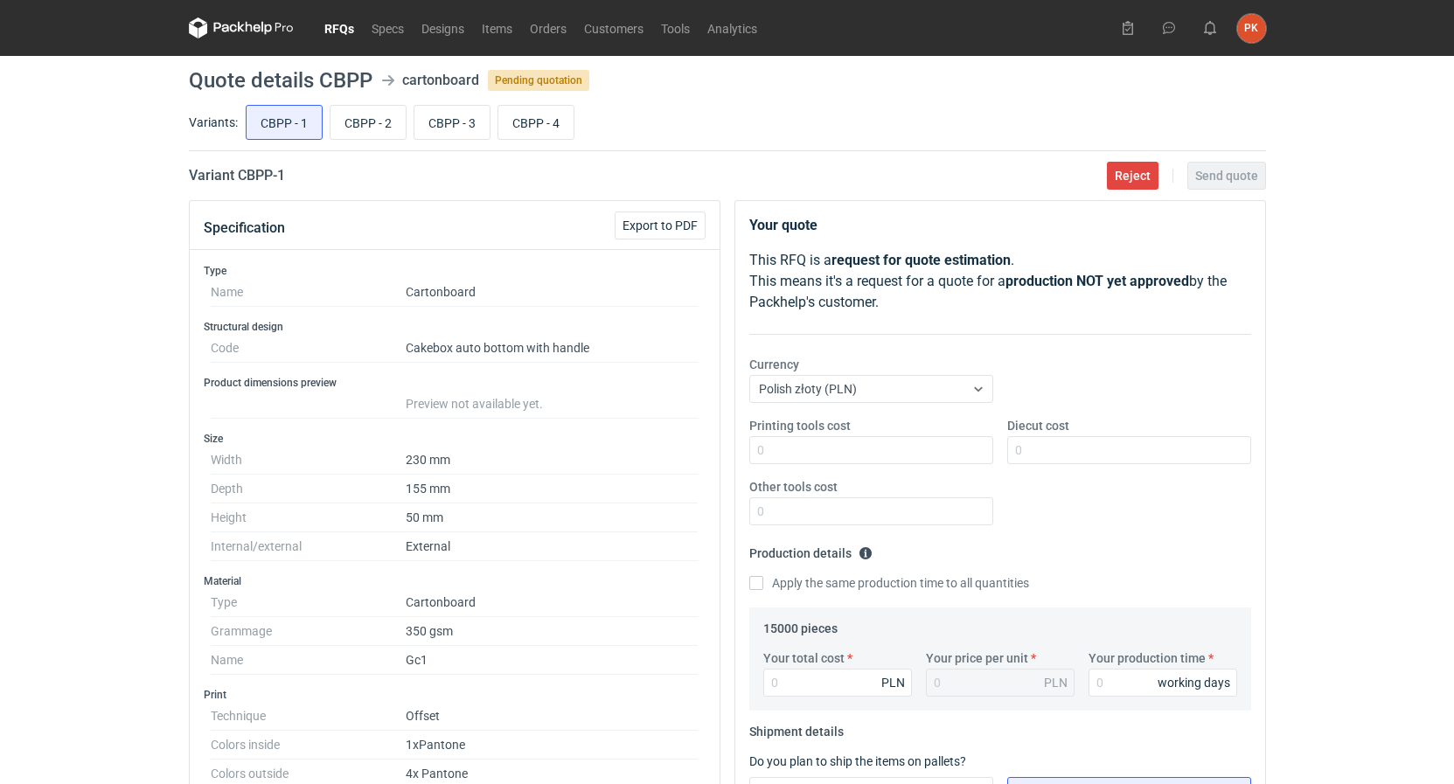
click at [337, 37] on link "RFQs" at bounding box center [339, 27] width 47 height 21
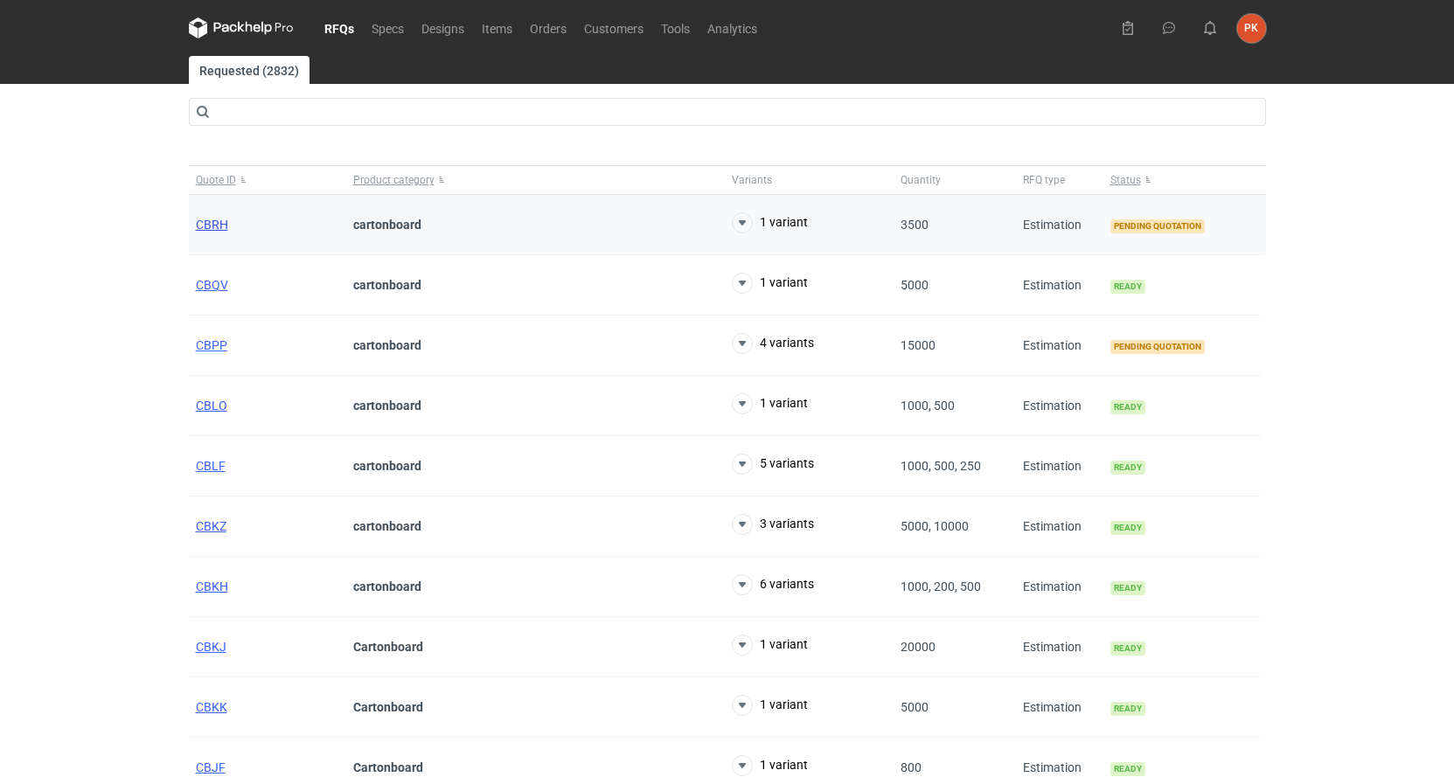
click at [218, 219] on span "CBRH" at bounding box center [212, 225] width 32 height 14
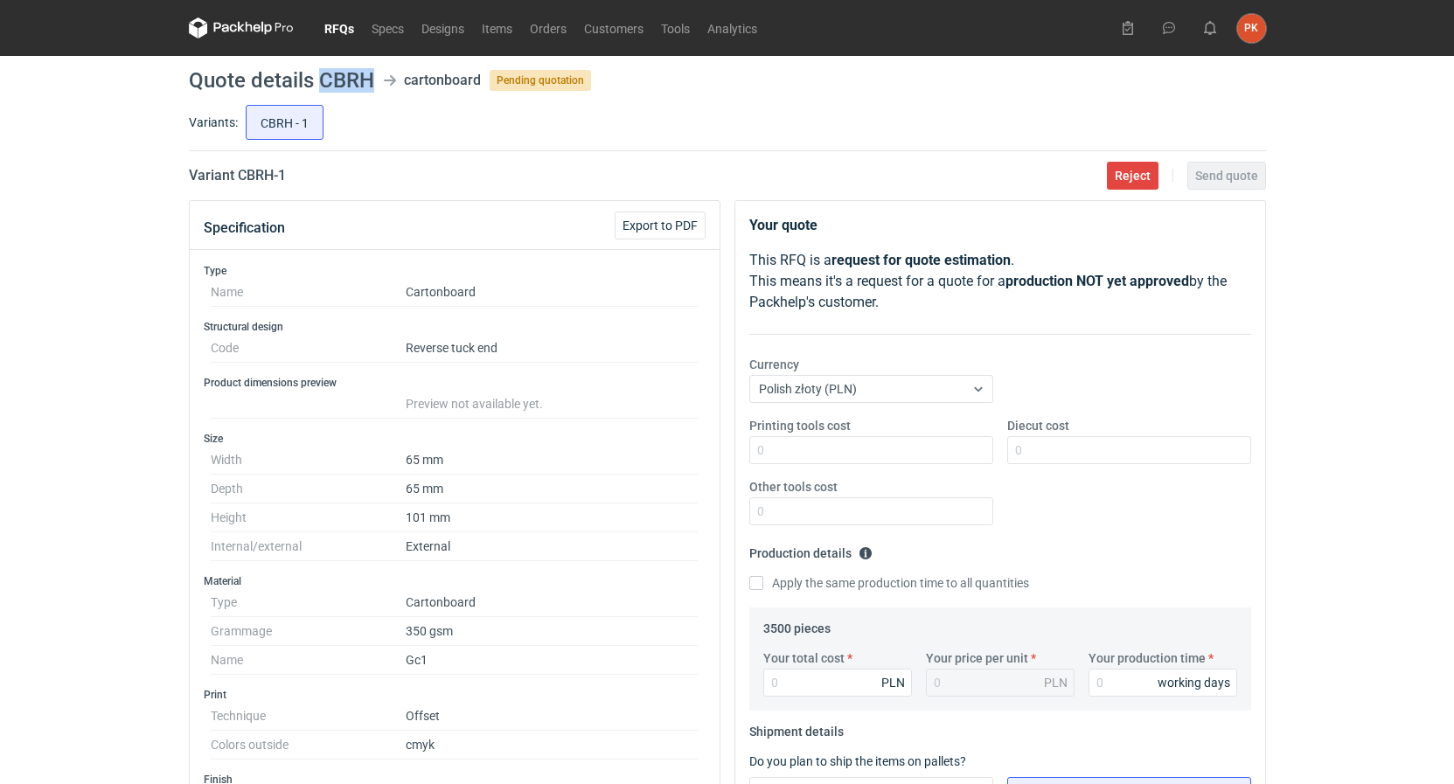
drag, startPoint x: 371, startPoint y: 82, endPoint x: 323, endPoint y: 74, distance: 48.7
click at [323, 74] on h1 "Quote details CBRH" at bounding box center [281, 80] width 185 height 21
copy h1 "CBRH"
click at [378, 100] on main "Quote details CBRH cartonboard Pending quotation Variants: CBRH - 1 Variant CBR…" at bounding box center [727, 790] width 1091 height 1468
click at [1055, 446] on input "Diecut cost" at bounding box center [1129, 450] width 244 height 28
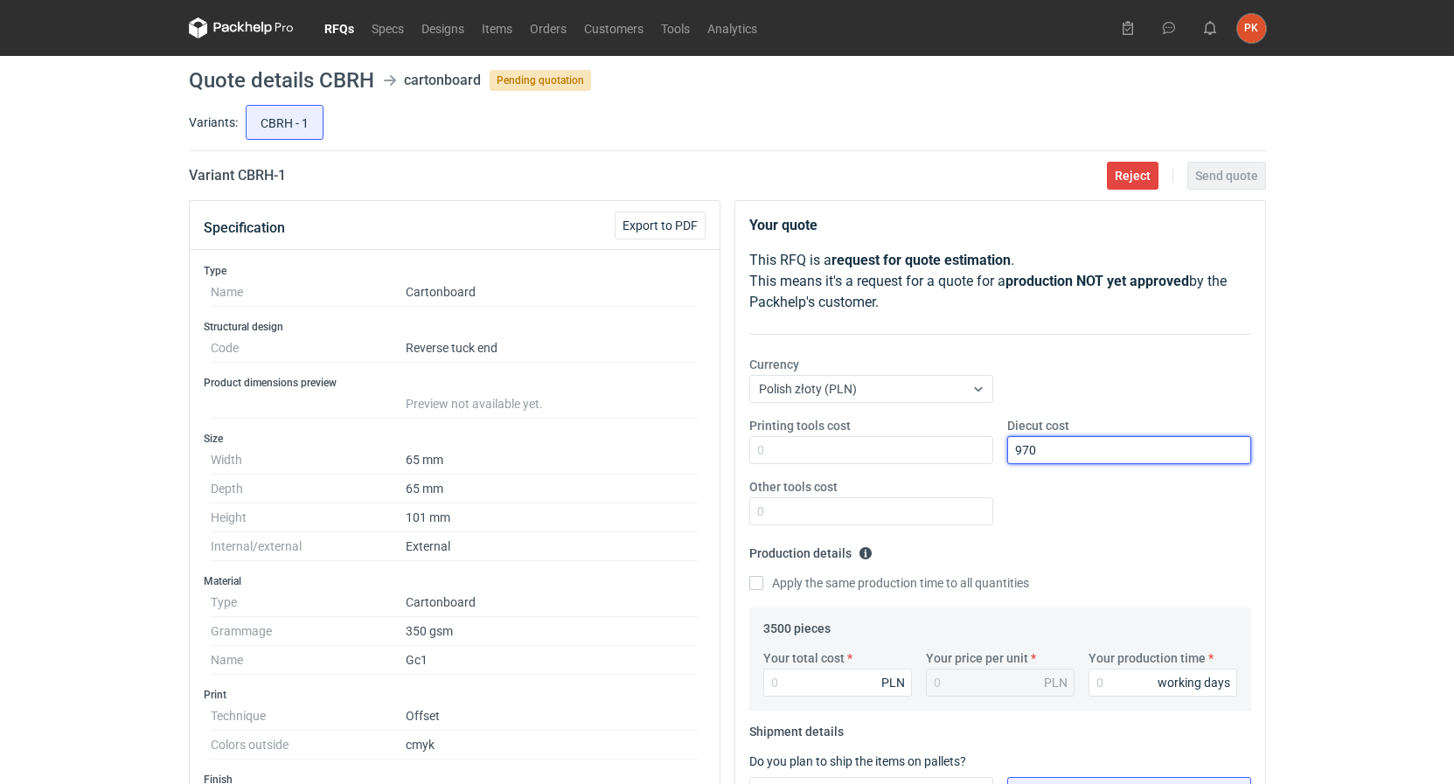
scroll to position [446, 0]
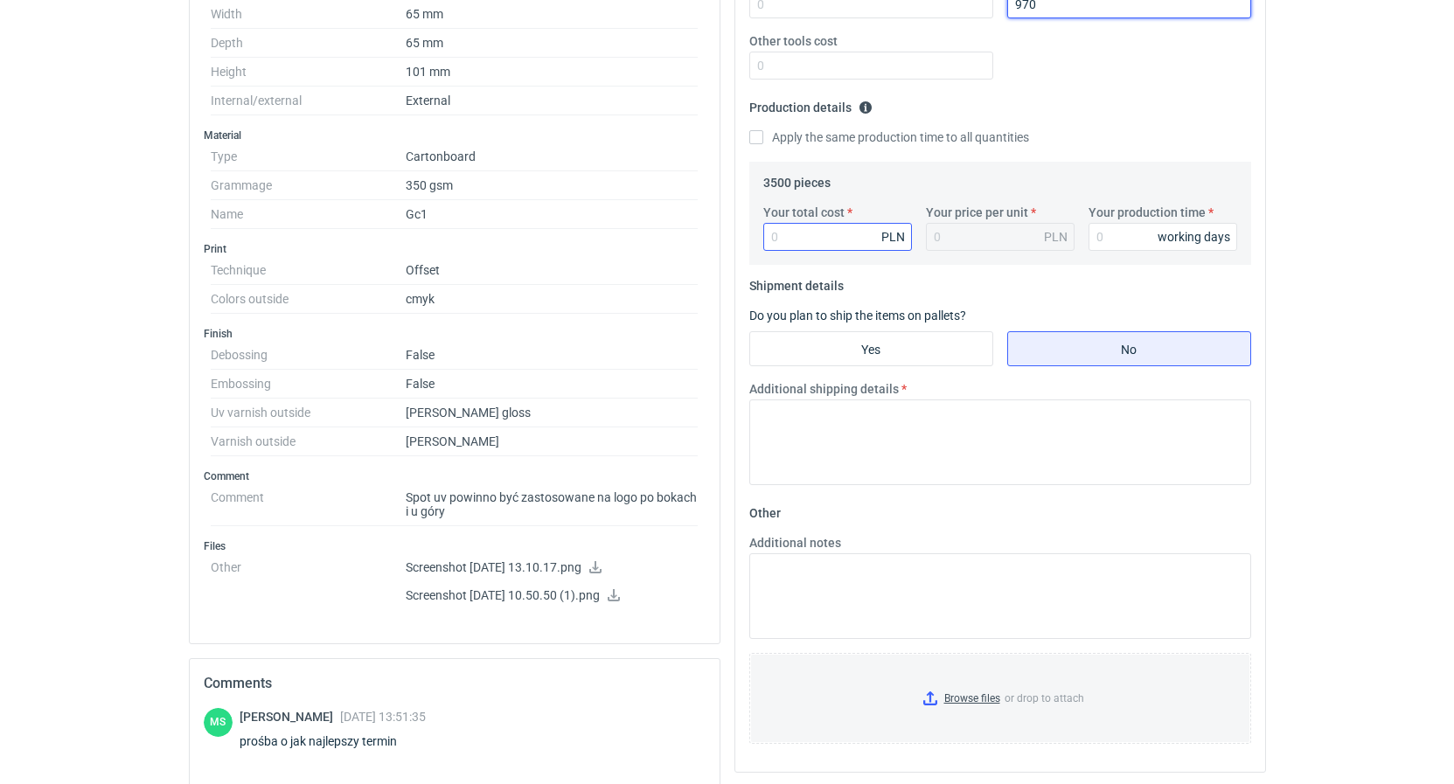
type input "970"
click at [777, 228] on input "Your total cost" at bounding box center [837, 237] width 149 height 28
type input "3481"
type input "0.99"
type input "3481"
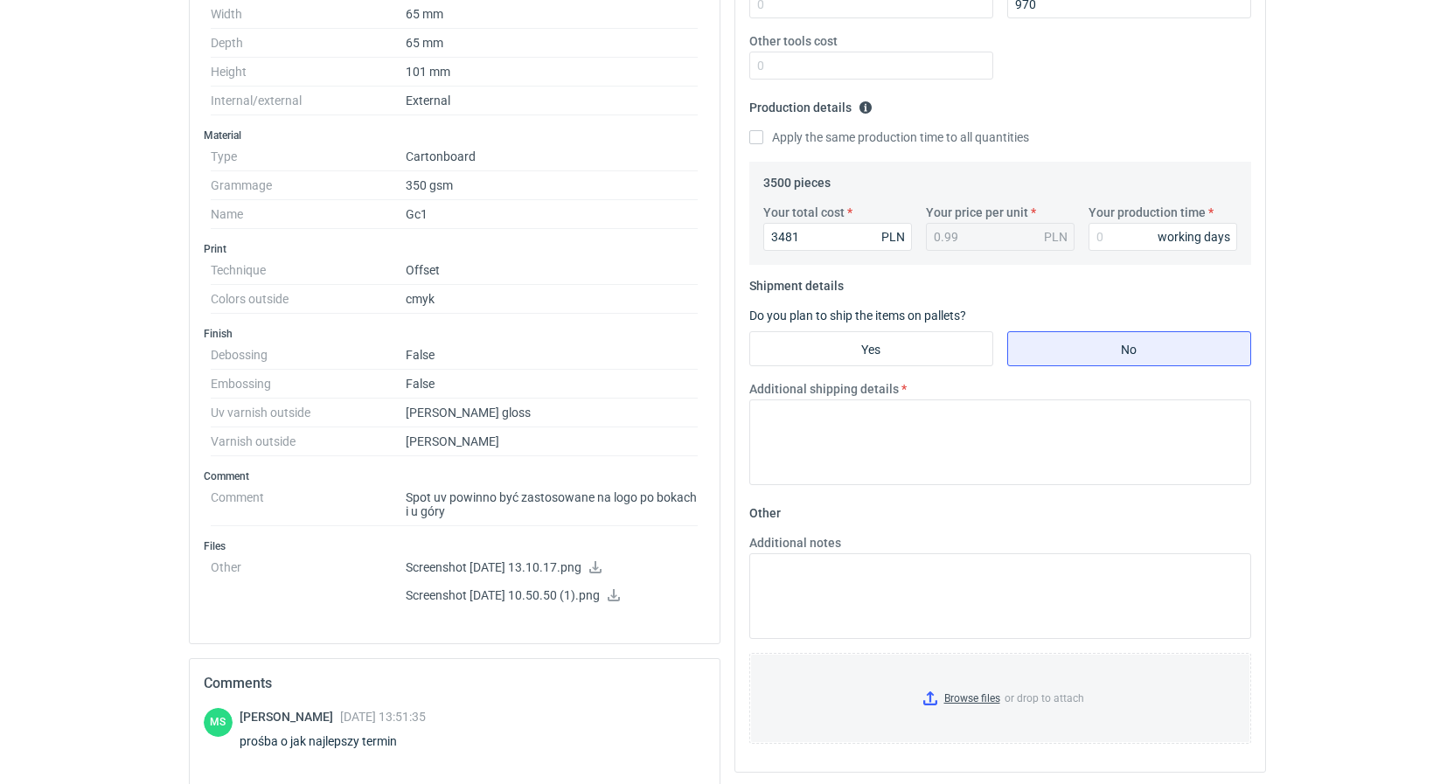
click at [1108, 218] on label "Your production time" at bounding box center [1146, 212] width 117 height 17
click at [1108, 223] on input "Your production time" at bounding box center [1162, 237] width 149 height 28
click at [1113, 247] on input "Your production time" at bounding box center [1162, 237] width 149 height 28
type input "7"
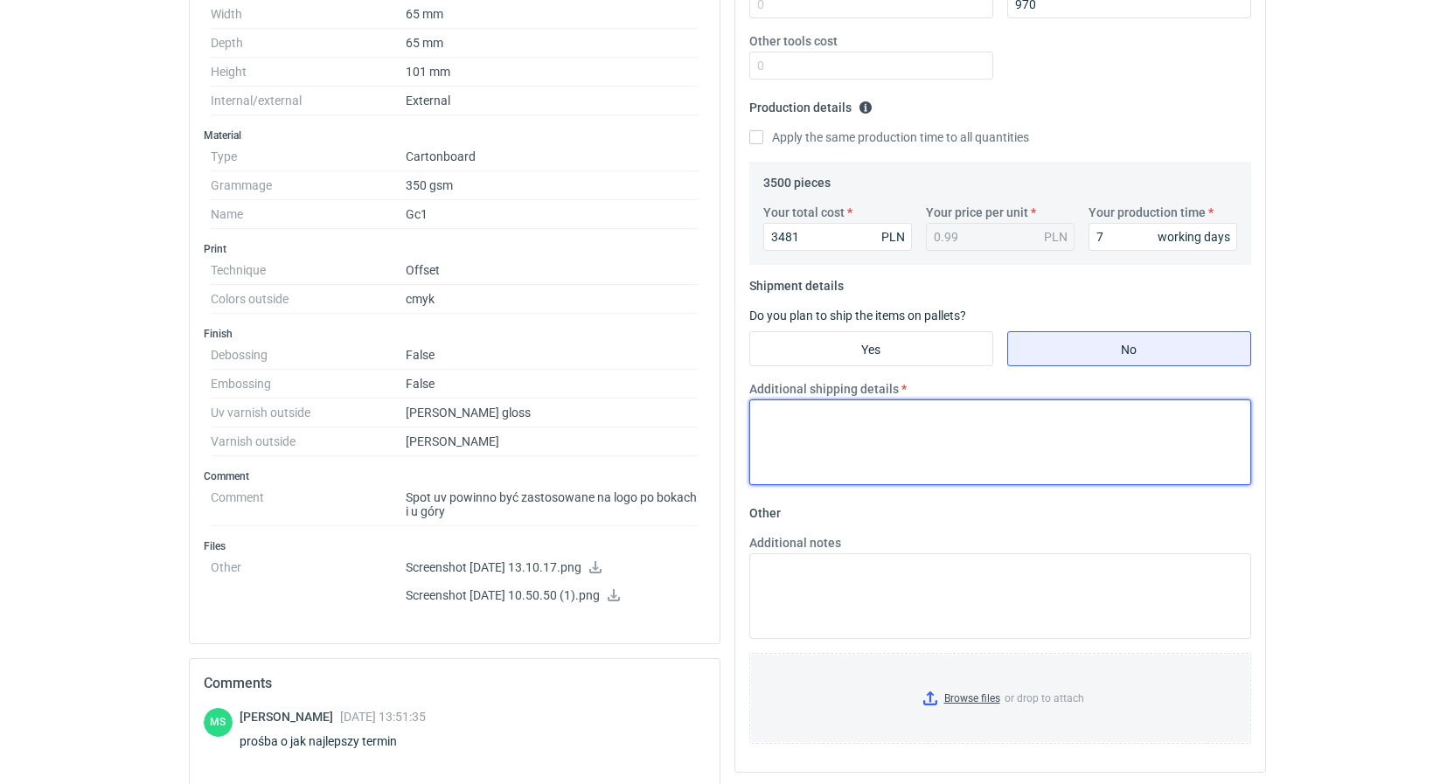
click at [837, 448] on textarea "Additional shipping details" at bounding box center [1000, 442] width 502 height 86
type textarea "1x paleta euro"
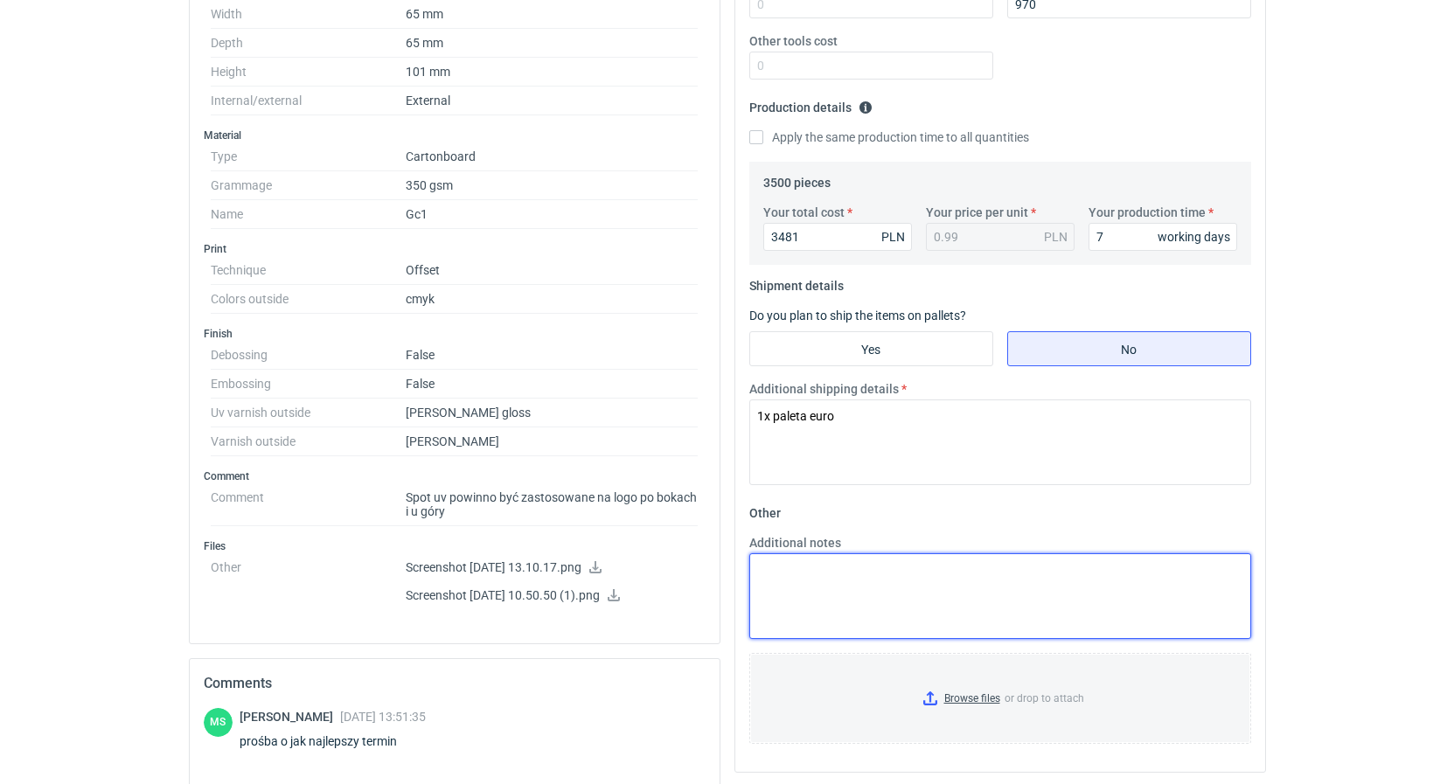
click at [807, 588] on textarea "Additional notes" at bounding box center [1000, 596] width 502 height 86
drag, startPoint x: 871, startPoint y: 605, endPoint x: 611, endPoint y: 643, distance: 262.3
click at [749, 639] on textarea "KO" at bounding box center [1000, 596] width 502 height 86
paste textarea "3593/2025"
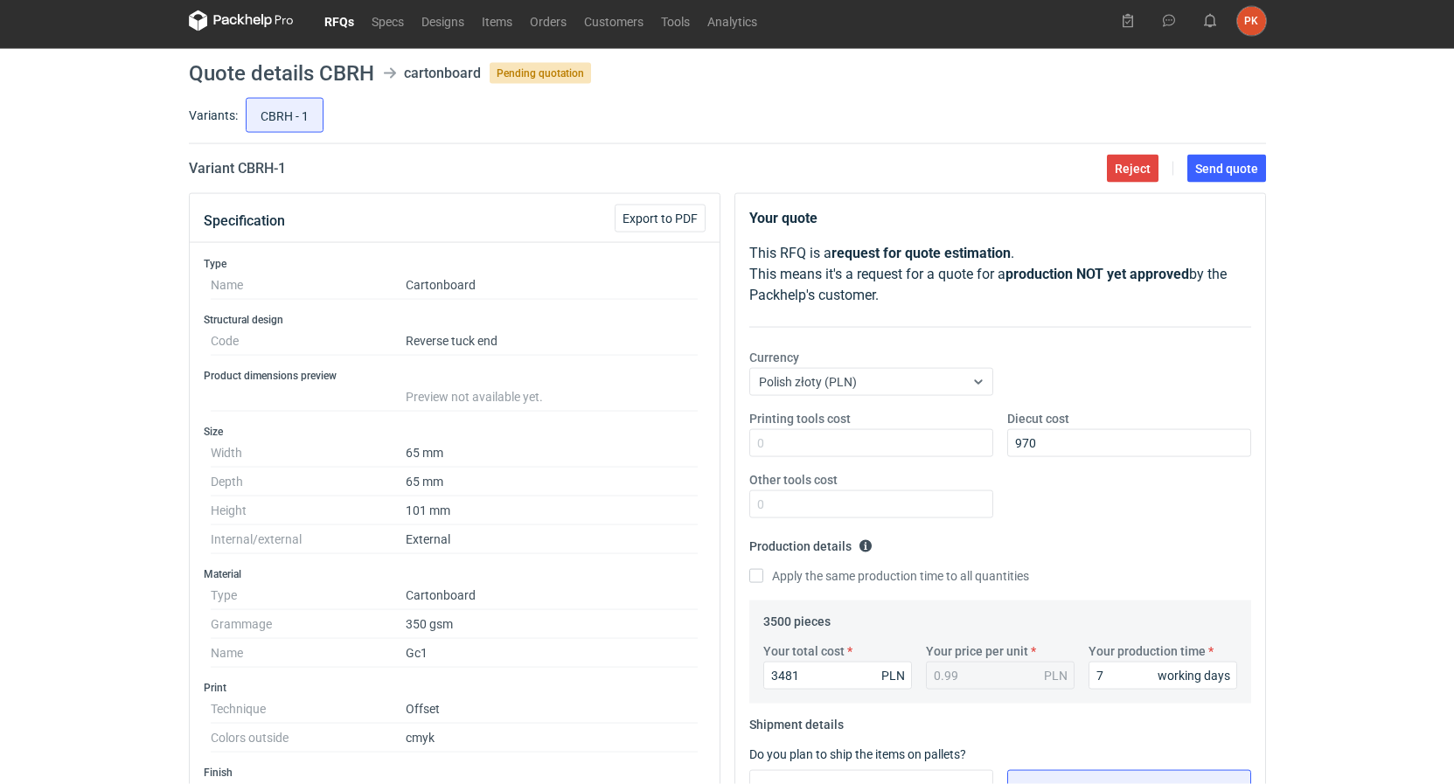
scroll to position [0, 0]
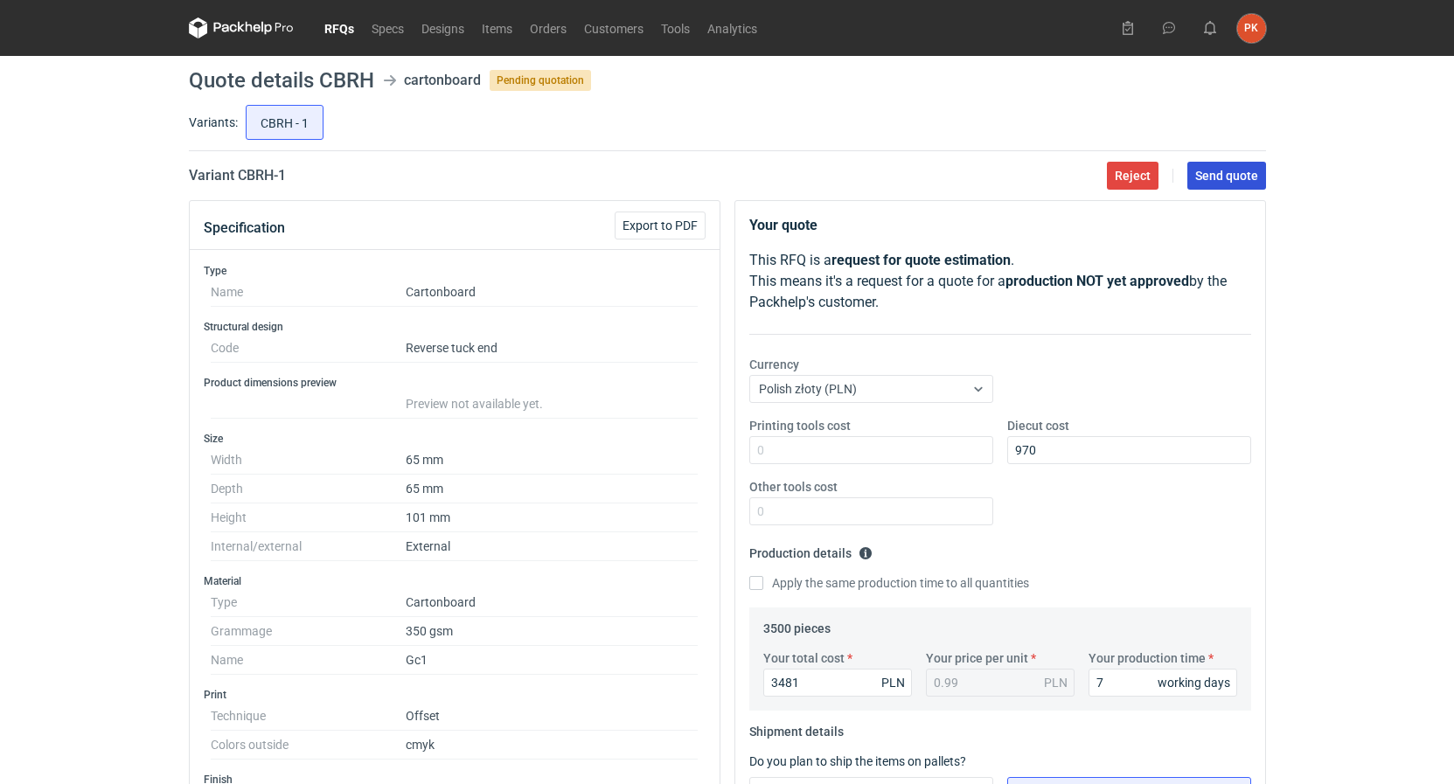
type textarea "KO 3593/2025"
click at [1256, 170] on span "Send quote" at bounding box center [1226, 176] width 63 height 12
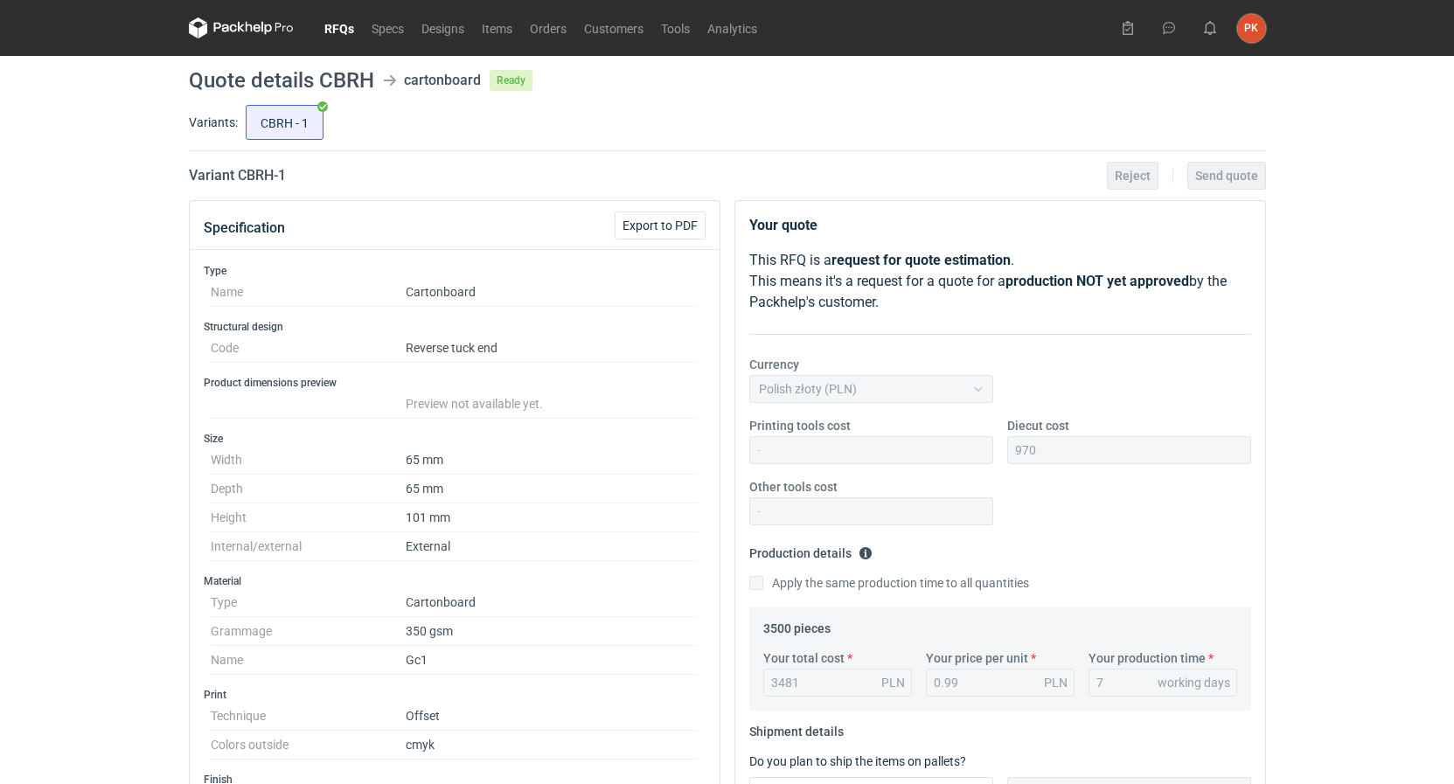
drag, startPoint x: 342, startPoint y: 36, endPoint x: 337, endPoint y: 50, distance: 14.9
click at [342, 37] on link "RFQs" at bounding box center [339, 27] width 47 height 21
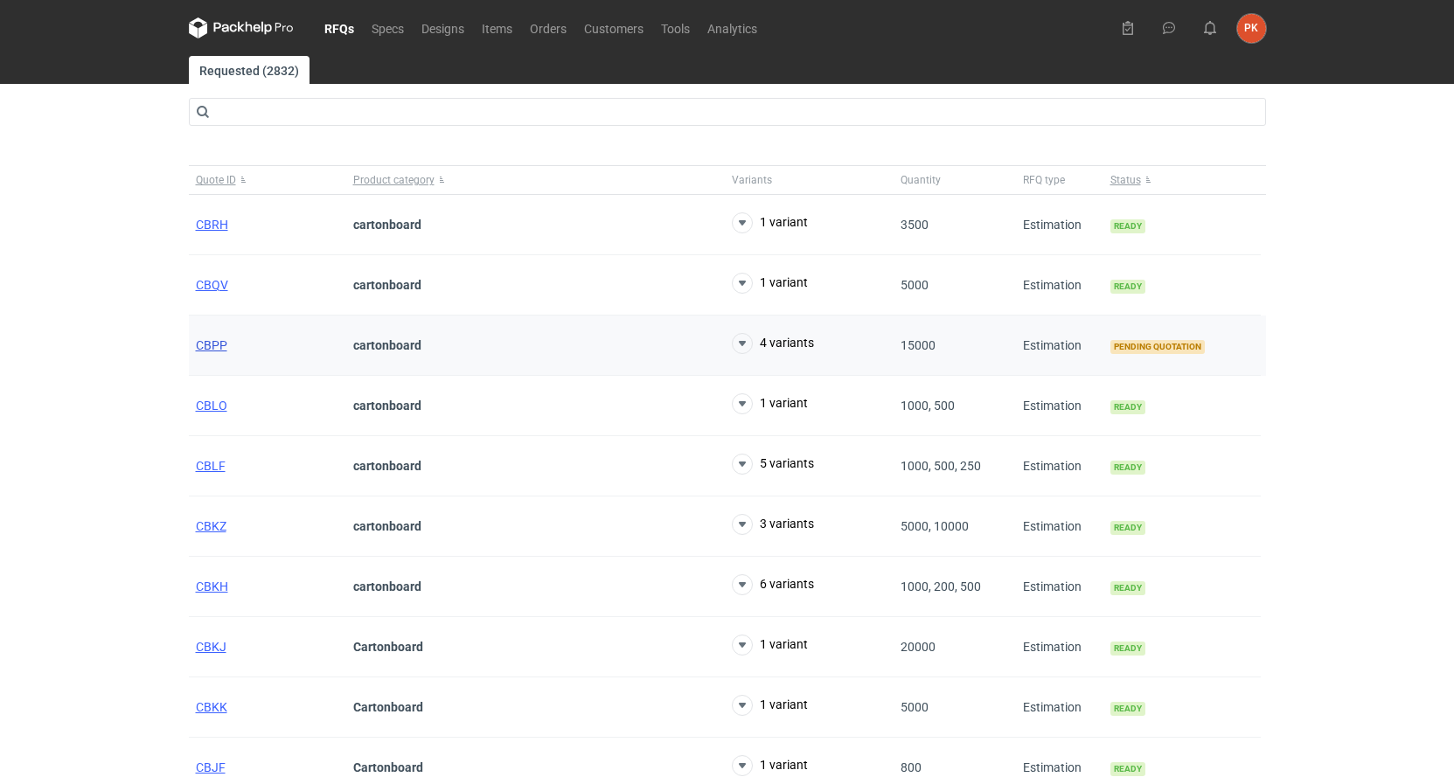
click at [207, 351] on span "CBPP" at bounding box center [211, 345] width 31 height 14
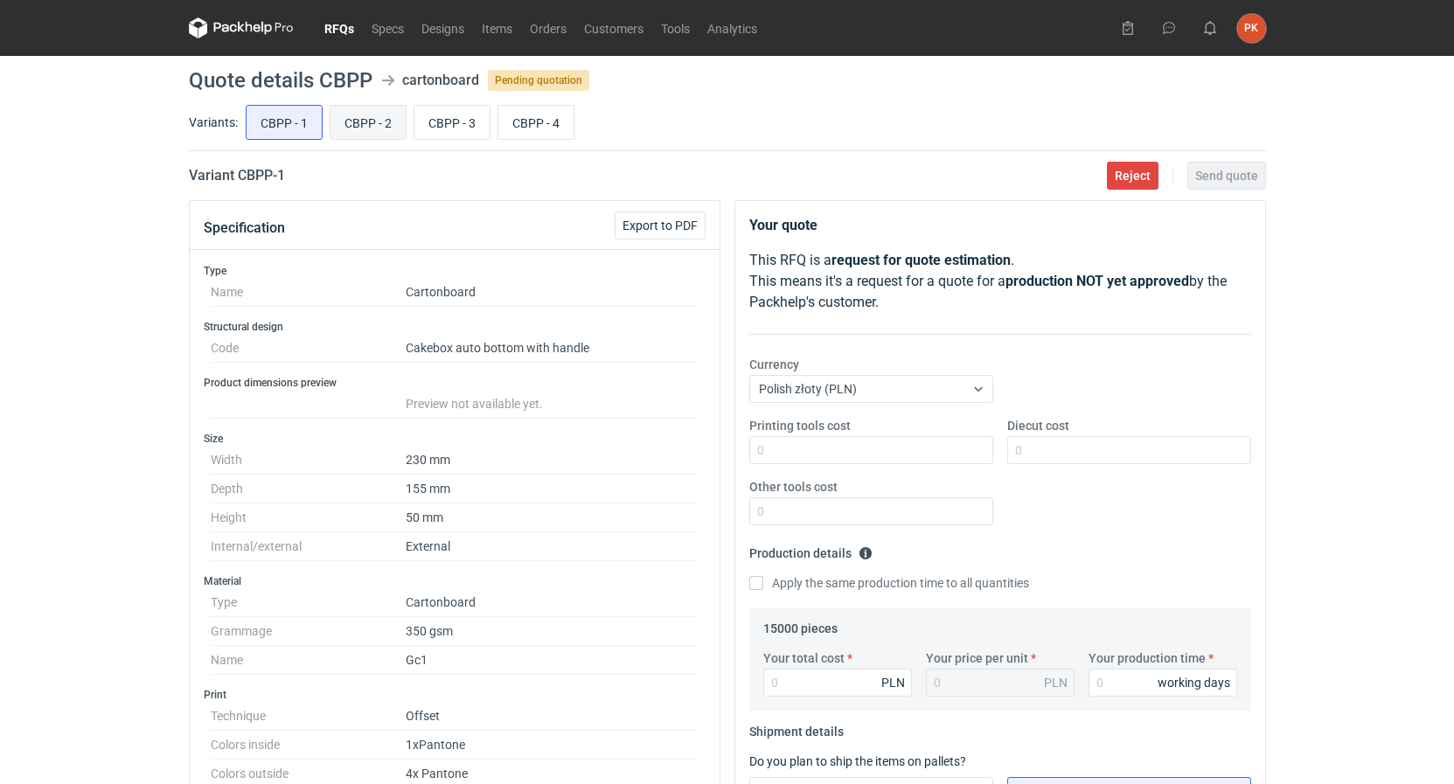
click at [379, 135] on input "CBPP - 2" at bounding box center [367, 122] width 75 height 33
radio input "true"
click at [463, 133] on input "CBPP - 3" at bounding box center [451, 122] width 75 height 33
radio input "true"
click at [527, 127] on input "CBPP - 4" at bounding box center [535, 122] width 75 height 33
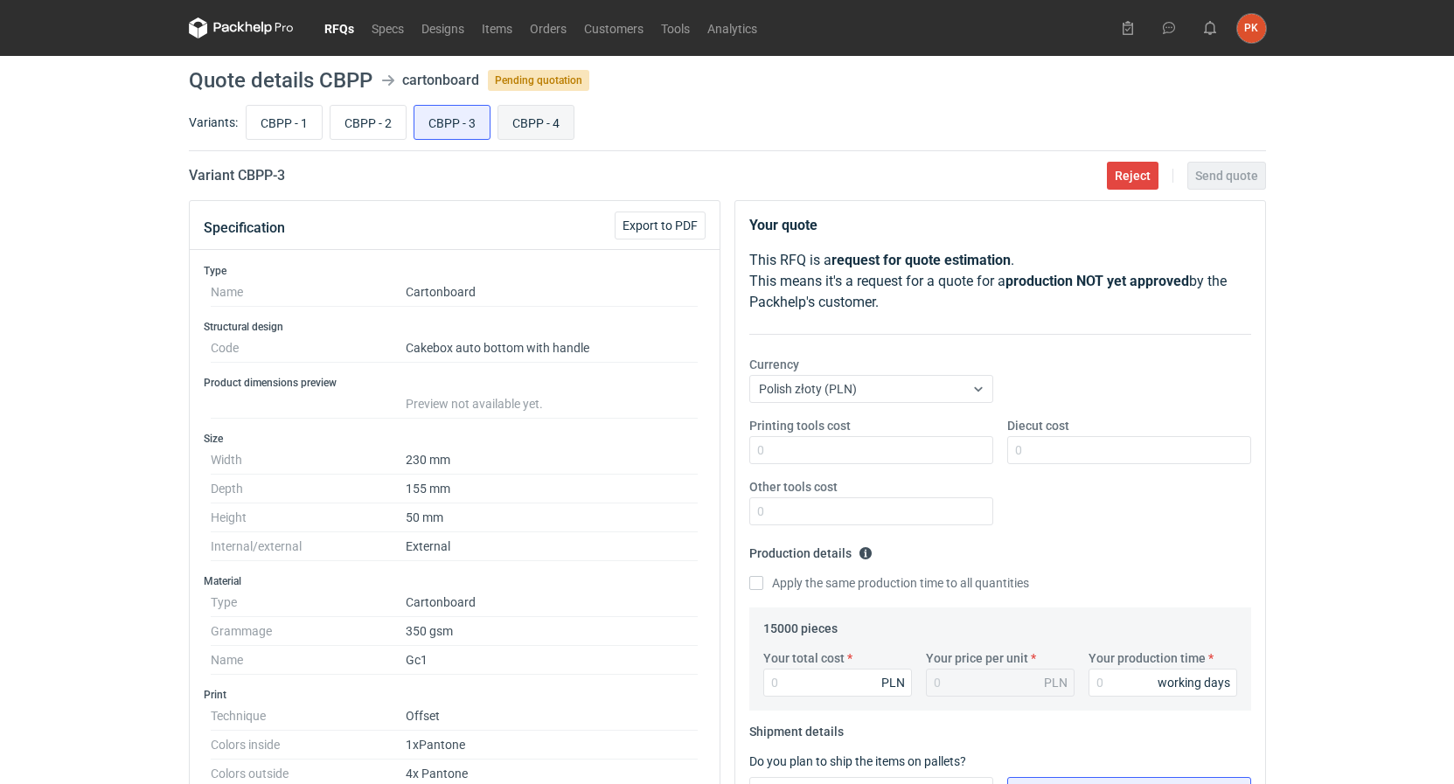
radio input "true"
click at [288, 140] on div "CBPP - 1 CBPP - 2 CBPP - 3 CBPP - 4" at bounding box center [754, 122] width 1024 height 42
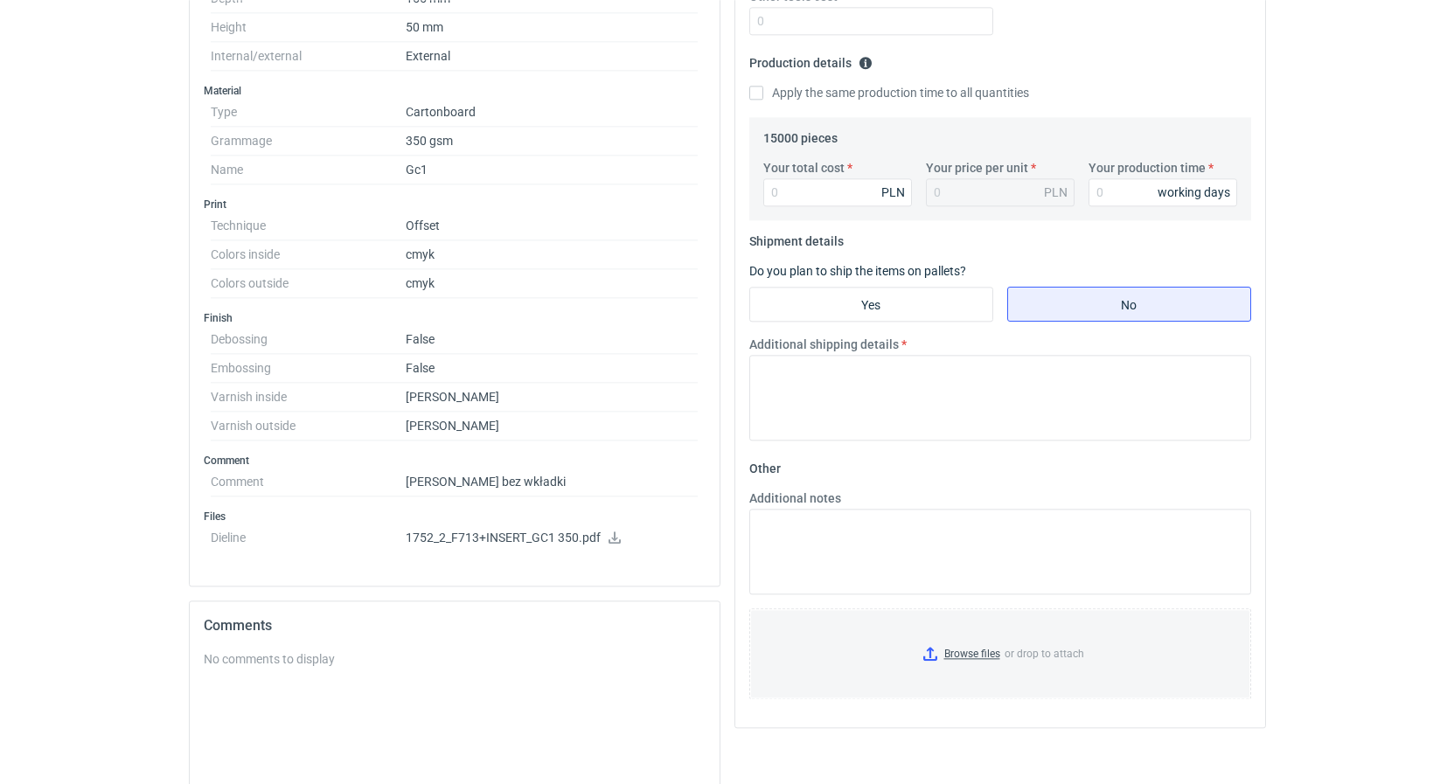
scroll to position [535, 0]
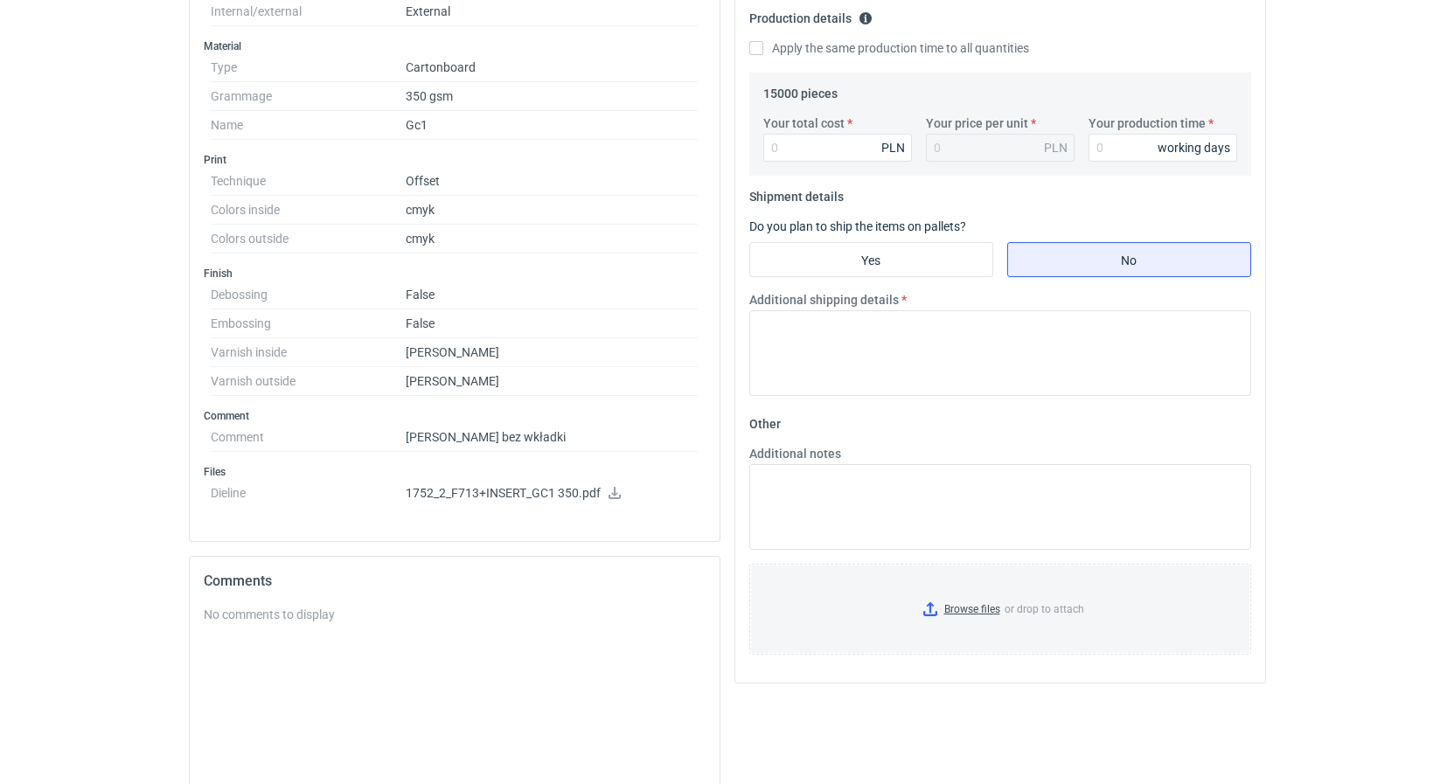
click at [612, 496] on icon at bounding box center [615, 493] width 14 height 12
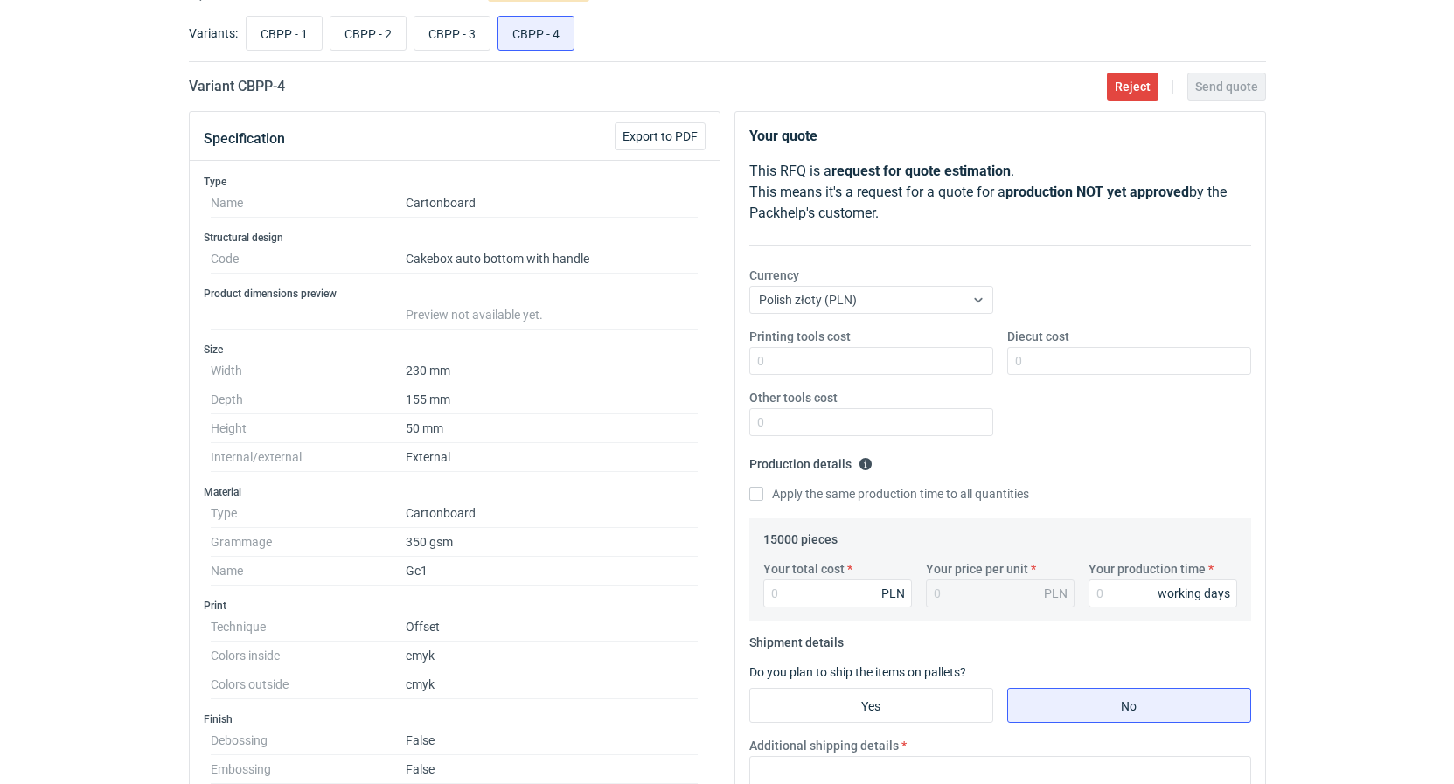
scroll to position [0, 0]
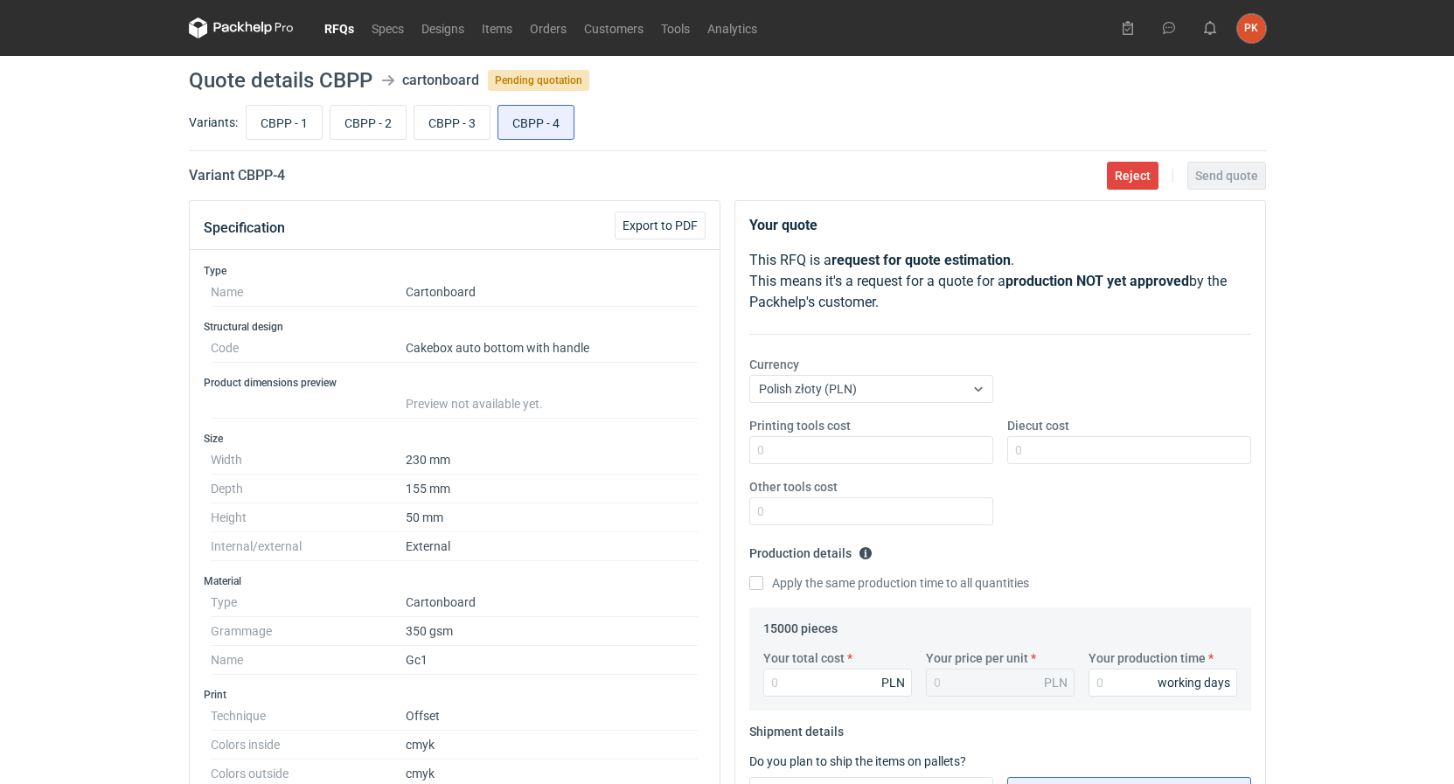
click at [344, 33] on link "RFQs" at bounding box center [339, 27] width 47 height 21
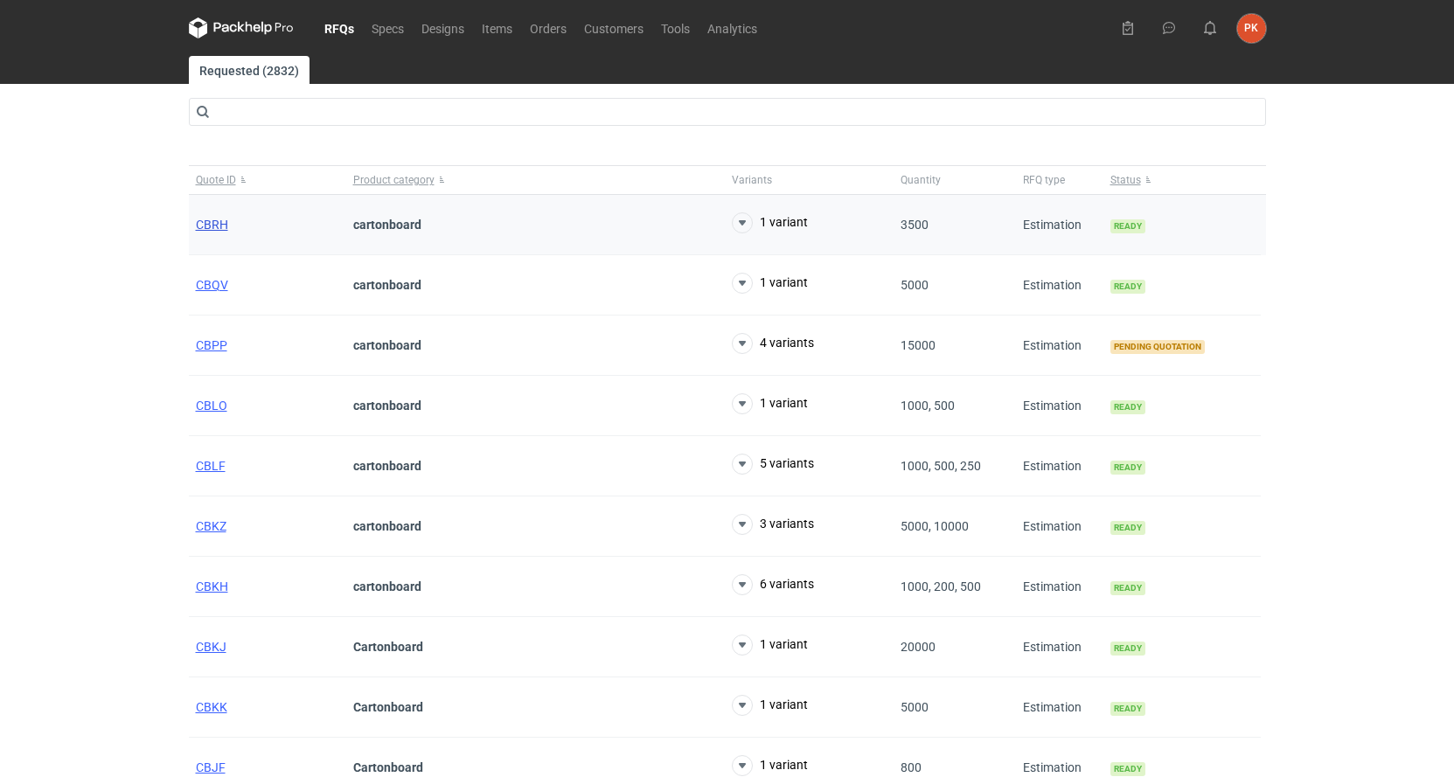
click at [212, 225] on span "CBRH" at bounding box center [212, 225] width 32 height 14
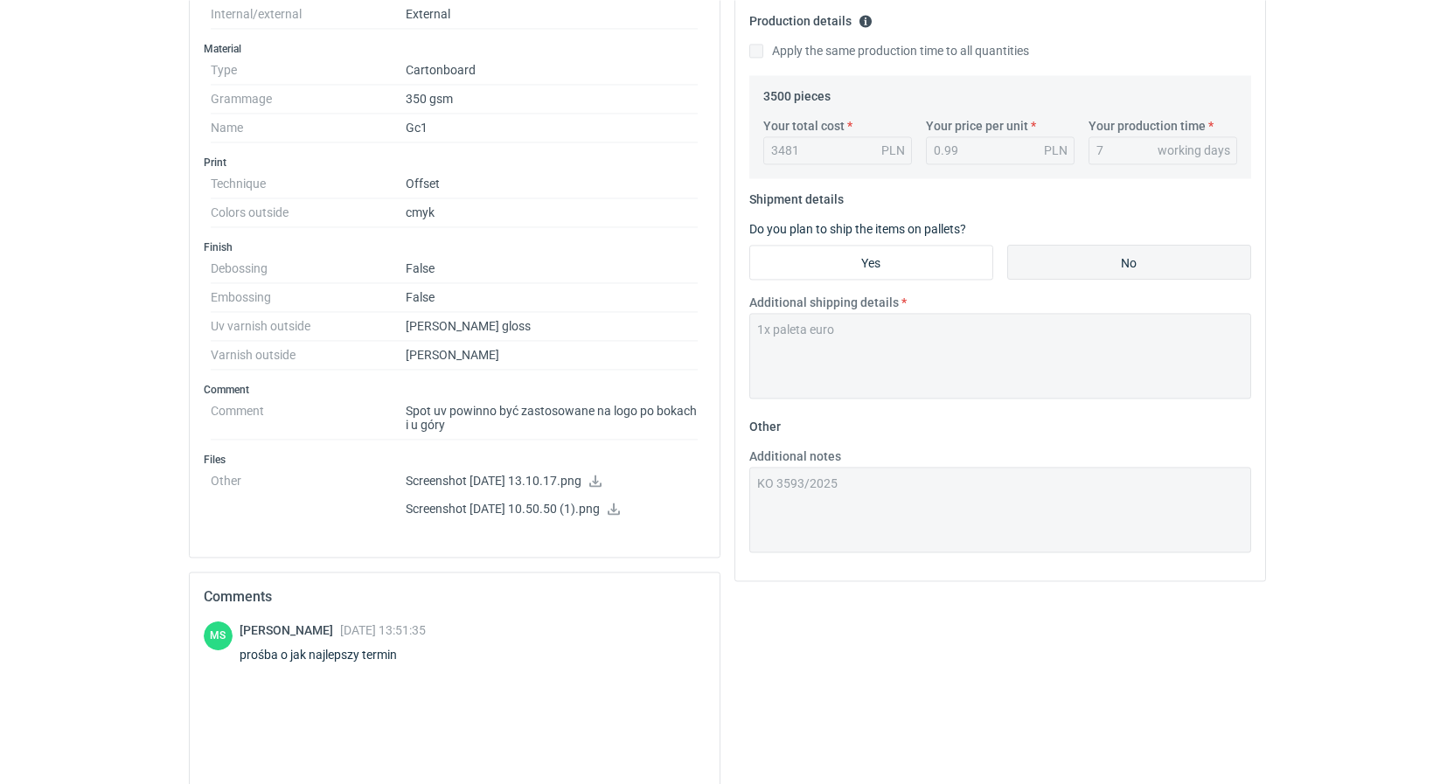
scroll to position [535, 0]
click at [620, 506] on icon at bounding box center [614, 506] width 12 height 12
click at [601, 478] on icon at bounding box center [595, 478] width 12 height 12
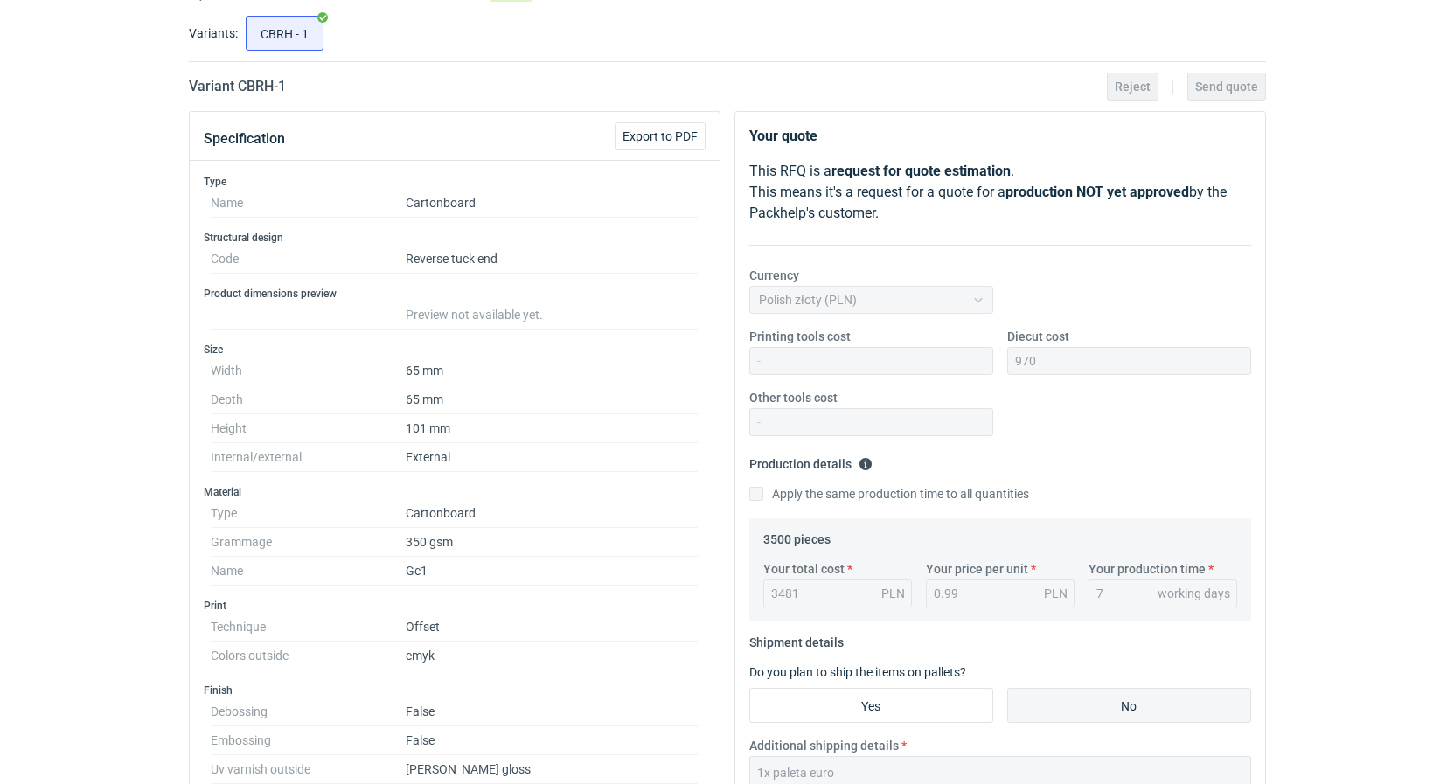
scroll to position [0, 0]
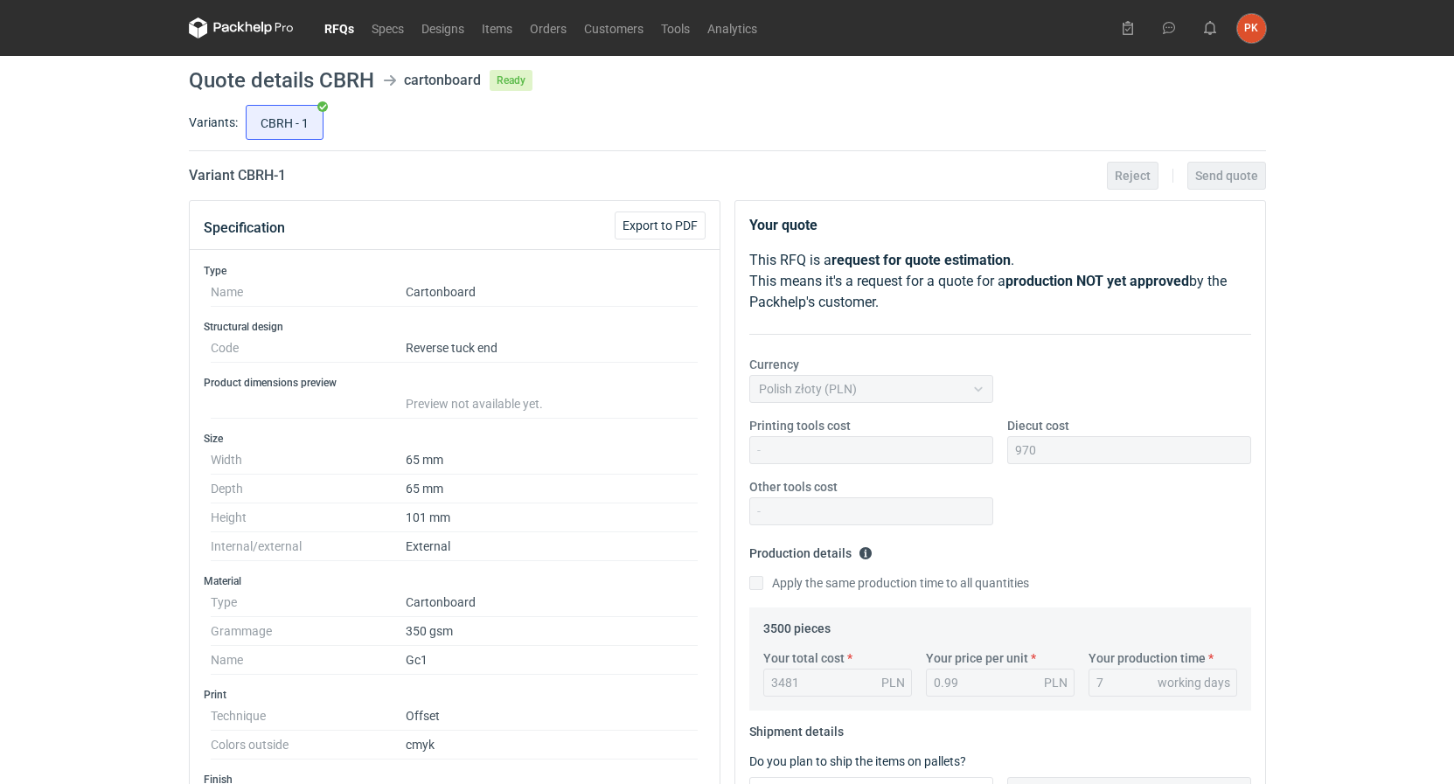
click at [337, 17] on nav "RFQs Specs Designs Items Orders Customers Tools Analytics" at bounding box center [477, 28] width 577 height 56
drag, startPoint x: 337, startPoint y: 25, endPoint x: 379, endPoint y: 46, distance: 46.9
click at [338, 25] on link "RFQs" at bounding box center [339, 27] width 47 height 21
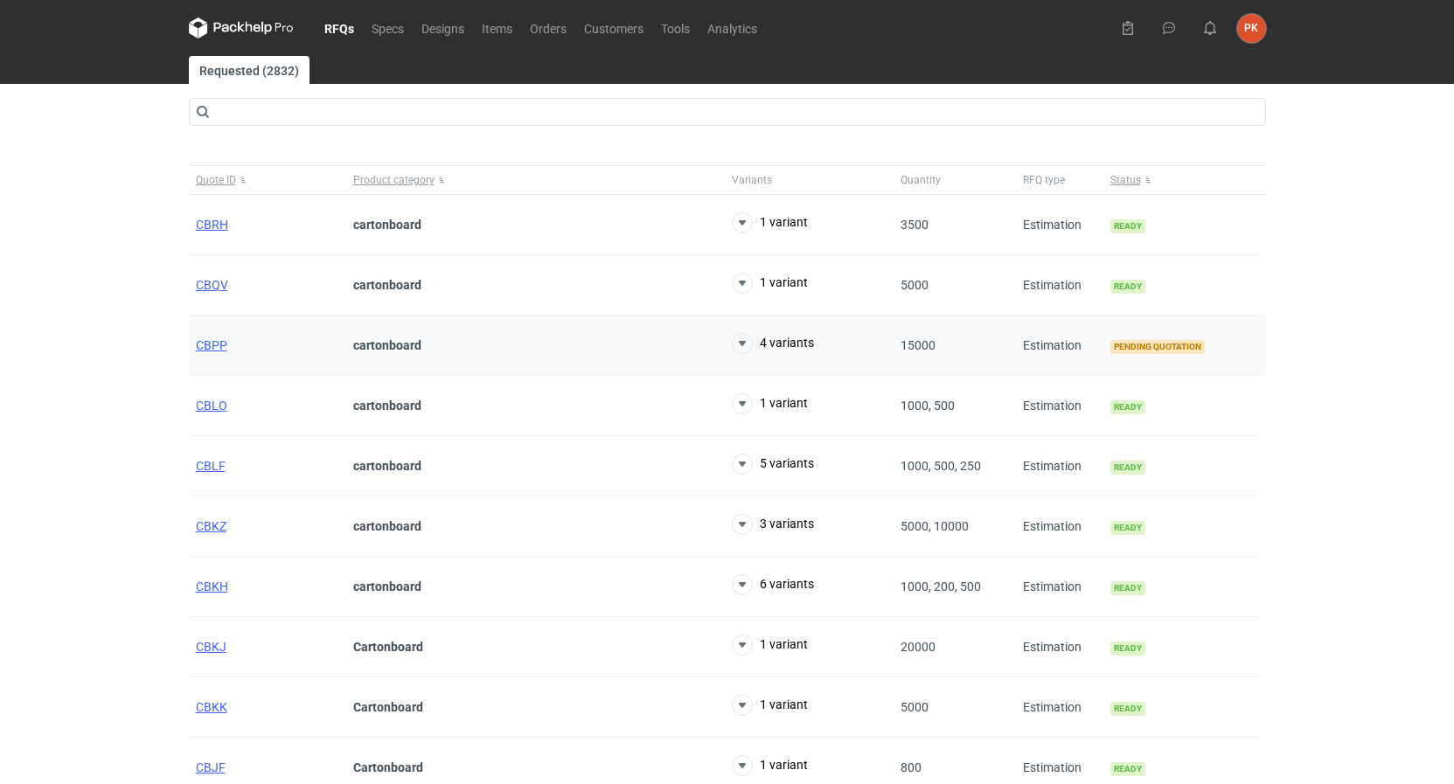
click at [218, 355] on div "CBPP" at bounding box center [267, 346] width 157 height 60
click at [218, 349] on span "CBPP" at bounding box center [211, 345] width 31 height 14
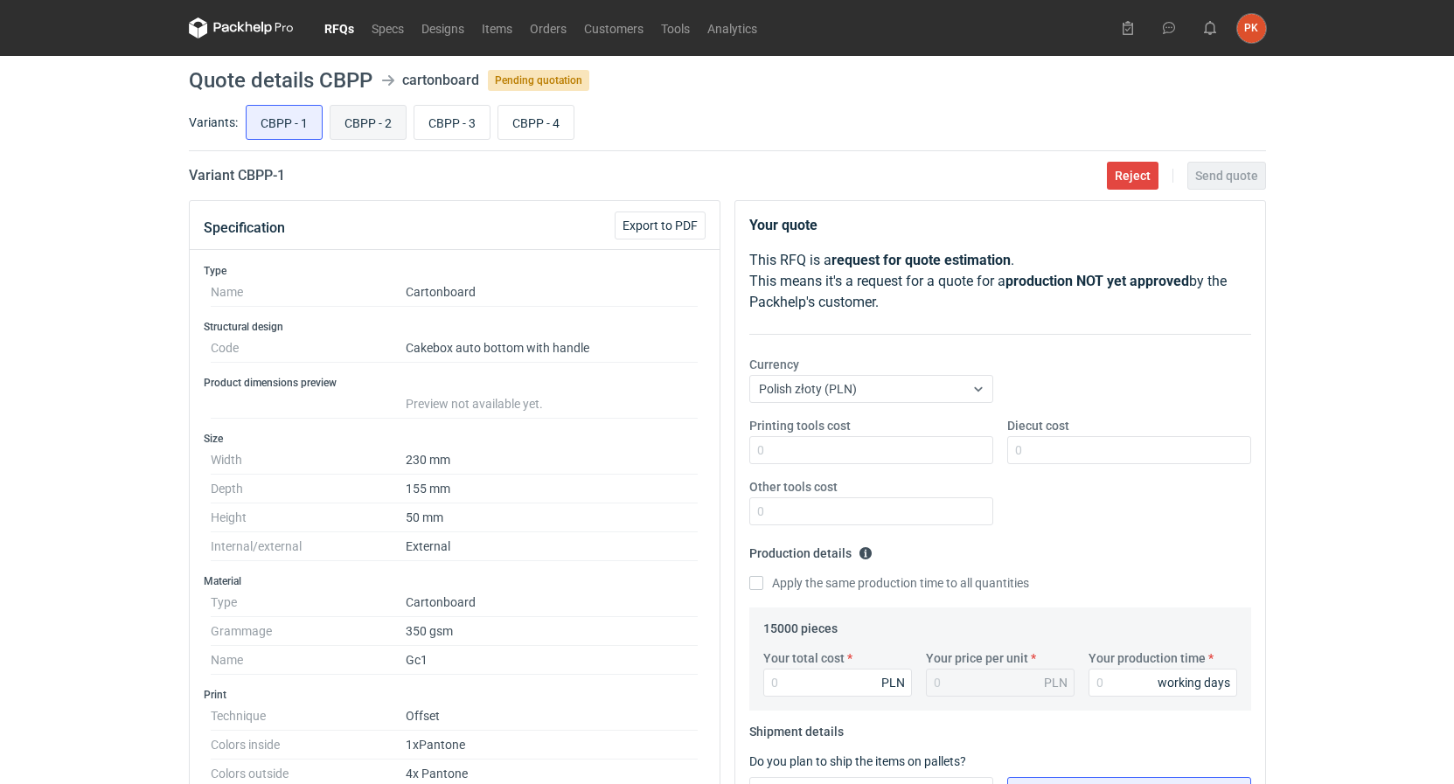
click at [377, 132] on input "CBPP - 2" at bounding box center [367, 122] width 75 height 33
radio input "true"
click at [448, 123] on input "CBPP - 3" at bounding box center [451, 122] width 75 height 33
radio input "true"
click at [548, 121] on input "CBPP - 4" at bounding box center [535, 122] width 75 height 33
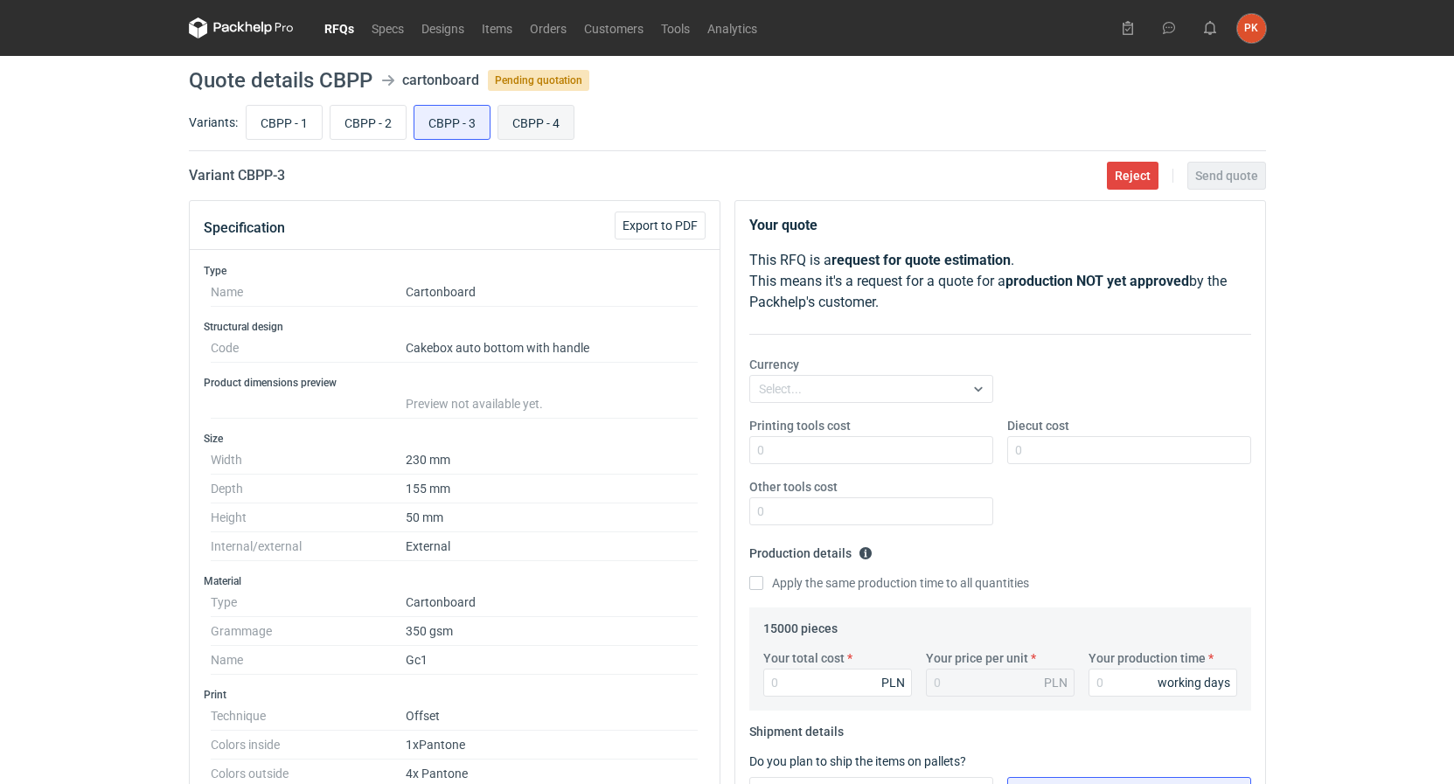
radio input "true"
click at [297, 127] on input "CBPP - 1" at bounding box center [284, 122] width 75 height 33
radio input "true"
click at [361, 120] on input "CBPP - 2" at bounding box center [367, 122] width 75 height 33
radio input "true"
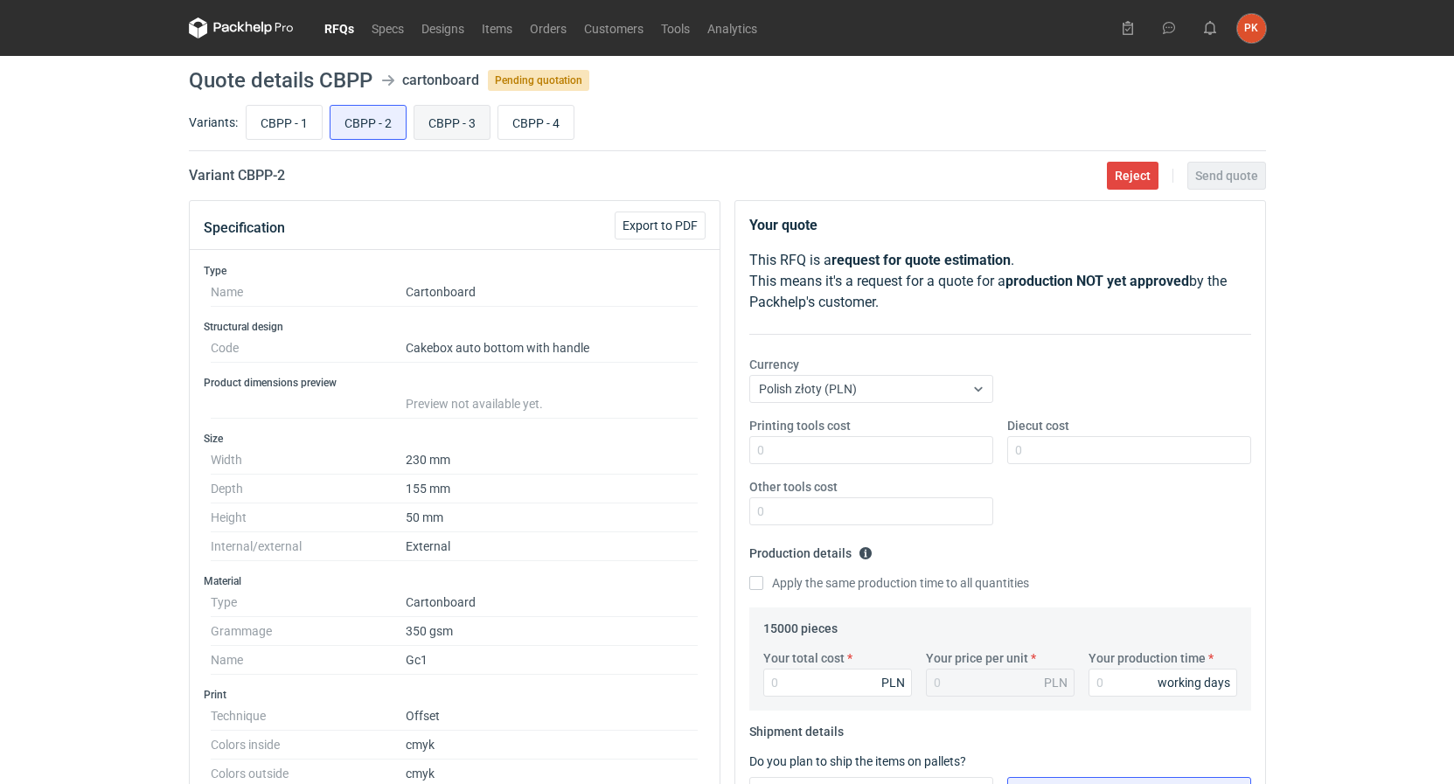
click at [462, 122] on input "CBPP - 3" at bounding box center [451, 122] width 75 height 33
radio input "true"
click at [539, 112] on input "CBPP - 4" at bounding box center [535, 122] width 75 height 33
radio input "true"
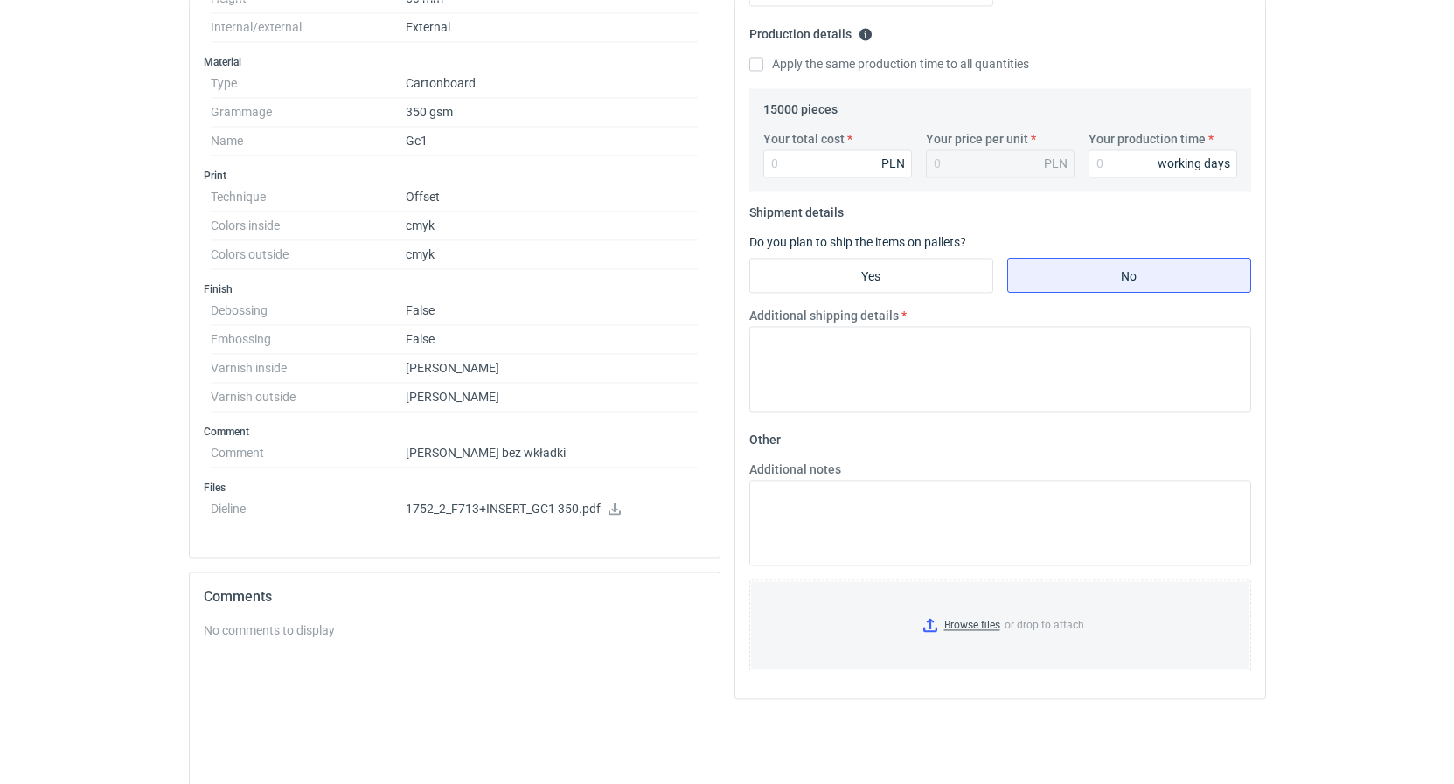
scroll to position [535, 0]
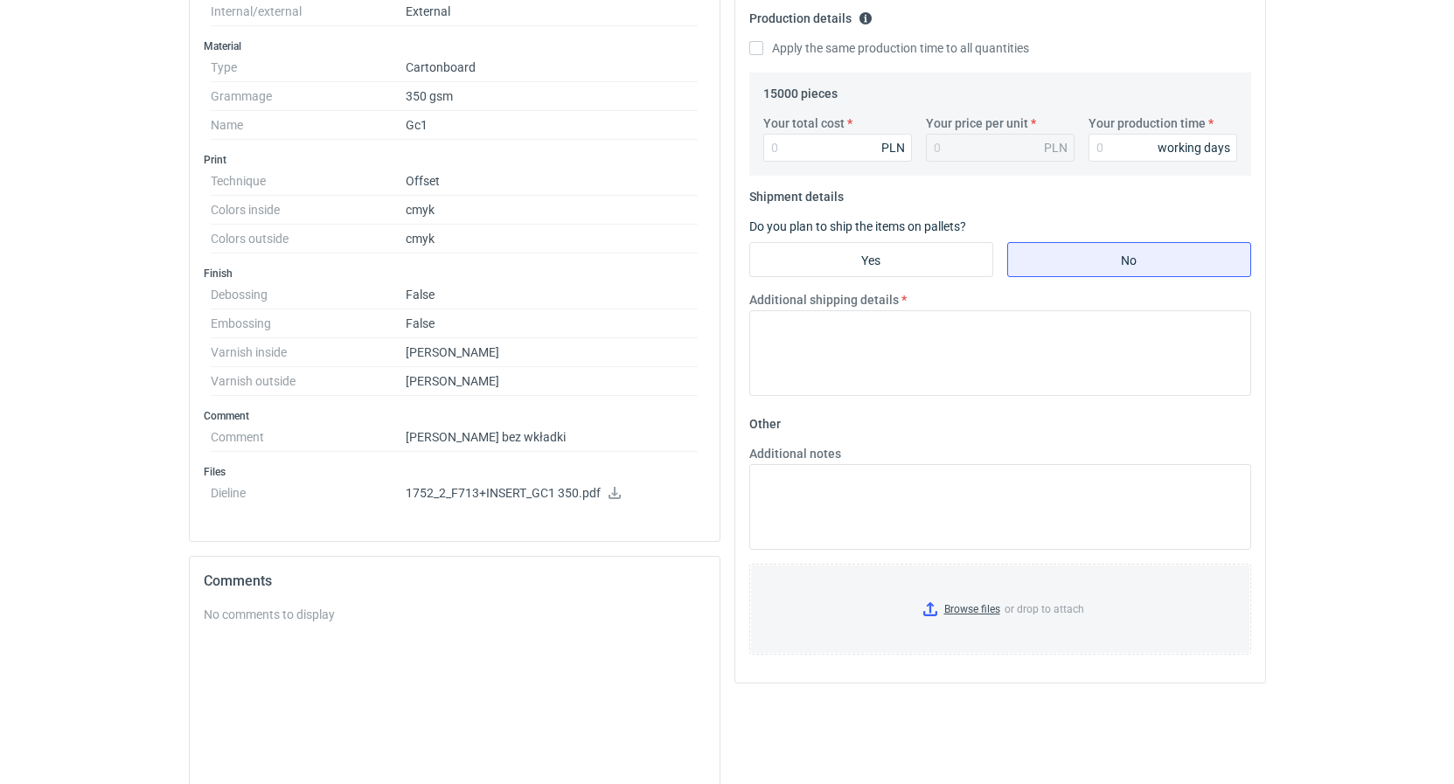
click at [622, 490] on p "1752_2_F713+INSERT_GC1 350.pdf" at bounding box center [552, 494] width 293 height 16
click at [611, 494] on icon at bounding box center [615, 493] width 14 height 12
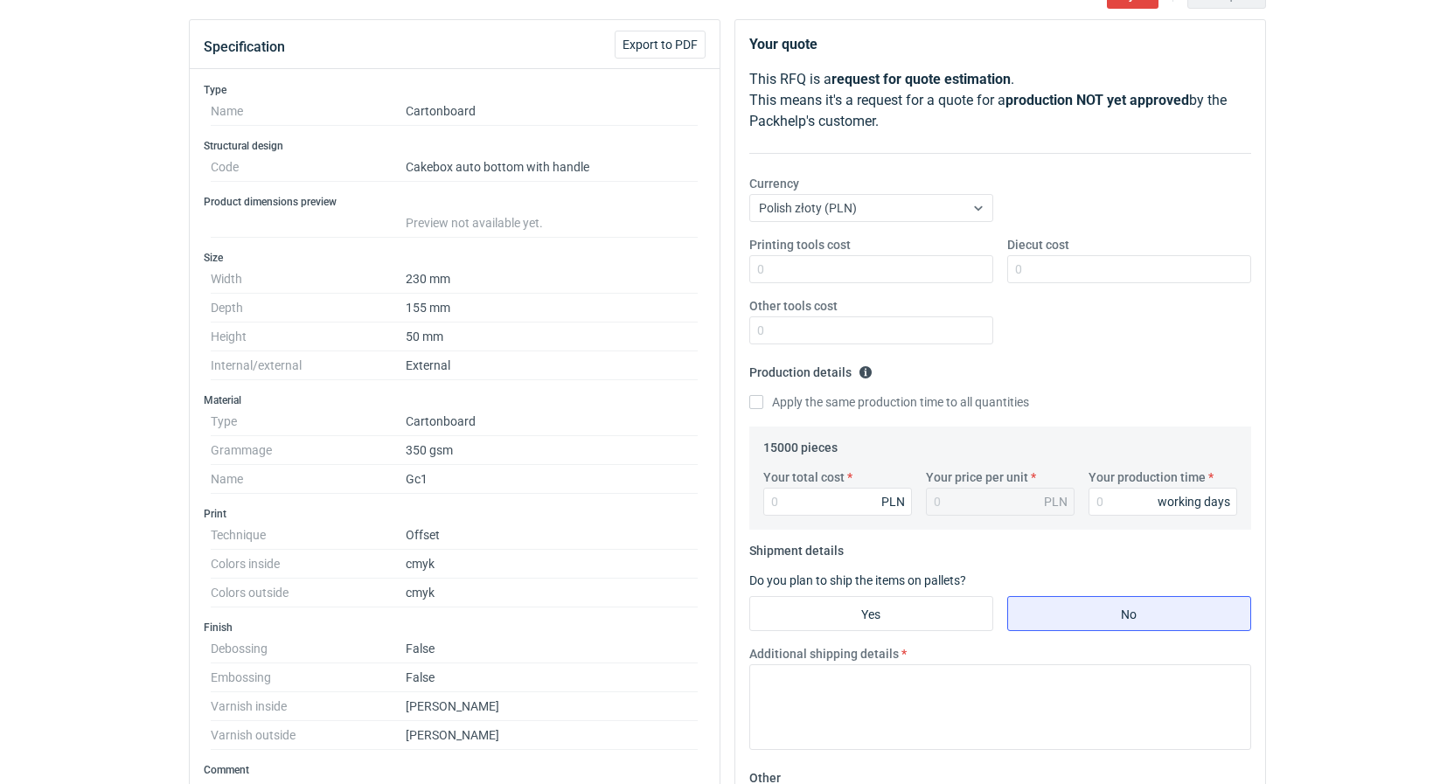
scroll to position [89, 0]
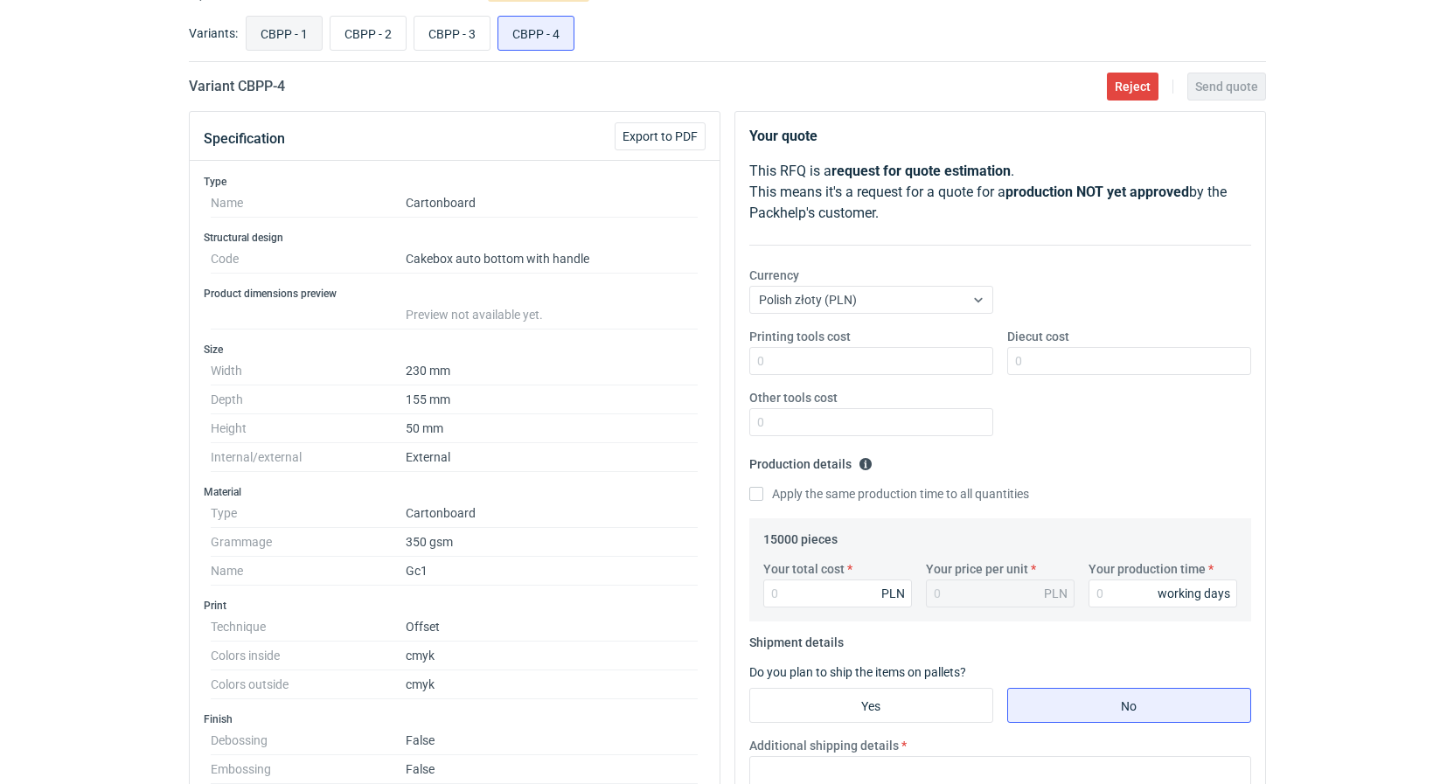
click at [295, 33] on input "CBPP - 1" at bounding box center [284, 33] width 75 height 33
radio input "true"
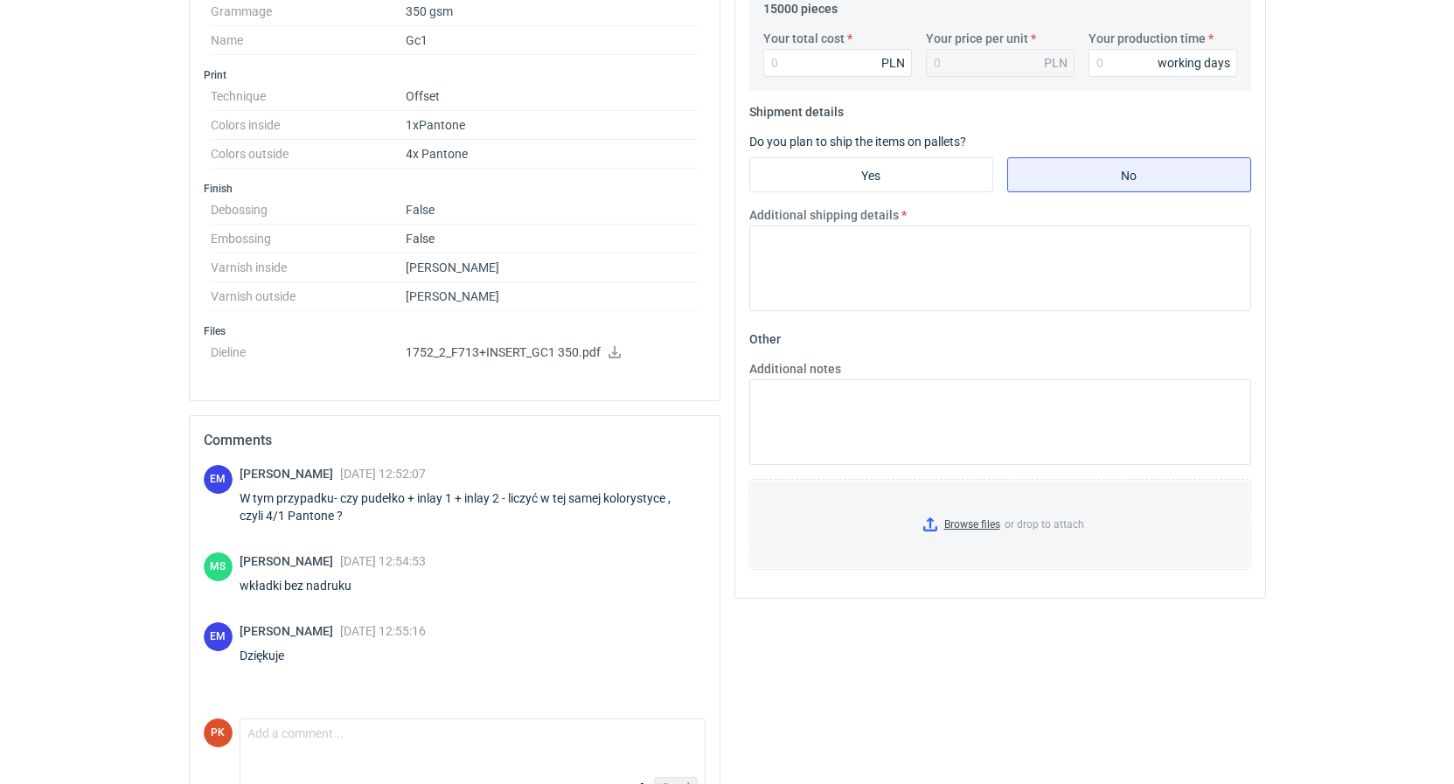
scroll to position [624, 0]
